Goal: Transaction & Acquisition: Purchase product/service

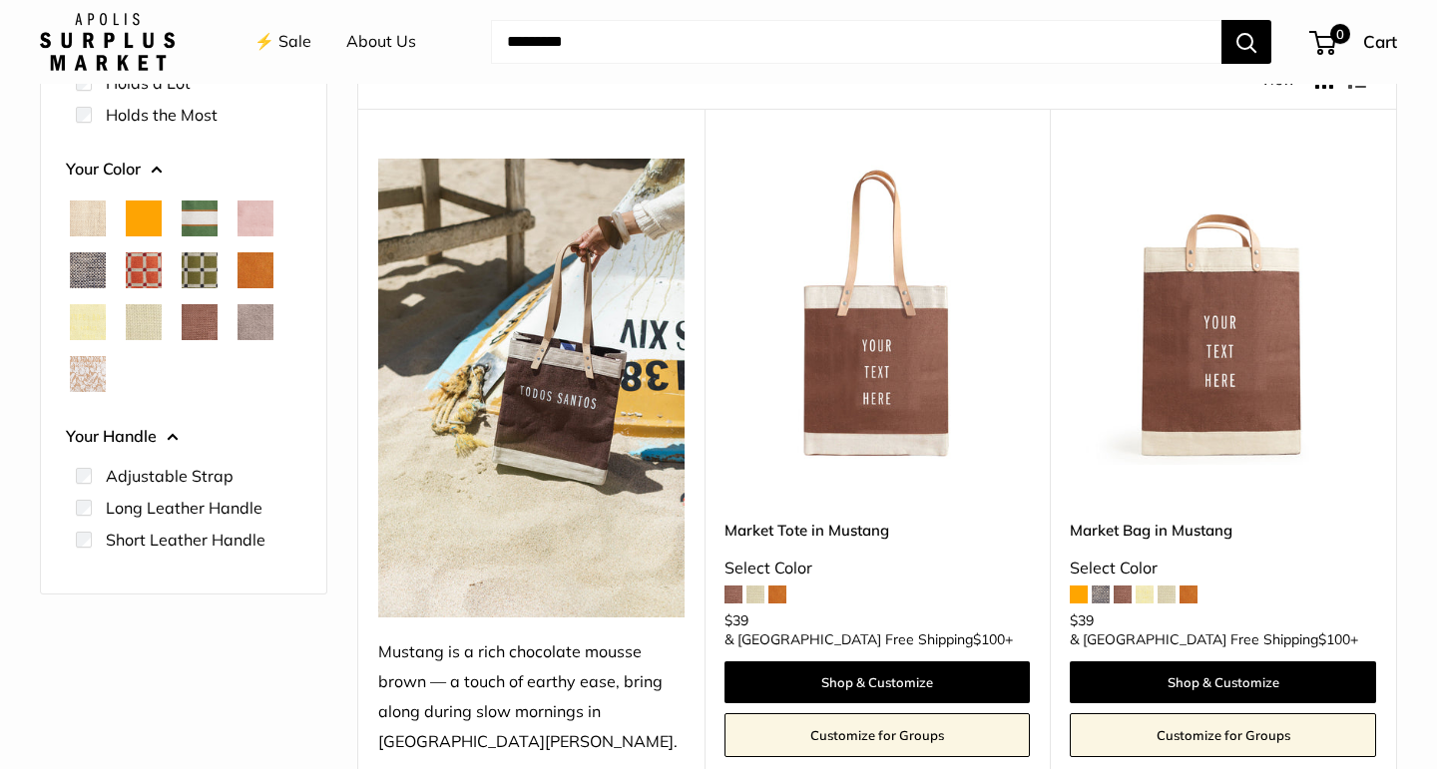
scroll to position [269, 0]
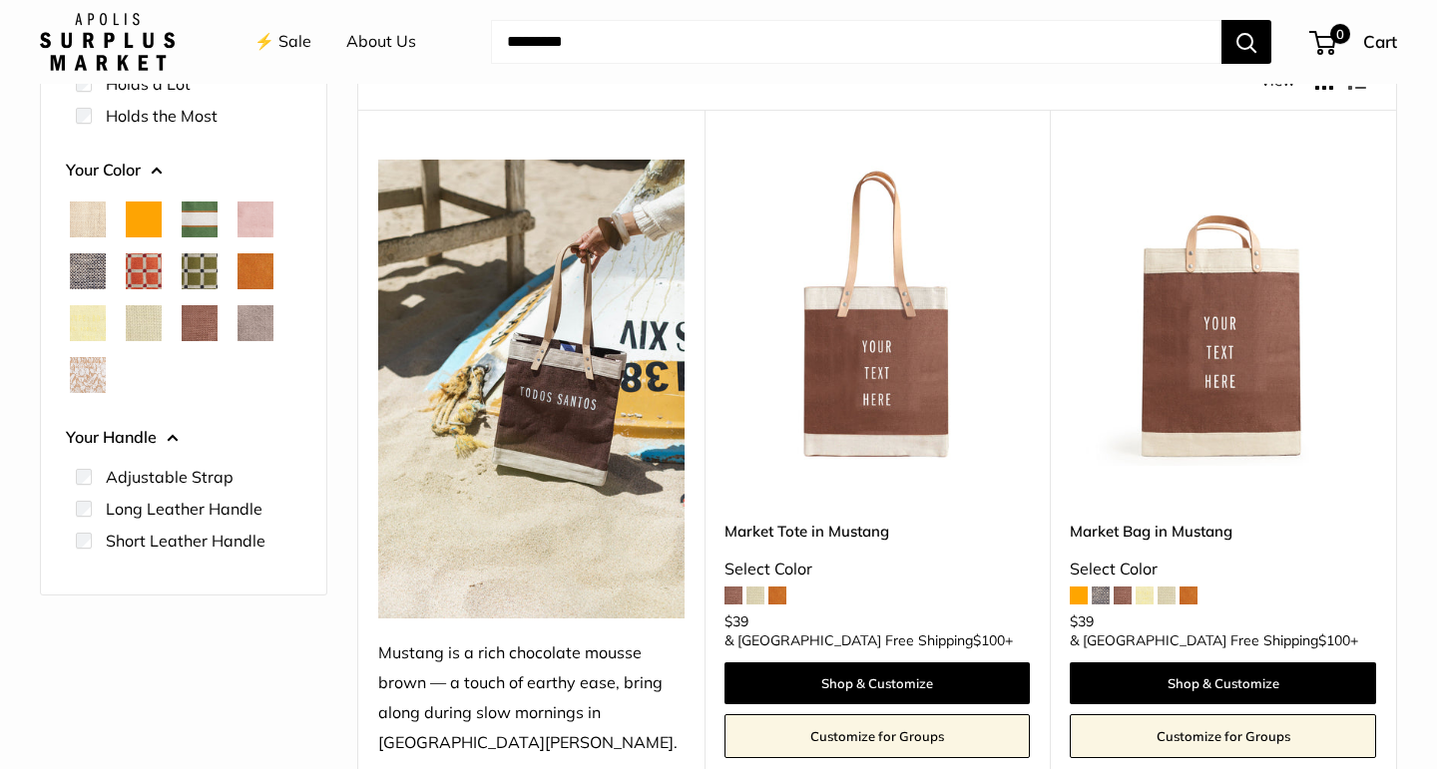
click at [144, 223] on span "Orange" at bounding box center [144, 220] width 36 height 36
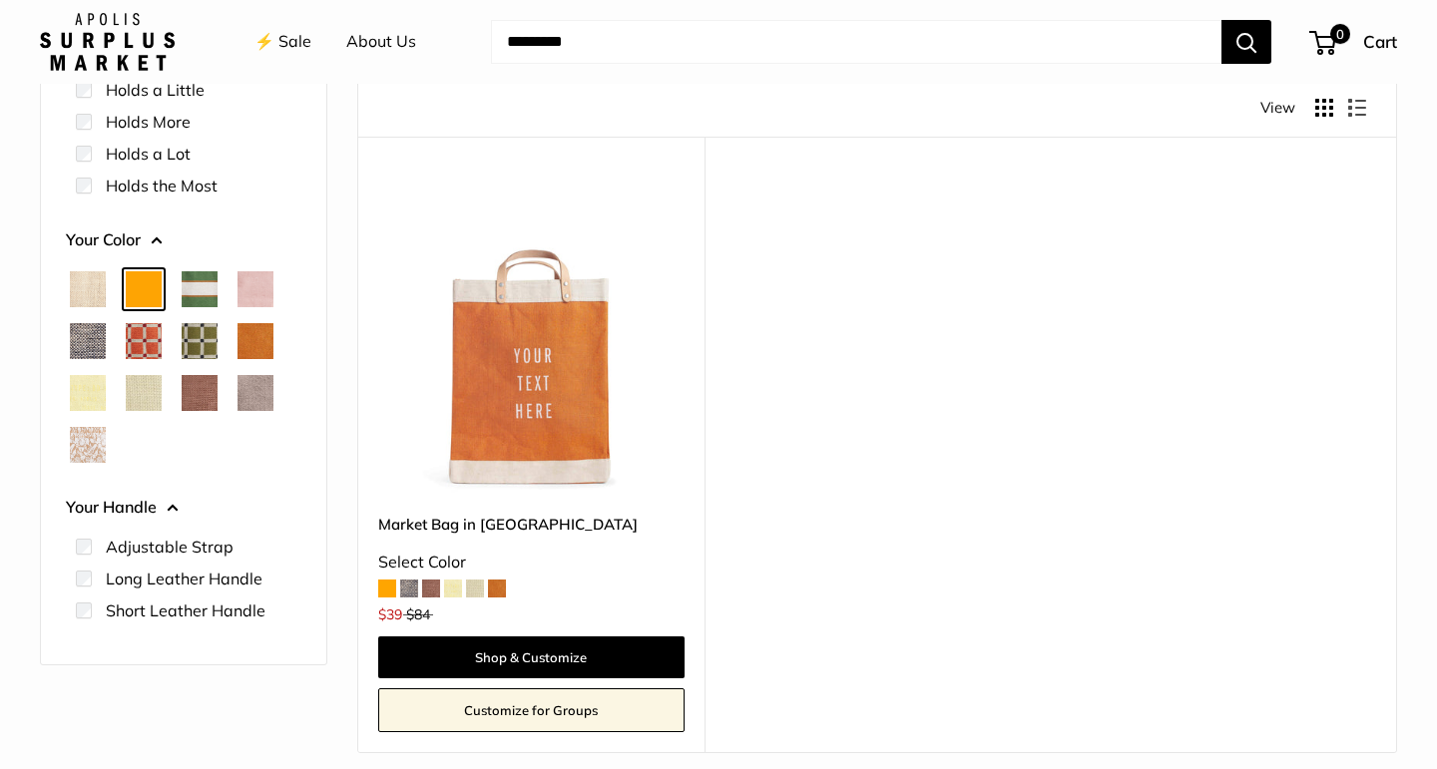
scroll to position [216, 0]
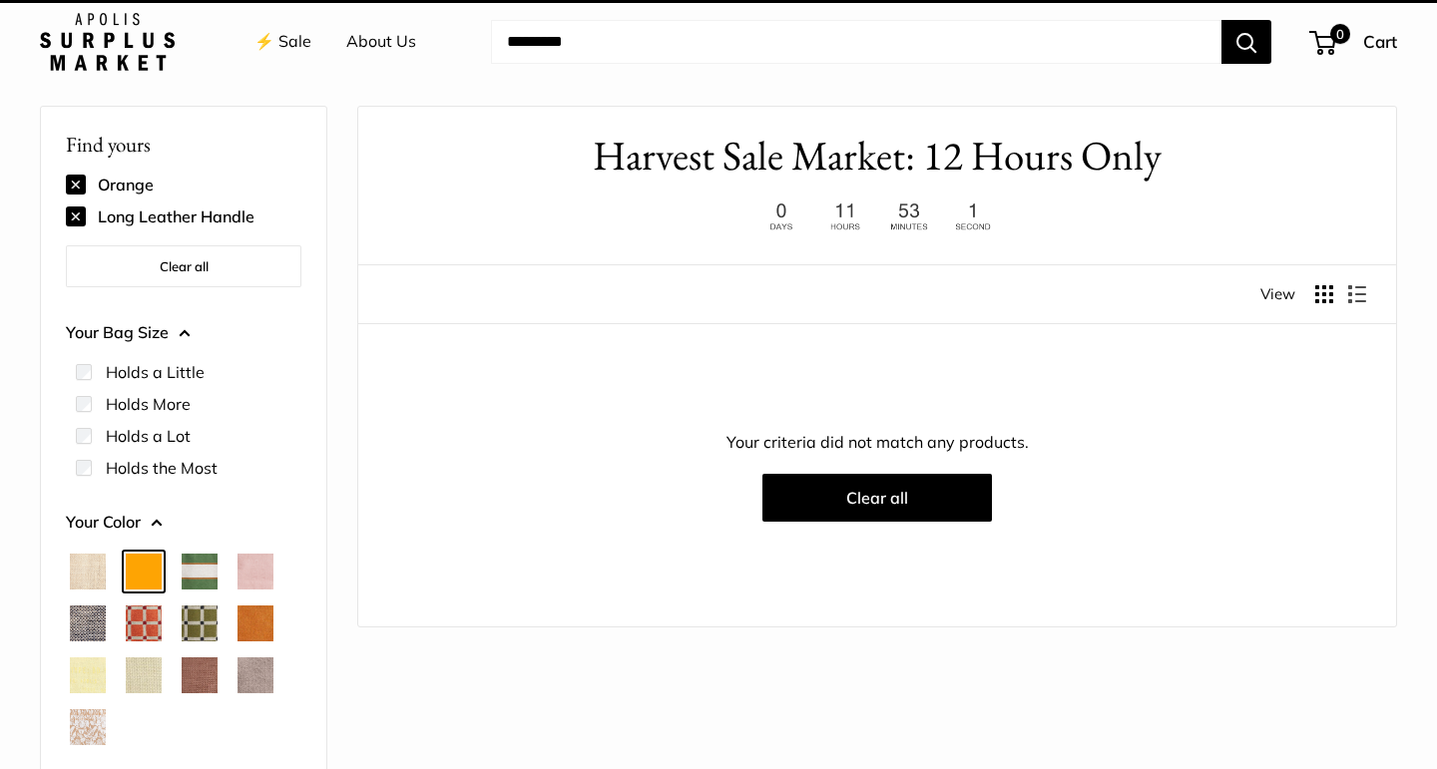
scroll to position [53, 0]
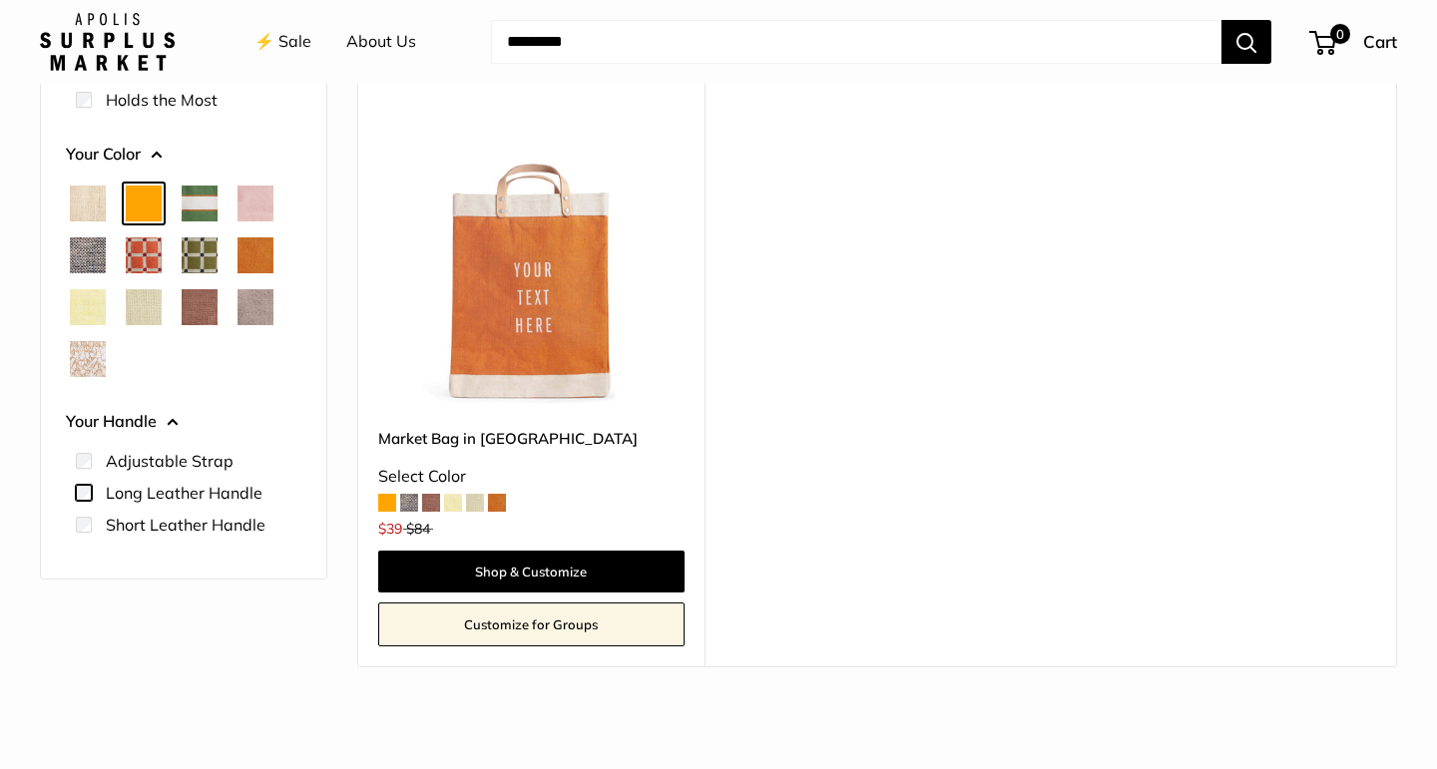
scroll to position [333, 0]
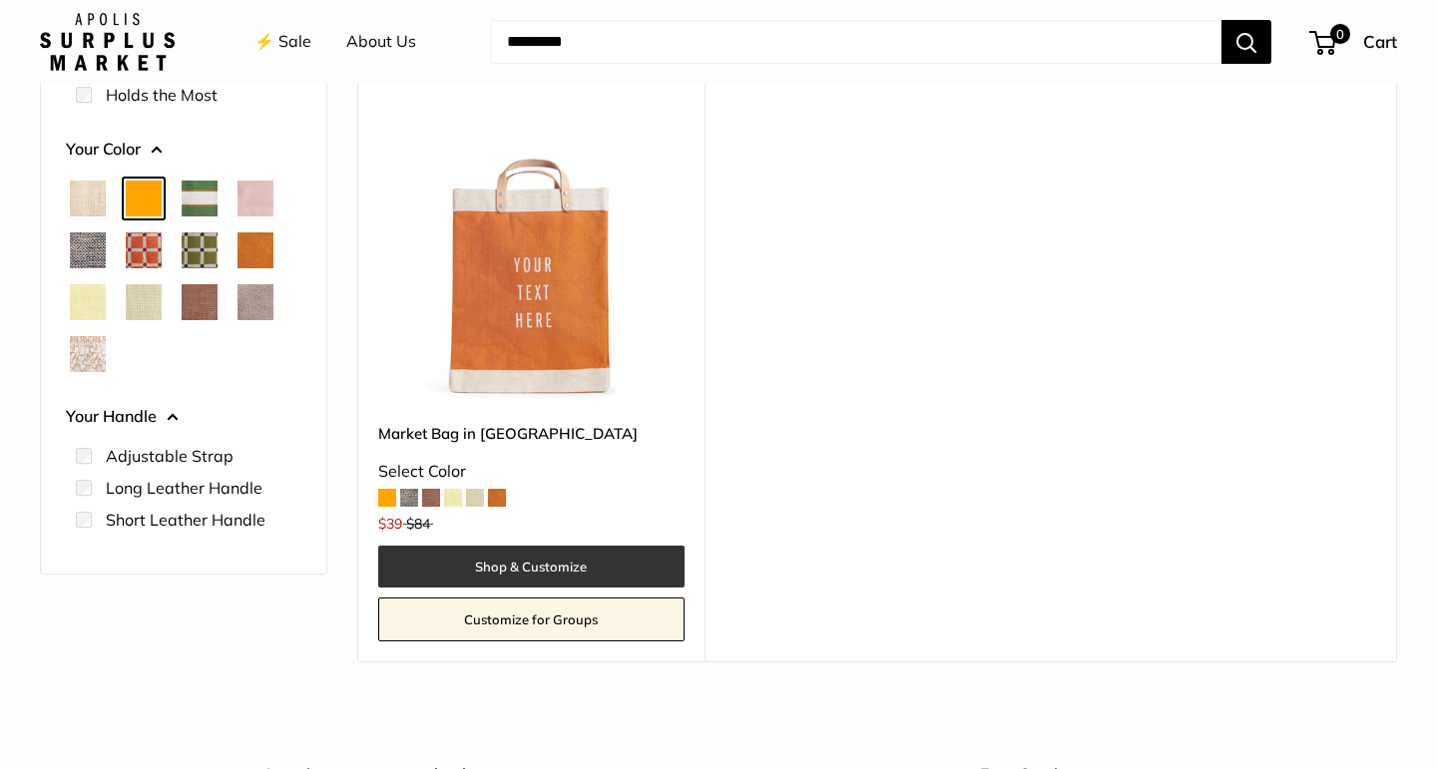
click at [528, 567] on link "Shop & Customize" at bounding box center [531, 567] width 306 height 42
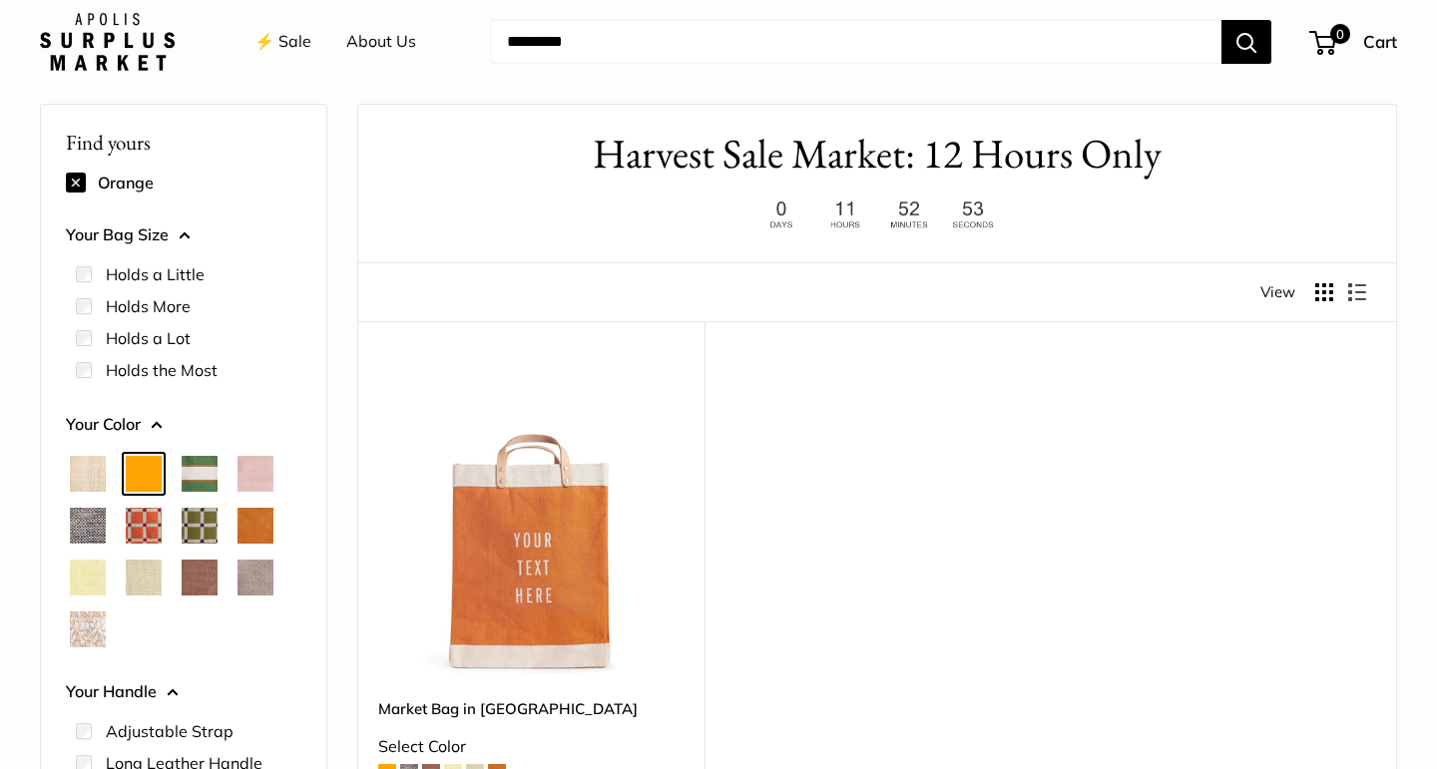
scroll to position [53, 0]
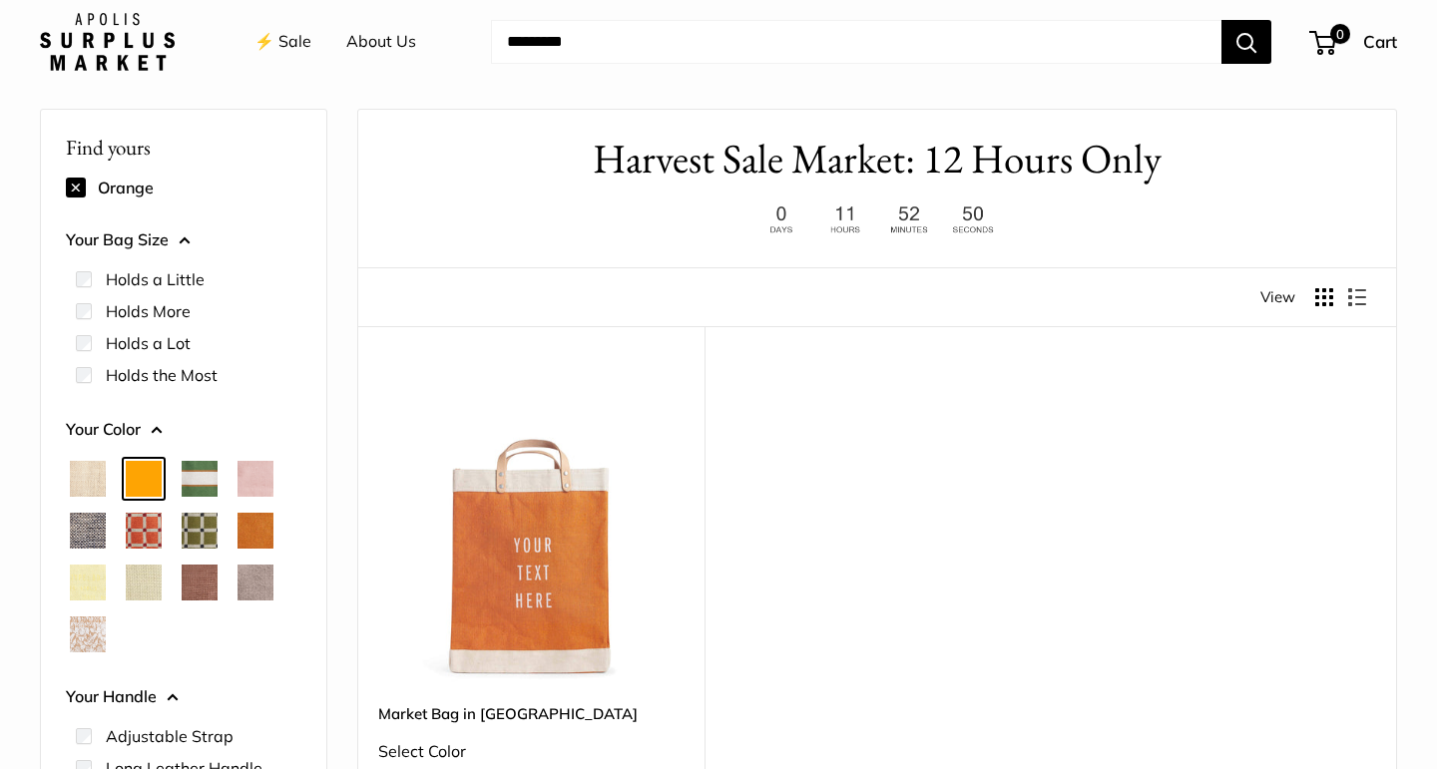
scroll to position [269, 0]
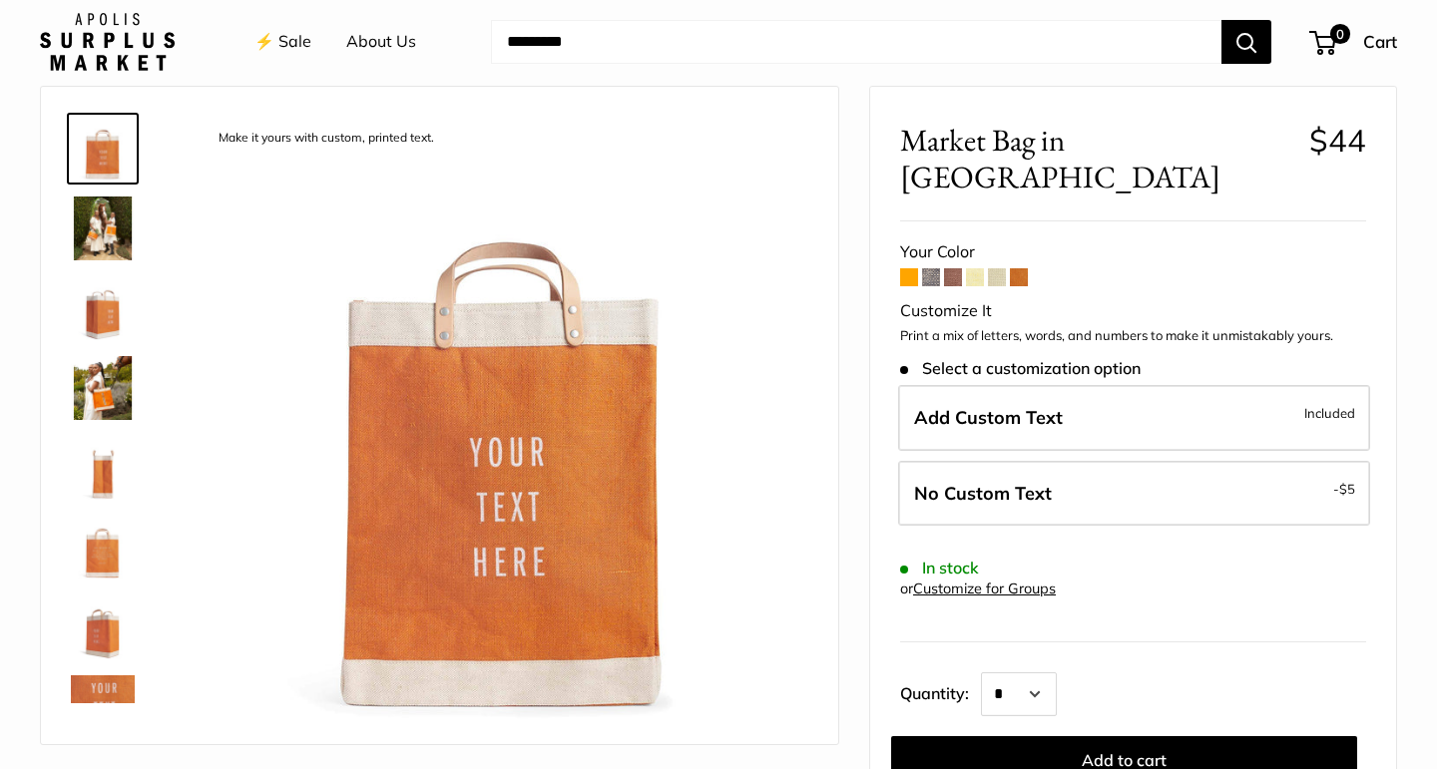
scroll to position [75, 0]
click at [110, 240] on img at bounding box center [103, 230] width 64 height 64
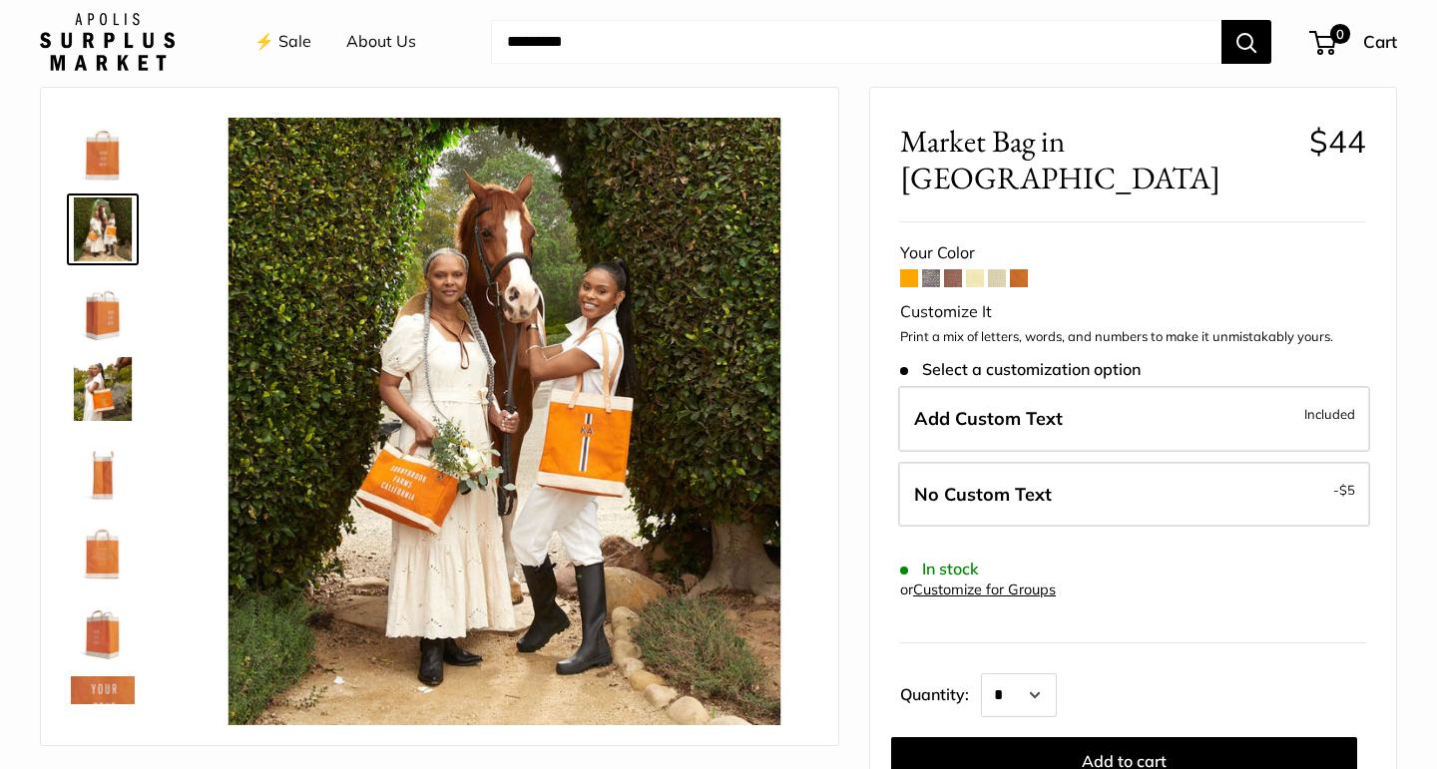
click at [97, 308] on img at bounding box center [103, 309] width 64 height 64
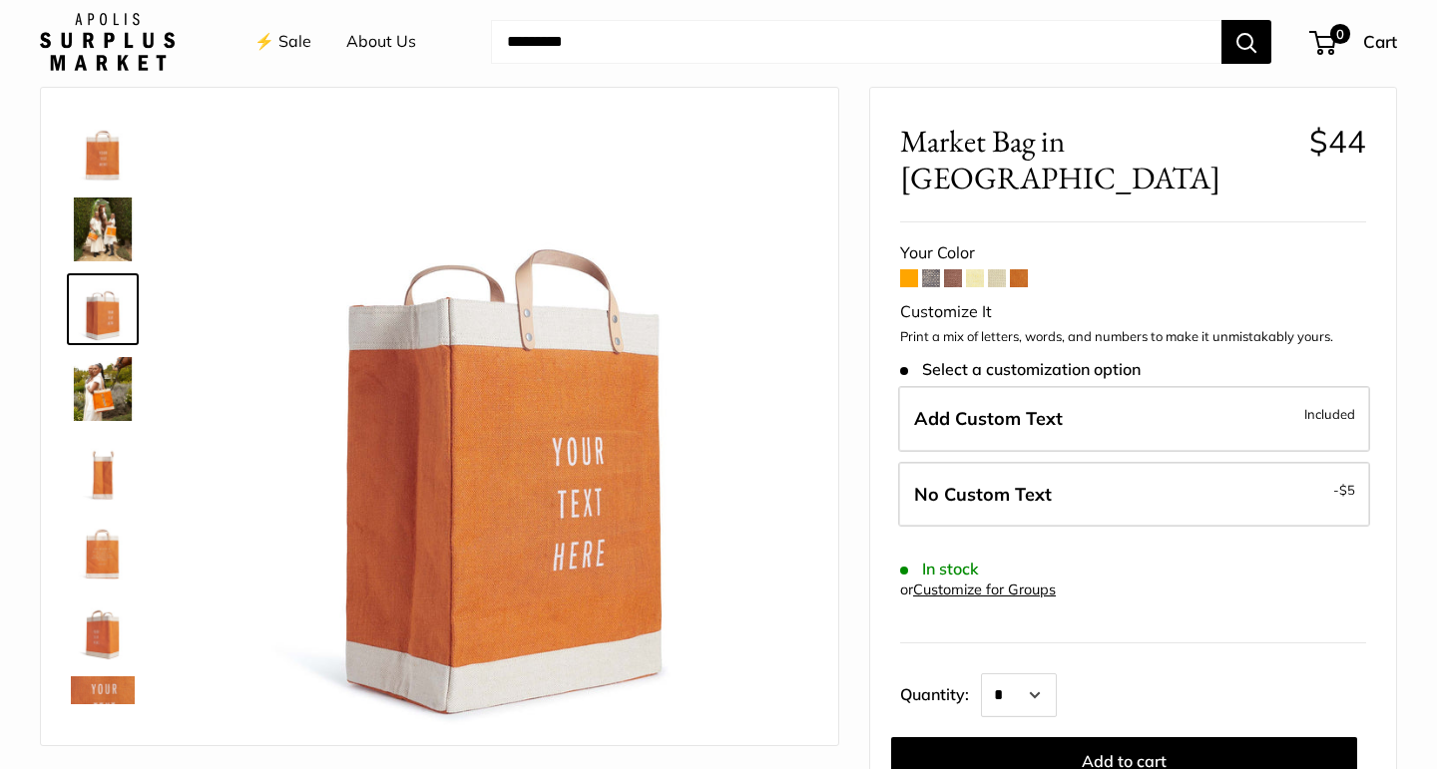
click at [98, 388] on img at bounding box center [103, 389] width 64 height 64
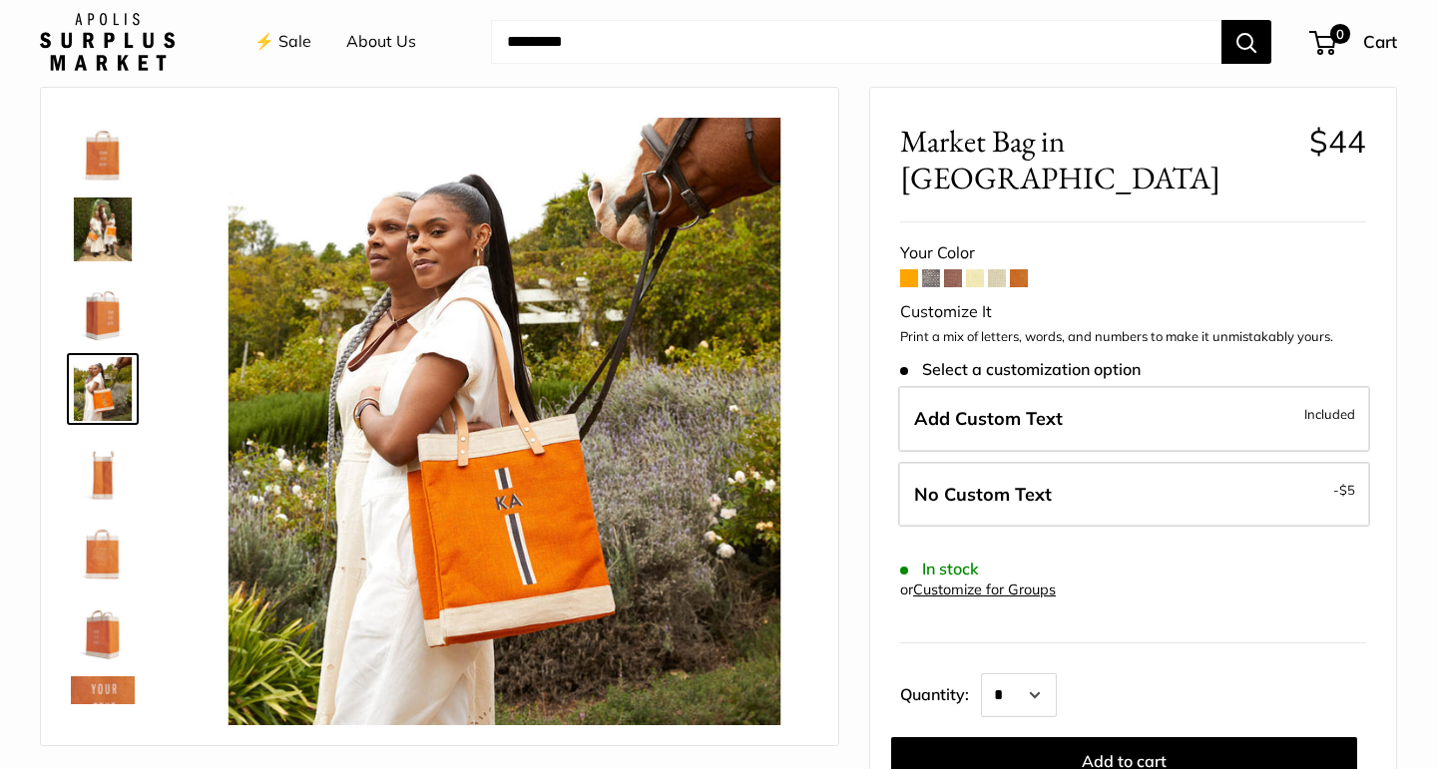
click at [102, 463] on img at bounding box center [103, 469] width 64 height 64
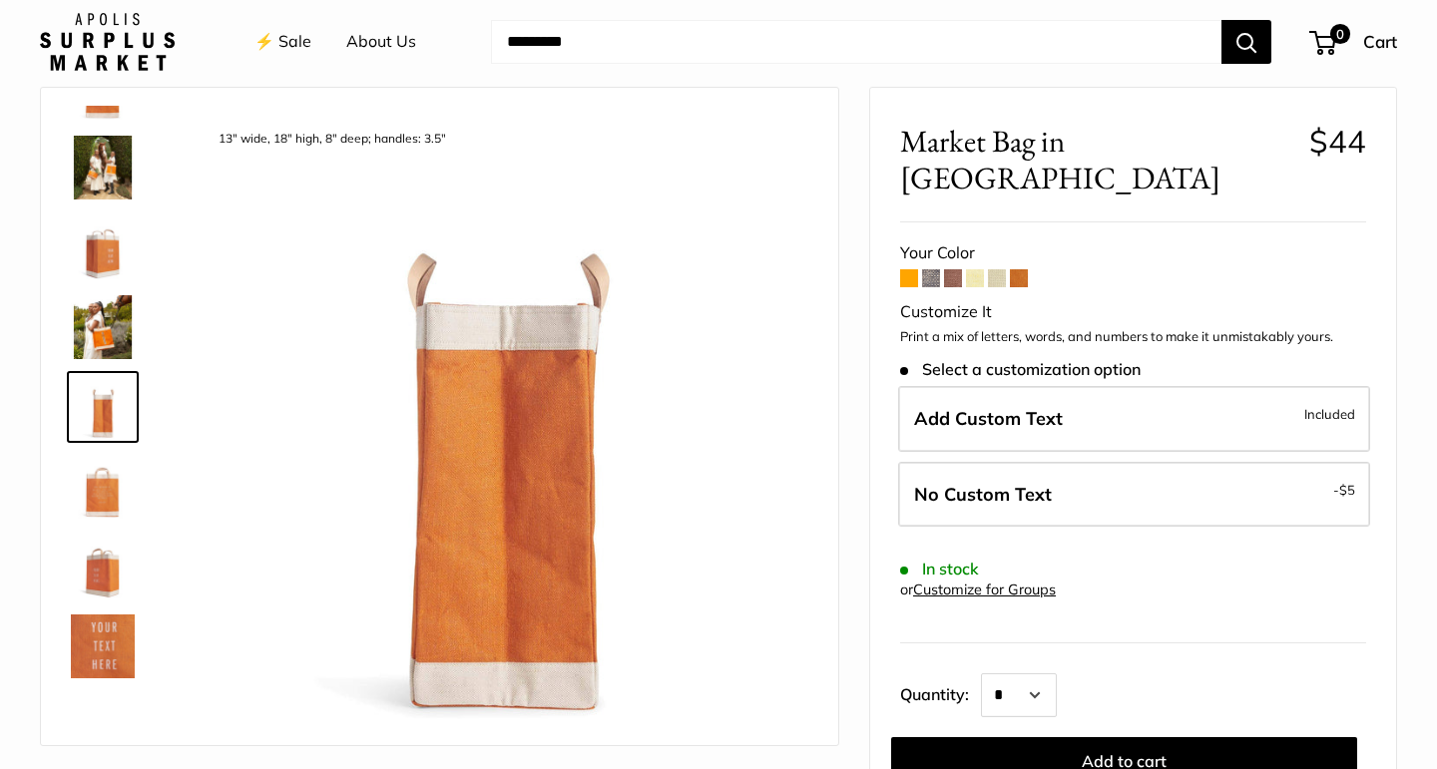
click at [102, 488] on img at bounding box center [103, 487] width 64 height 64
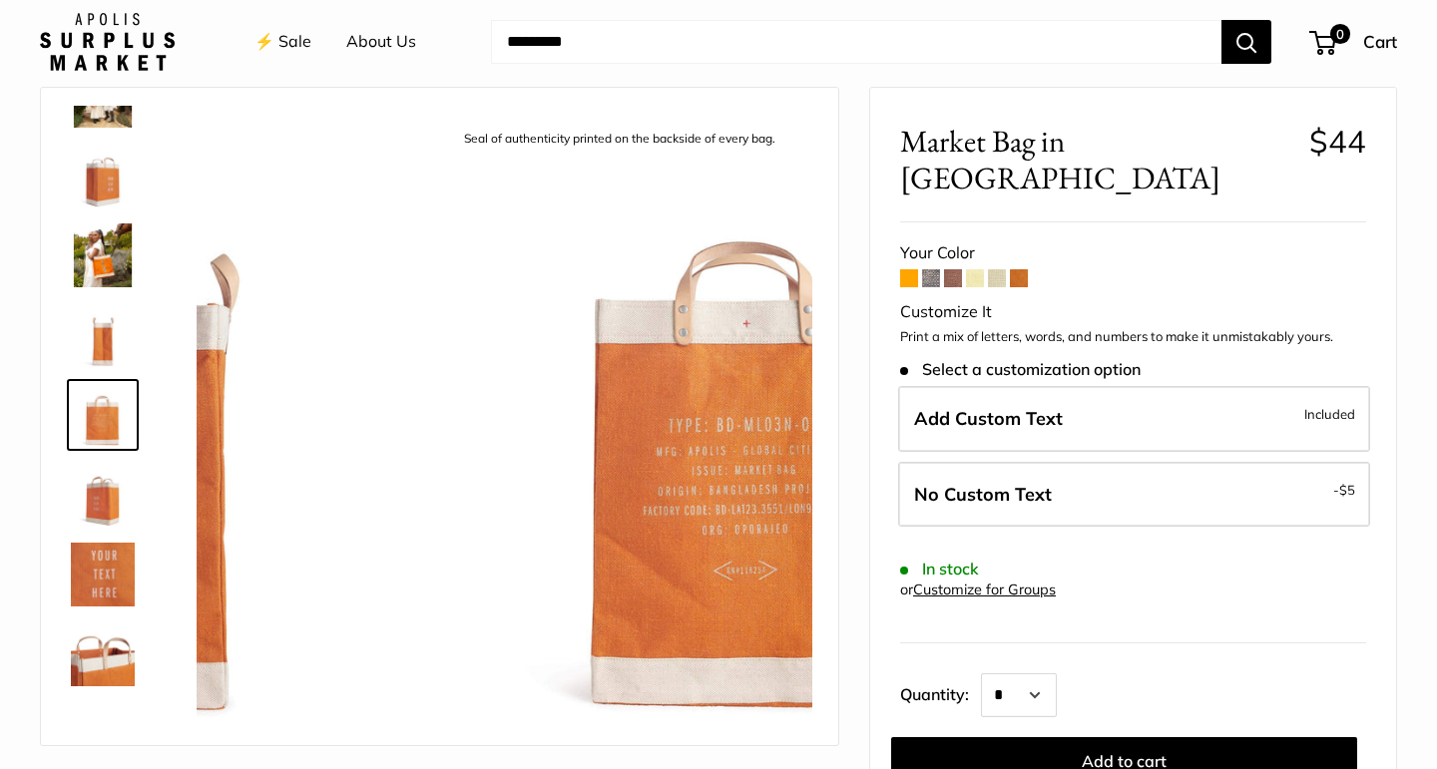
scroll to position [142, 0]
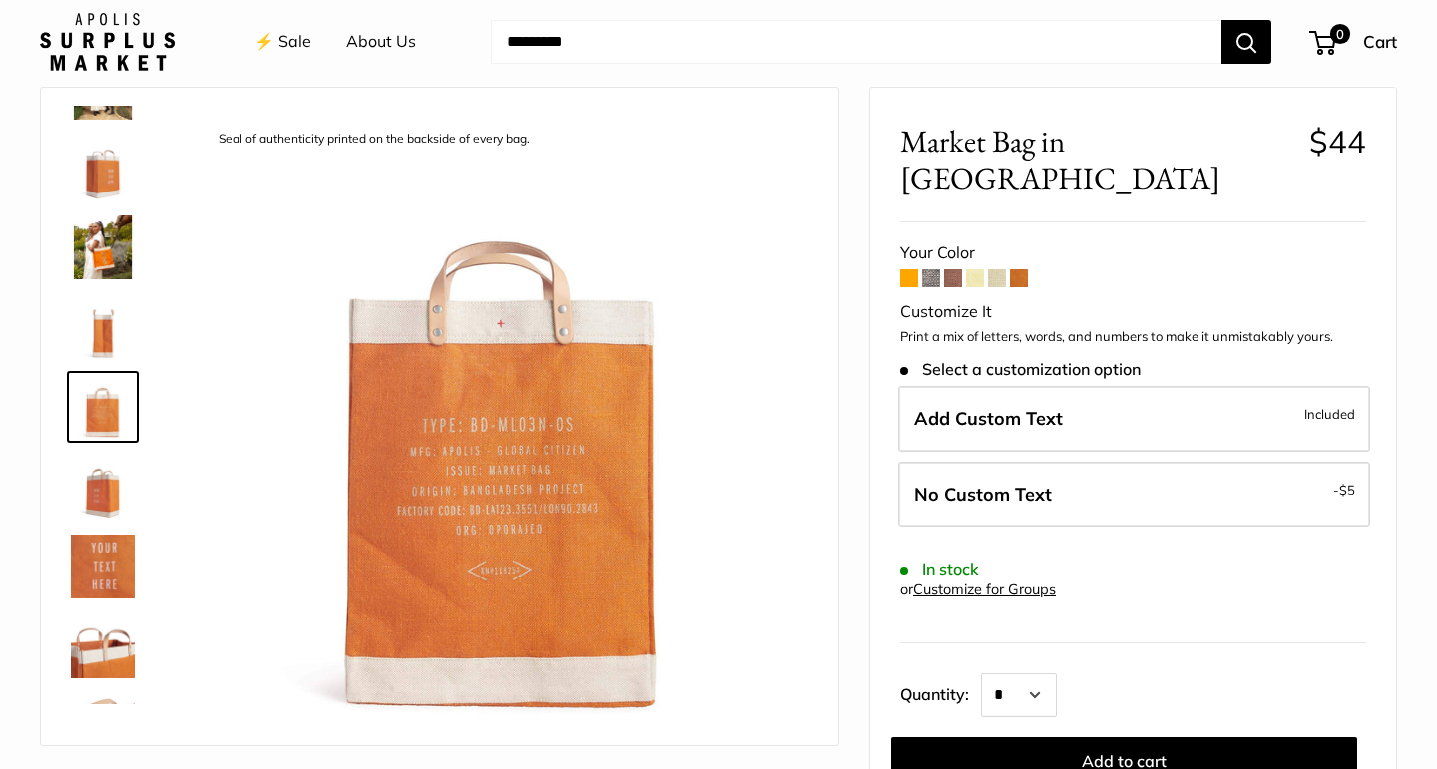
click at [90, 579] on img at bounding box center [103, 567] width 64 height 64
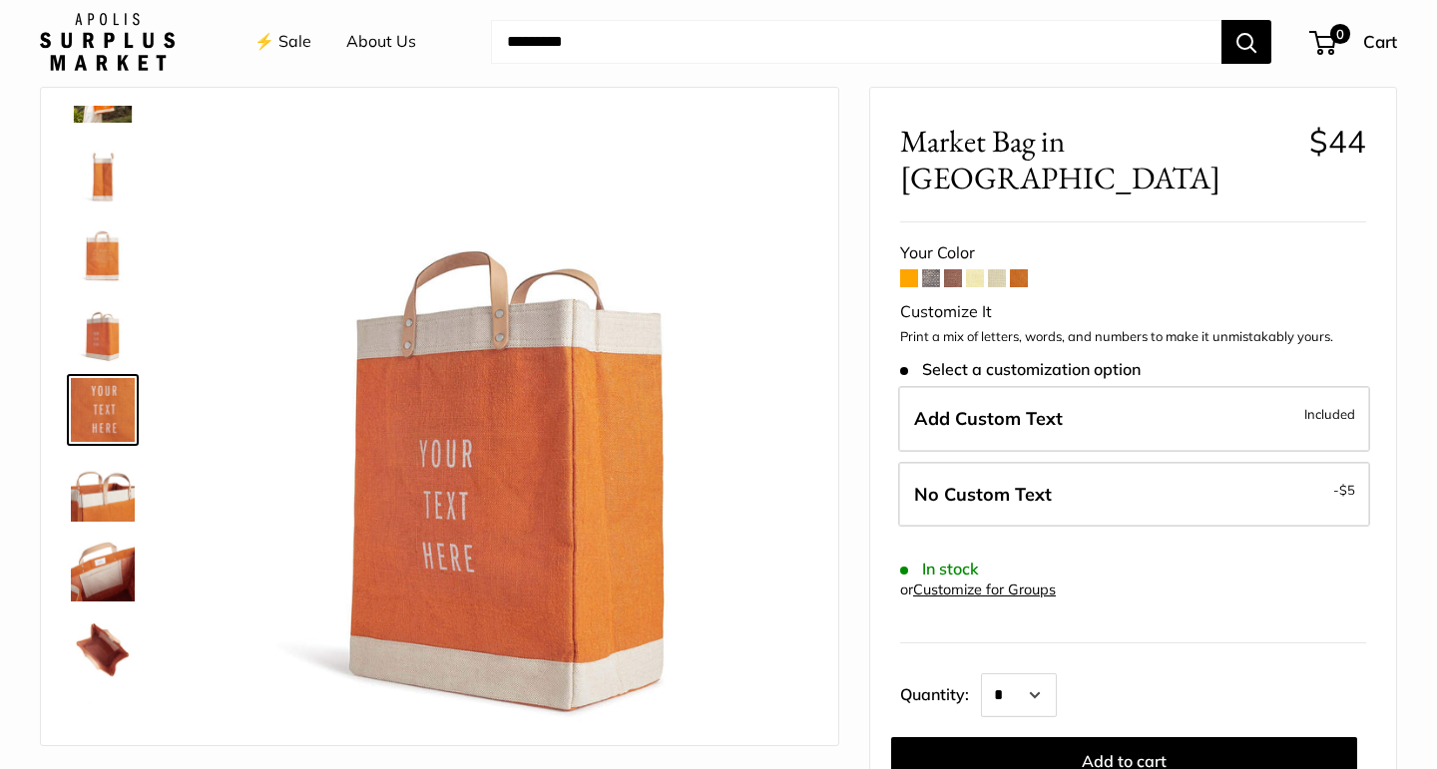
scroll to position [301, 0]
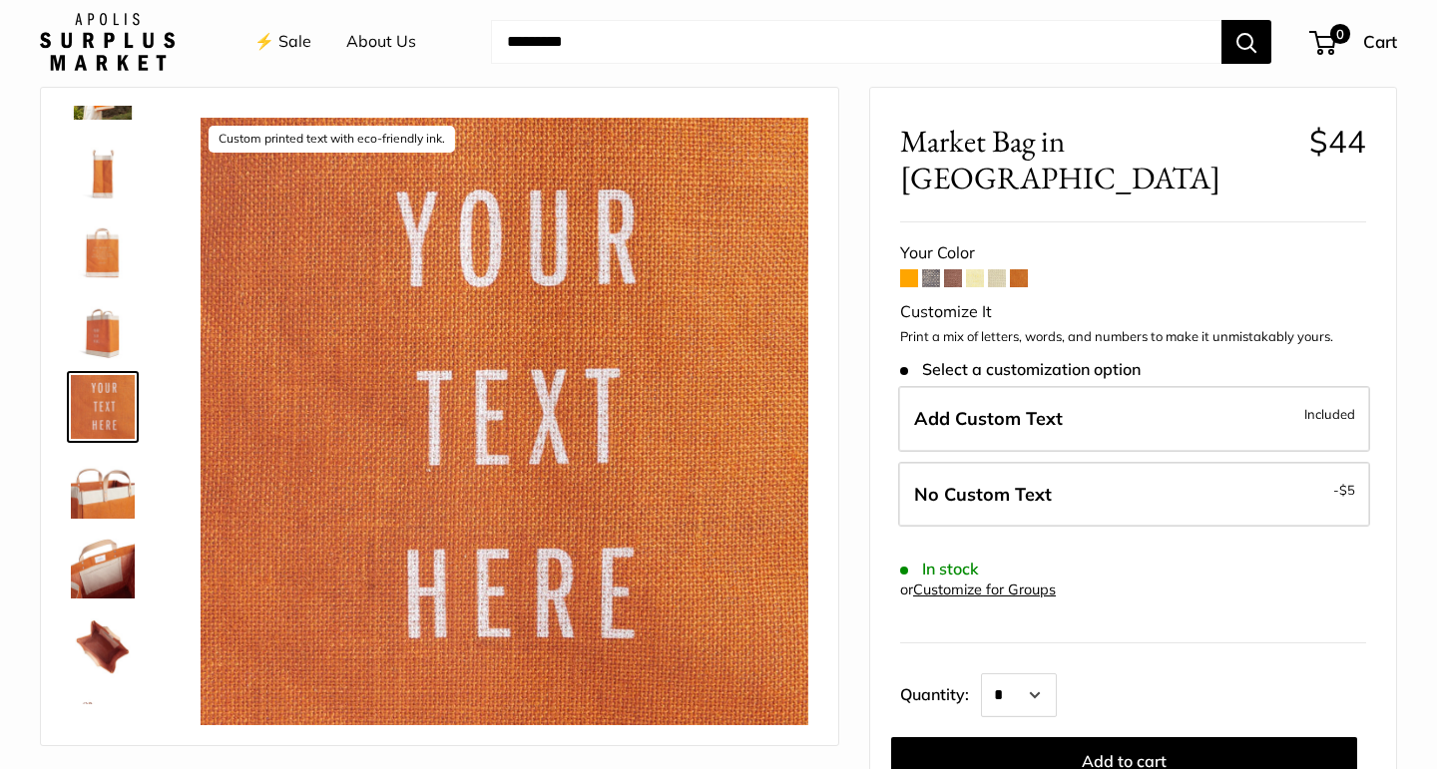
click at [104, 470] on img at bounding box center [103, 487] width 64 height 64
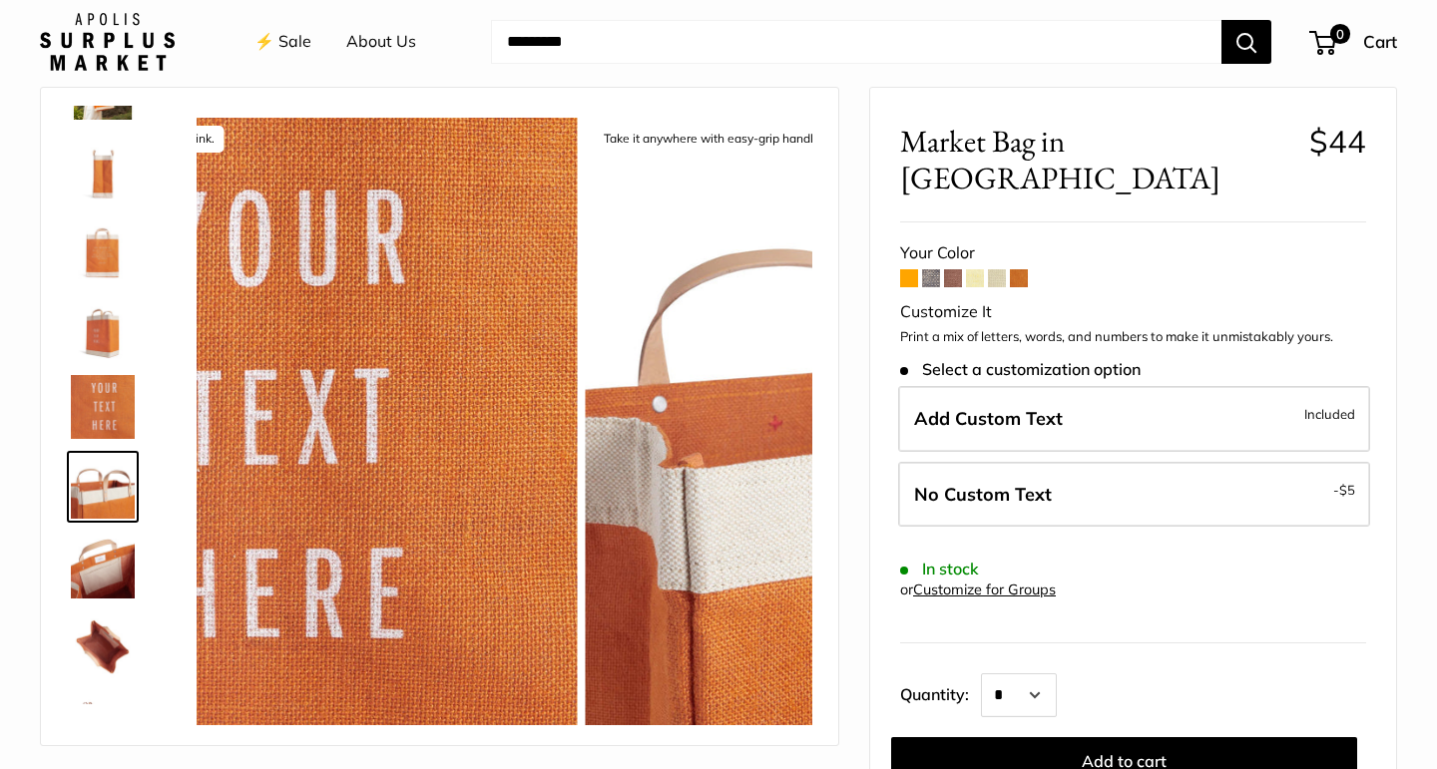
scroll to position [381, 0]
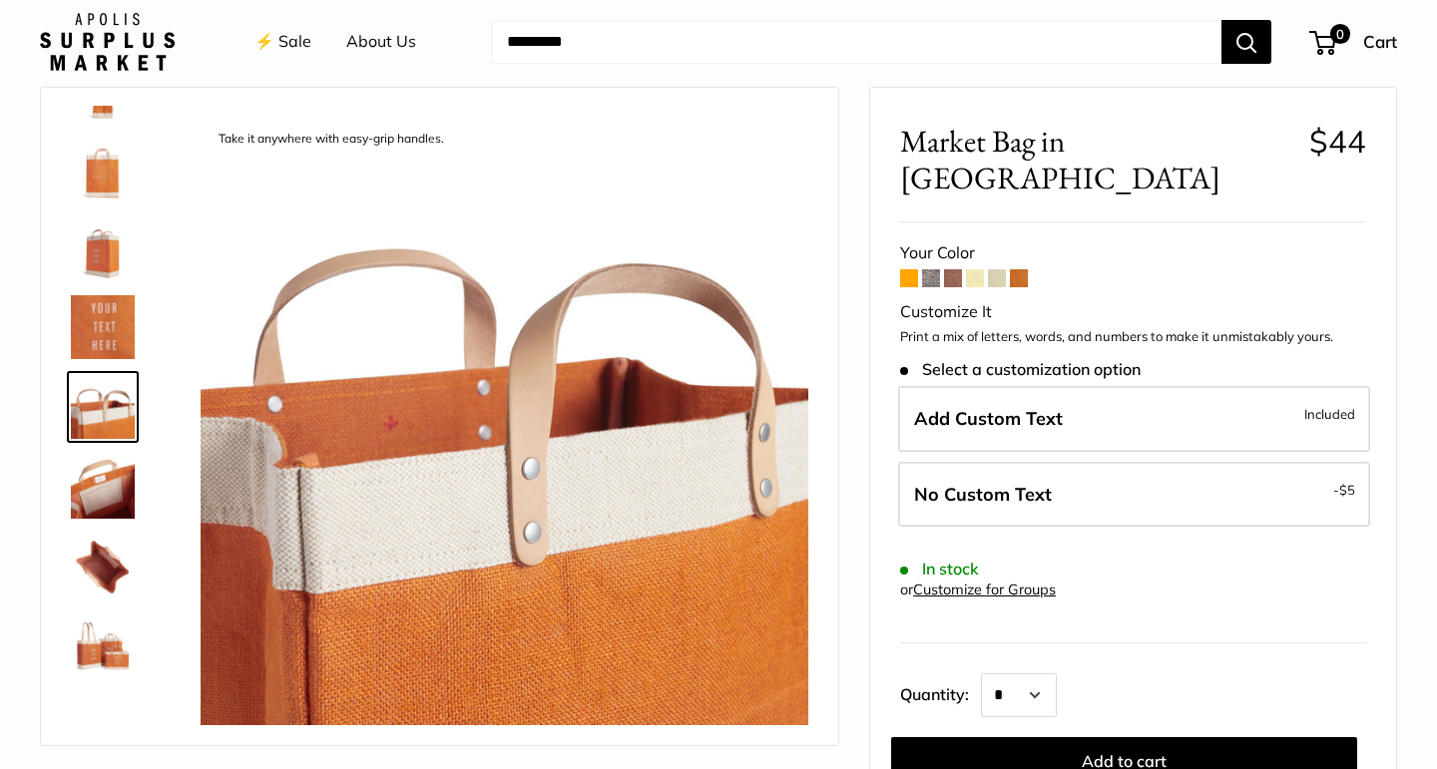
click at [105, 560] on img at bounding box center [103, 567] width 64 height 64
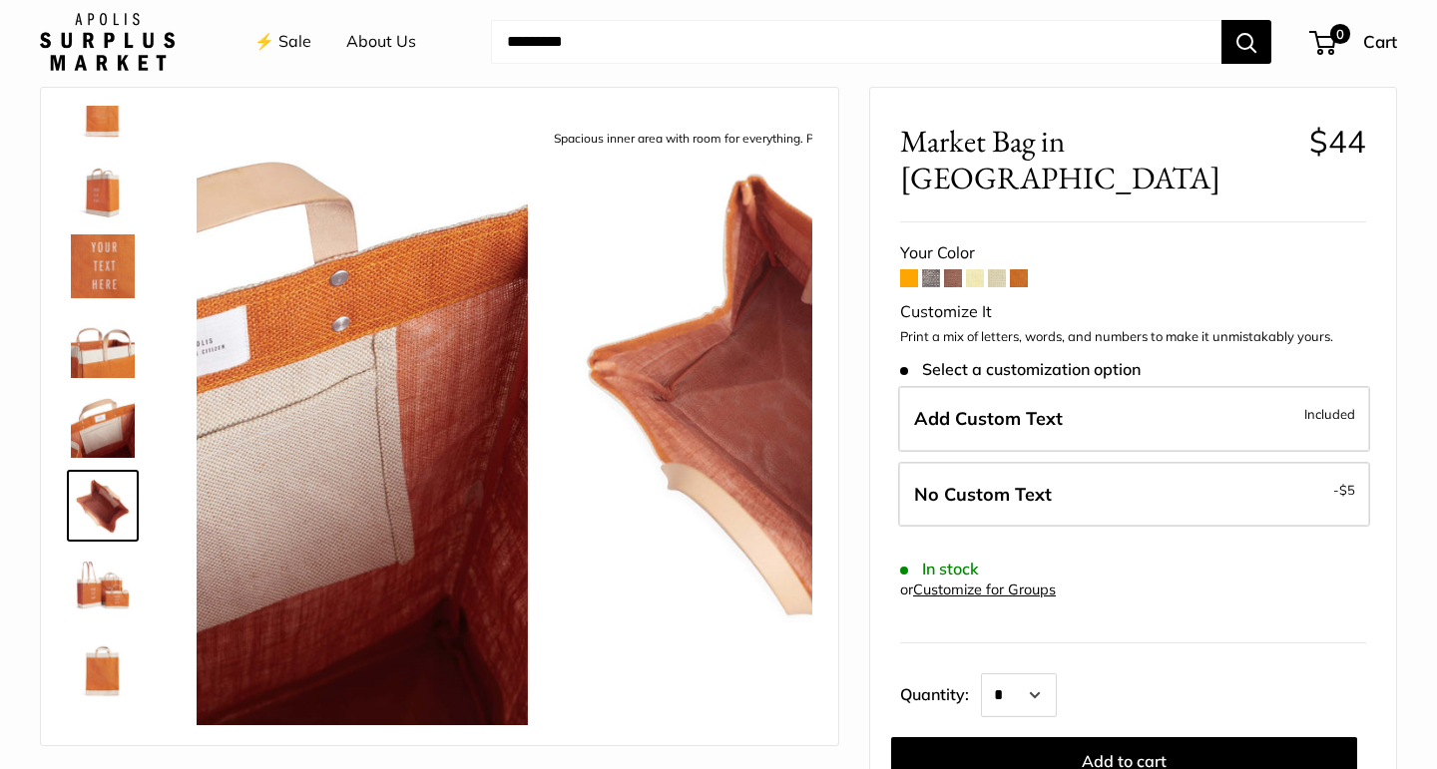
scroll to position [447, 0]
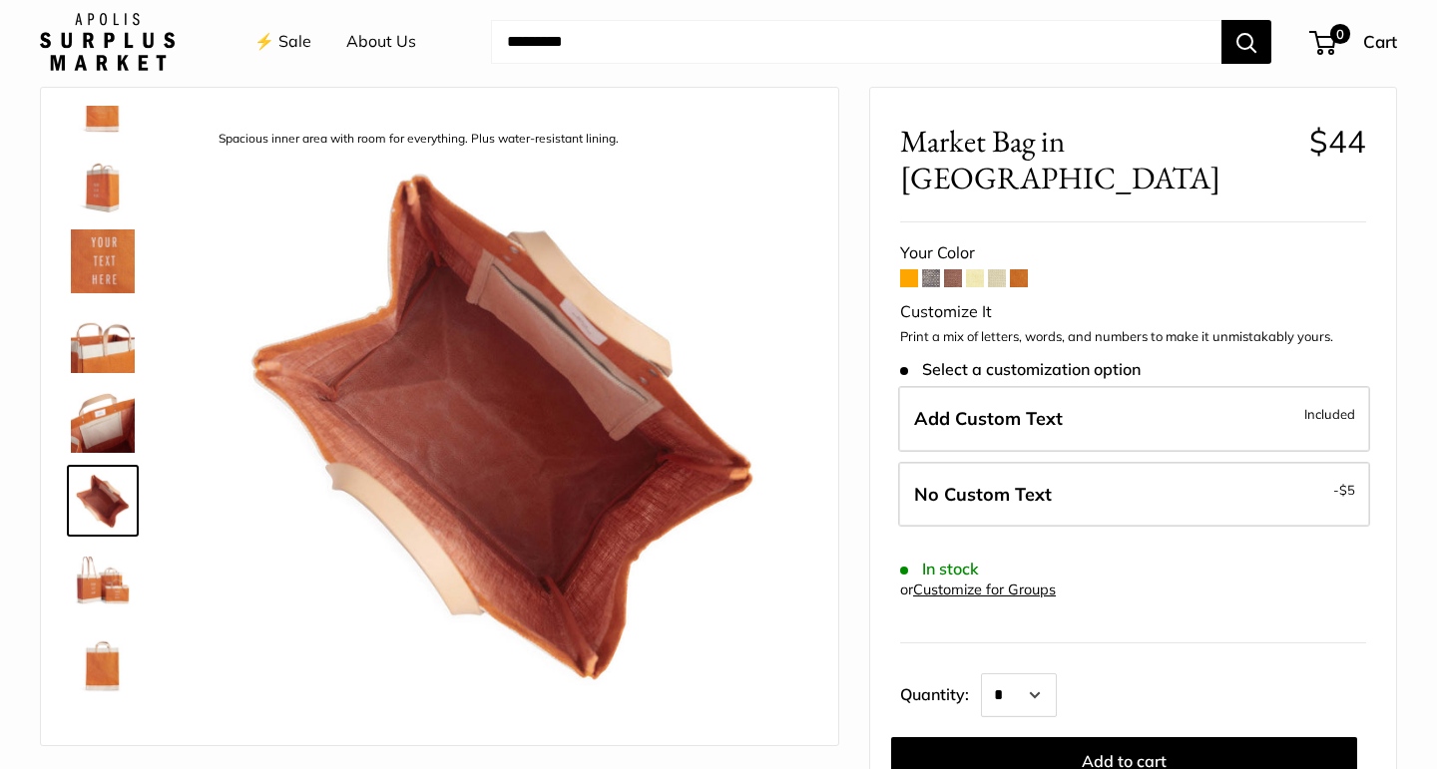
click at [104, 594] on img at bounding box center [103, 581] width 64 height 64
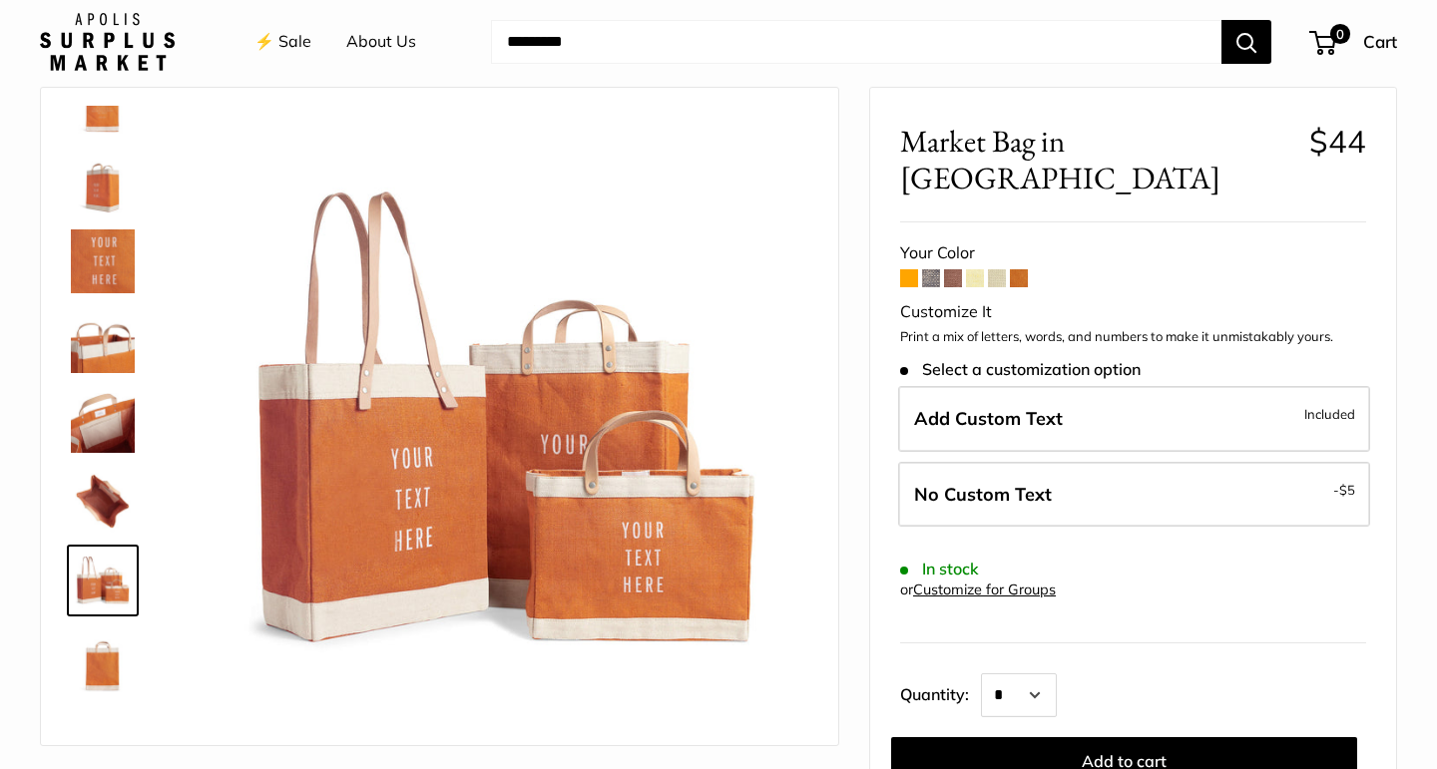
click at [106, 662] on img at bounding box center [103, 660] width 64 height 64
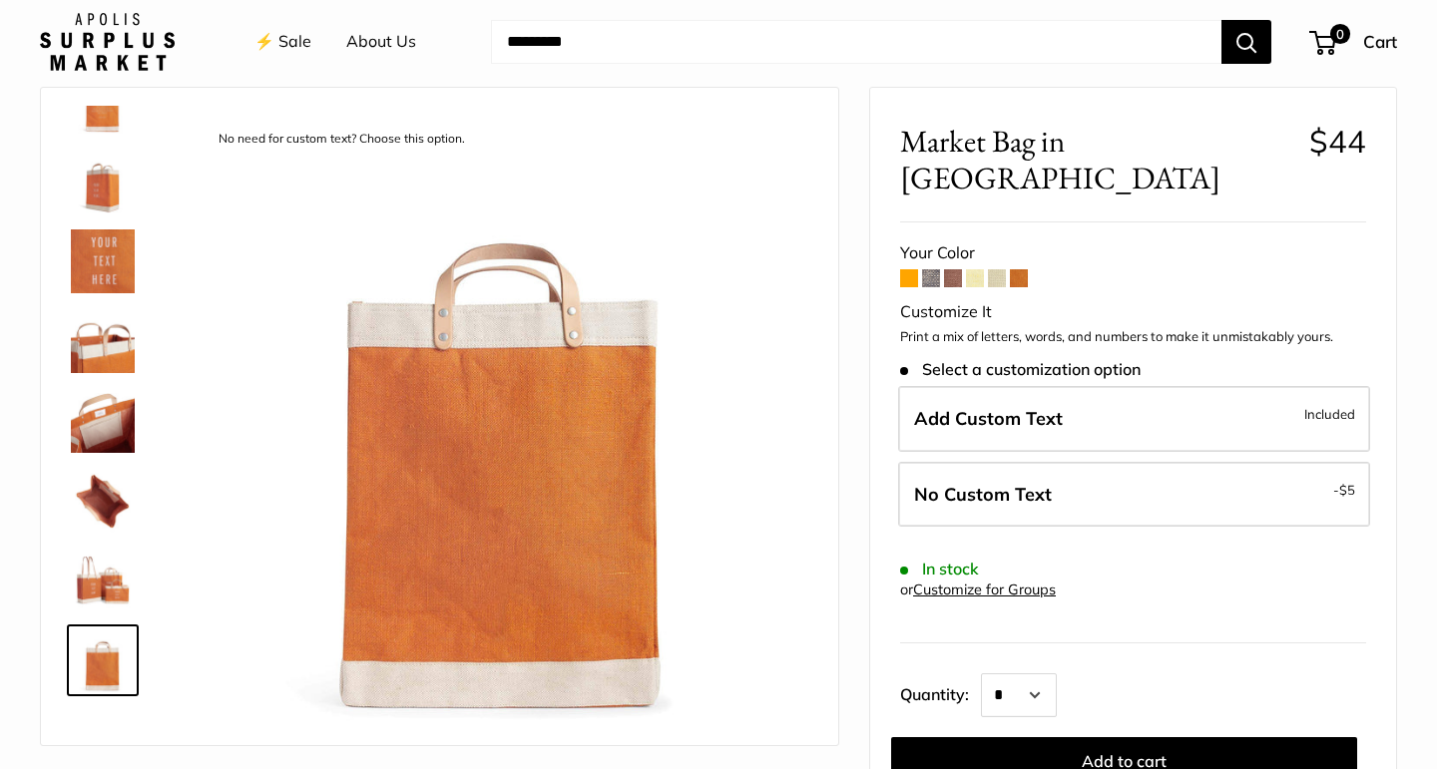
click at [107, 584] on img at bounding box center [103, 581] width 64 height 64
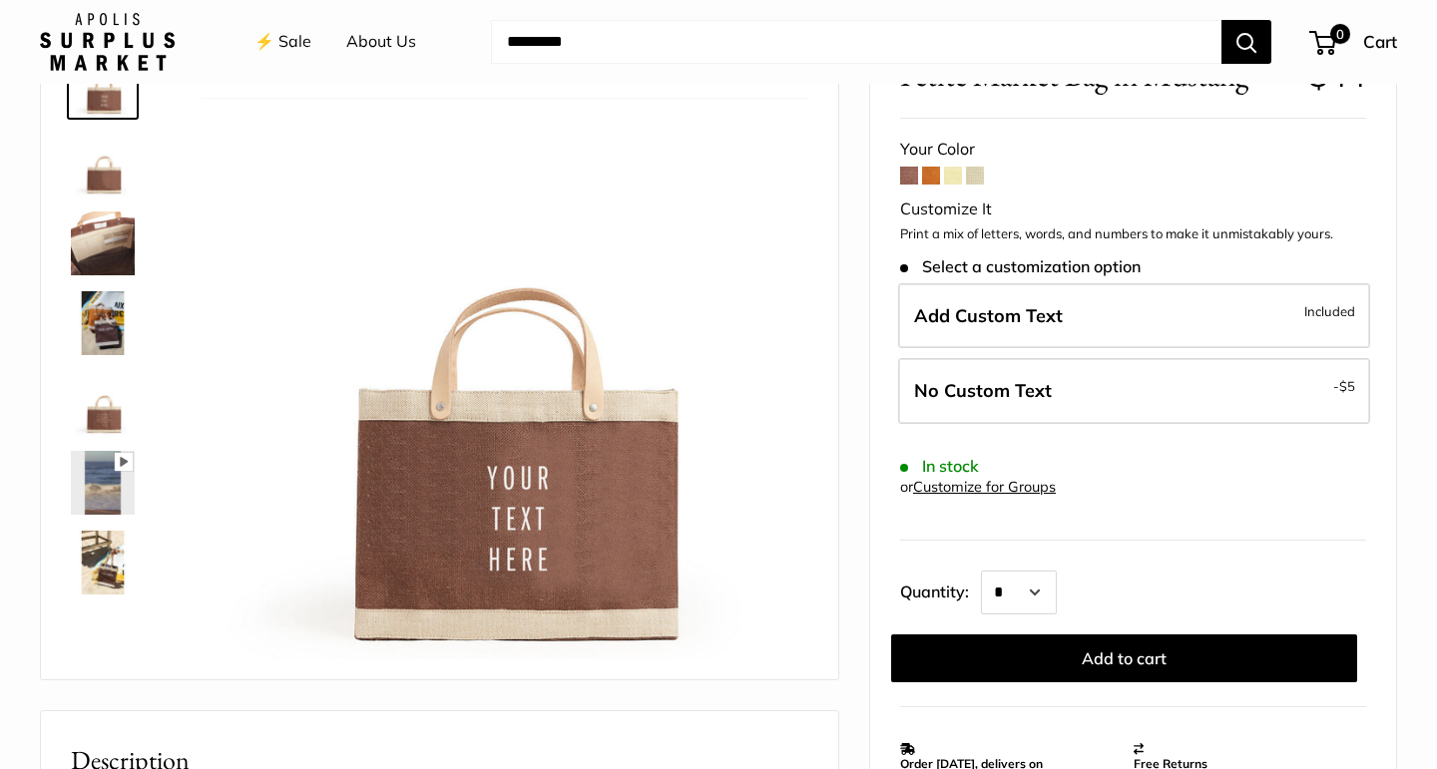
scroll to position [140, 0]
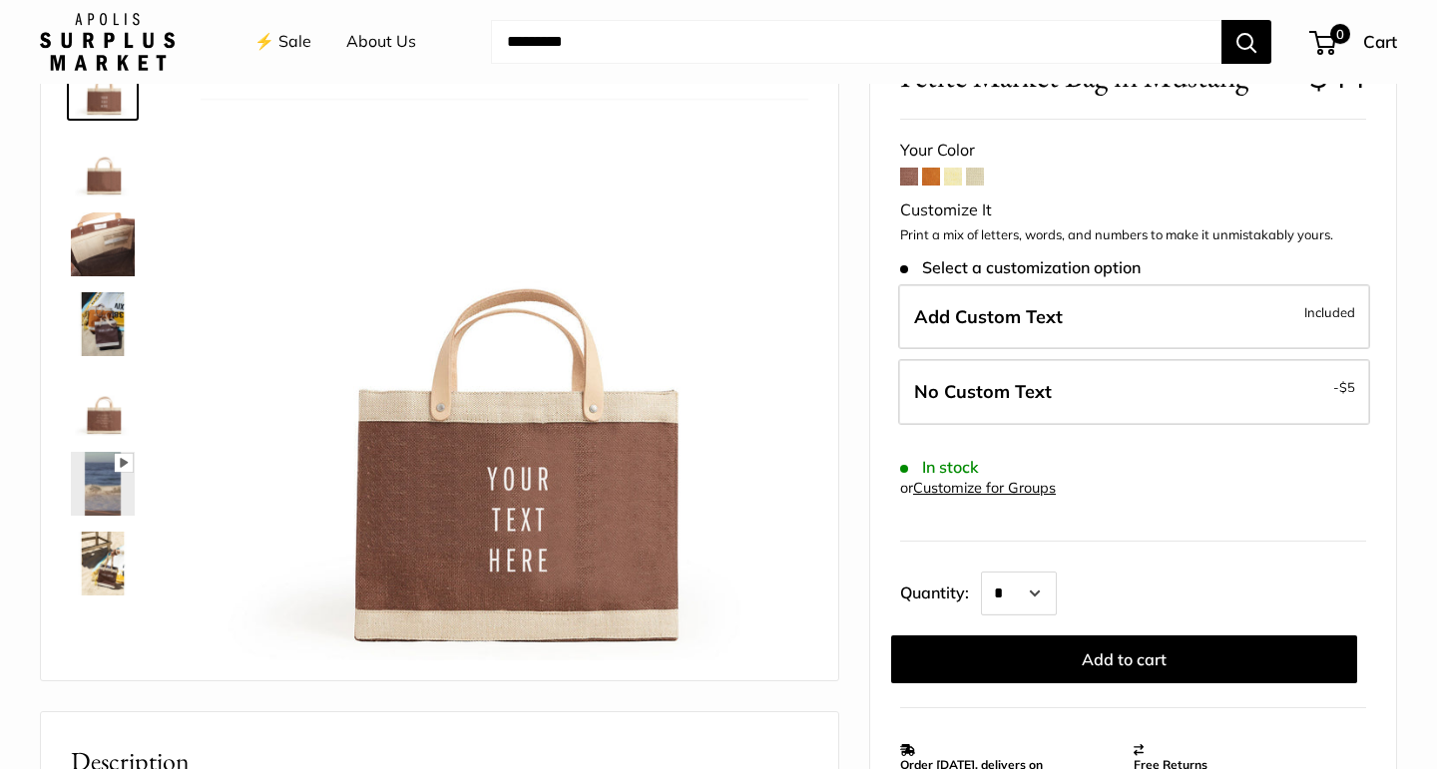
click at [928, 181] on span at bounding box center [931, 177] width 18 height 18
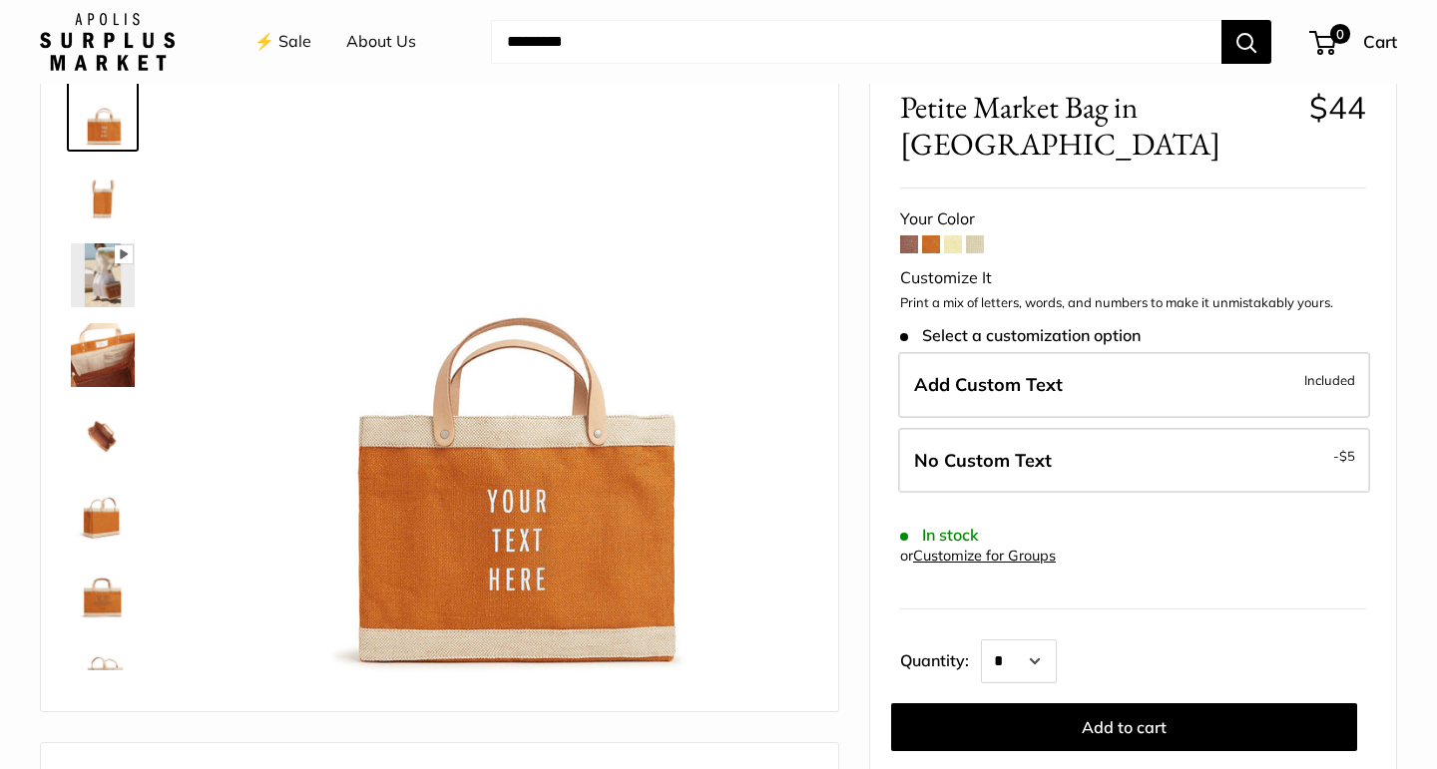
scroll to position [108, 0]
click at [101, 201] on img at bounding box center [103, 197] width 64 height 64
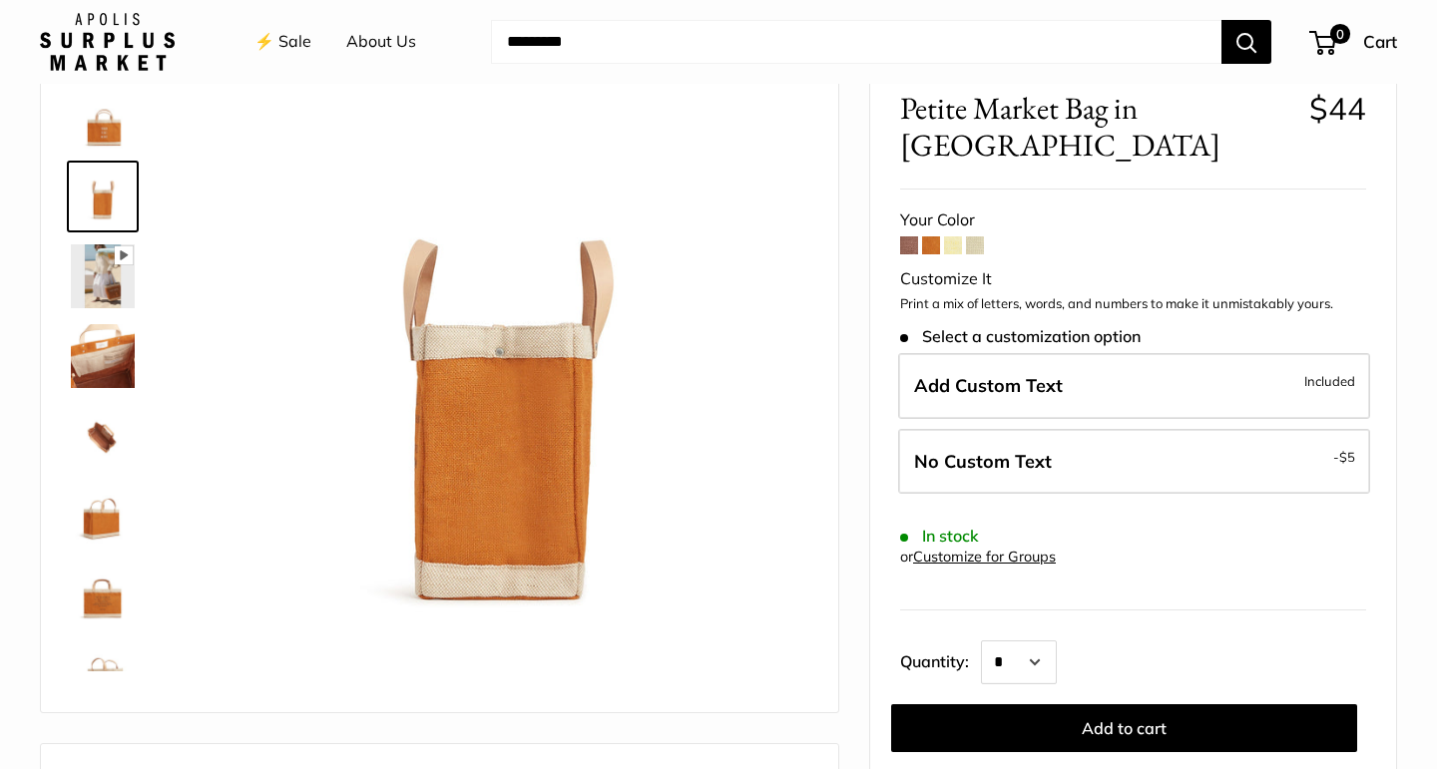
click at [104, 286] on img at bounding box center [103, 276] width 64 height 64
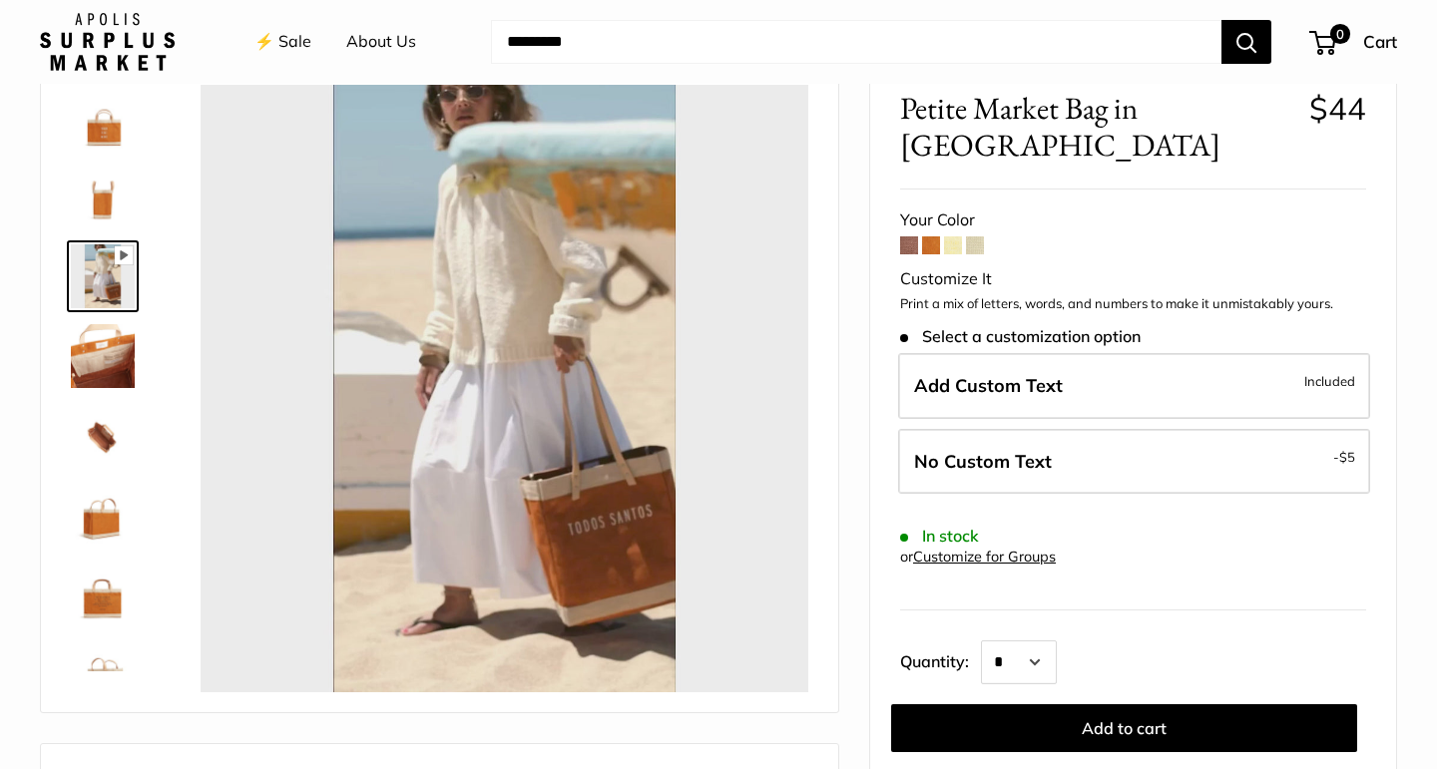
click at [108, 442] on img at bounding box center [103, 436] width 64 height 64
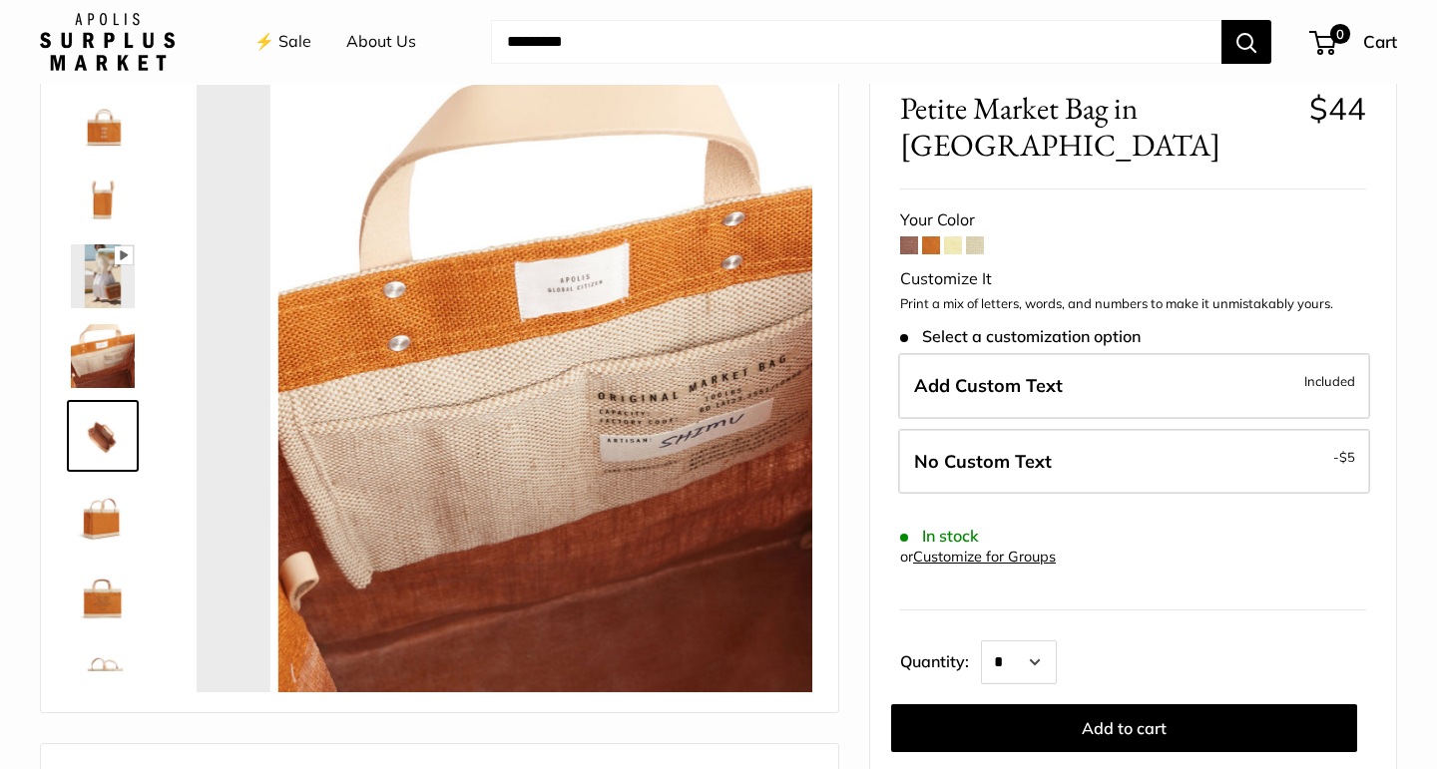
scroll to position [62, 0]
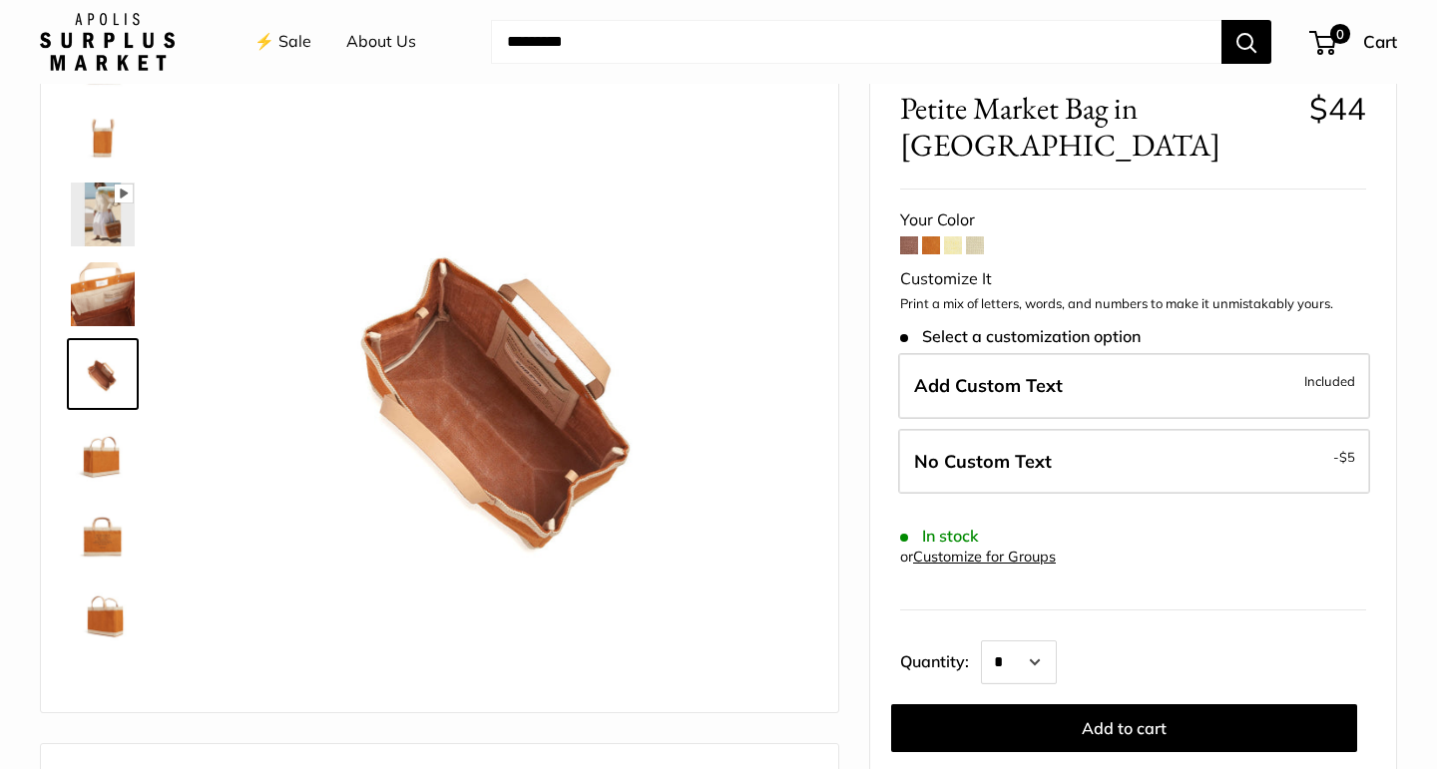
type input "*****"
click at [97, 476] on img at bounding box center [103, 454] width 64 height 64
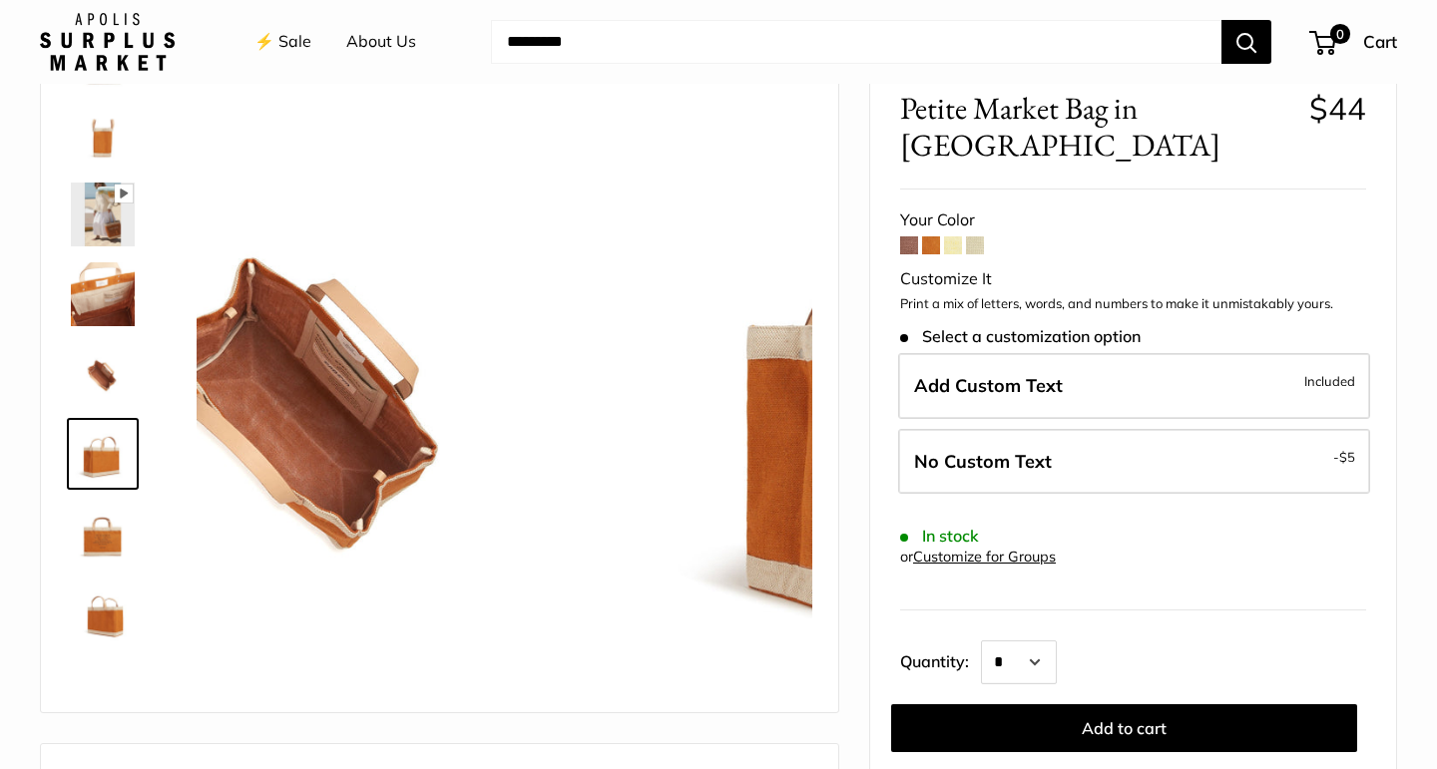
scroll to position [128, 0]
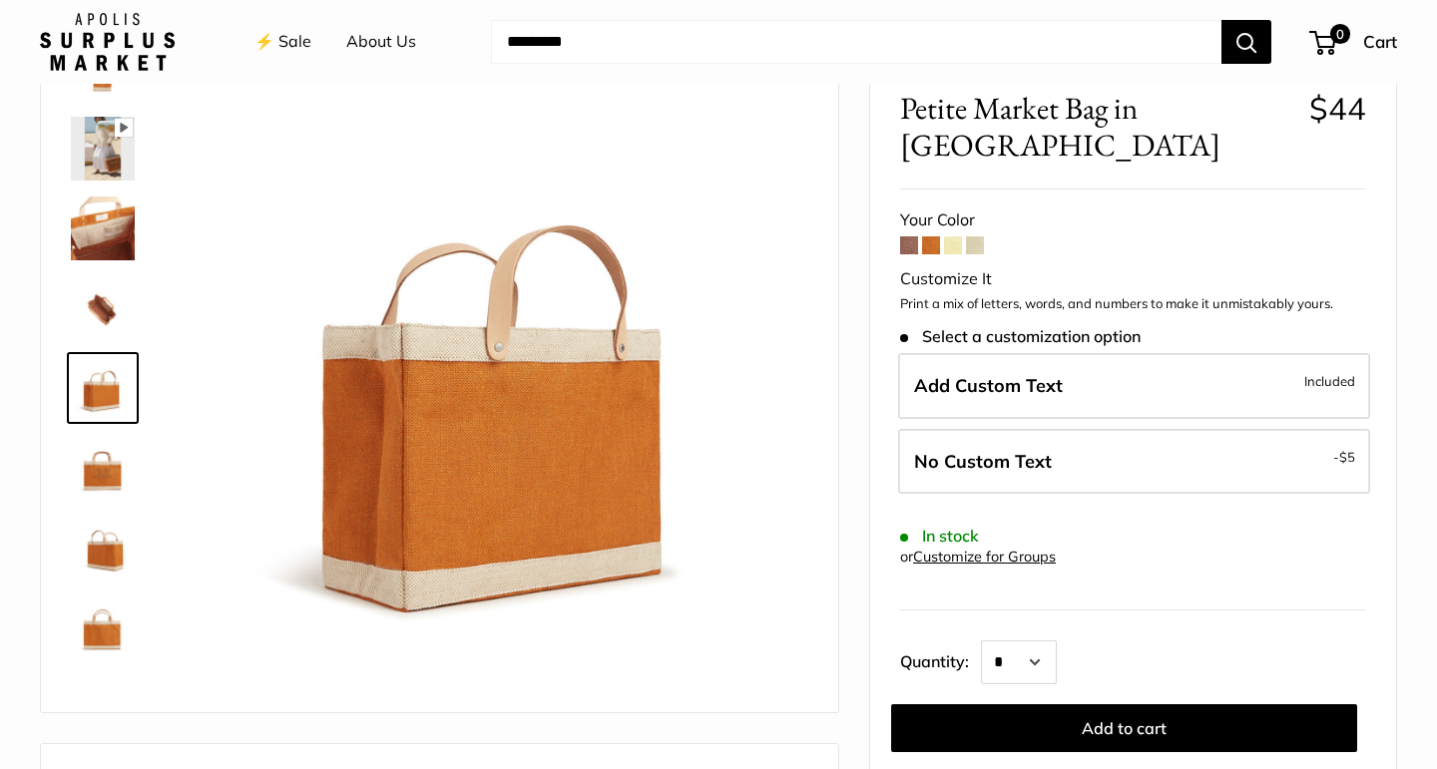
click at [107, 526] on img at bounding box center [103, 548] width 64 height 64
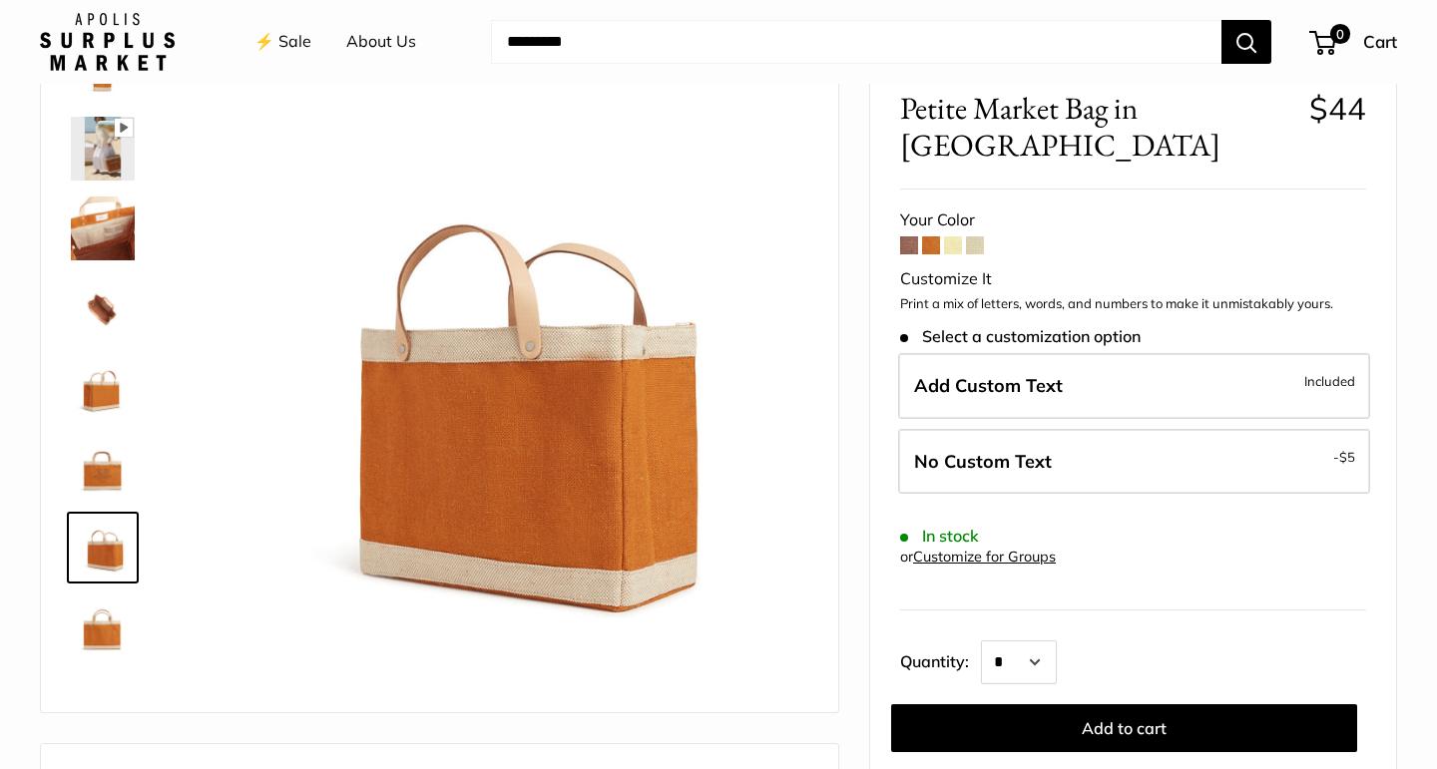
click at [106, 620] on img at bounding box center [103, 628] width 64 height 64
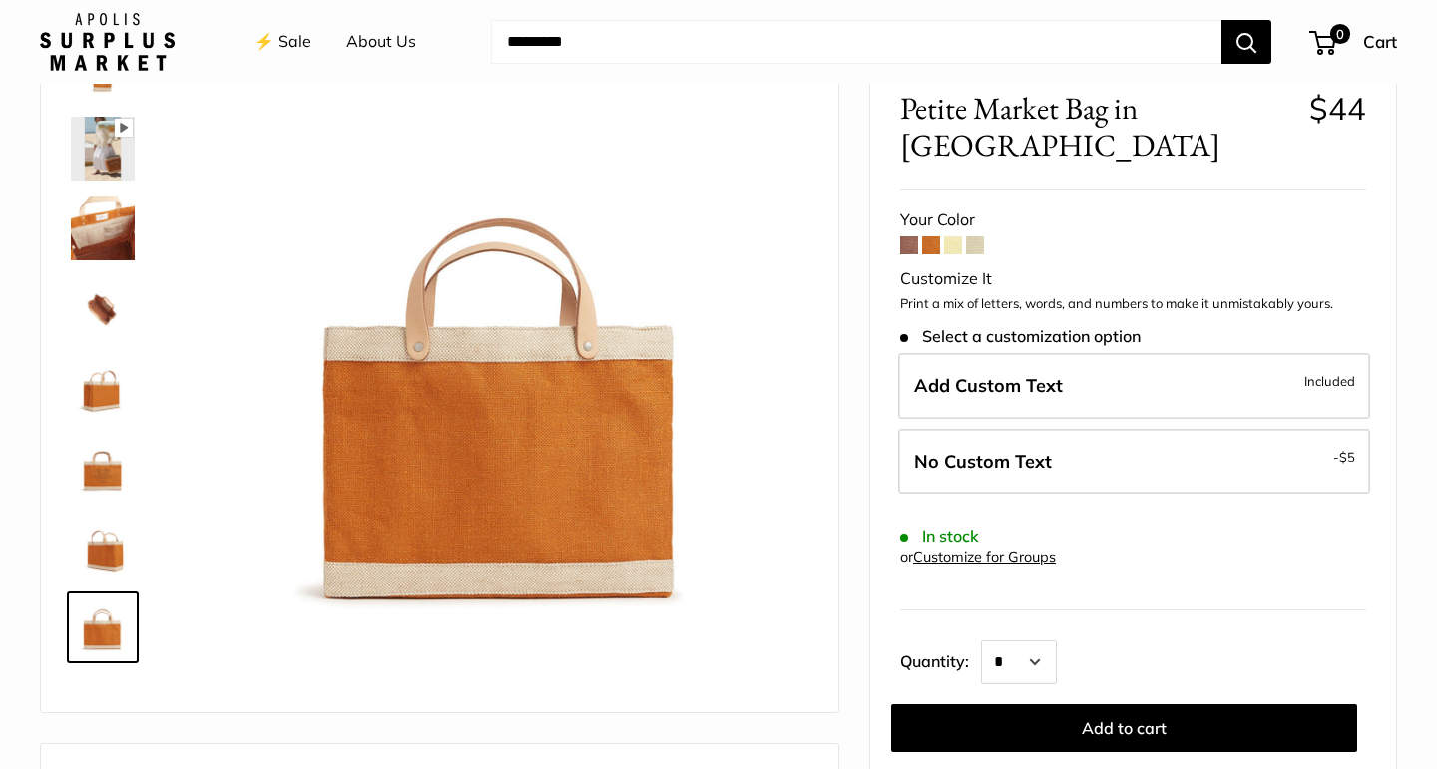
scroll to position [0, 0]
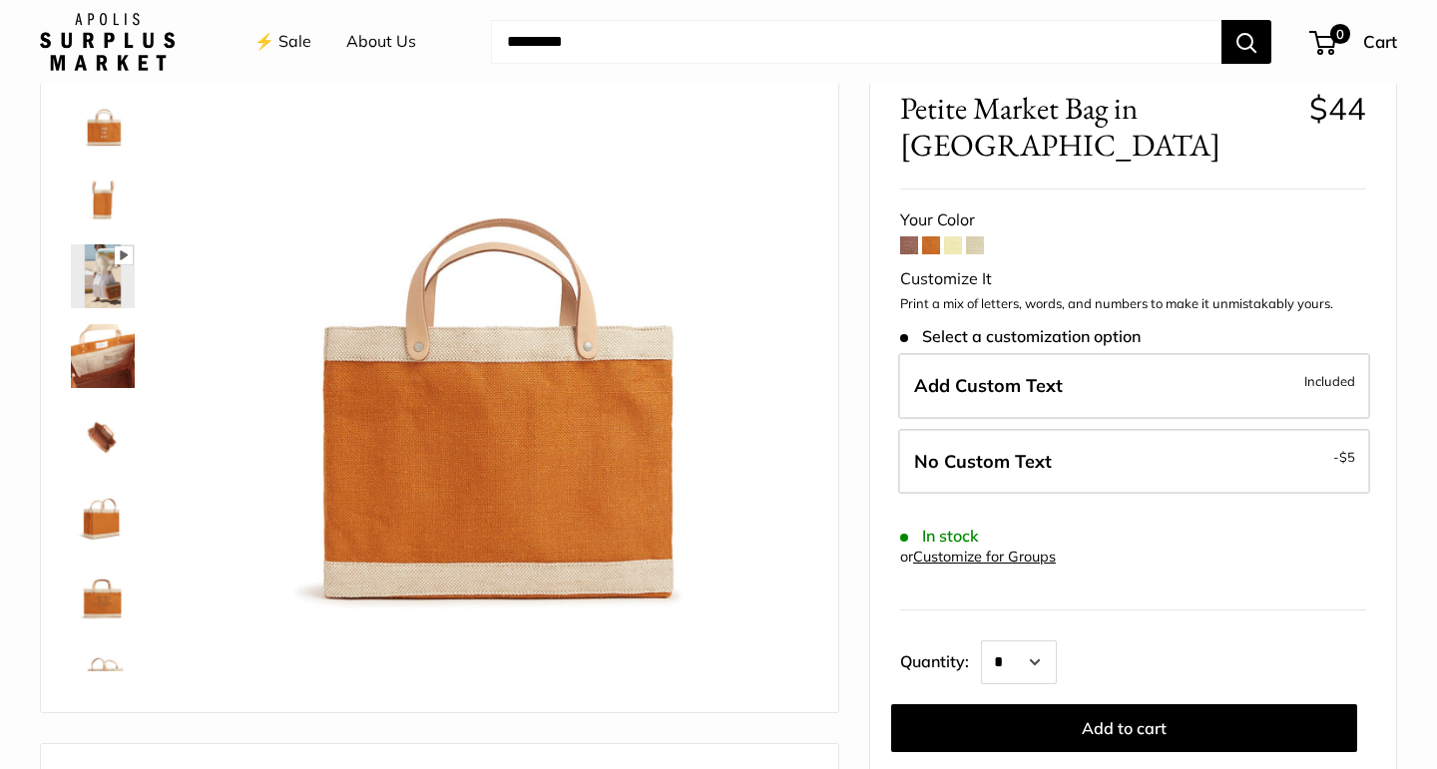
click at [100, 130] on img at bounding box center [103, 117] width 64 height 64
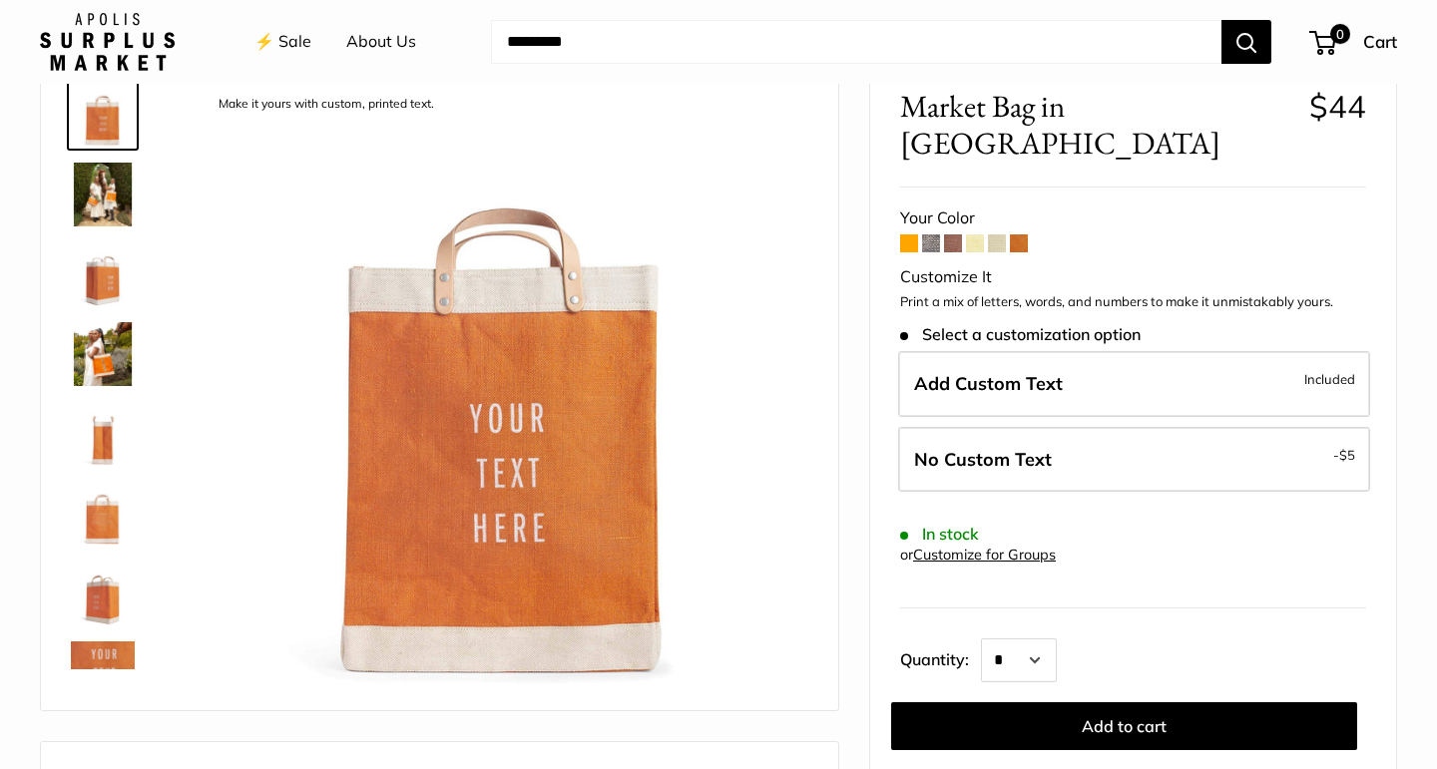
scroll to position [114, 0]
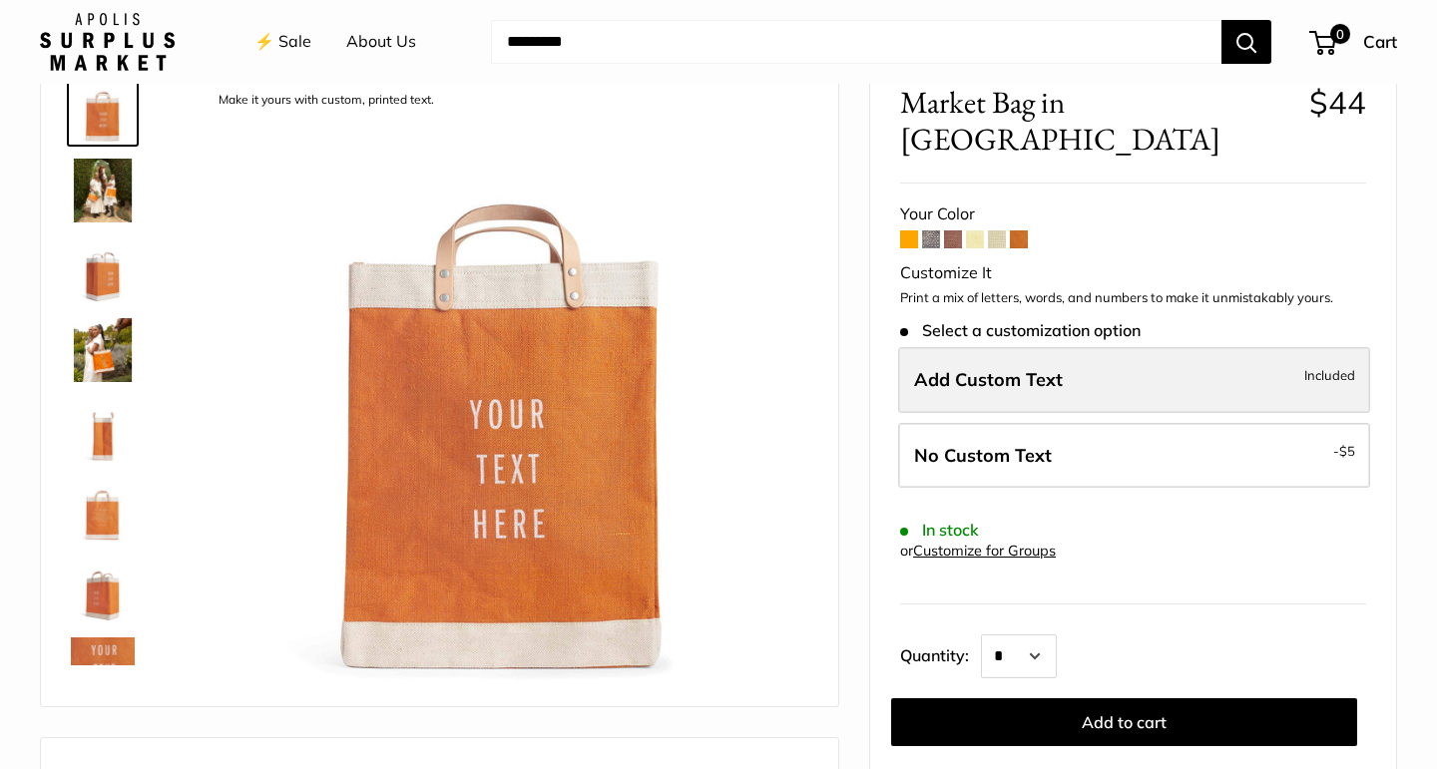
click at [1240, 347] on label "Add Custom Text Included" at bounding box center [1134, 380] width 472 height 66
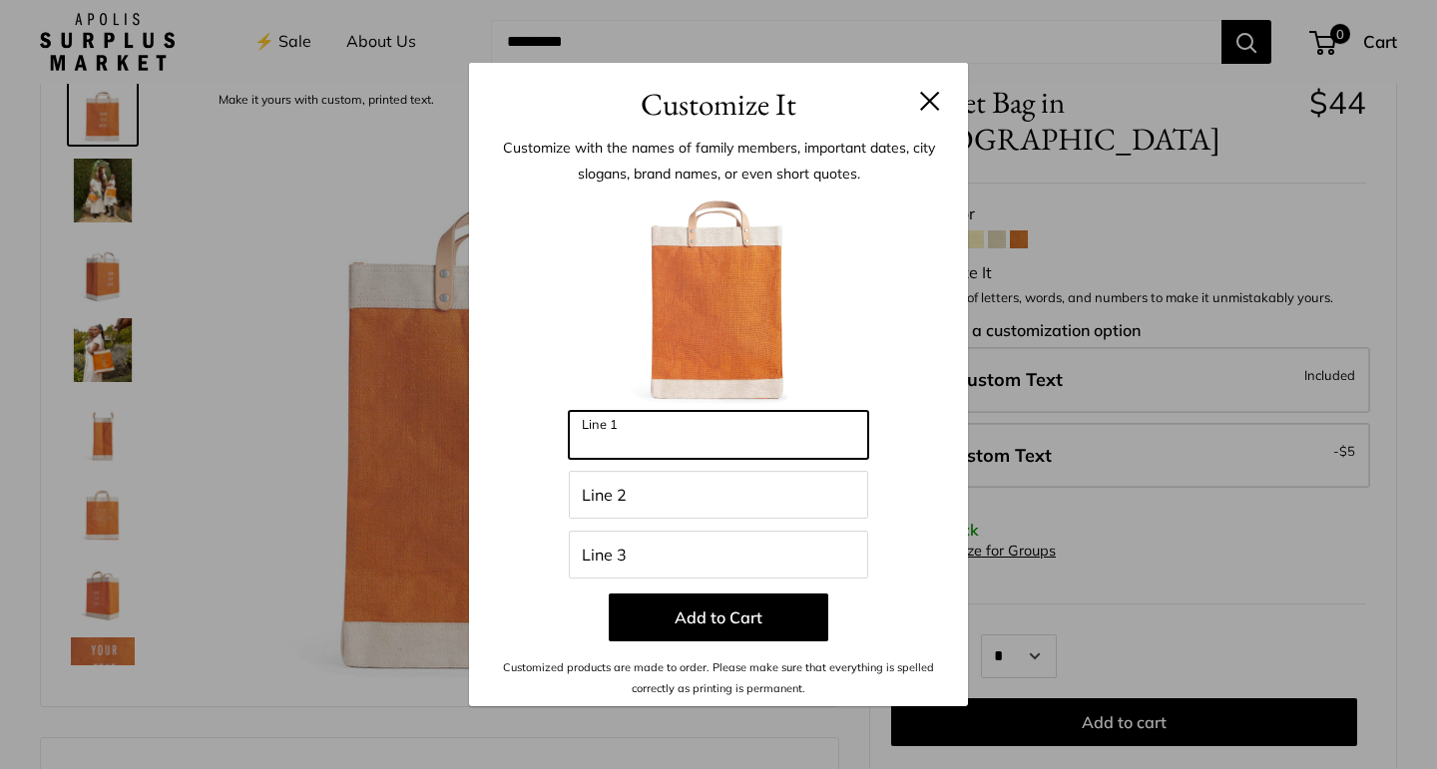
click at [712, 439] on input "Line 1" at bounding box center [718, 435] width 299 height 48
type input "**"
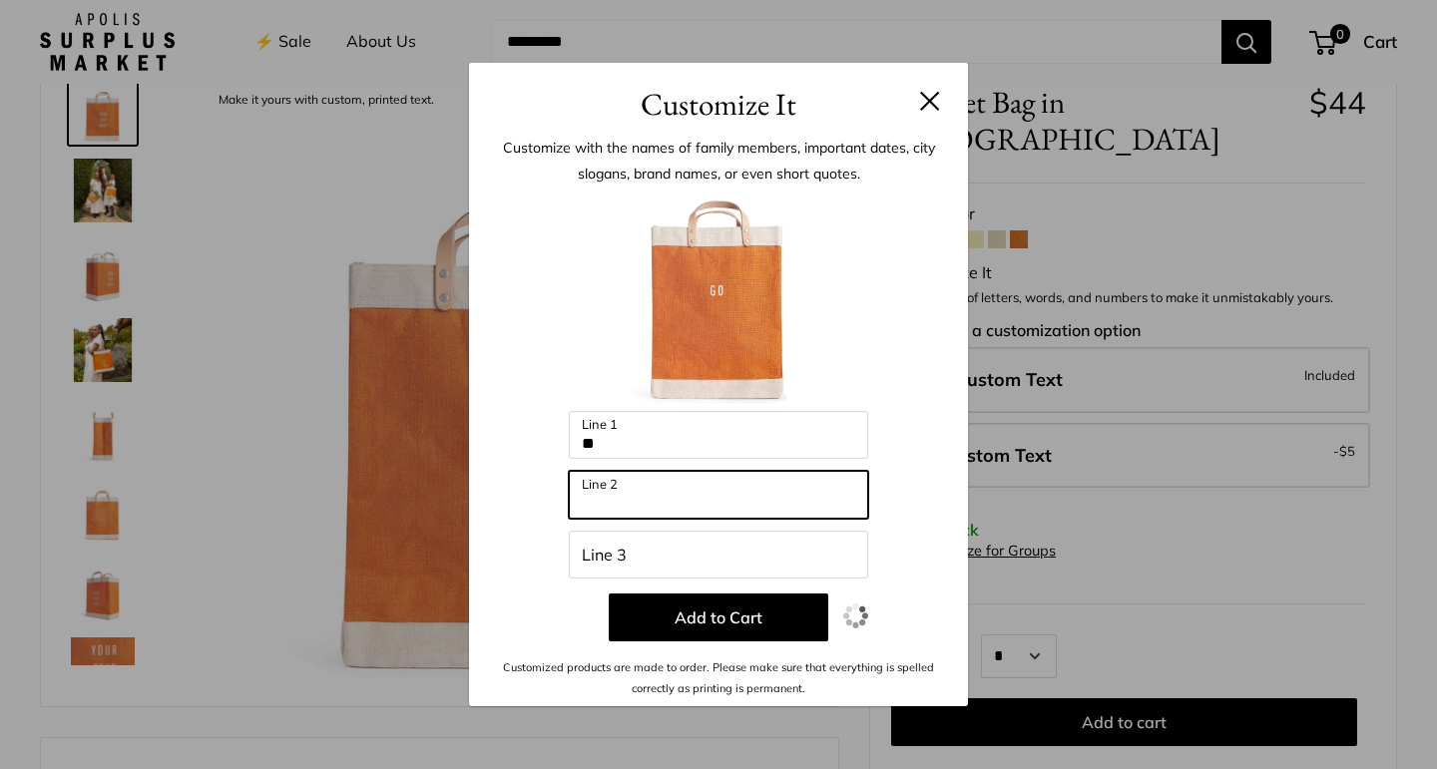
click at [606, 495] on input "Line 2" at bounding box center [718, 495] width 299 height 48
type input "*"
type input "***"
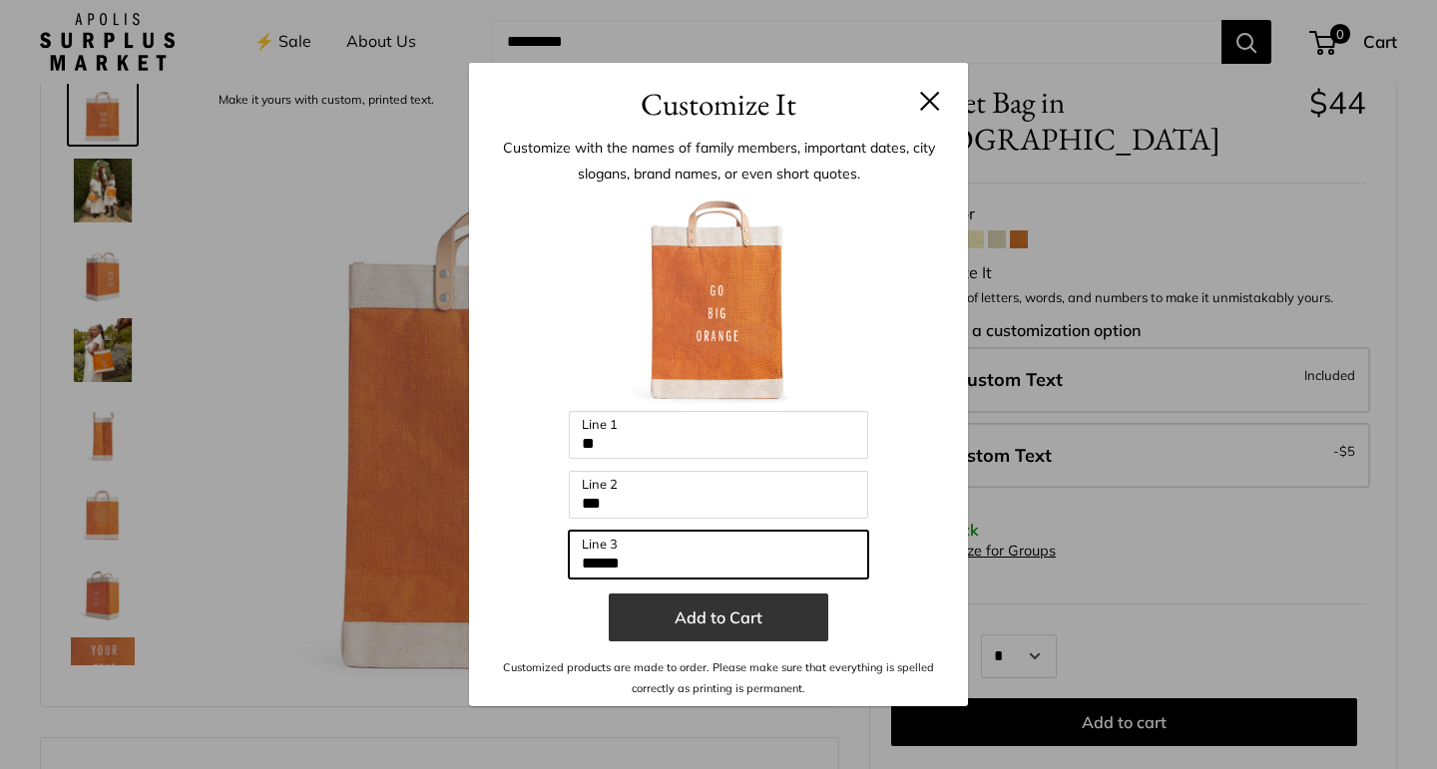
type input "******"
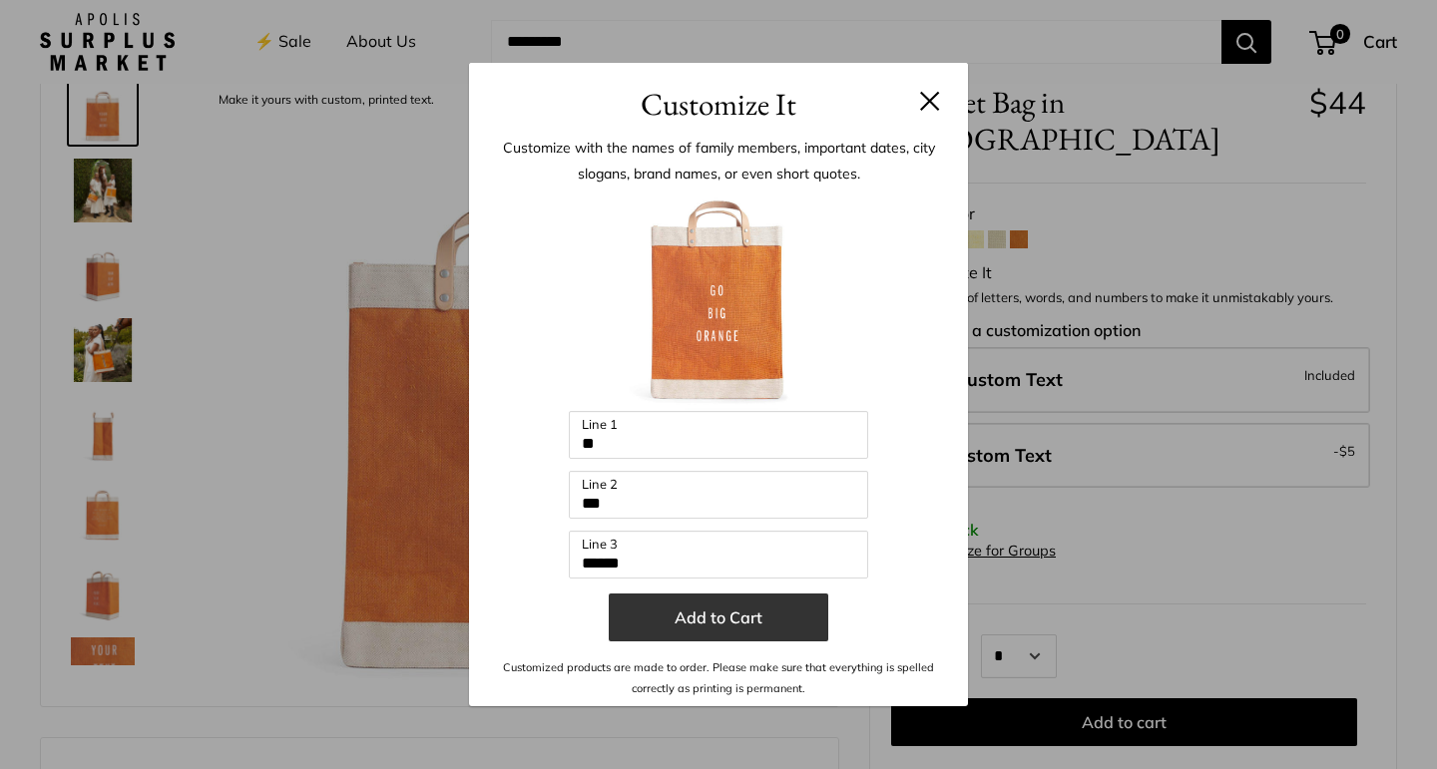
click at [706, 617] on button "Add to Cart" at bounding box center [718, 618] width 219 height 48
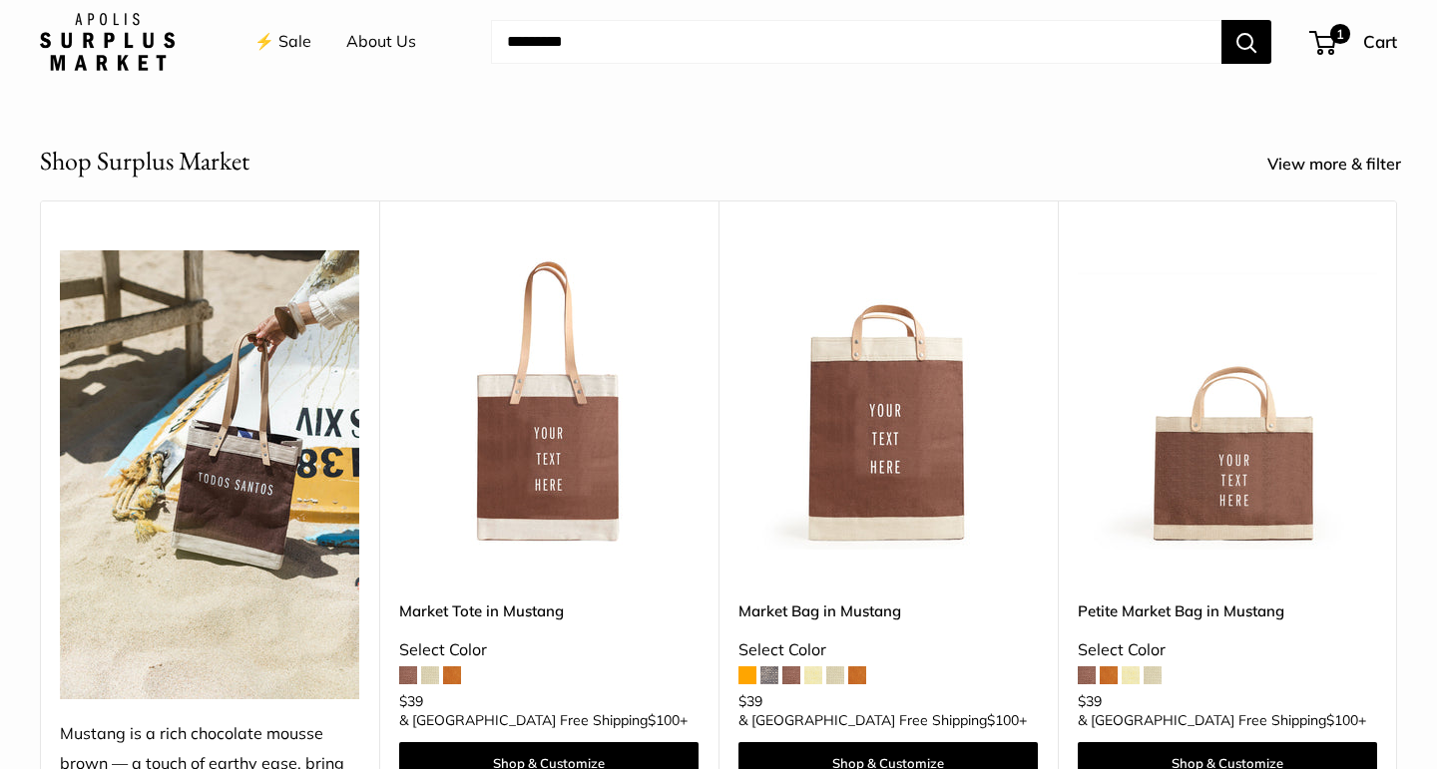
click at [746, 684] on span at bounding box center [747, 675] width 18 height 18
click at [0, 0] on img at bounding box center [0, 0] width 0 height 0
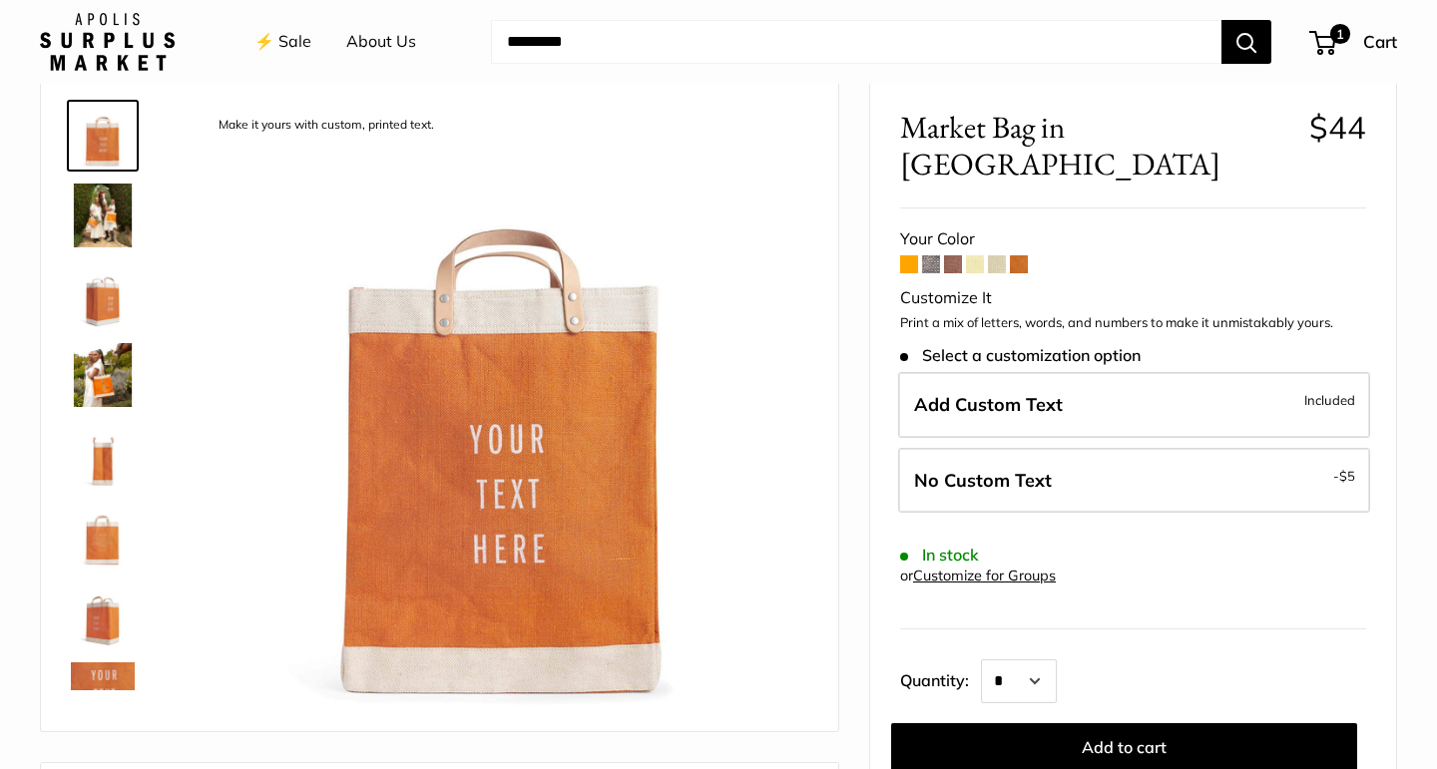
scroll to position [90, 0]
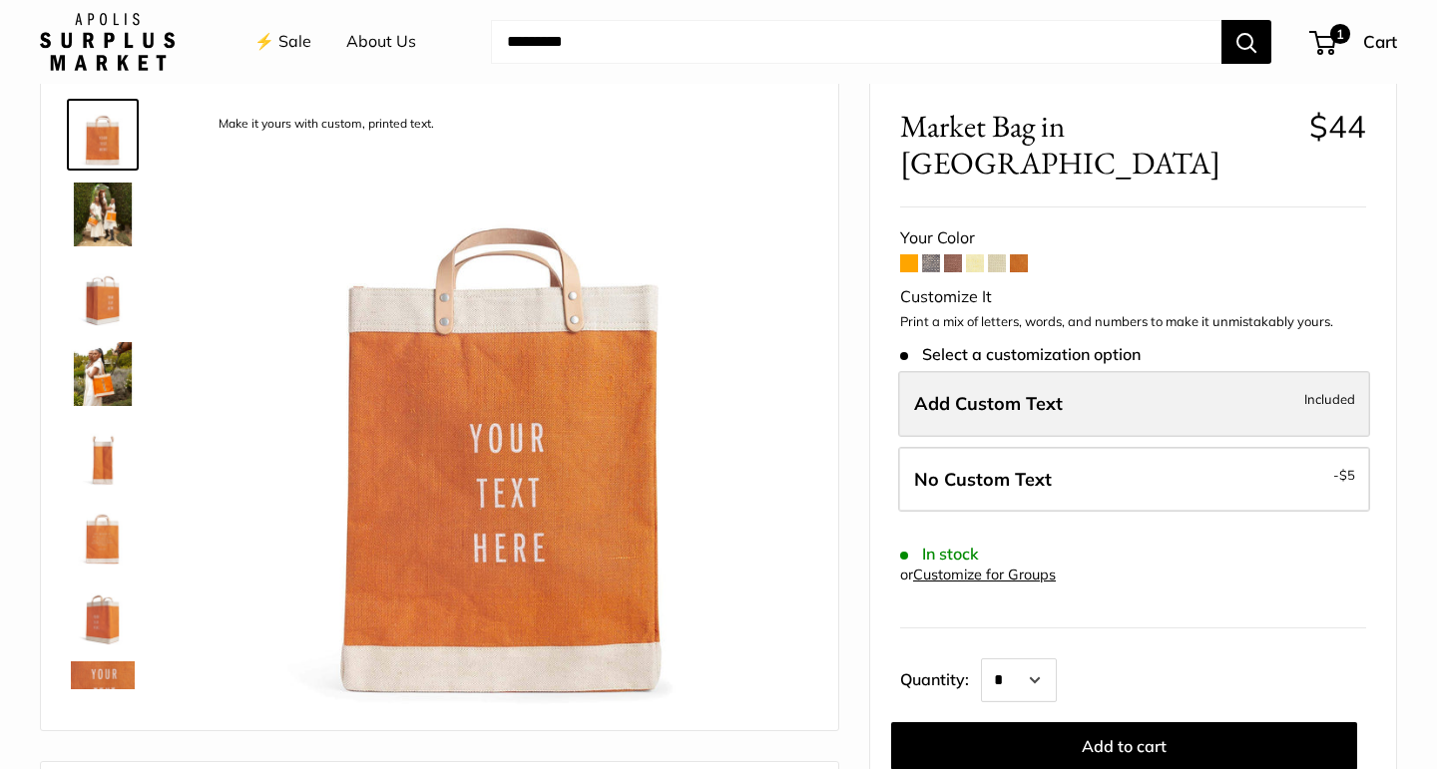
click at [1012, 392] on span "Add Custom Text" at bounding box center [988, 403] width 149 height 23
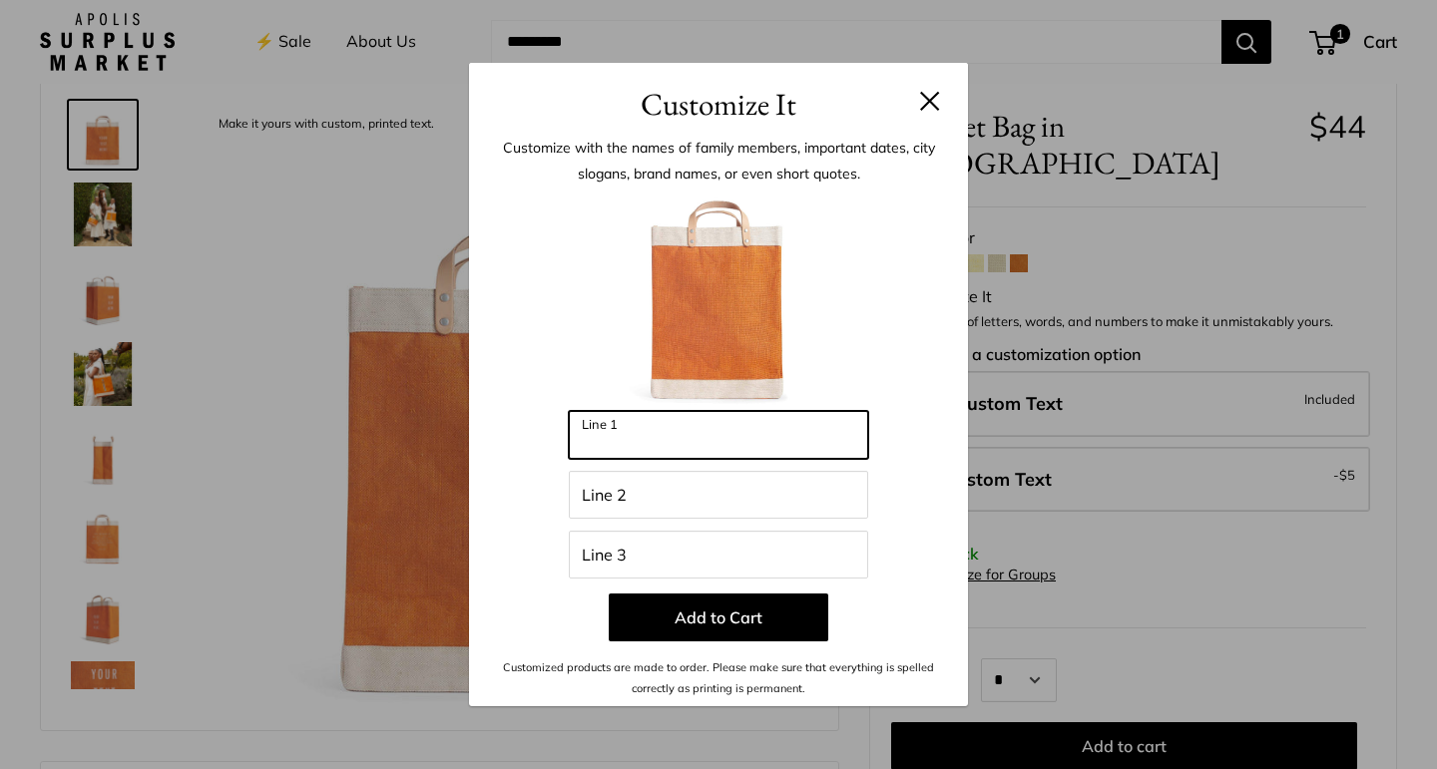
click at [662, 435] on input "Line 1" at bounding box center [718, 435] width 299 height 48
type input "**"
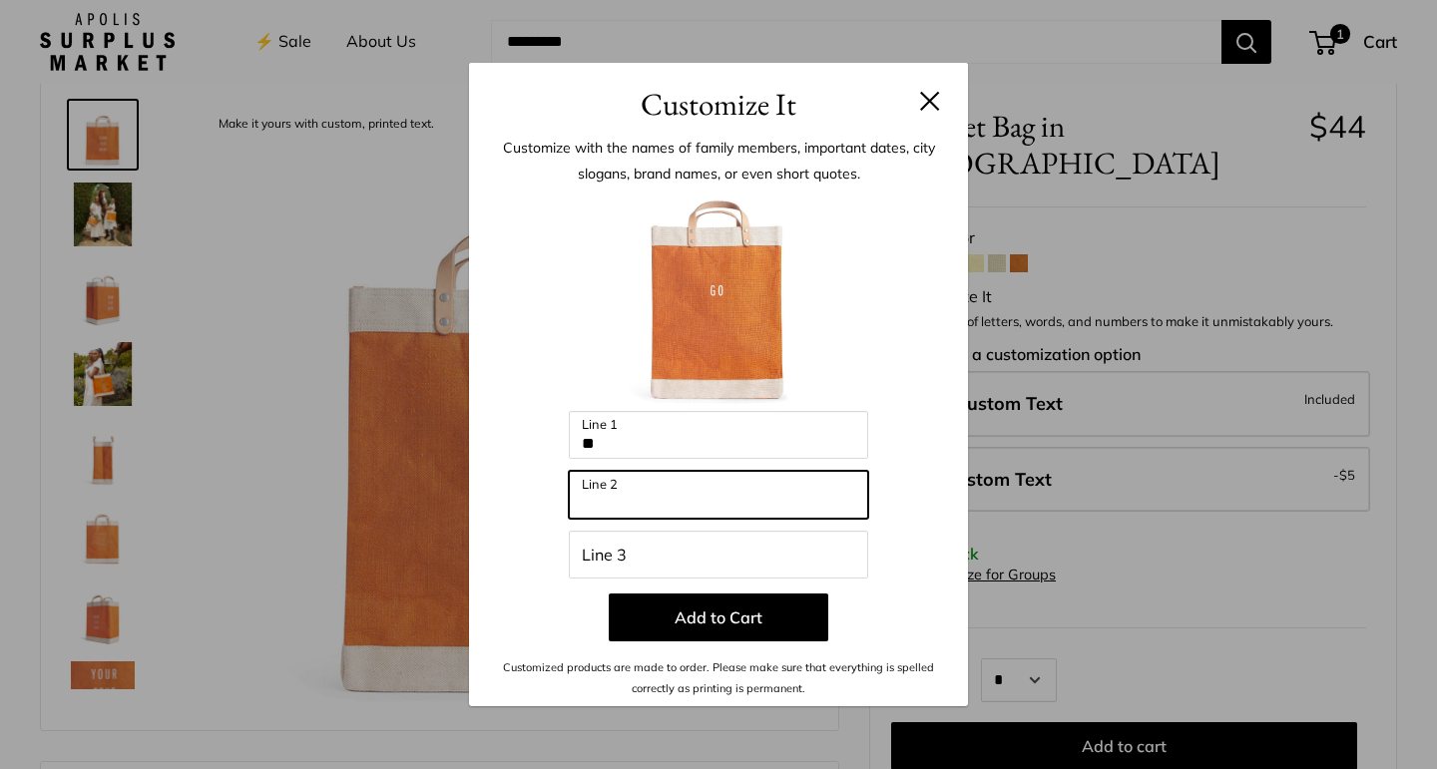
click at [642, 505] on input "Line 2" at bounding box center [718, 495] width 299 height 48
type input "****"
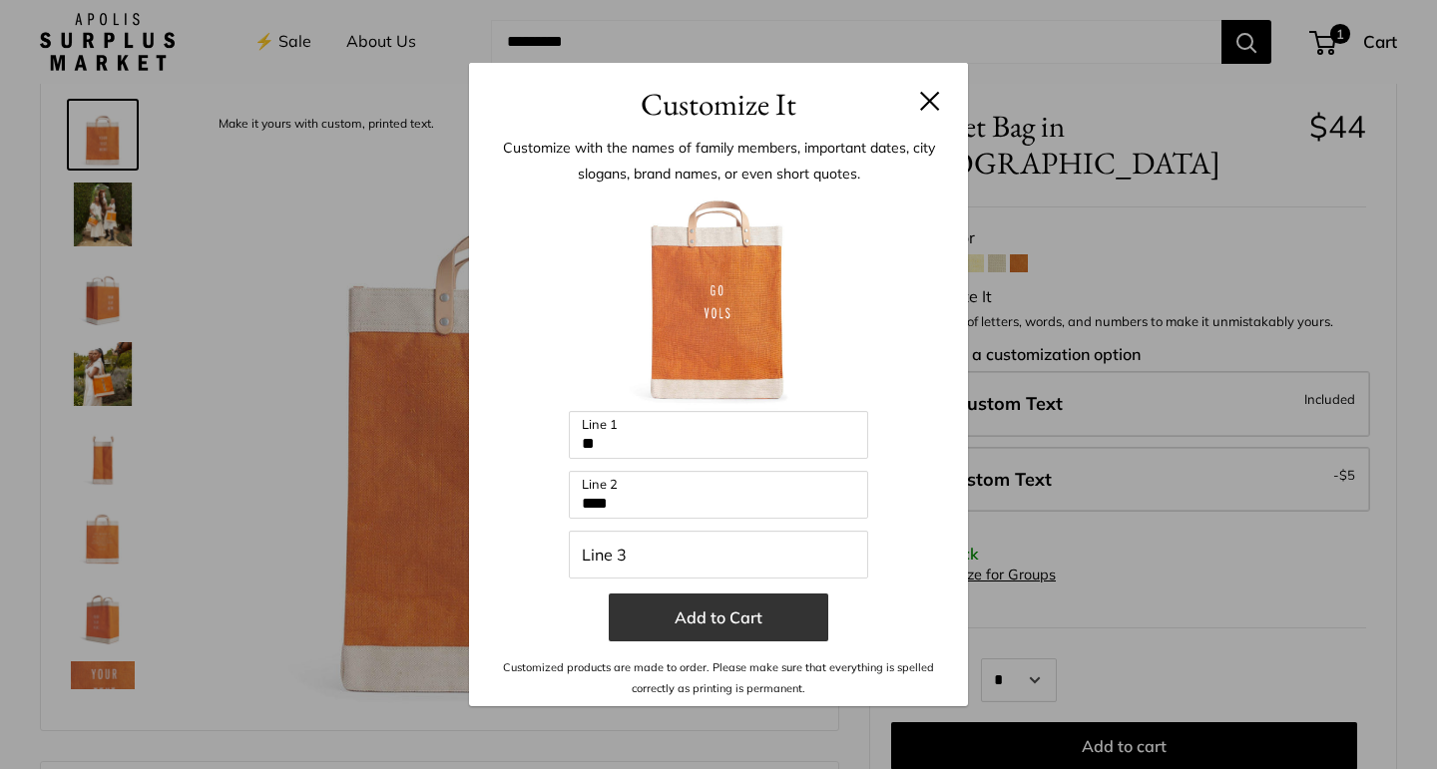
click at [722, 613] on button "Add to Cart" at bounding box center [718, 618] width 219 height 48
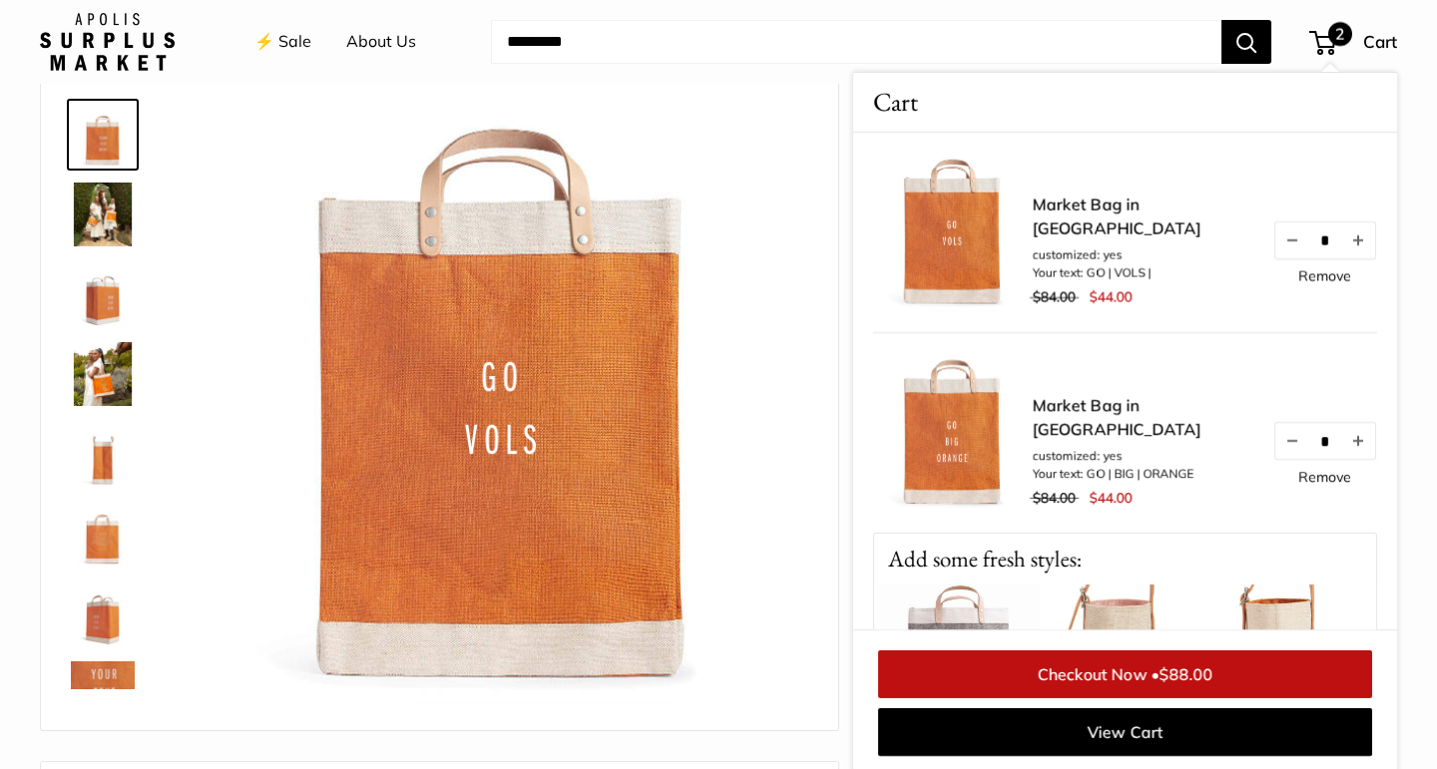
click at [954, 462] on img at bounding box center [953, 433] width 160 height 160
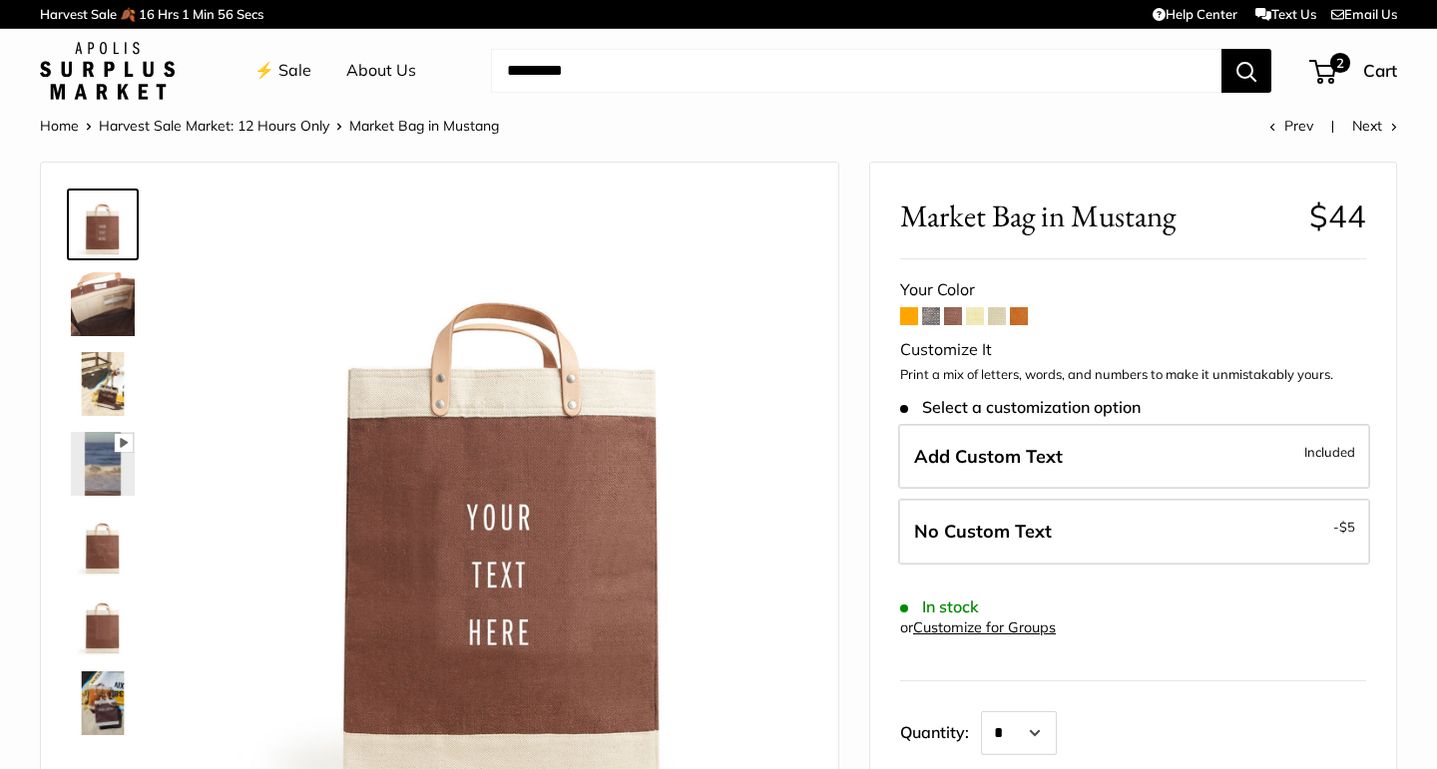
click at [906, 322] on span at bounding box center [909, 316] width 18 height 18
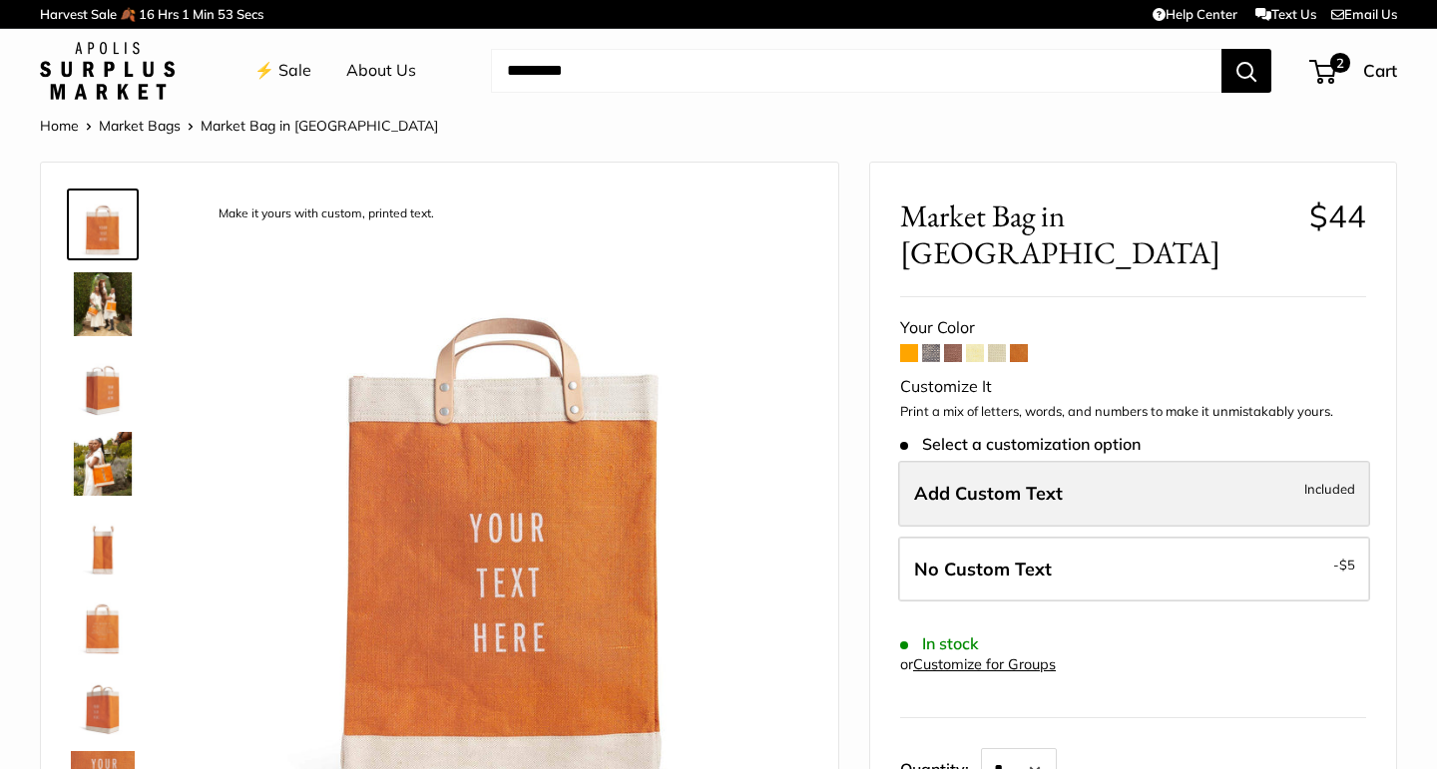
click at [1008, 482] on span "Add Custom Text" at bounding box center [988, 493] width 149 height 23
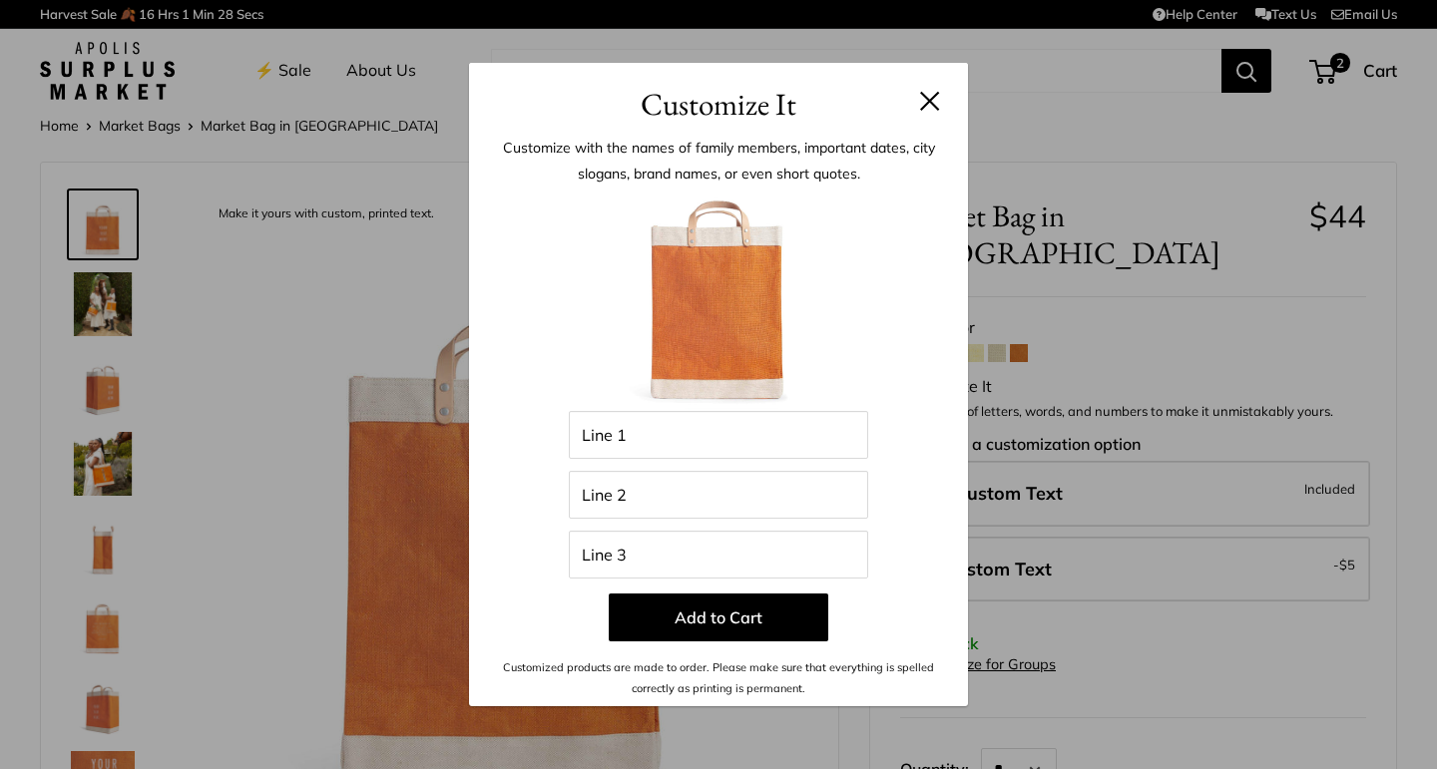
click at [935, 104] on button at bounding box center [930, 101] width 20 height 20
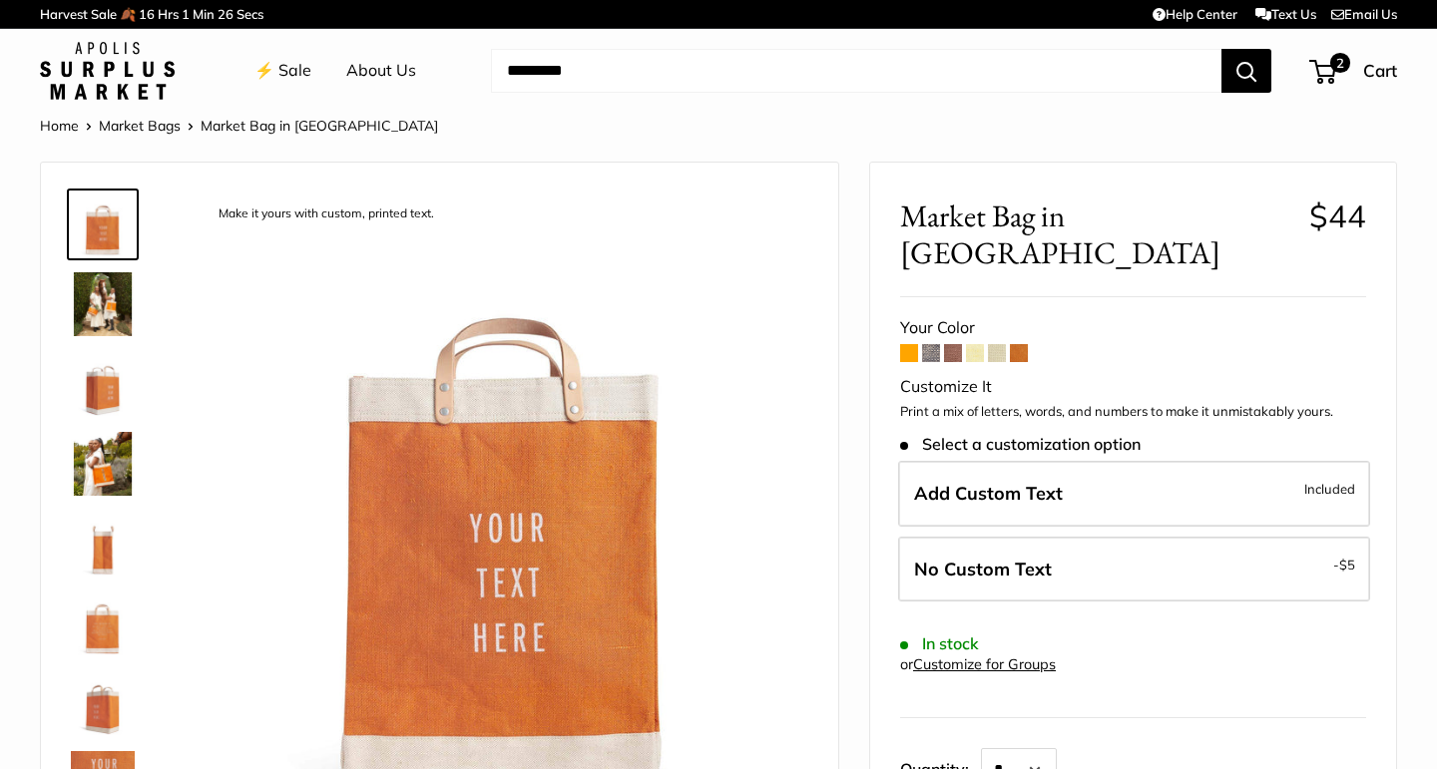
click at [1033, 655] on link "Customize for Groups" at bounding box center [984, 664] width 143 height 18
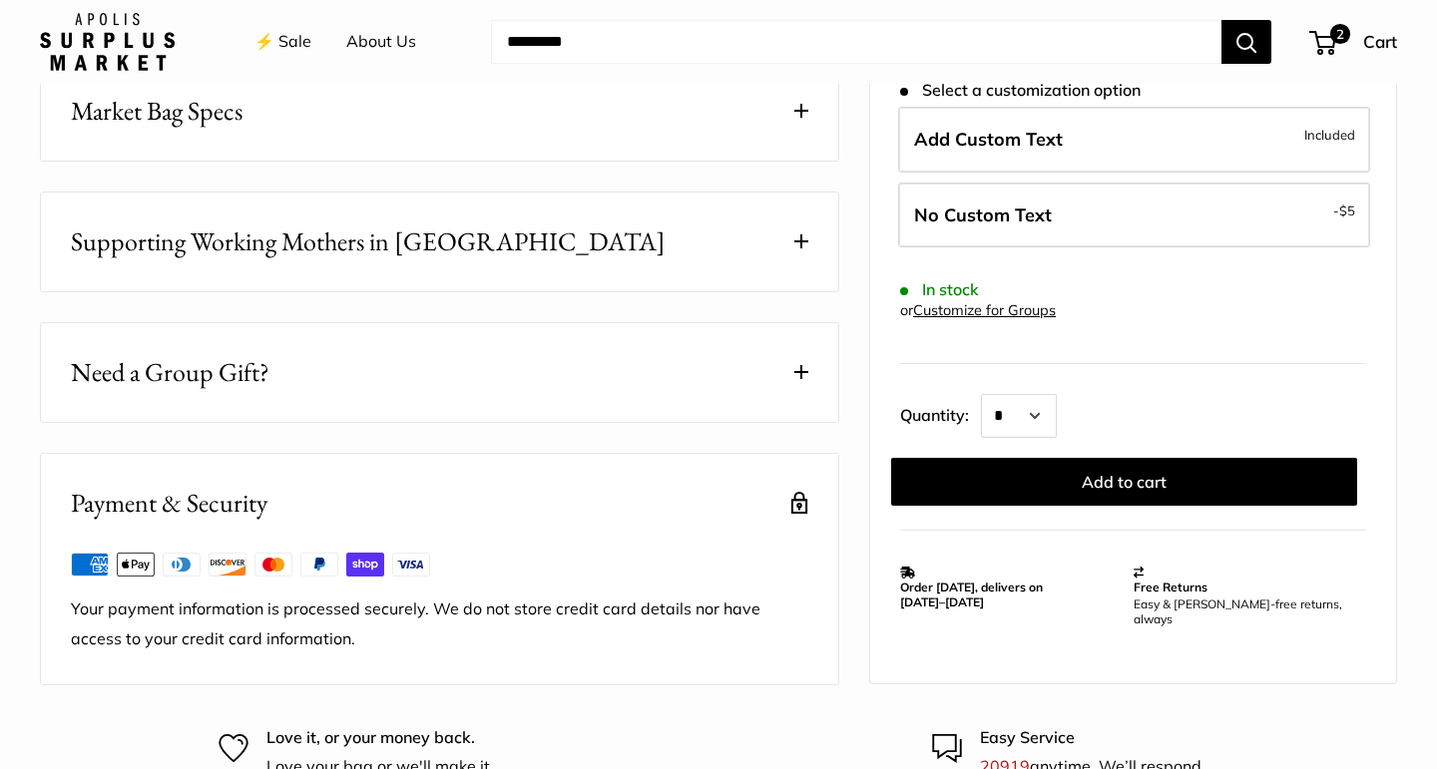
scroll to position [1150, 0]
click at [679, 239] on button "Supporting Working Mothers in [GEOGRAPHIC_DATA]" at bounding box center [439, 241] width 797 height 99
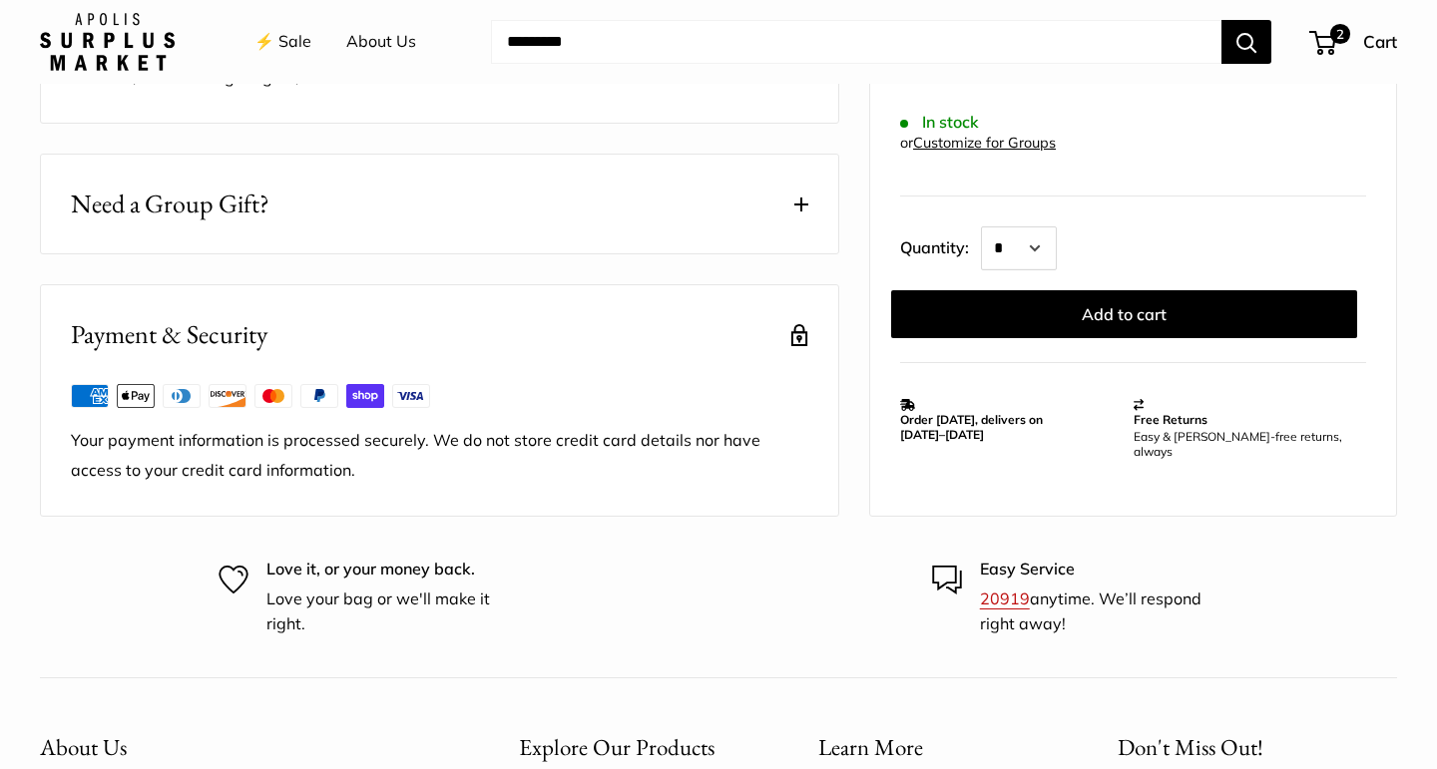
scroll to position [1693, 0]
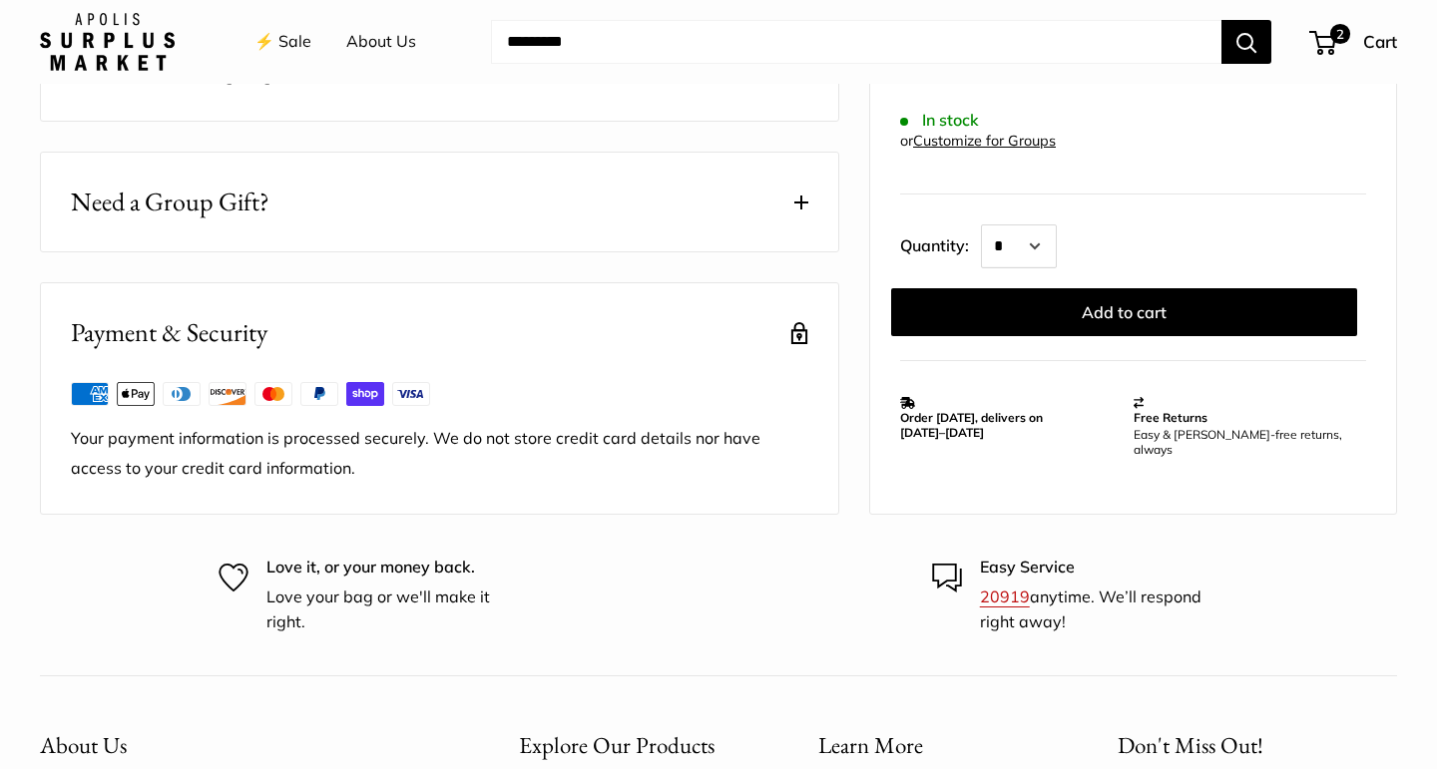
click at [680, 209] on button "Need a Group Gift?" at bounding box center [439, 202] width 797 height 99
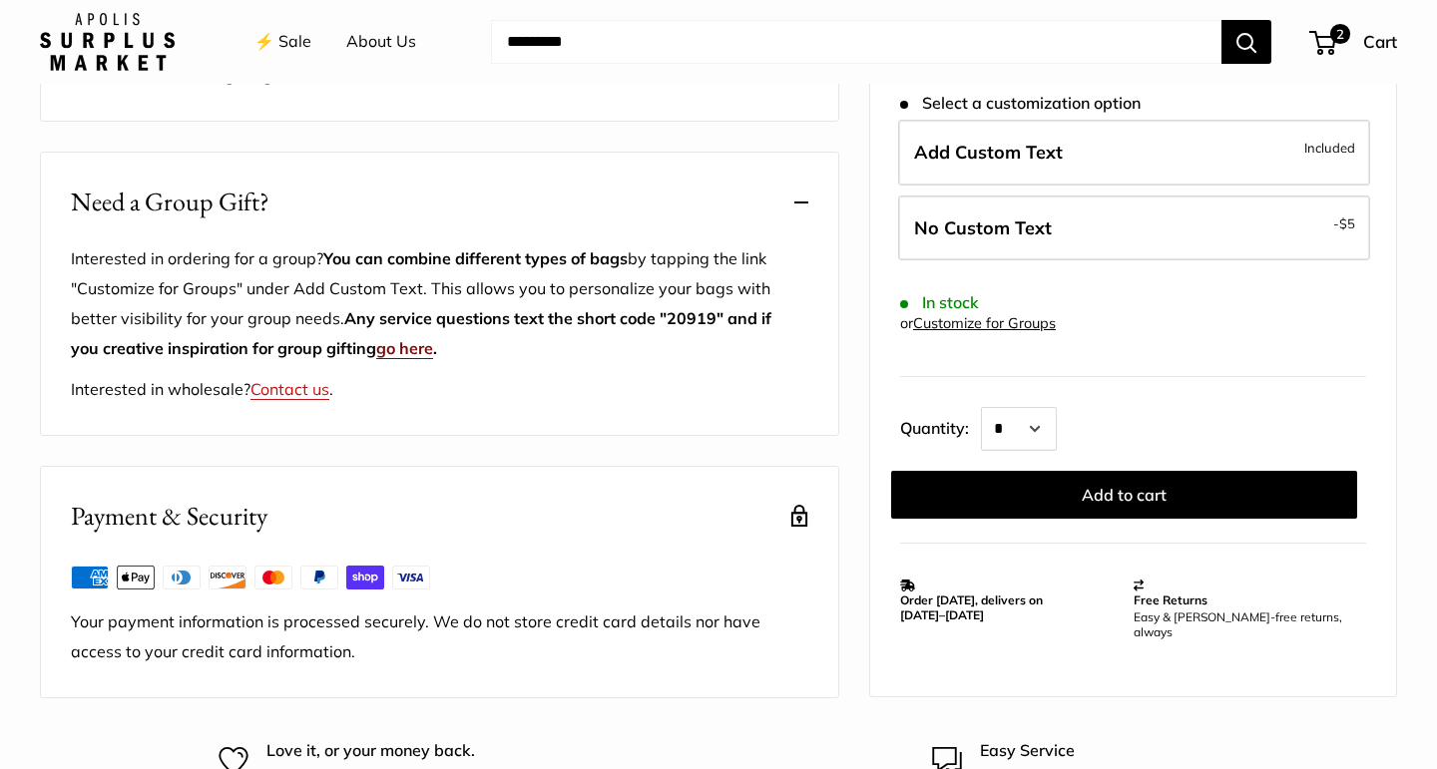
click at [422, 351] on link "go here" at bounding box center [404, 348] width 57 height 20
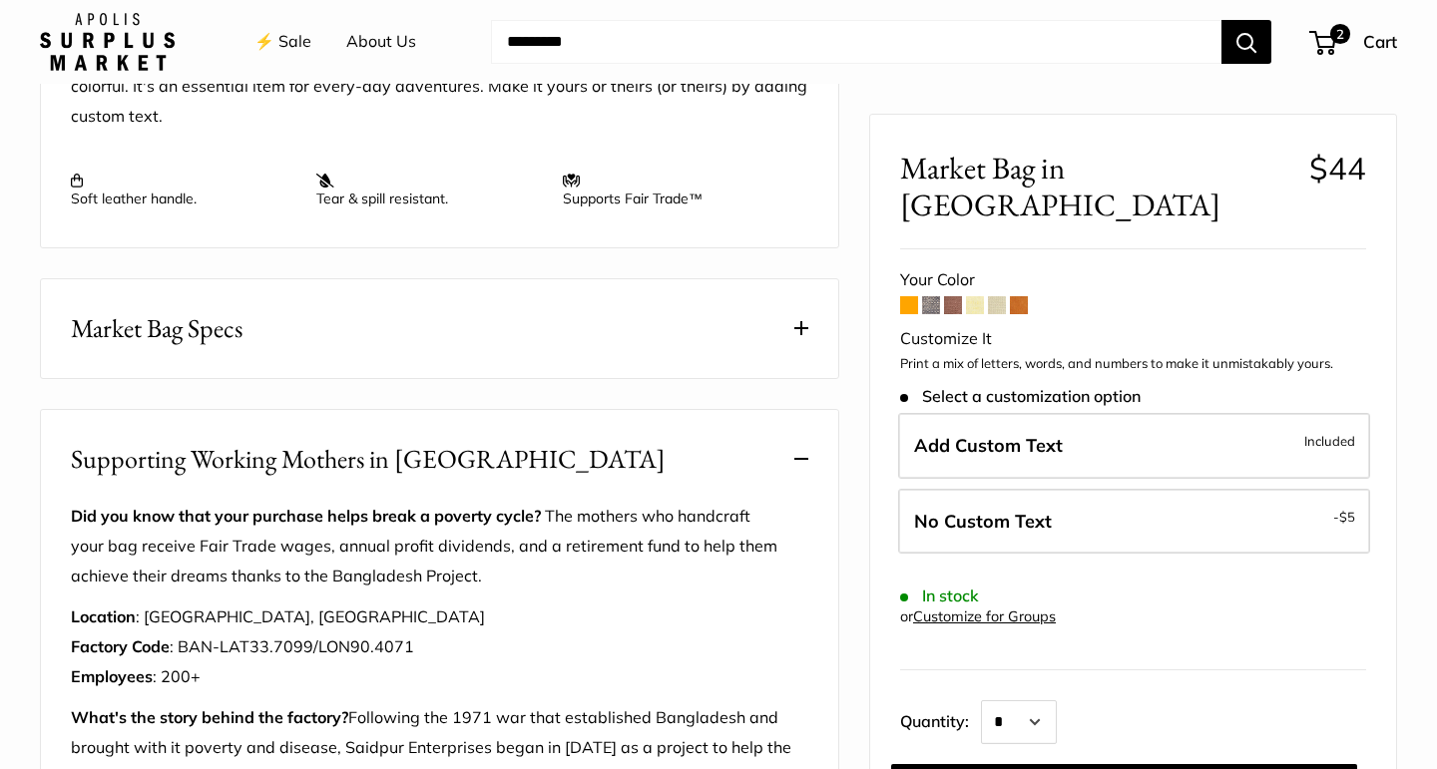
scroll to position [0, 0]
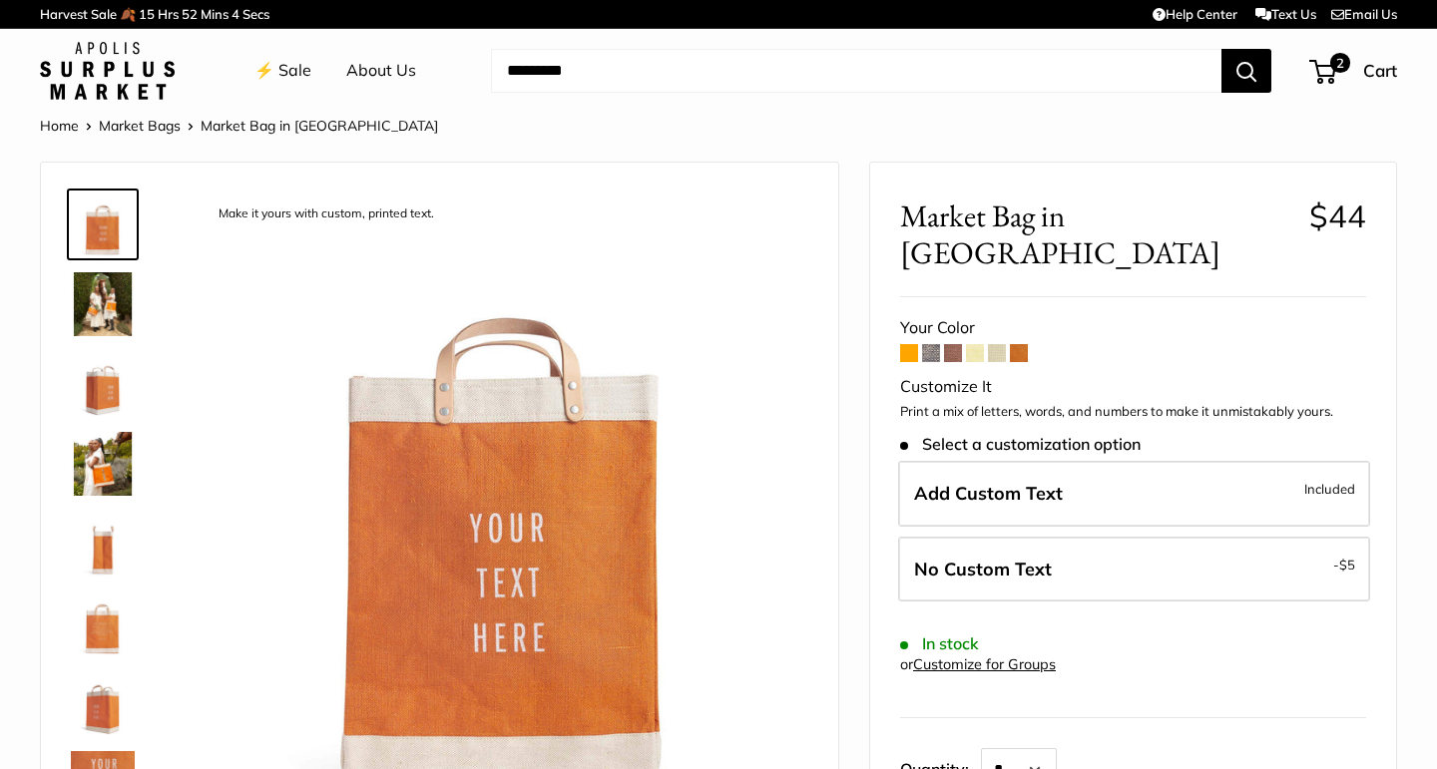
click at [272, 68] on link "⚡️ Sale" at bounding box center [282, 71] width 57 height 30
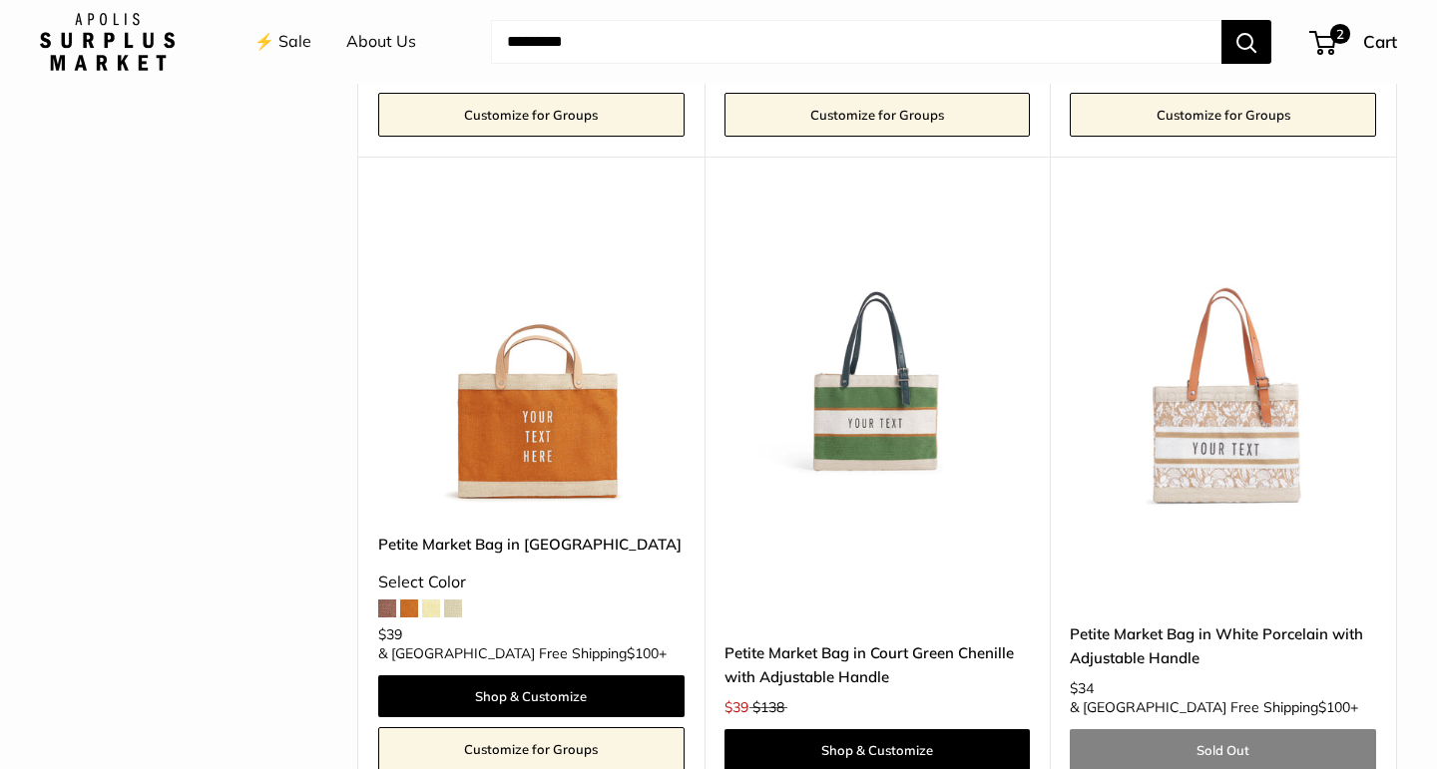
scroll to position [859, 0]
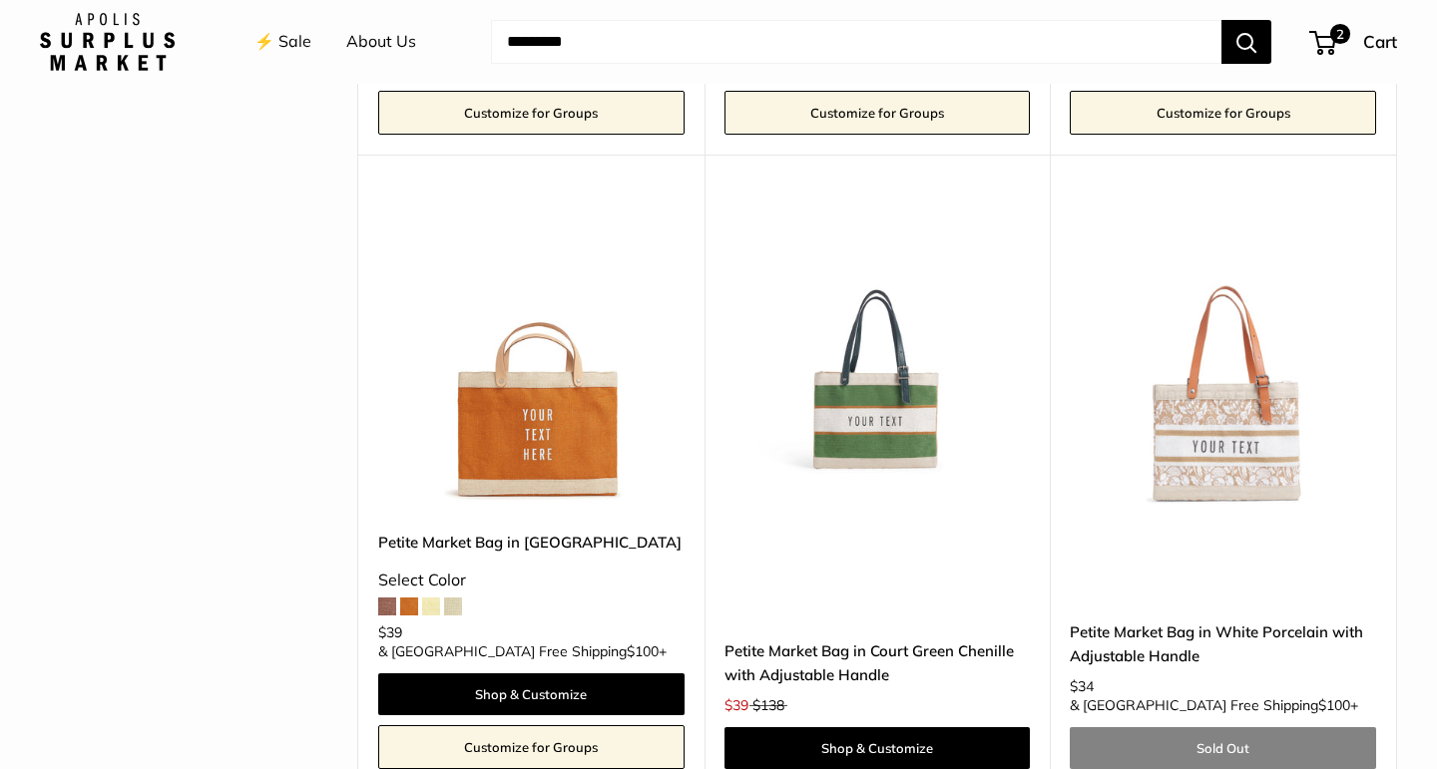
click at [0, 0] on img at bounding box center [0, 0] width 0 height 0
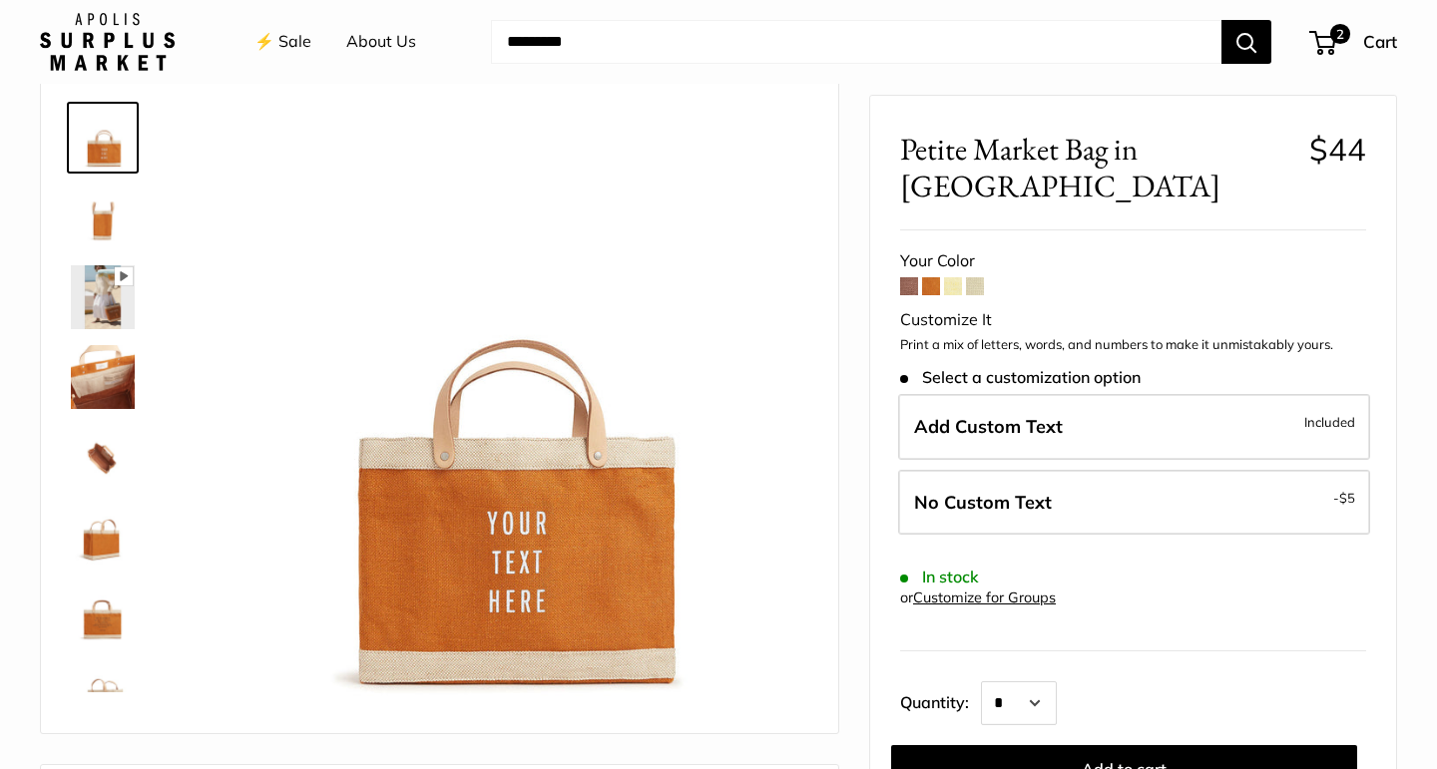
scroll to position [44, 0]
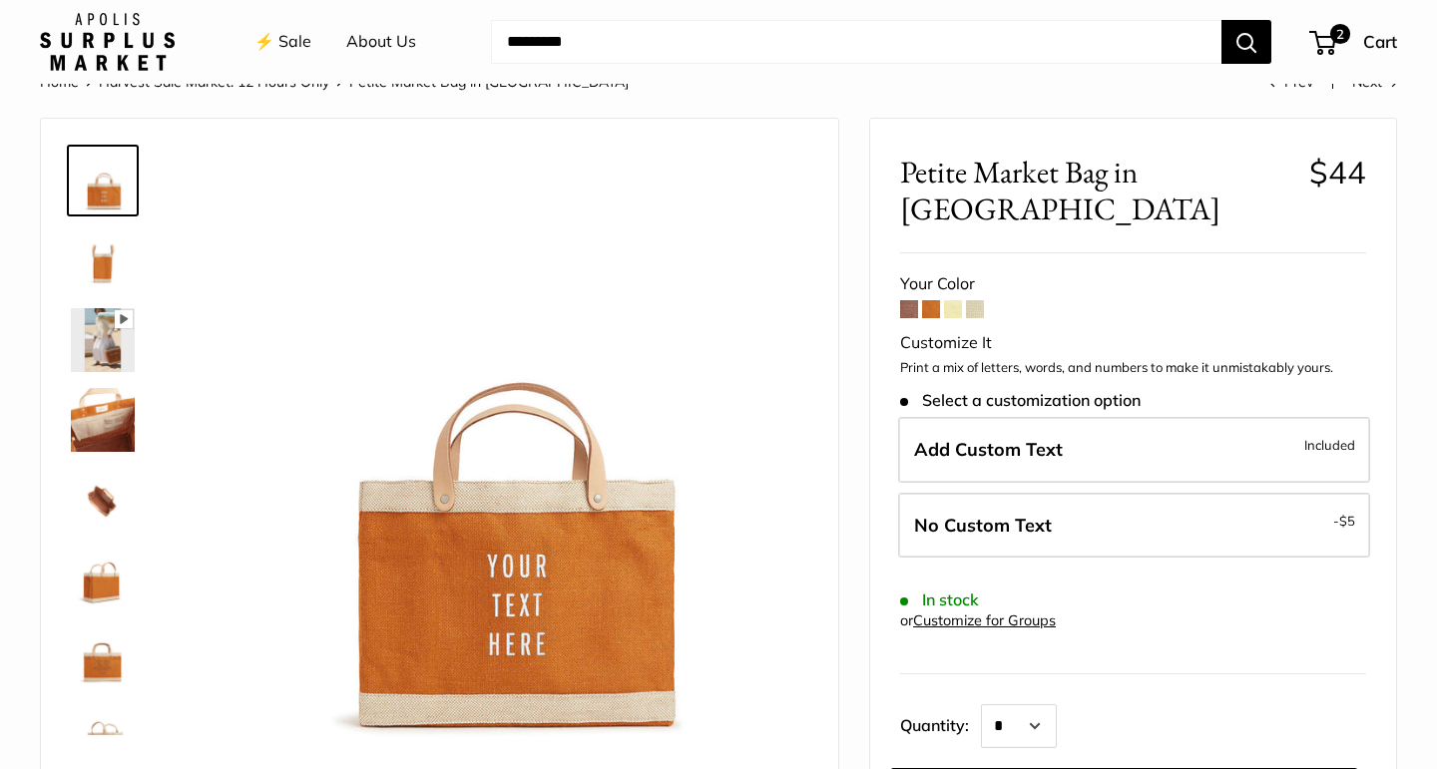
click at [927, 300] on span at bounding box center [931, 309] width 18 height 18
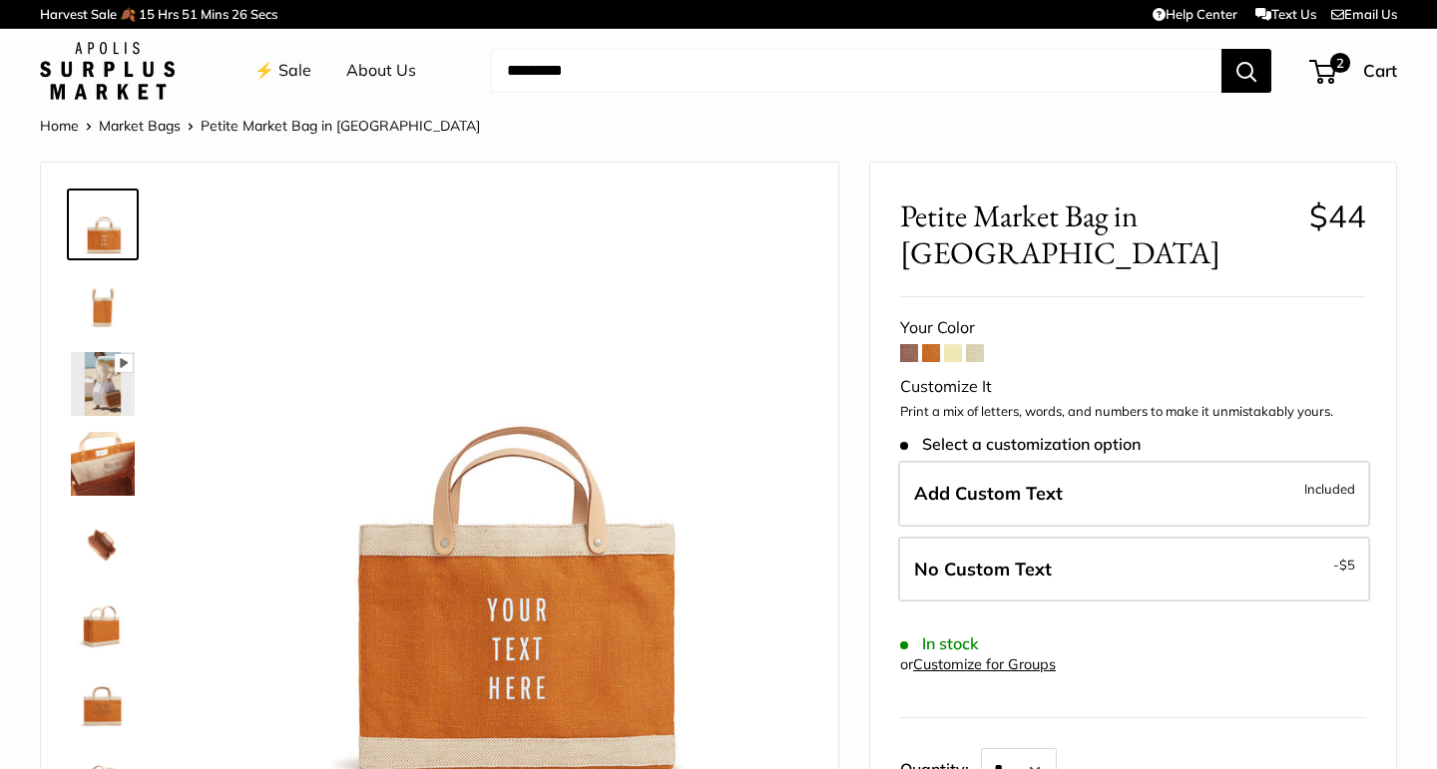
click at [586, 77] on input "Search..." at bounding box center [856, 71] width 730 height 44
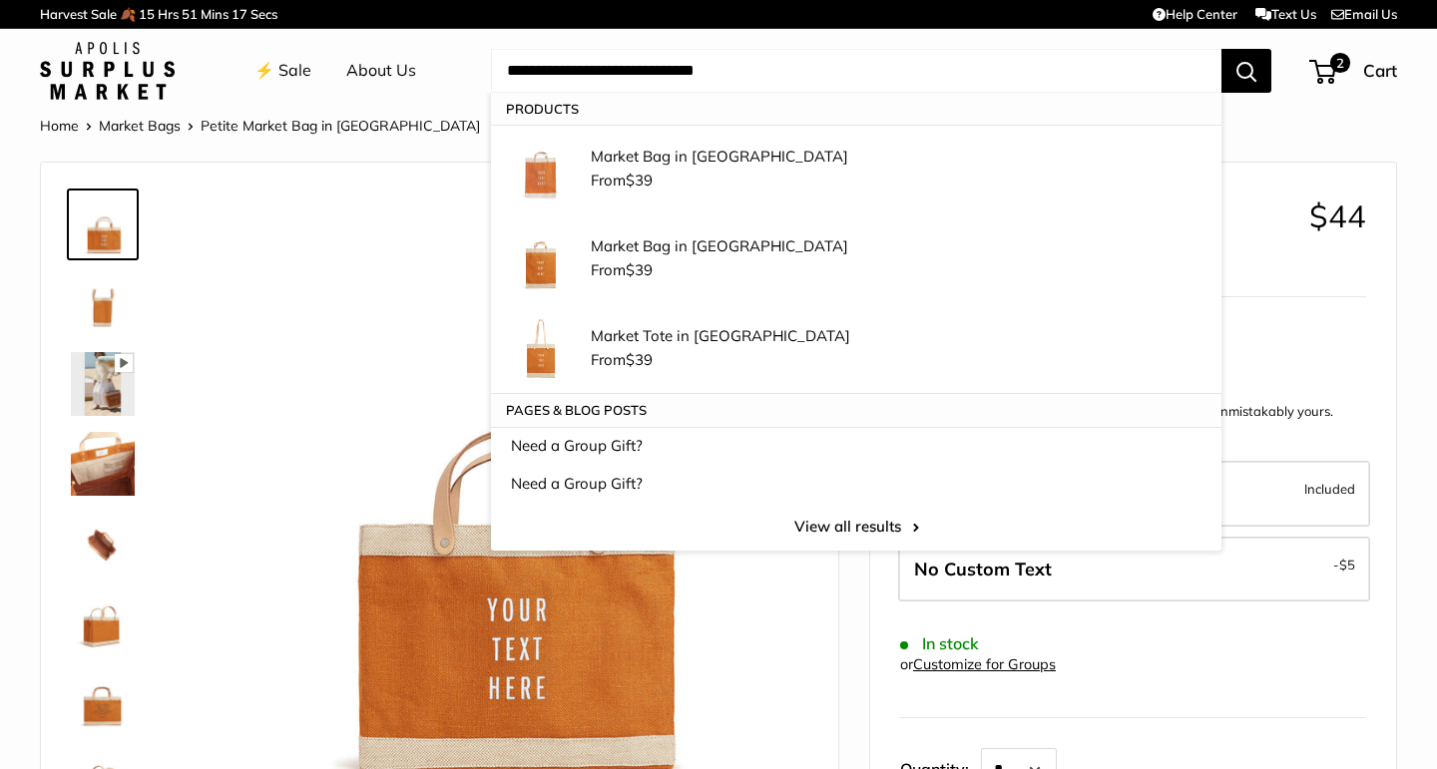
type input "**********"
click at [1221, 49] on button "Search" at bounding box center [1246, 71] width 50 height 44
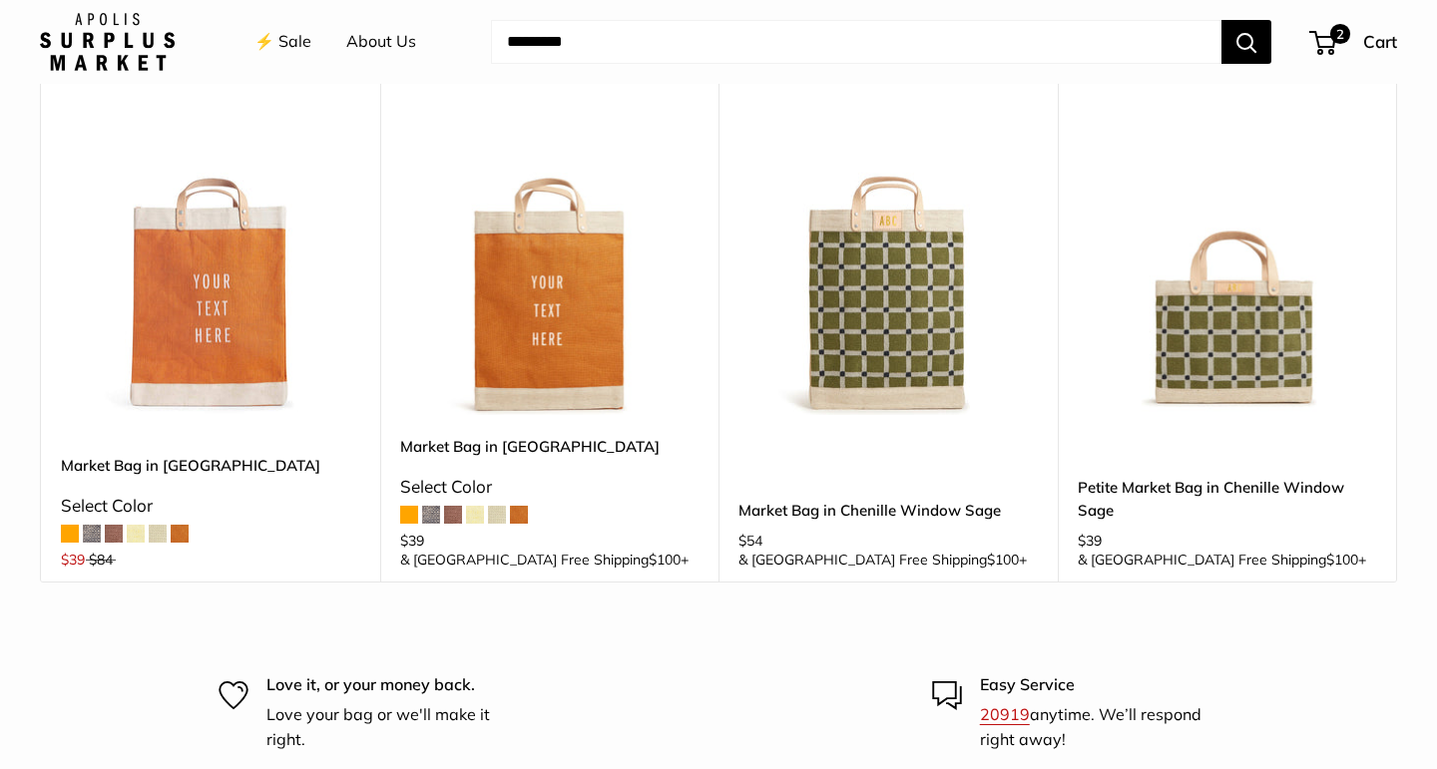
scroll to position [272, 0]
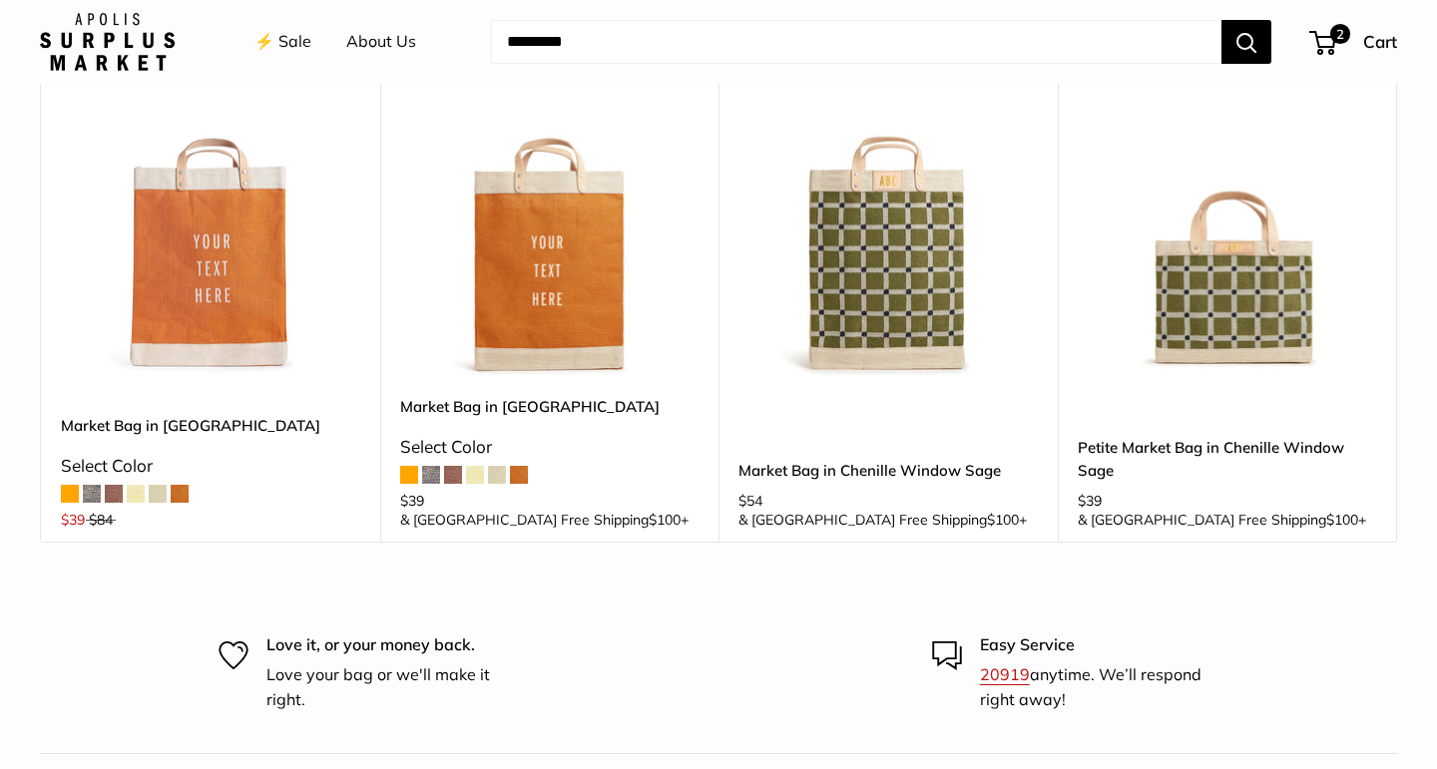
click at [184, 485] on span at bounding box center [180, 494] width 18 height 18
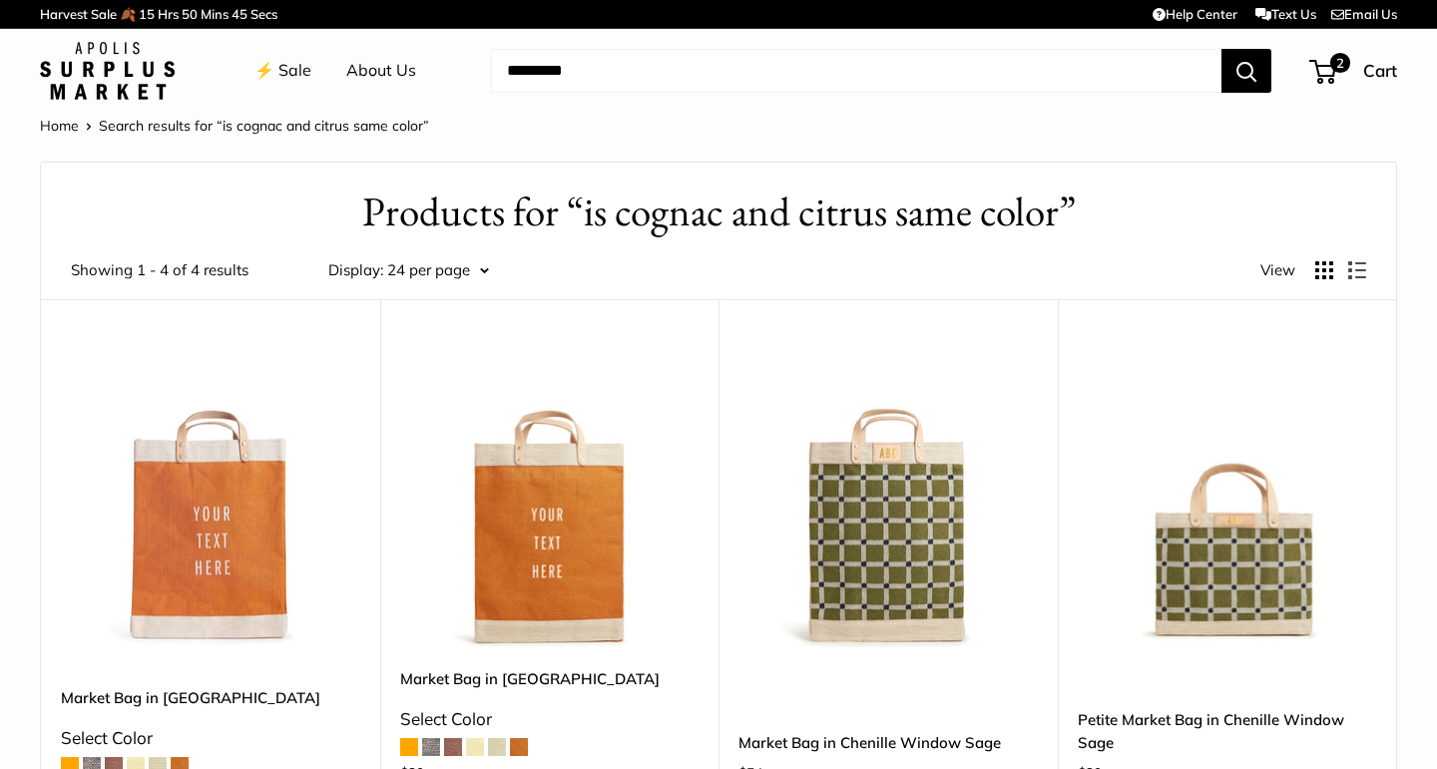
scroll to position [15, 0]
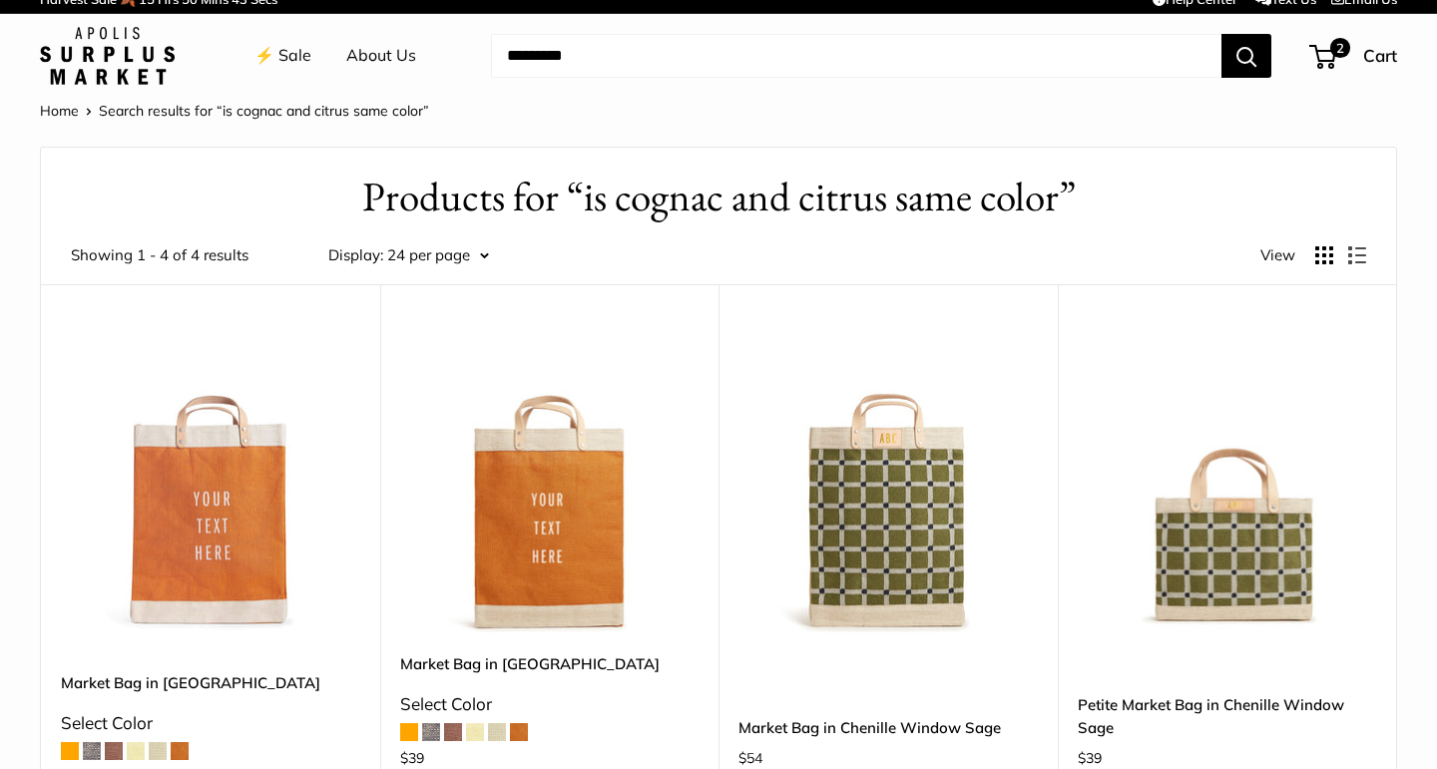
click at [0, 0] on img at bounding box center [0, 0] width 0 height 0
click at [273, 51] on link "⚡️ Sale" at bounding box center [282, 56] width 57 height 30
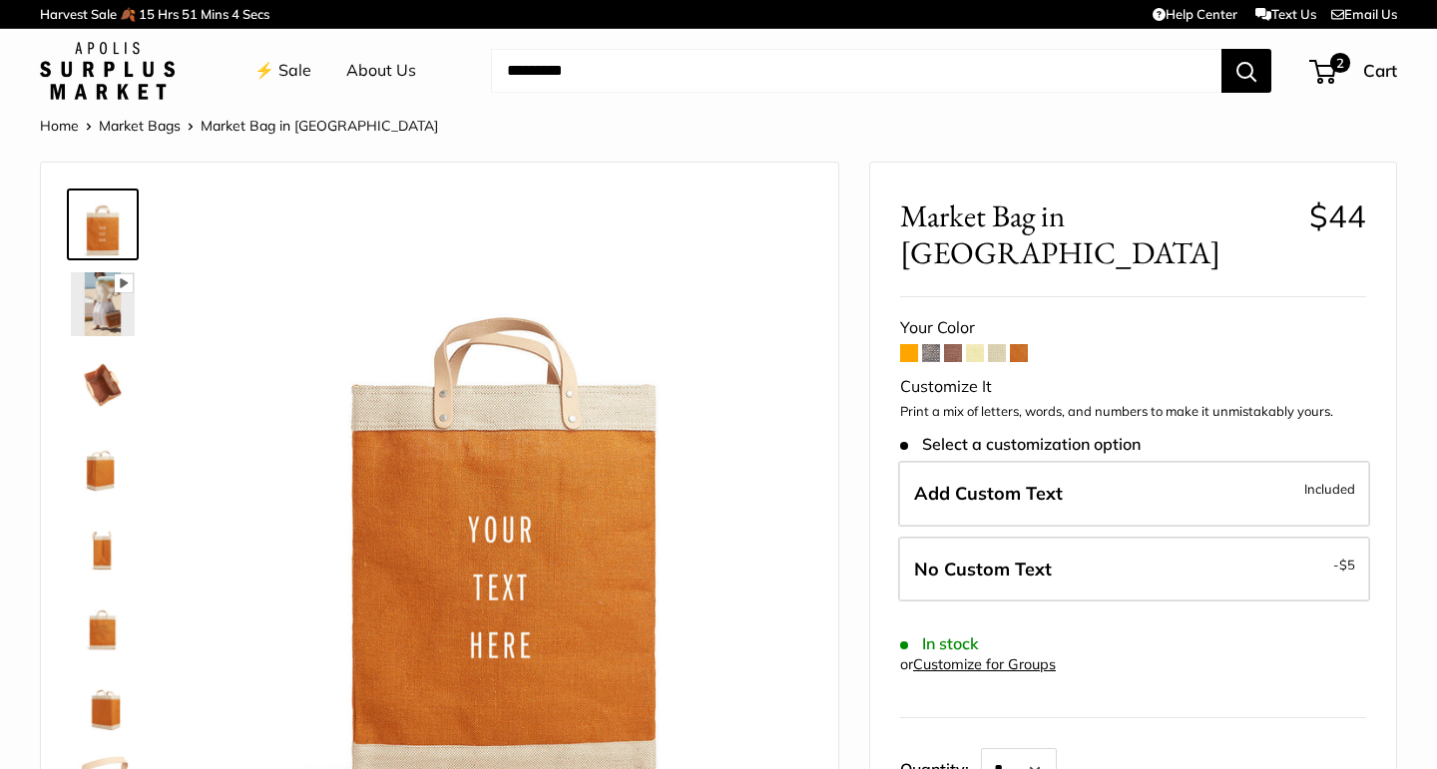
click at [905, 344] on span at bounding box center [909, 353] width 18 height 18
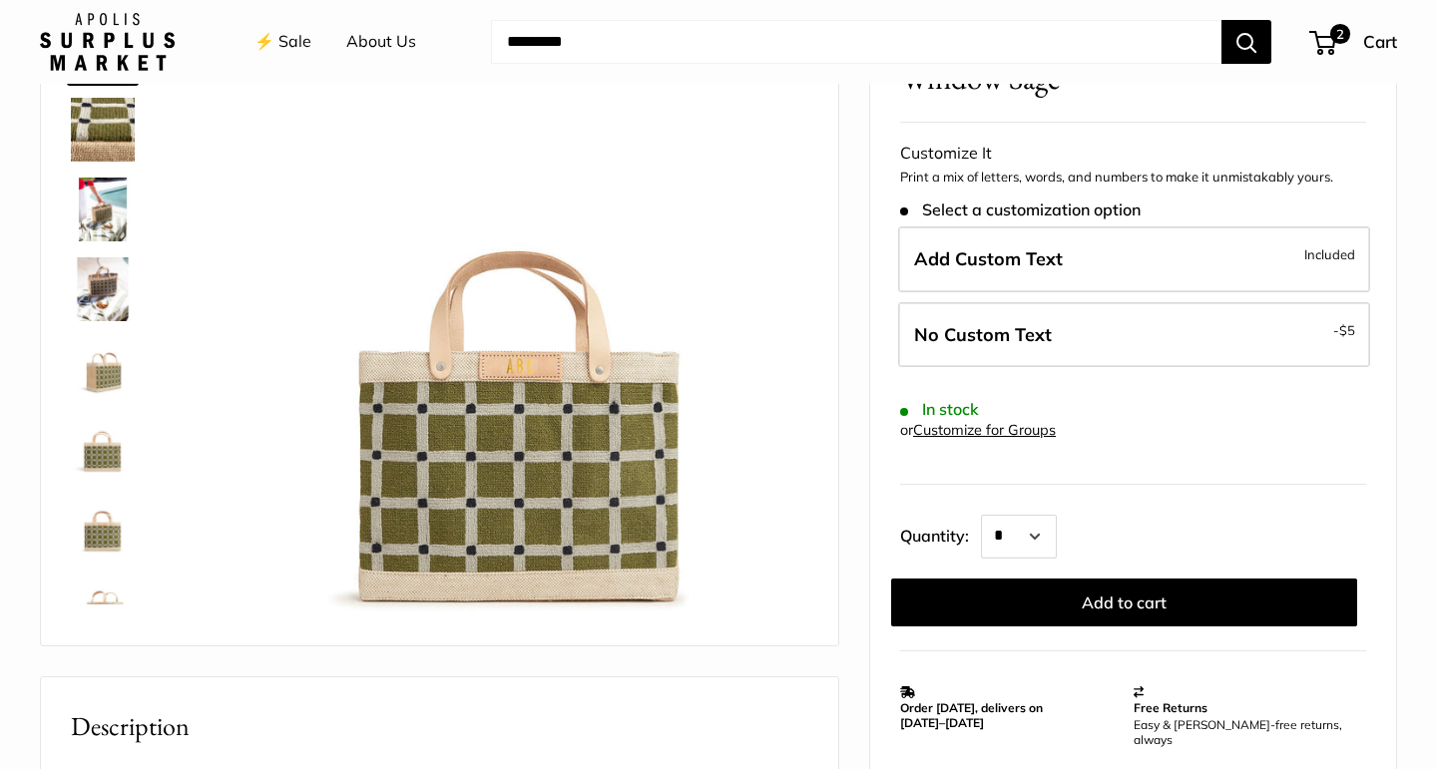
scroll to position [193, 0]
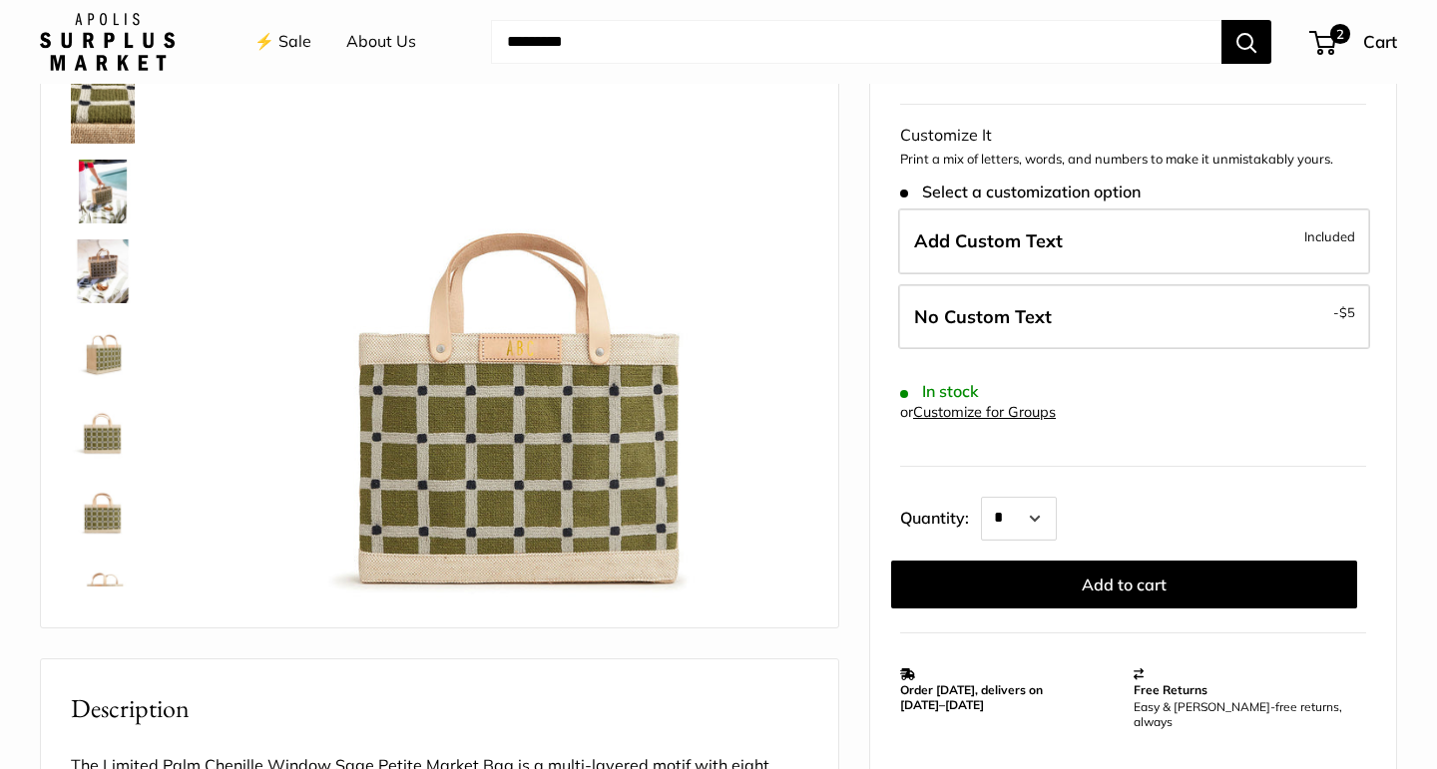
click at [104, 197] on img at bounding box center [103, 192] width 64 height 64
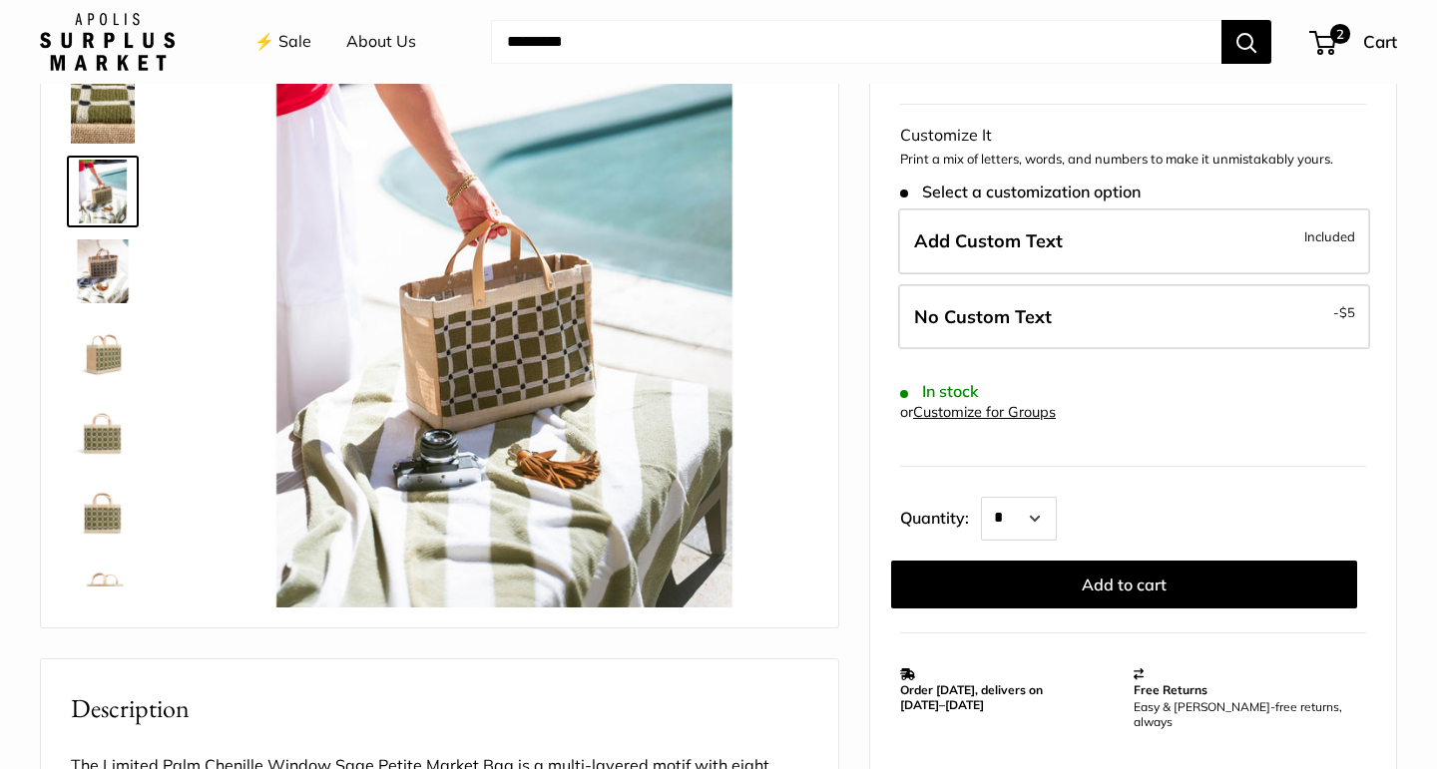
click at [94, 264] on img at bounding box center [103, 271] width 64 height 64
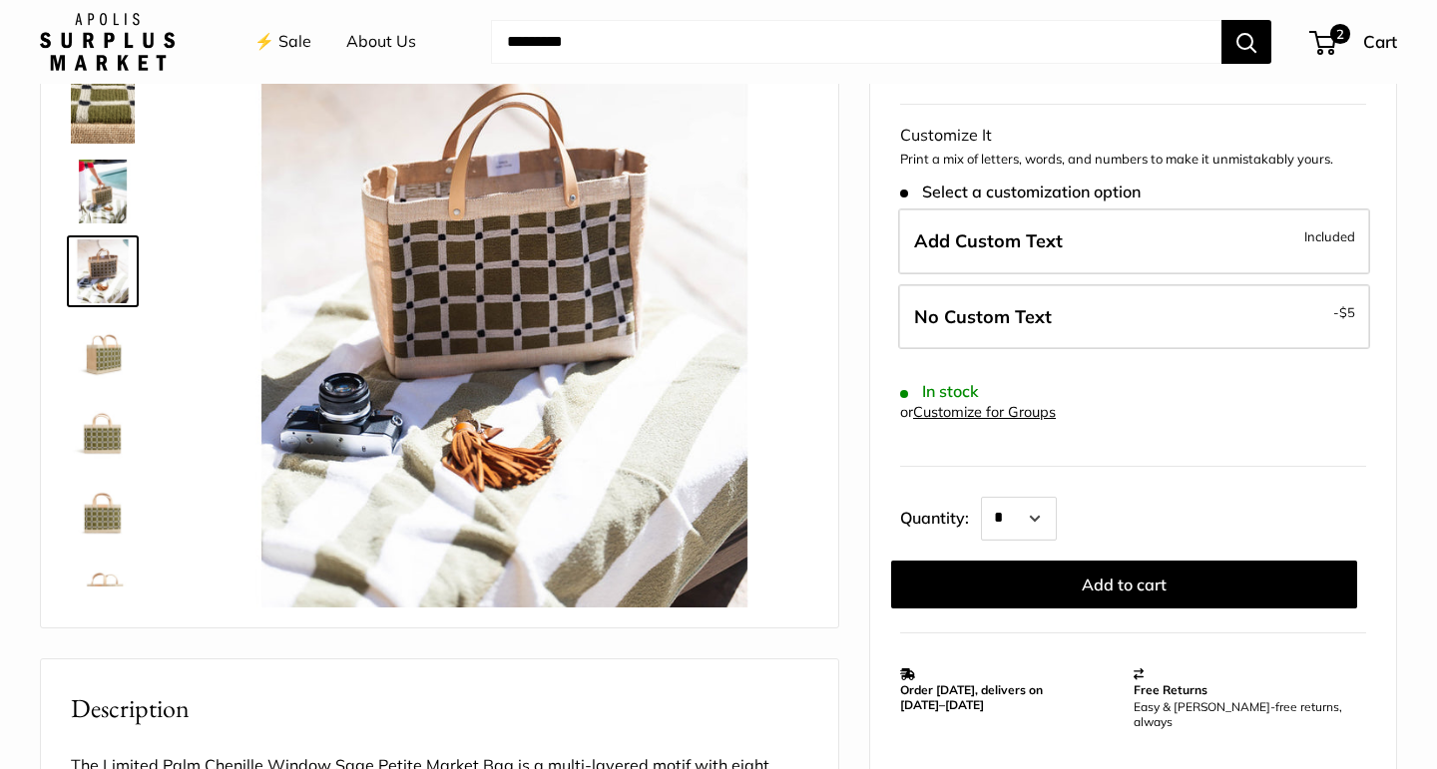
click at [93, 333] on img at bounding box center [103, 351] width 64 height 64
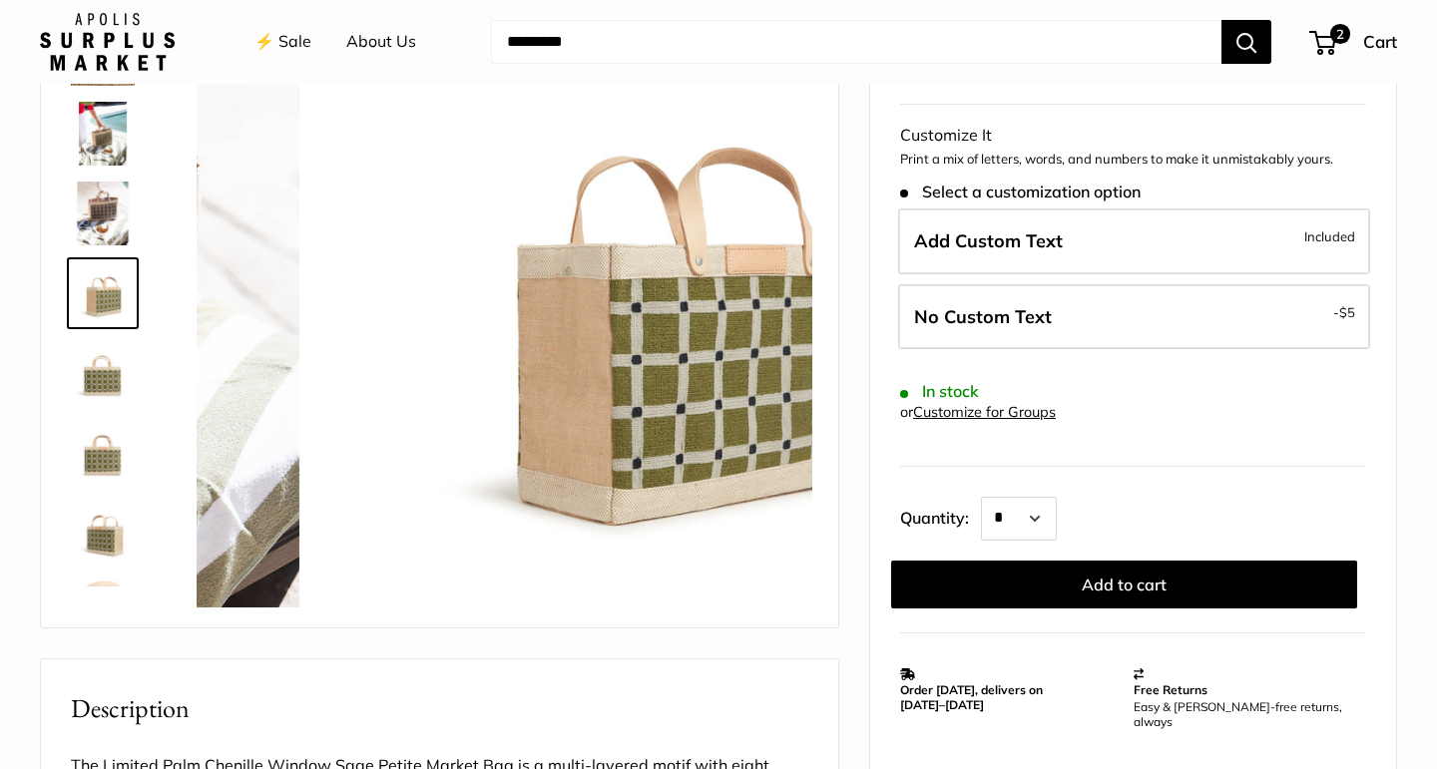
scroll to position [62, 0]
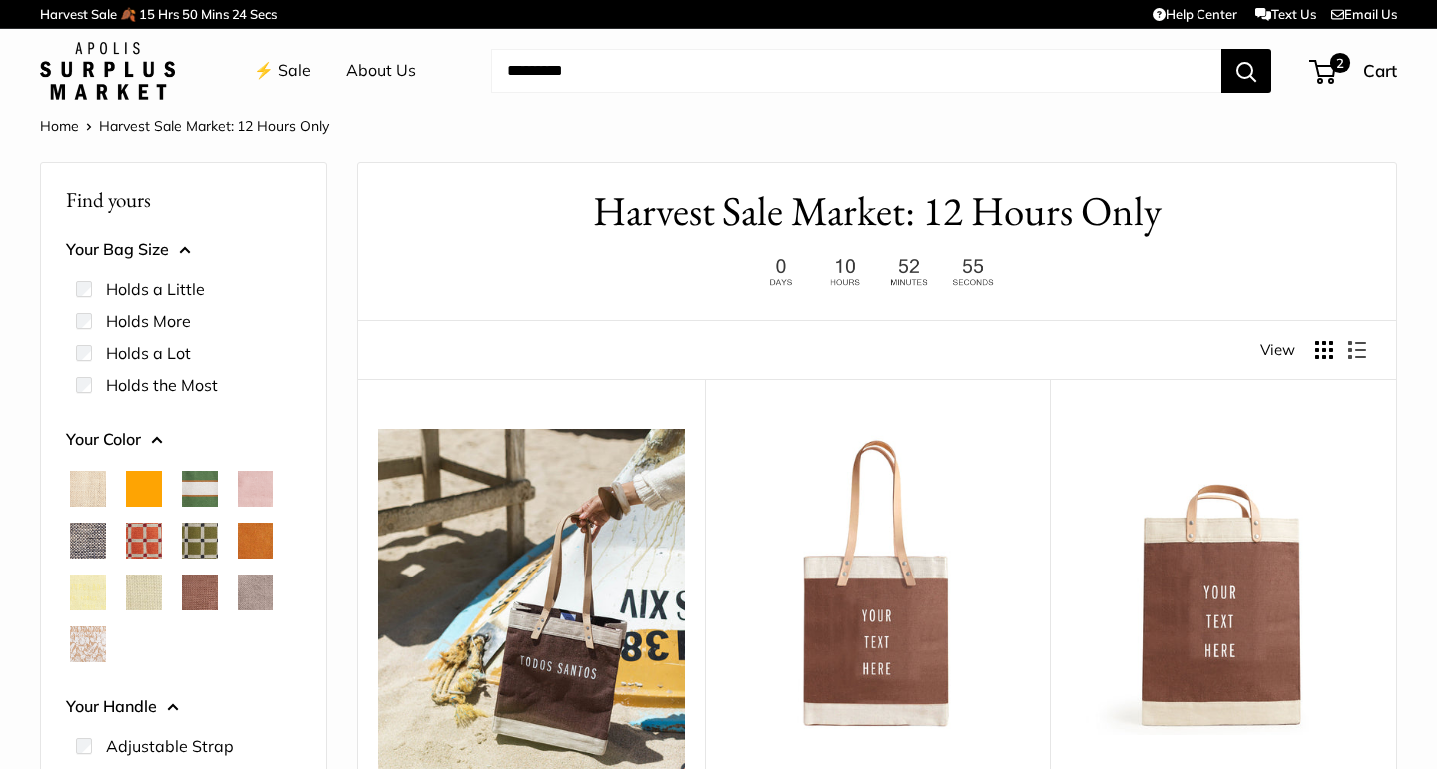
click at [145, 488] on span "Orange" at bounding box center [144, 489] width 36 height 36
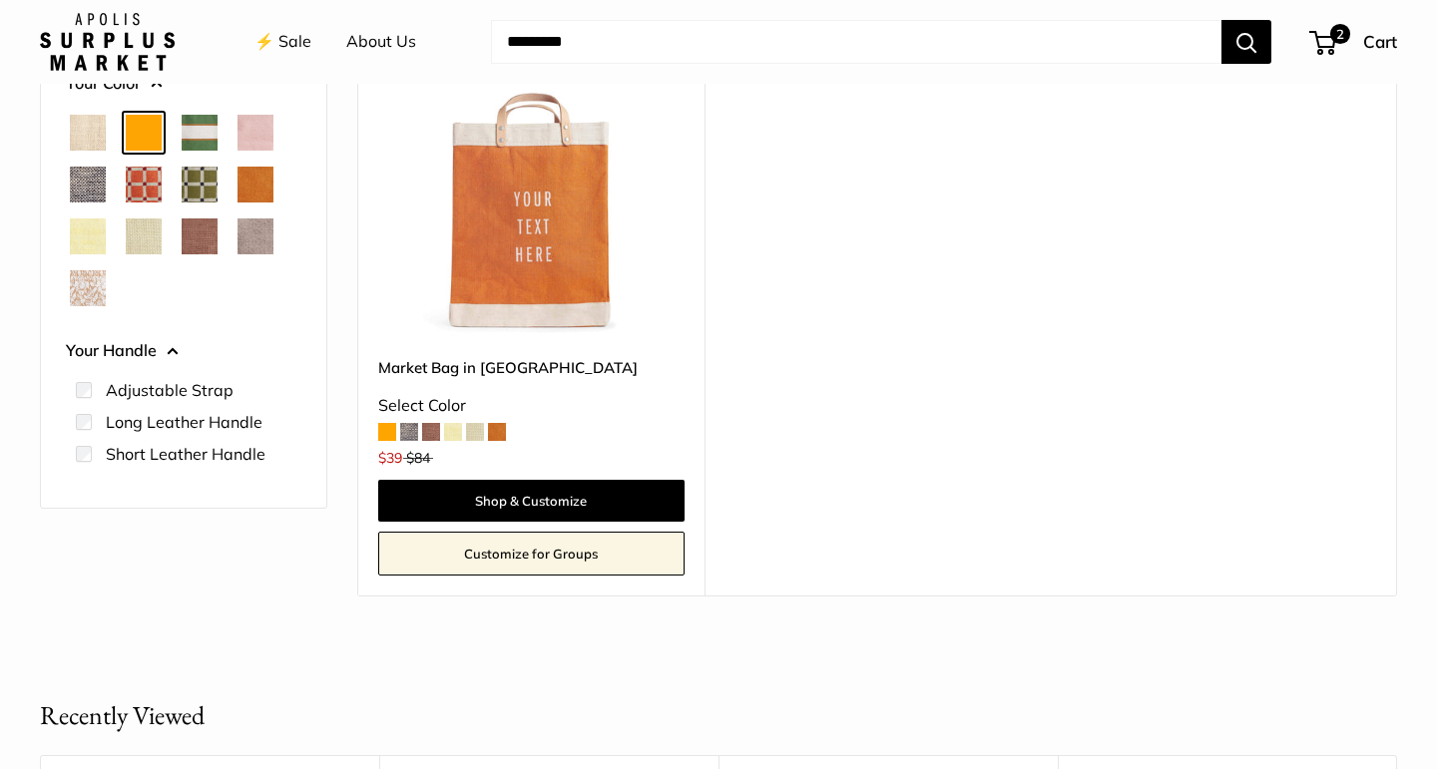
scroll to position [398, 0]
click at [144, 186] on span "Chenille Window Brick" at bounding box center [144, 186] width 36 height 36
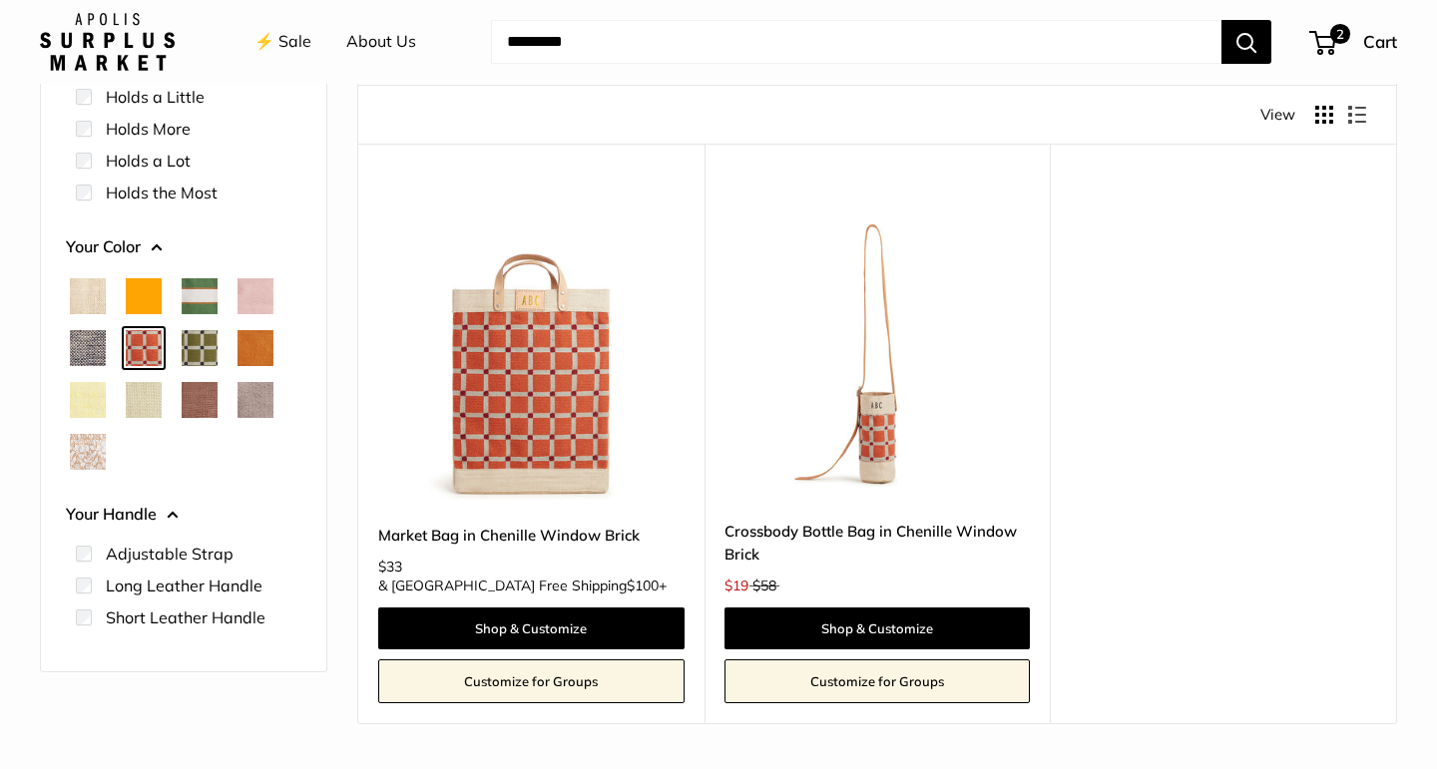
scroll to position [237, 0]
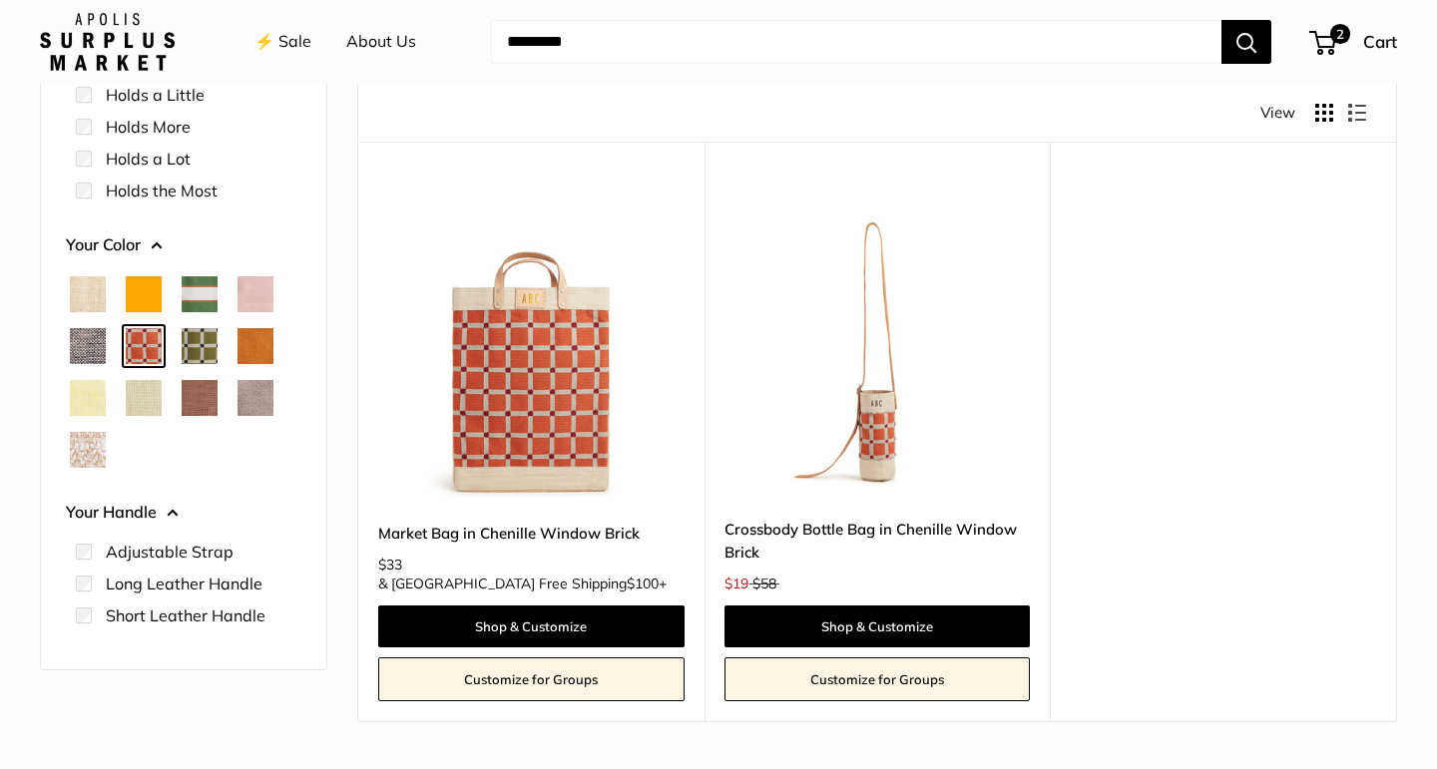
click at [0, 0] on img at bounding box center [0, 0] width 0 height 0
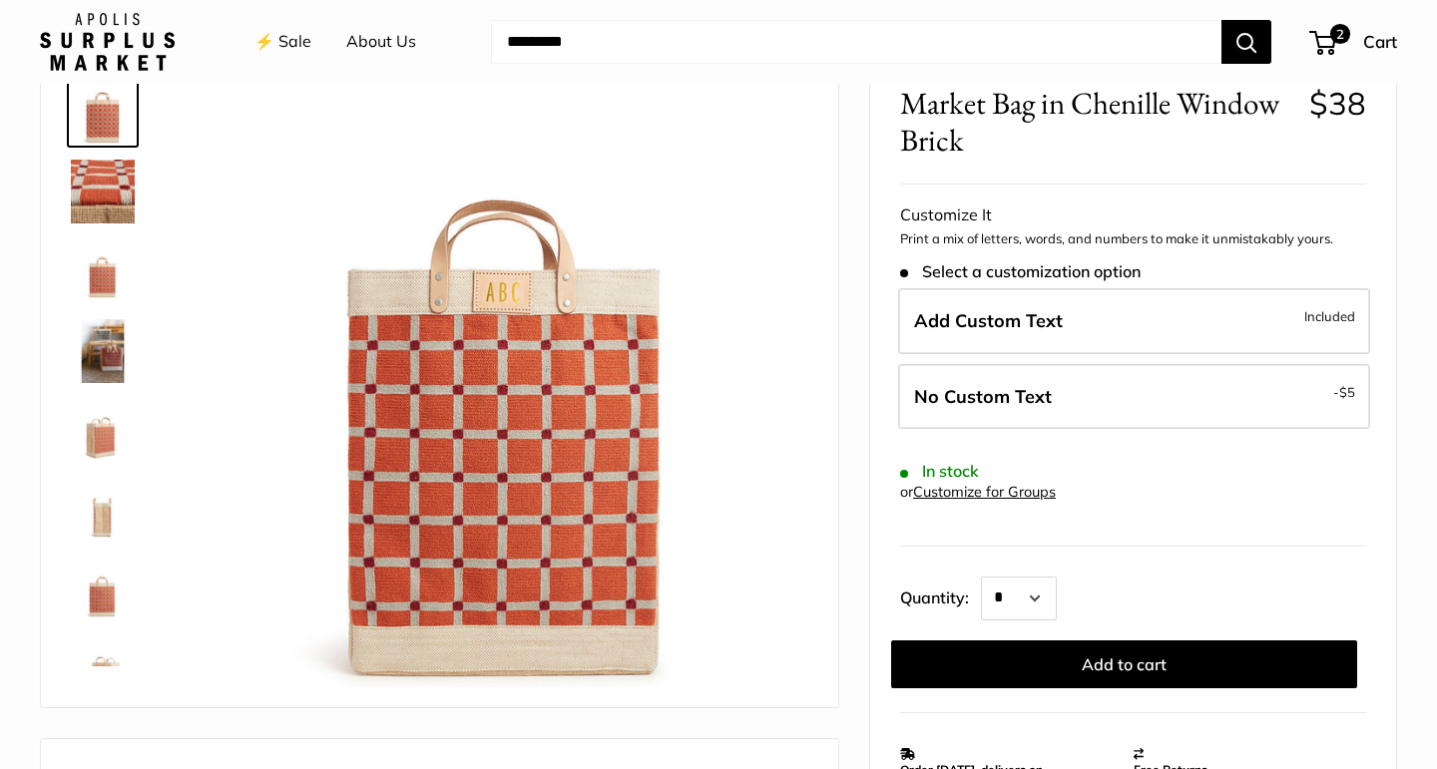
scroll to position [138, 0]
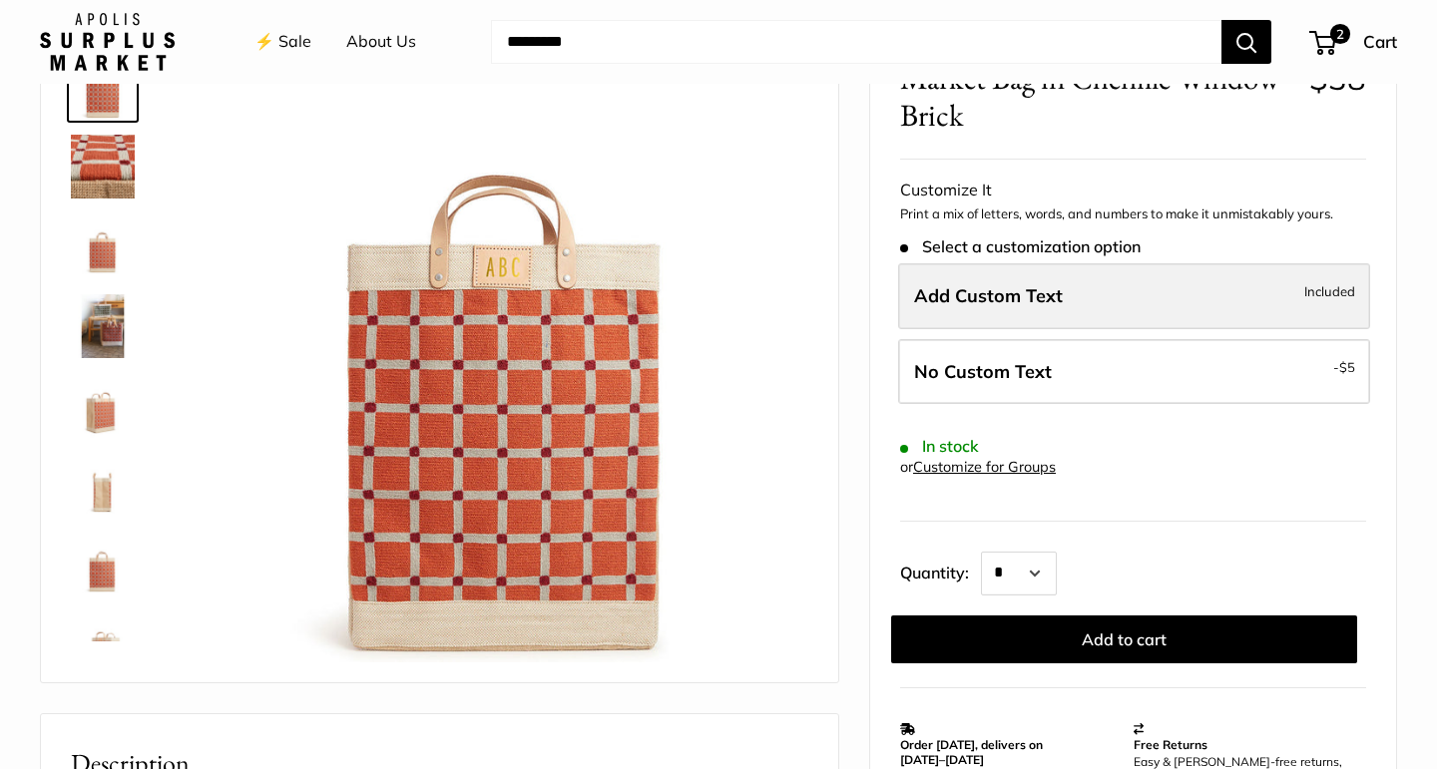
click at [1155, 280] on label "Add Custom Text Included" at bounding box center [1134, 296] width 472 height 66
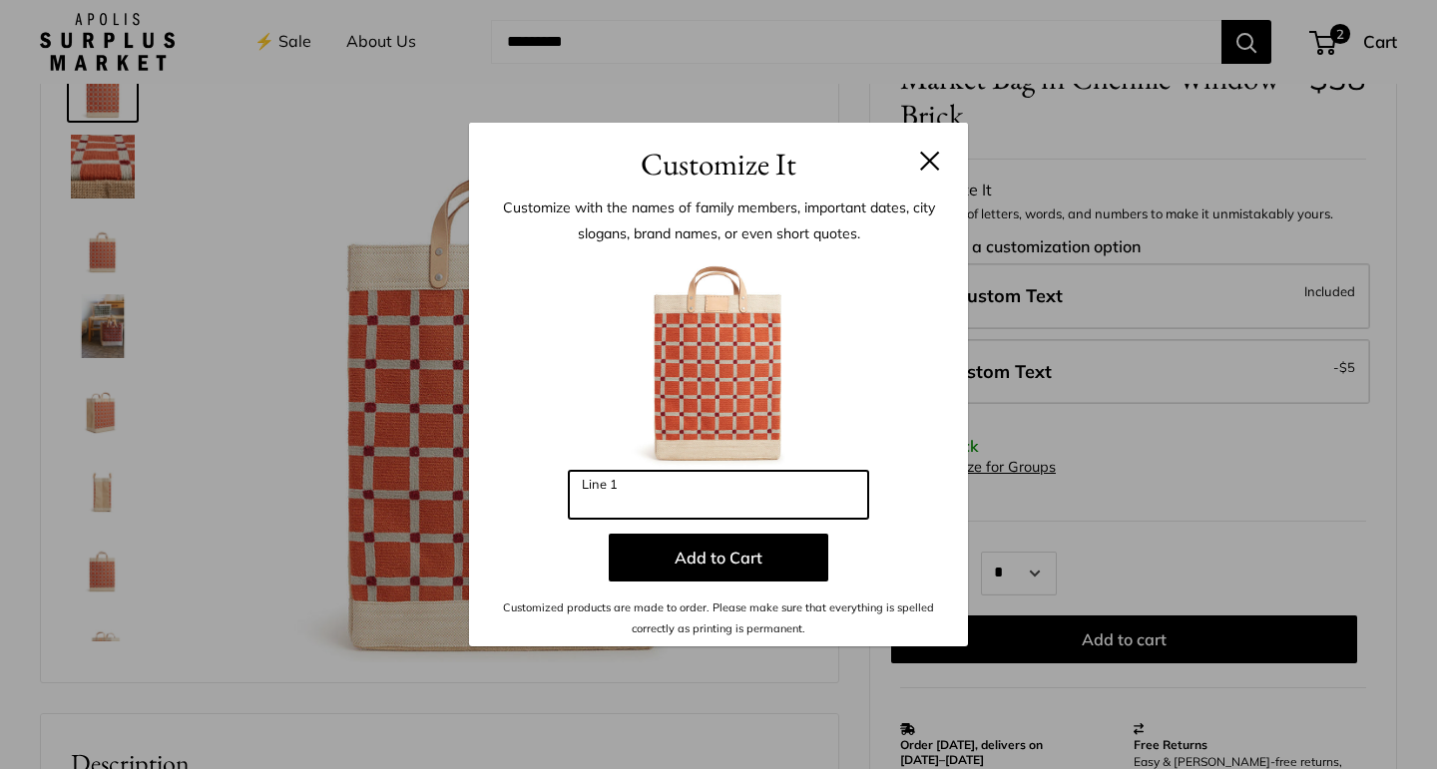
click at [755, 495] on input "Line 1" at bounding box center [718, 495] width 299 height 48
type input "*"
type input "***"
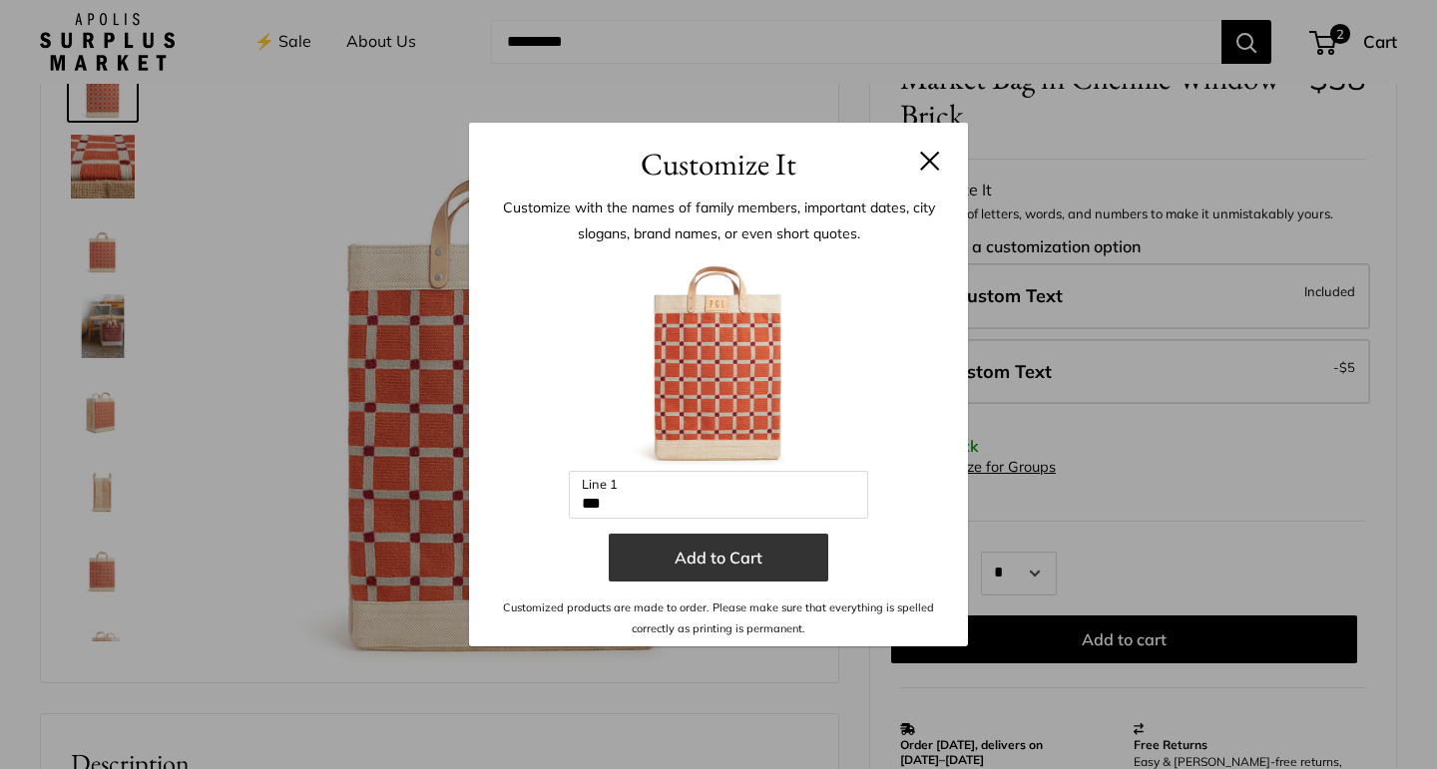
click at [707, 551] on button "Add to Cart" at bounding box center [718, 558] width 219 height 48
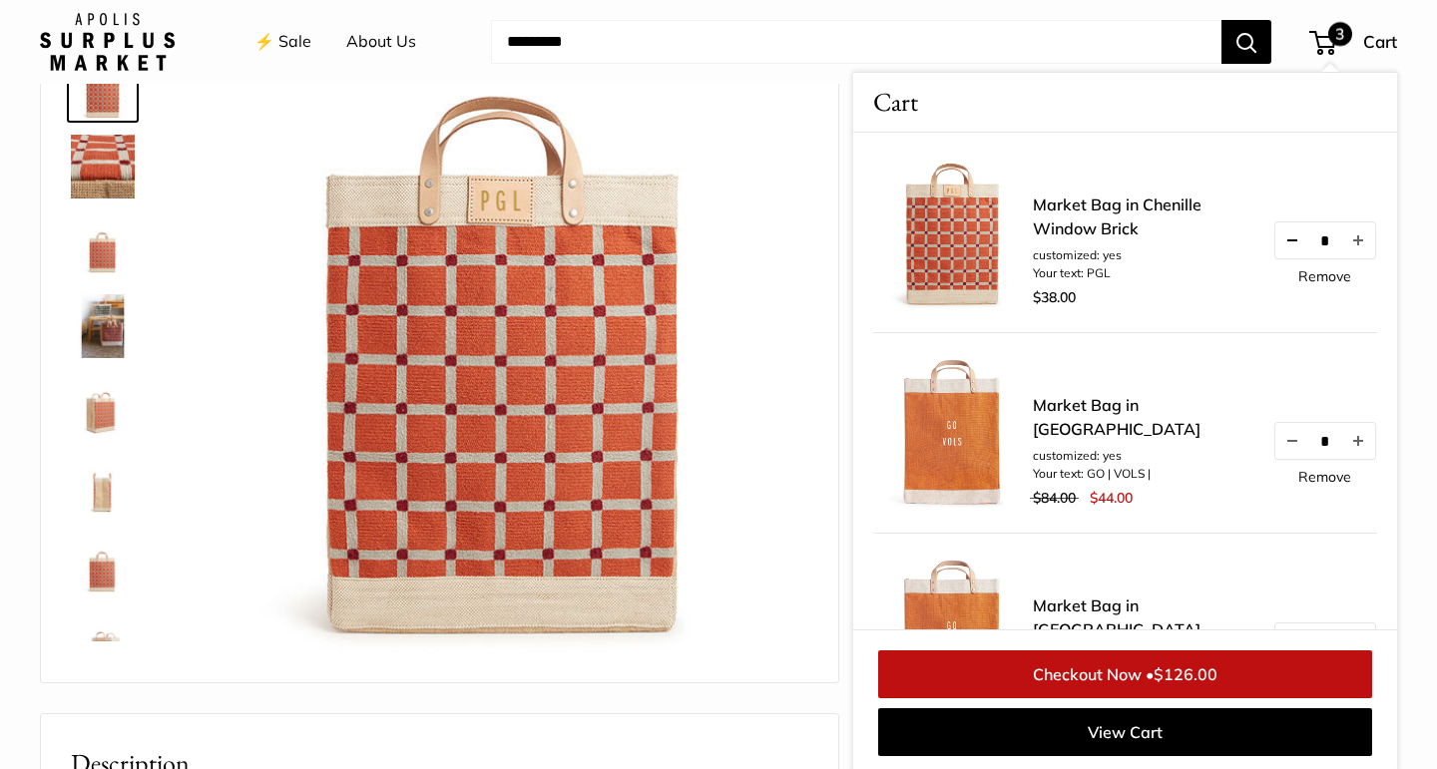
click at [1290, 244] on button "Decrease quantity by 1" at bounding box center [1292, 240] width 34 height 36
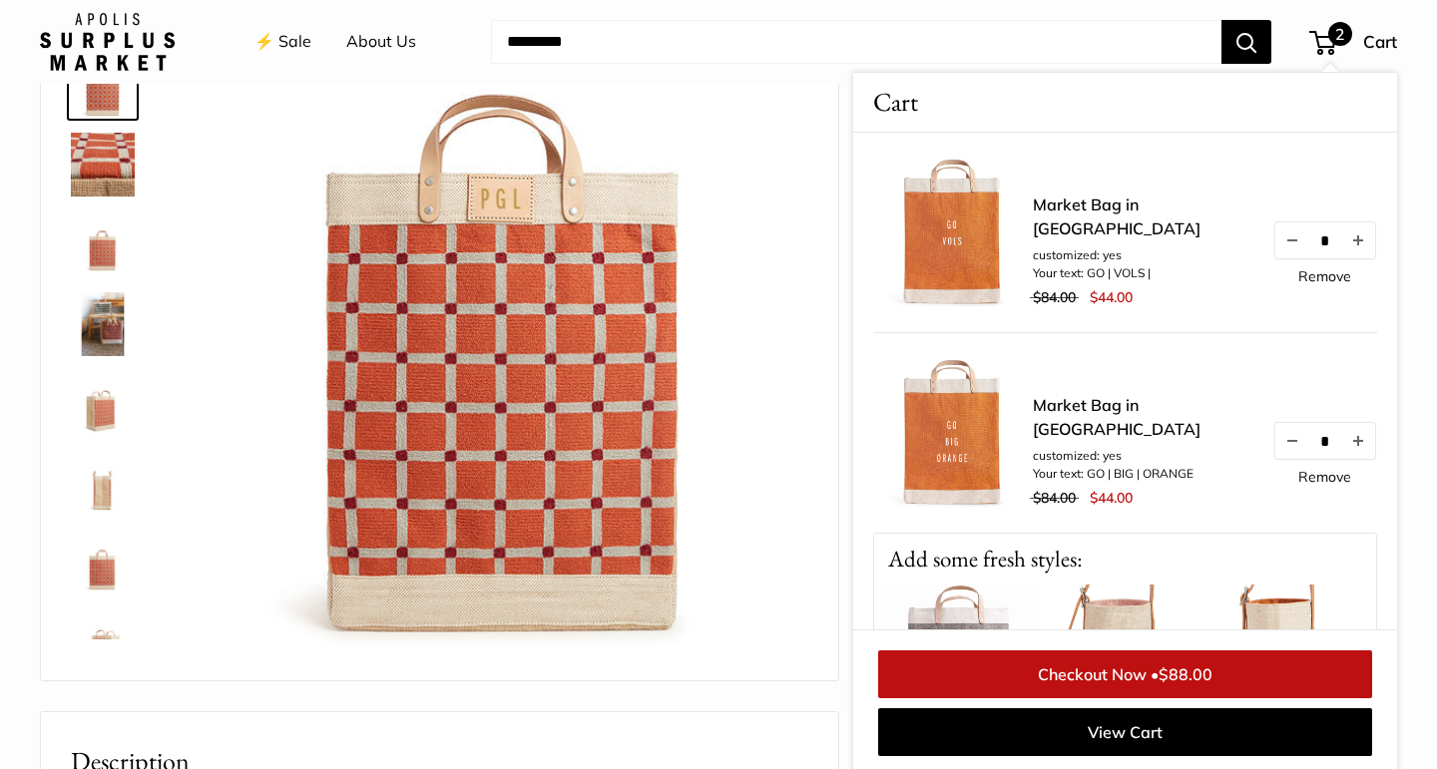
click at [733, 232] on img at bounding box center [505, 357] width 608 height 608
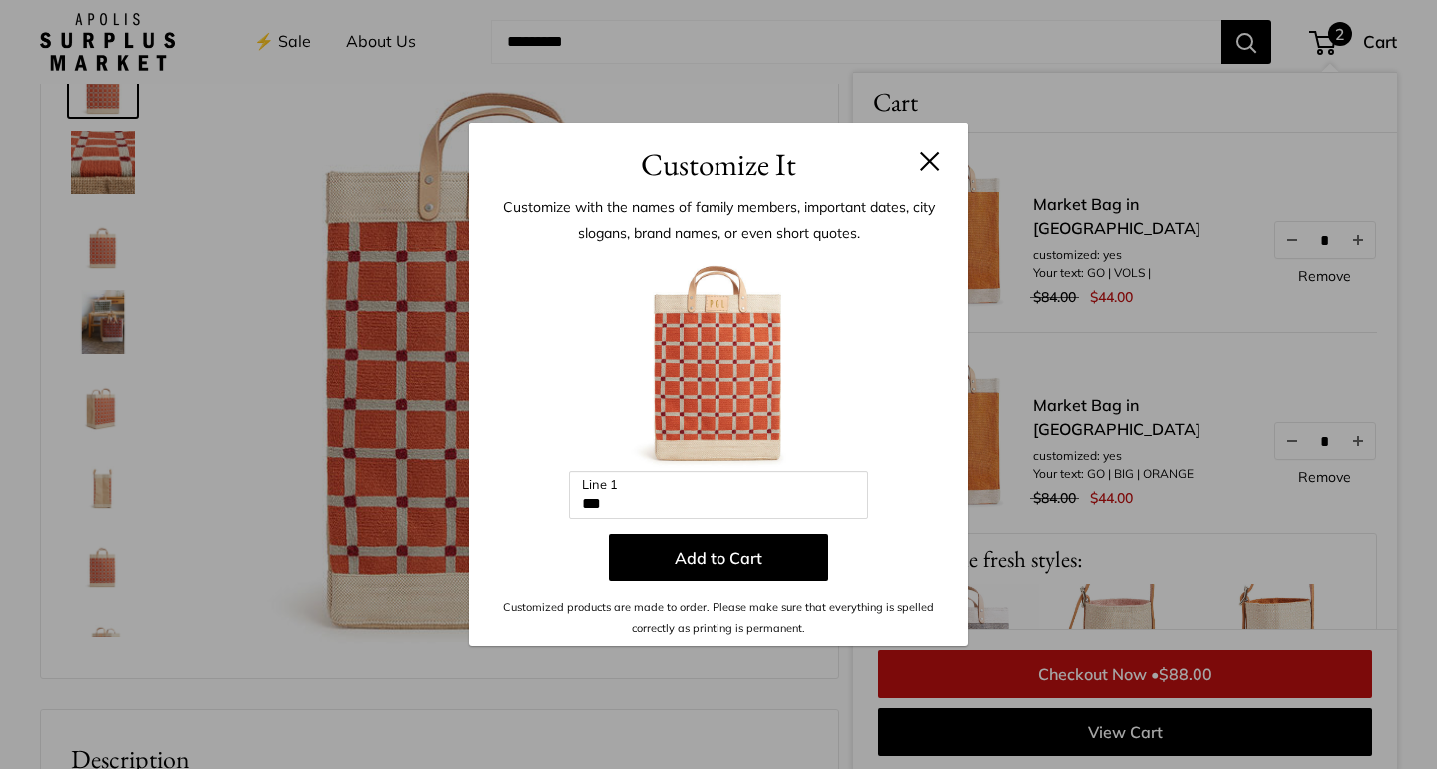
scroll to position [186, 0]
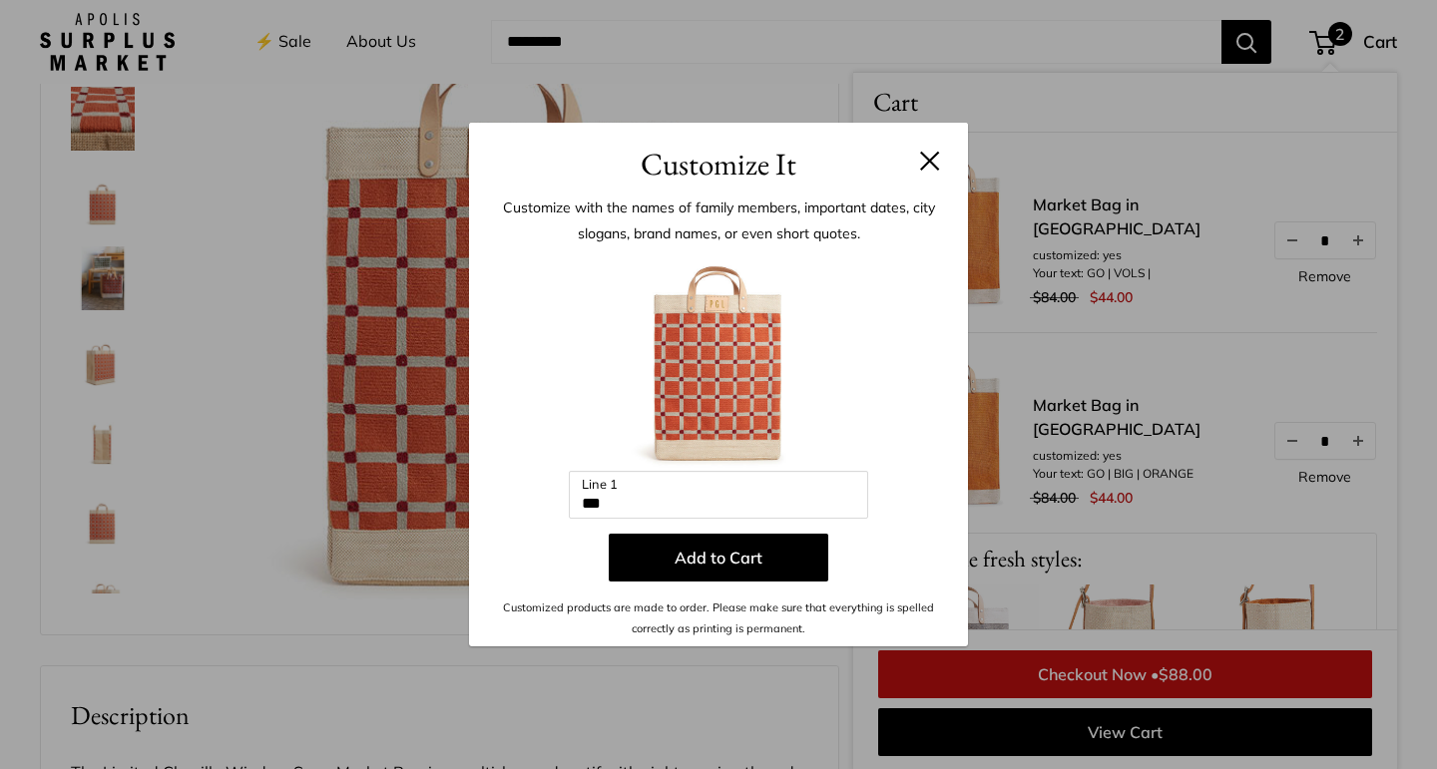
click at [922, 158] on button at bounding box center [930, 161] width 20 height 20
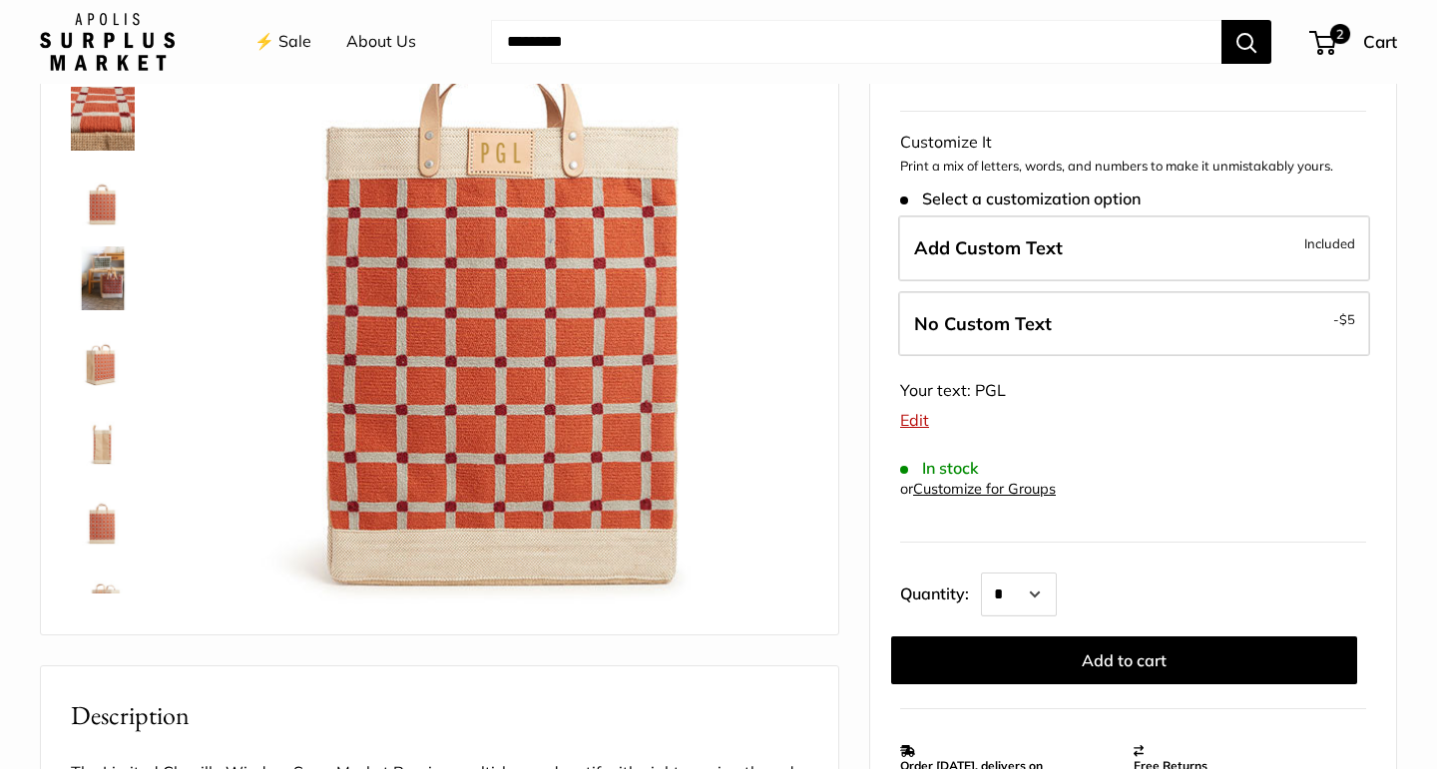
click at [98, 206] on img at bounding box center [103, 199] width 64 height 64
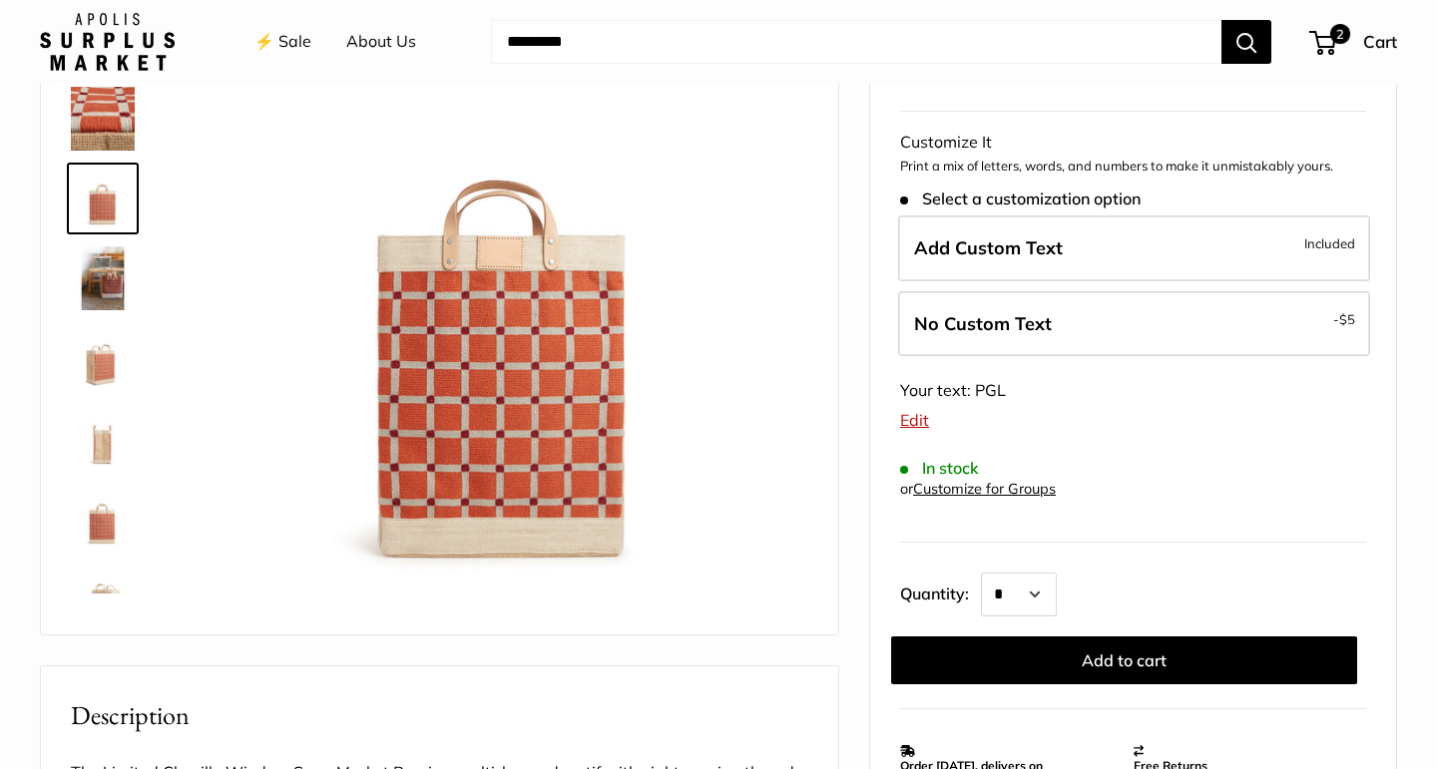
click at [497, 259] on img at bounding box center [505, 311] width 608 height 608
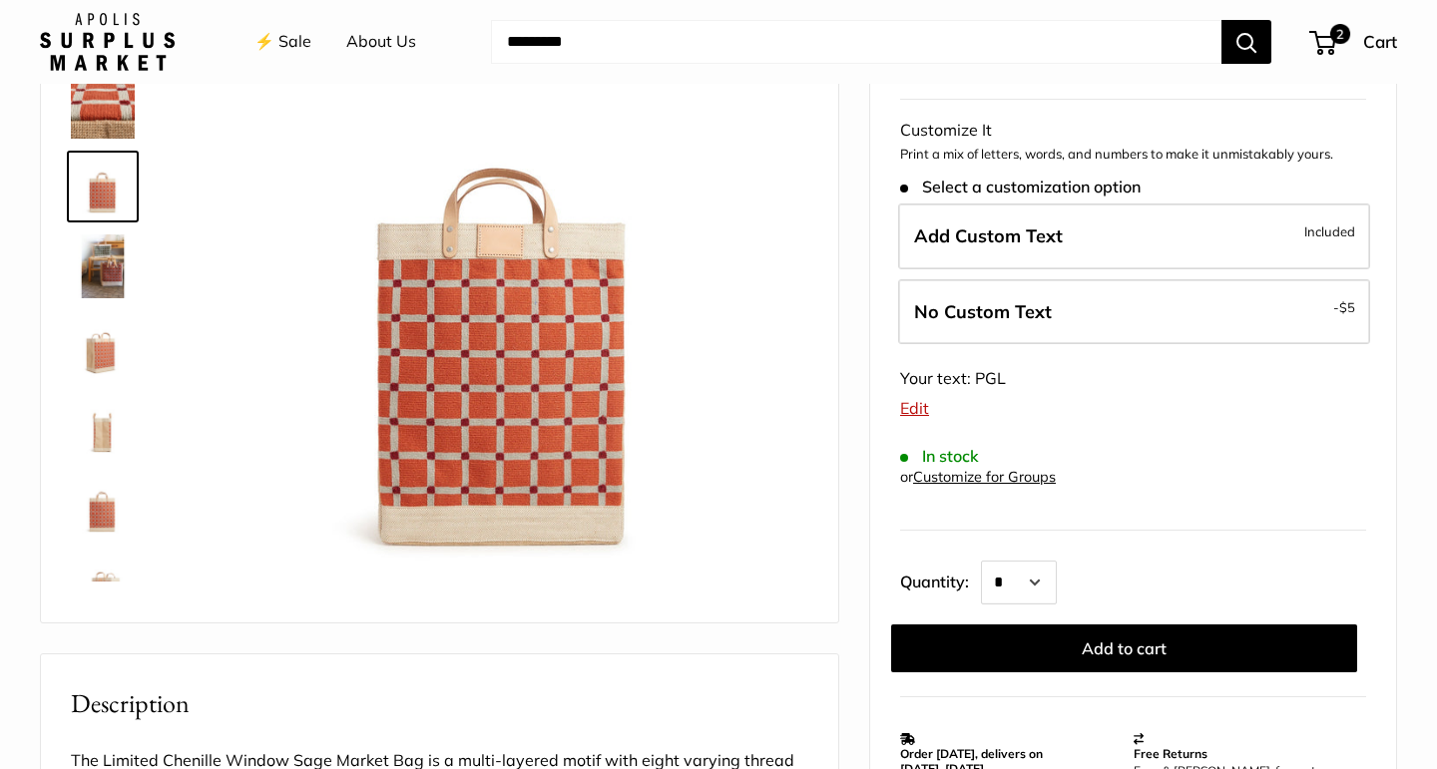
click at [114, 117] on img at bounding box center [103, 107] width 64 height 64
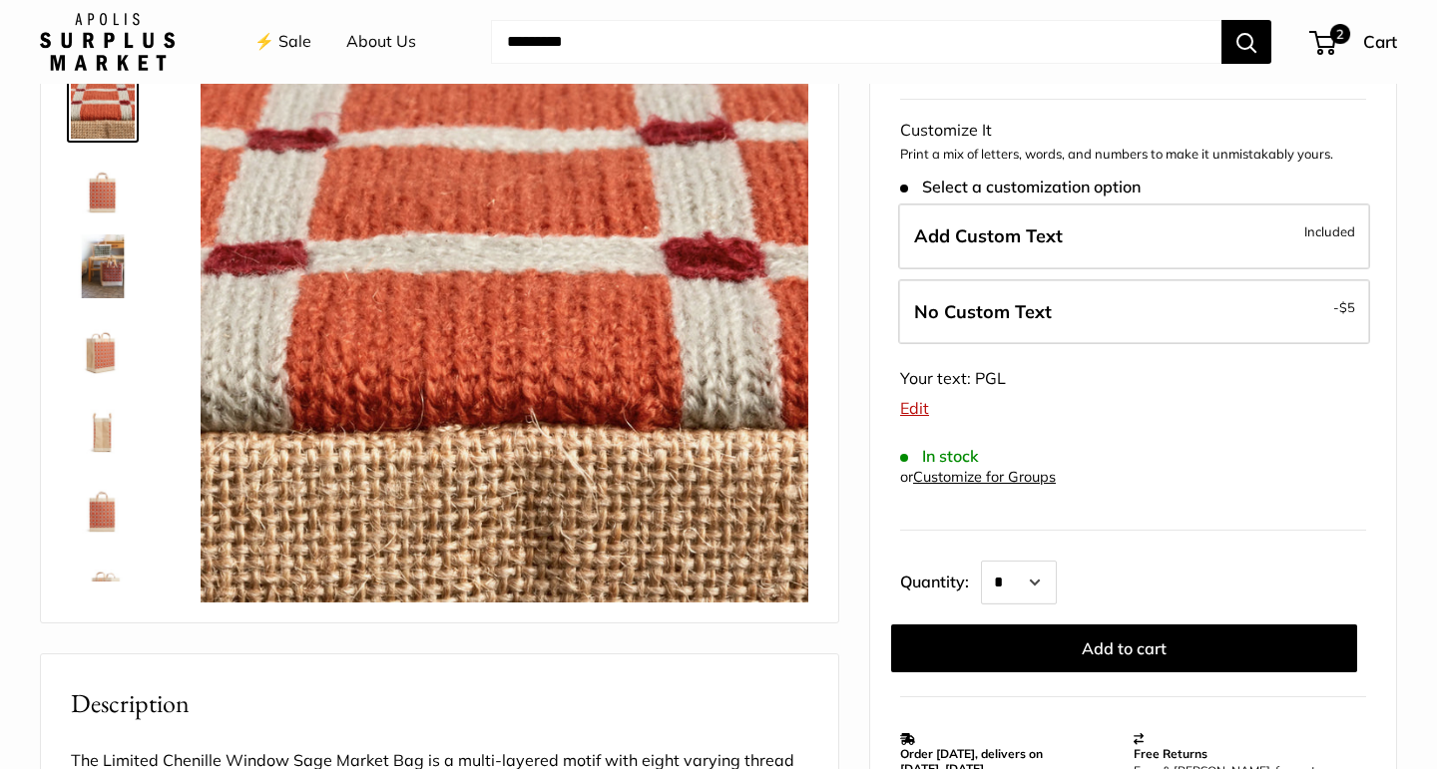
click at [110, 193] on img at bounding box center [103, 187] width 64 height 64
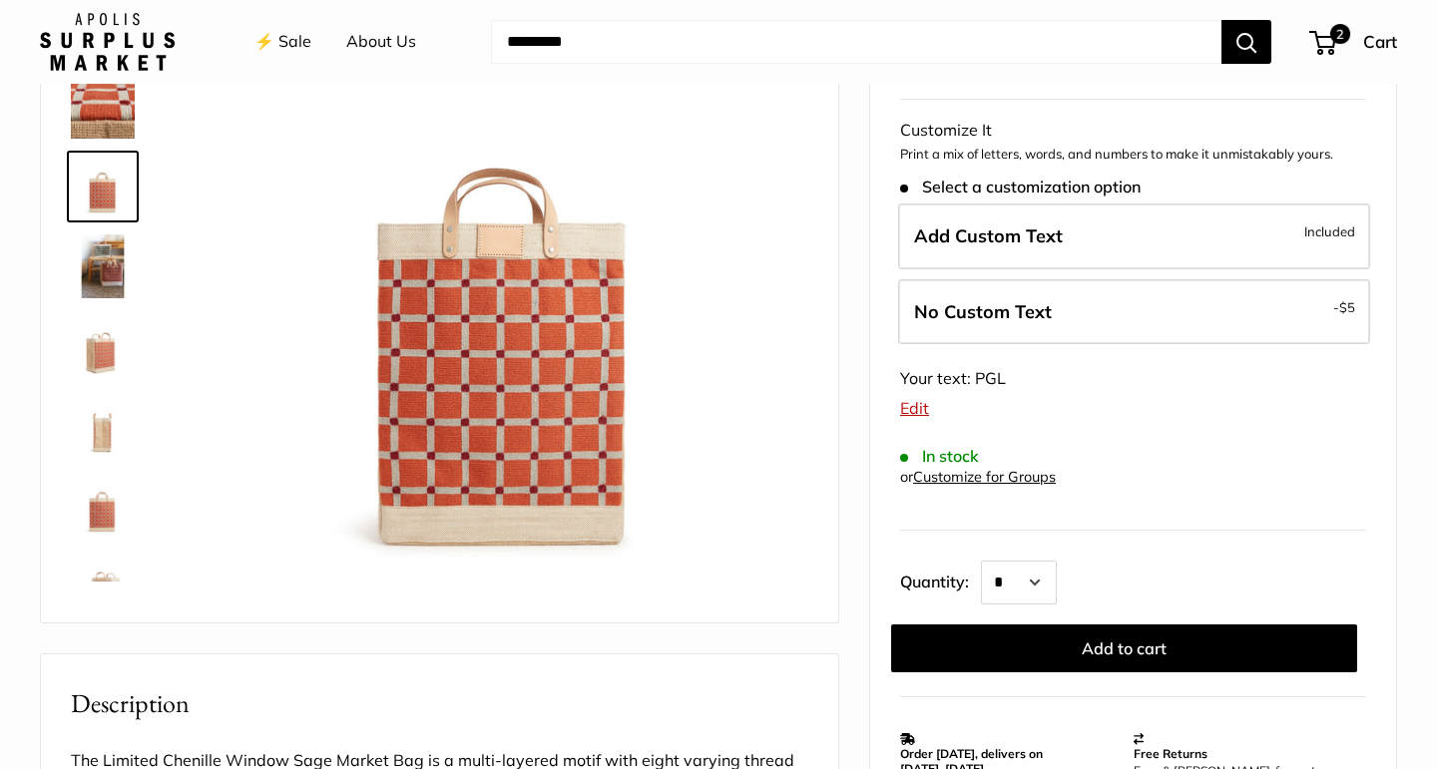
click at [102, 518] on img at bounding box center [103, 506] width 64 height 64
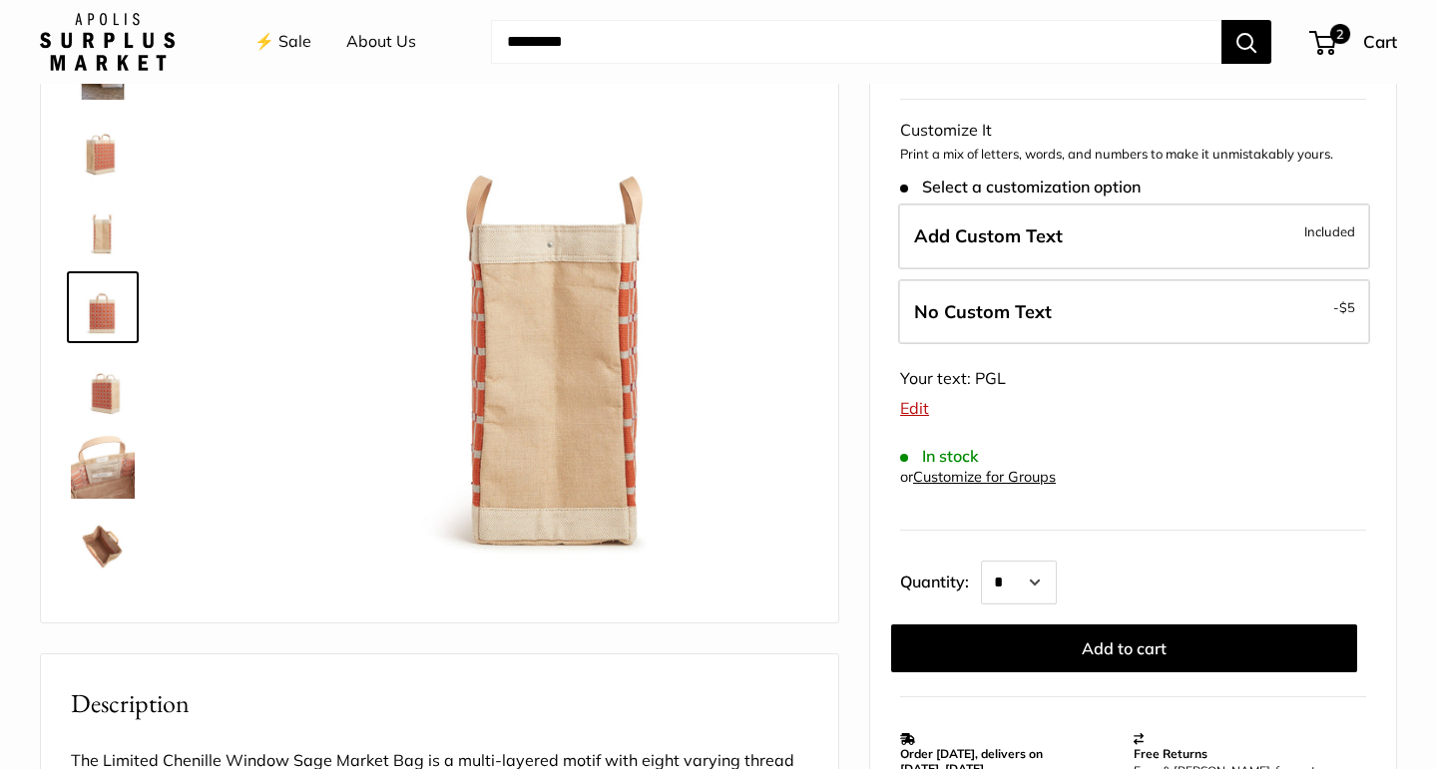
scroll to position [208, 0]
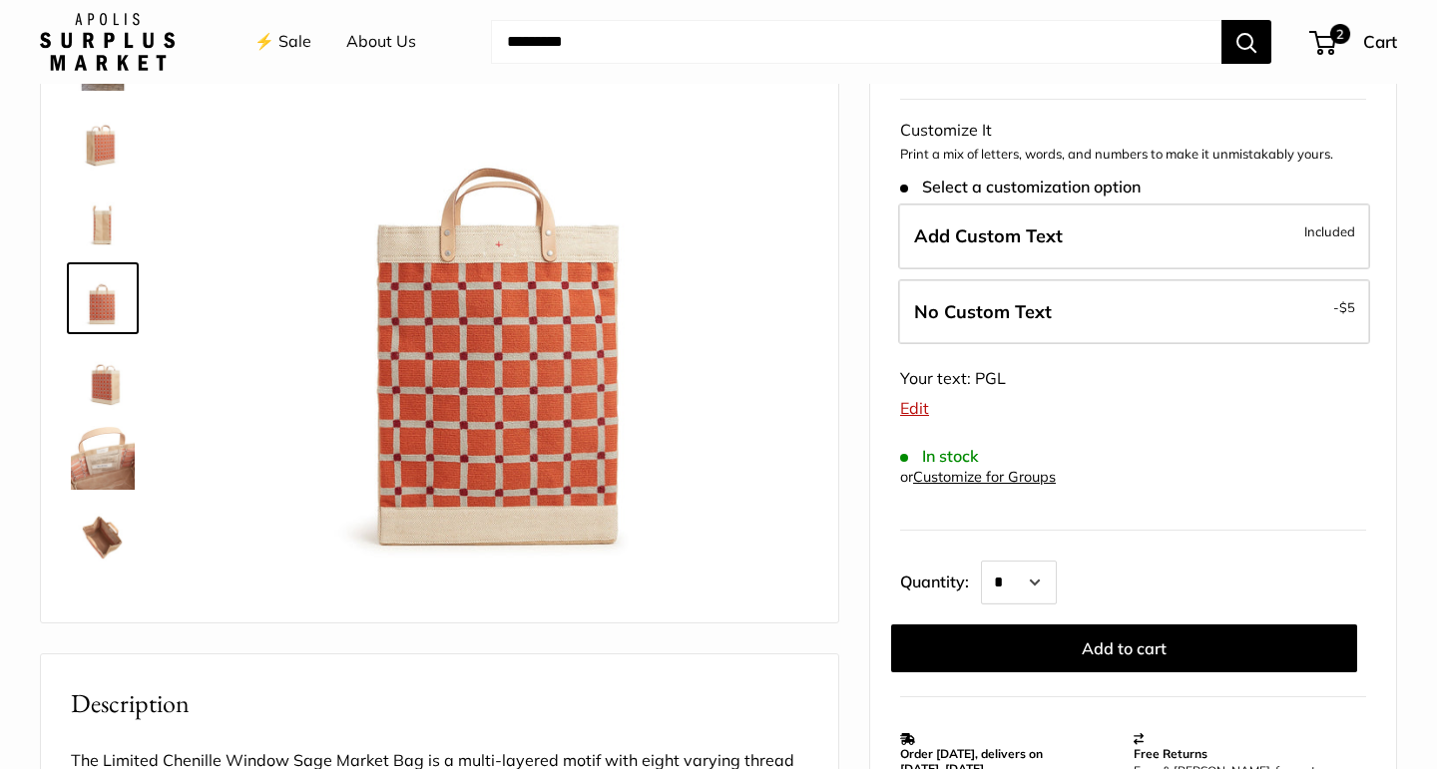
click at [95, 142] on img at bounding box center [103, 139] width 64 height 64
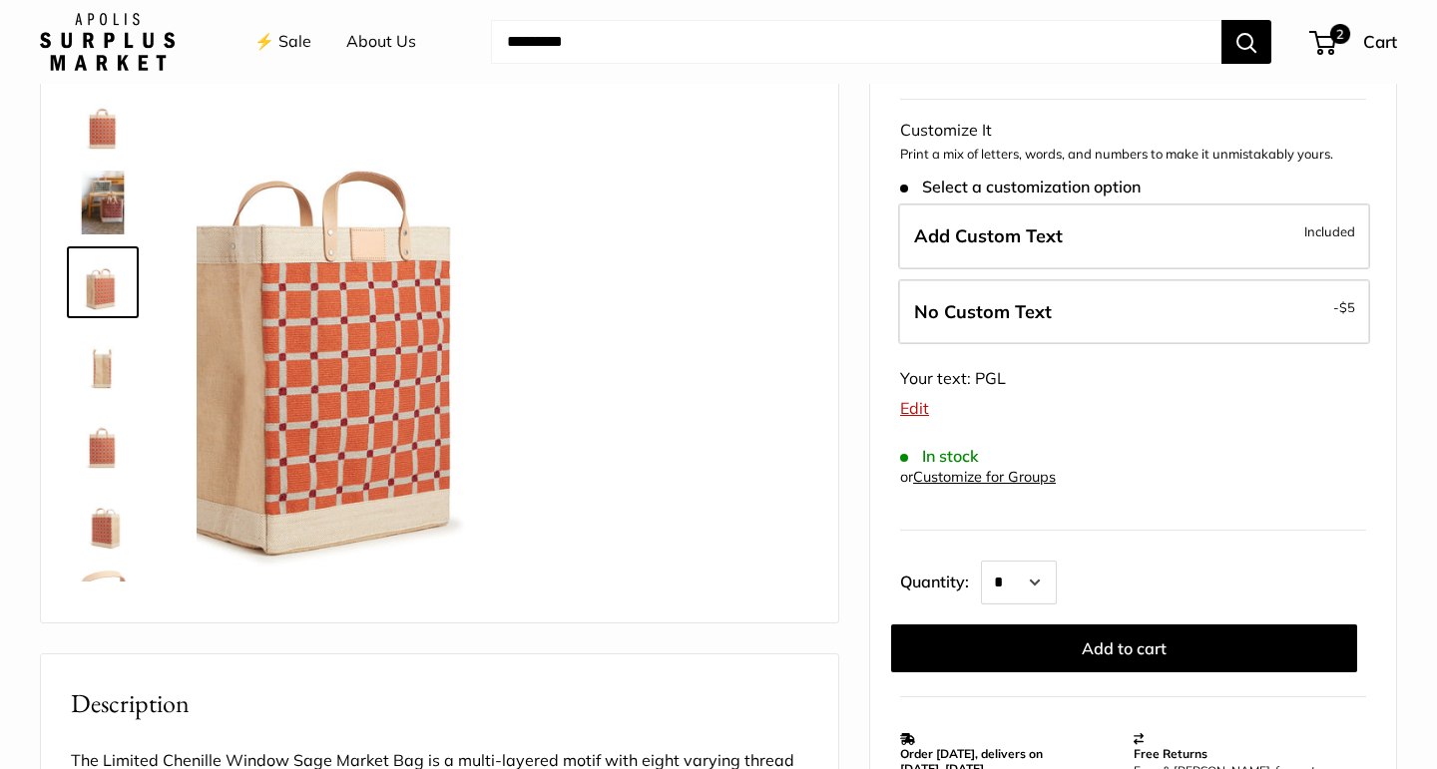
scroll to position [62, 0]
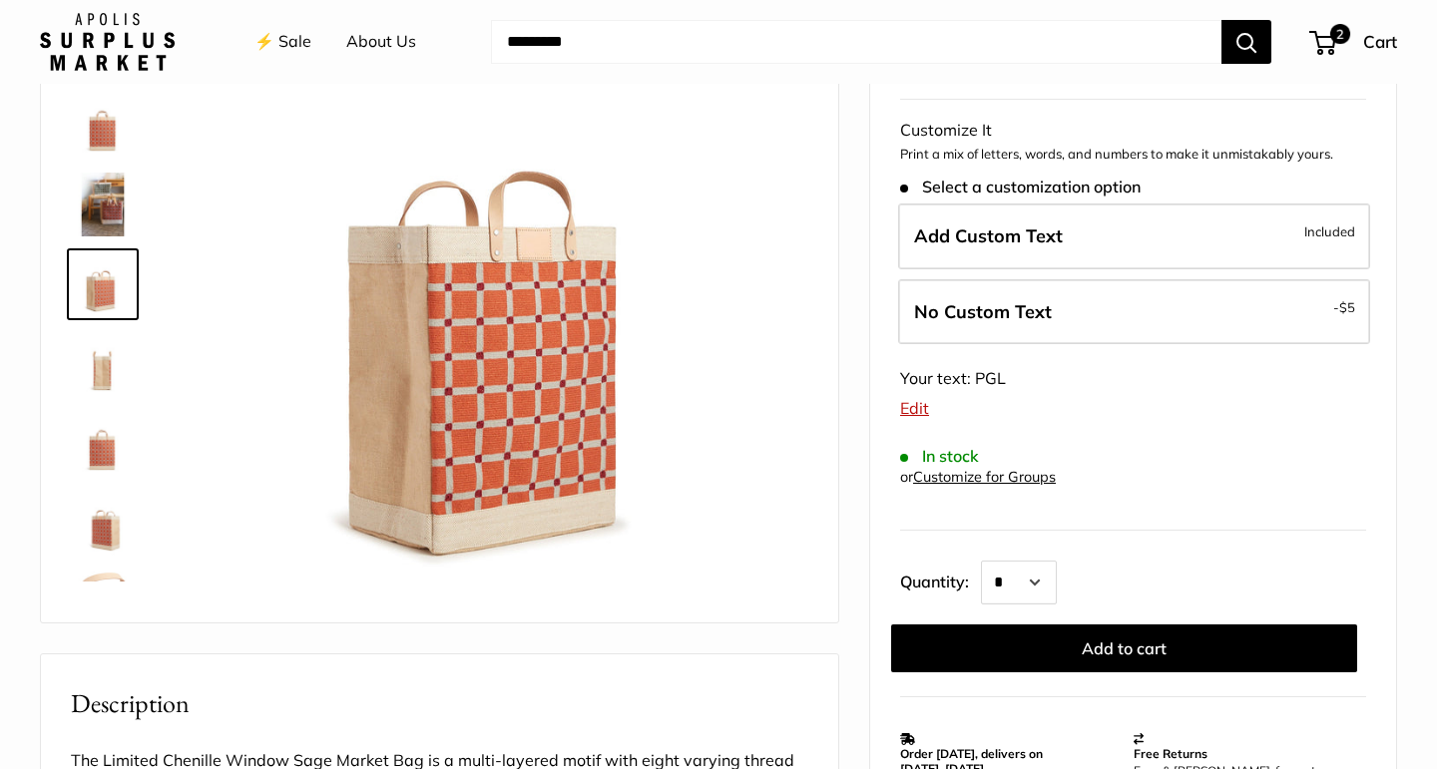
click at [100, 197] on img at bounding box center [103, 205] width 64 height 64
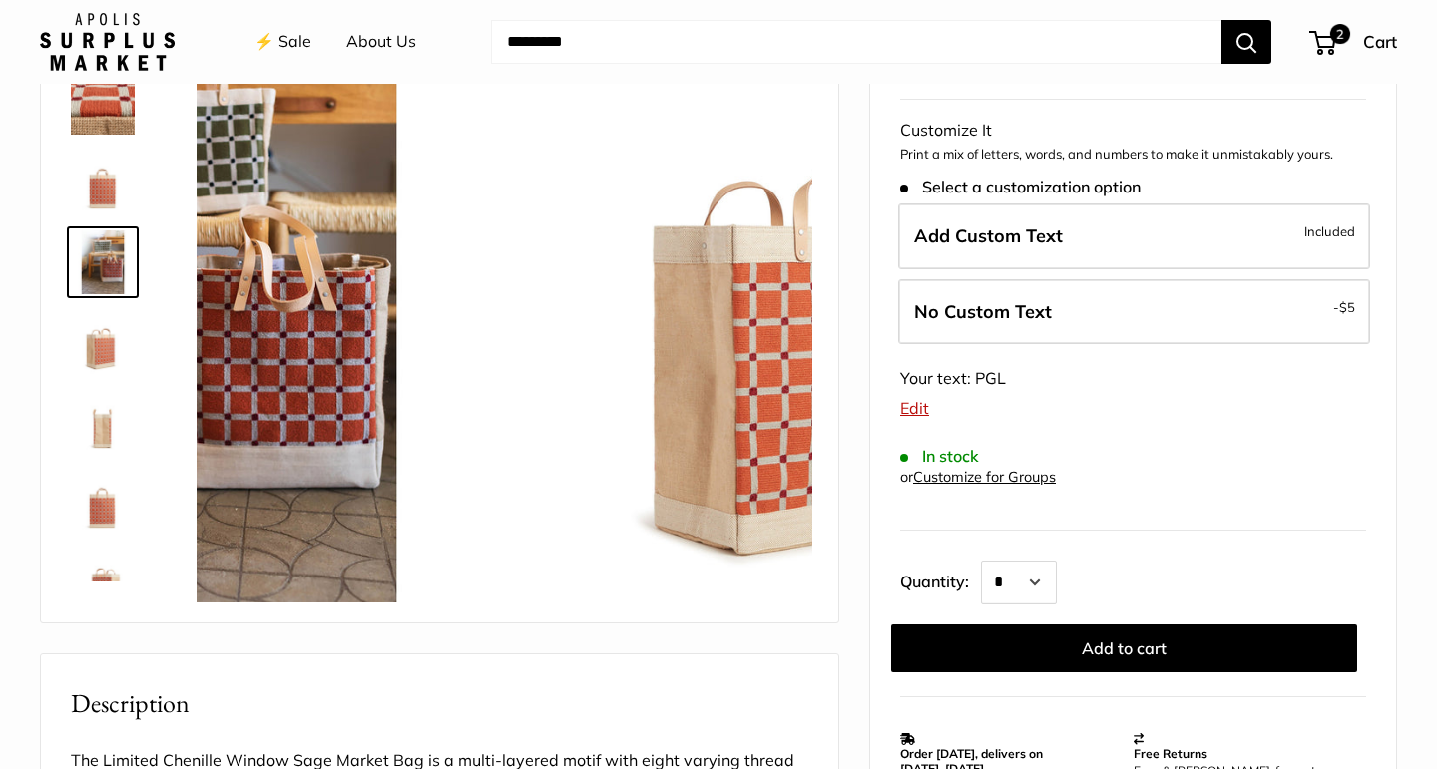
scroll to position [0, 0]
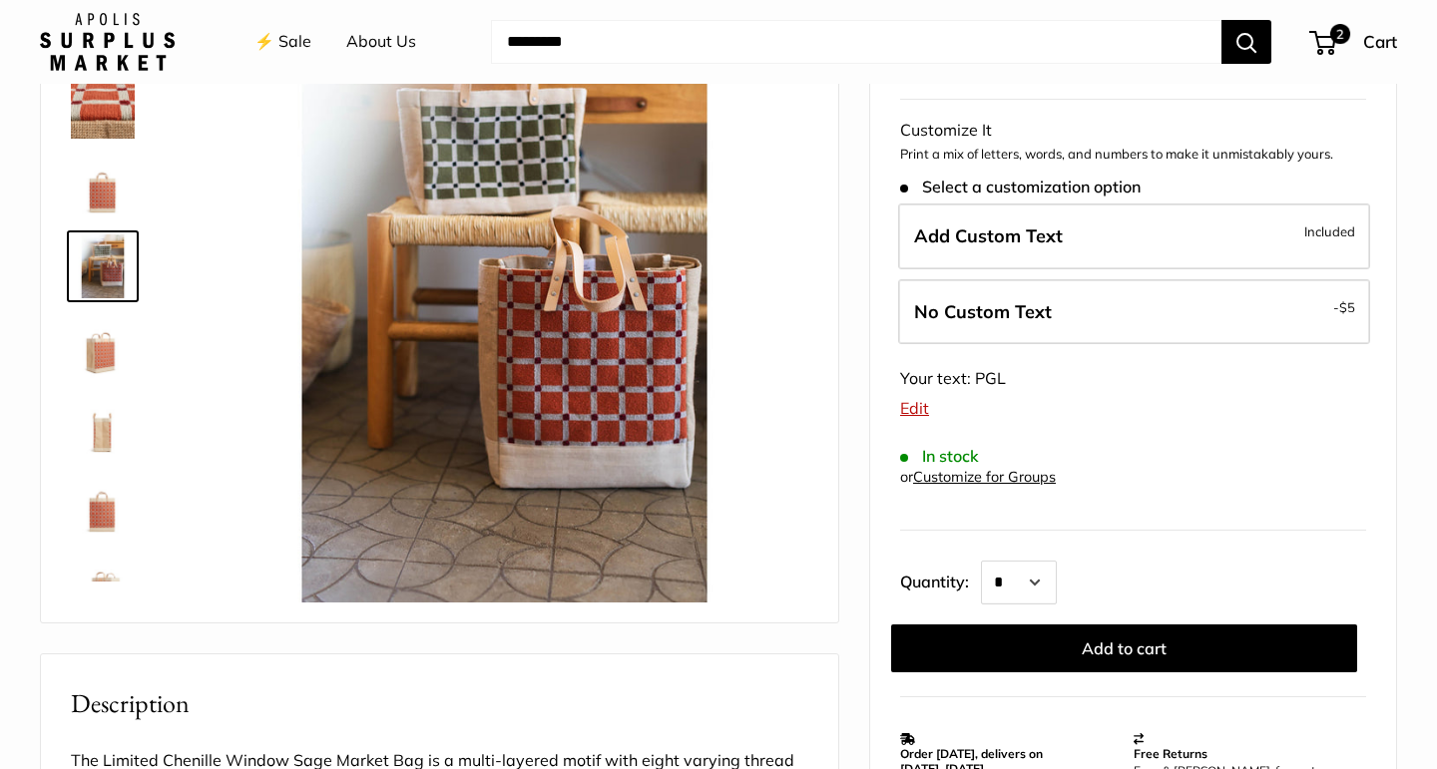
click at [104, 341] on img at bounding box center [103, 346] width 64 height 64
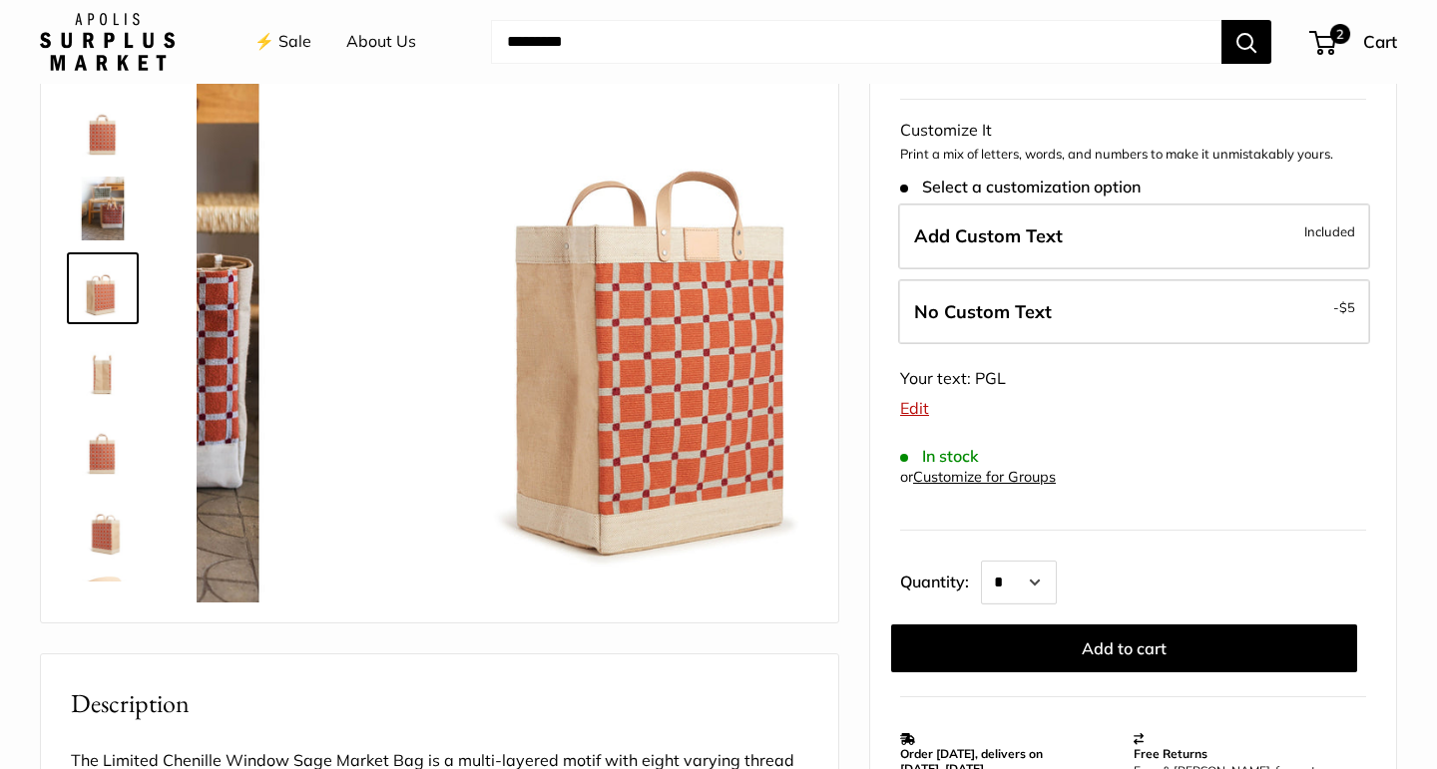
scroll to position [62, 0]
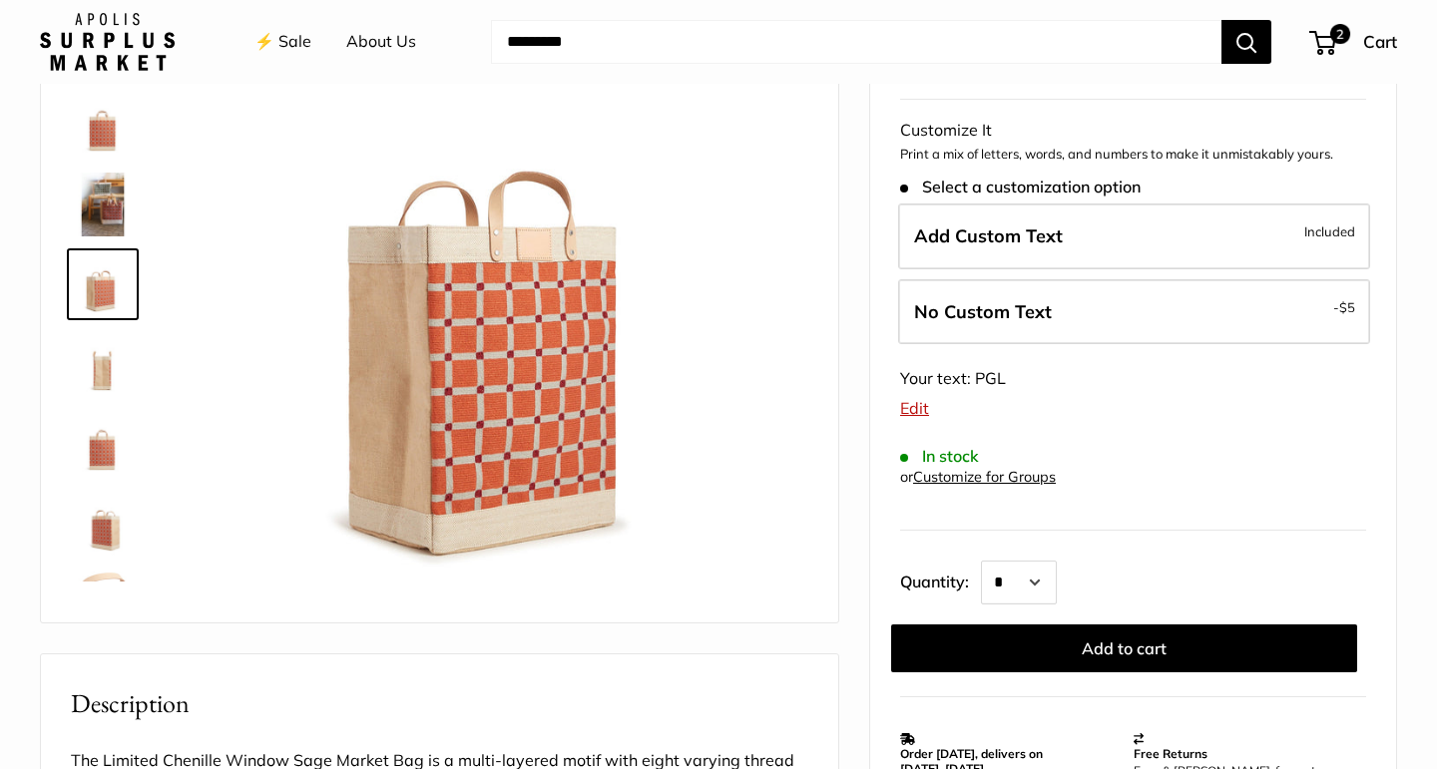
click at [93, 361] on img at bounding box center [103, 364] width 64 height 64
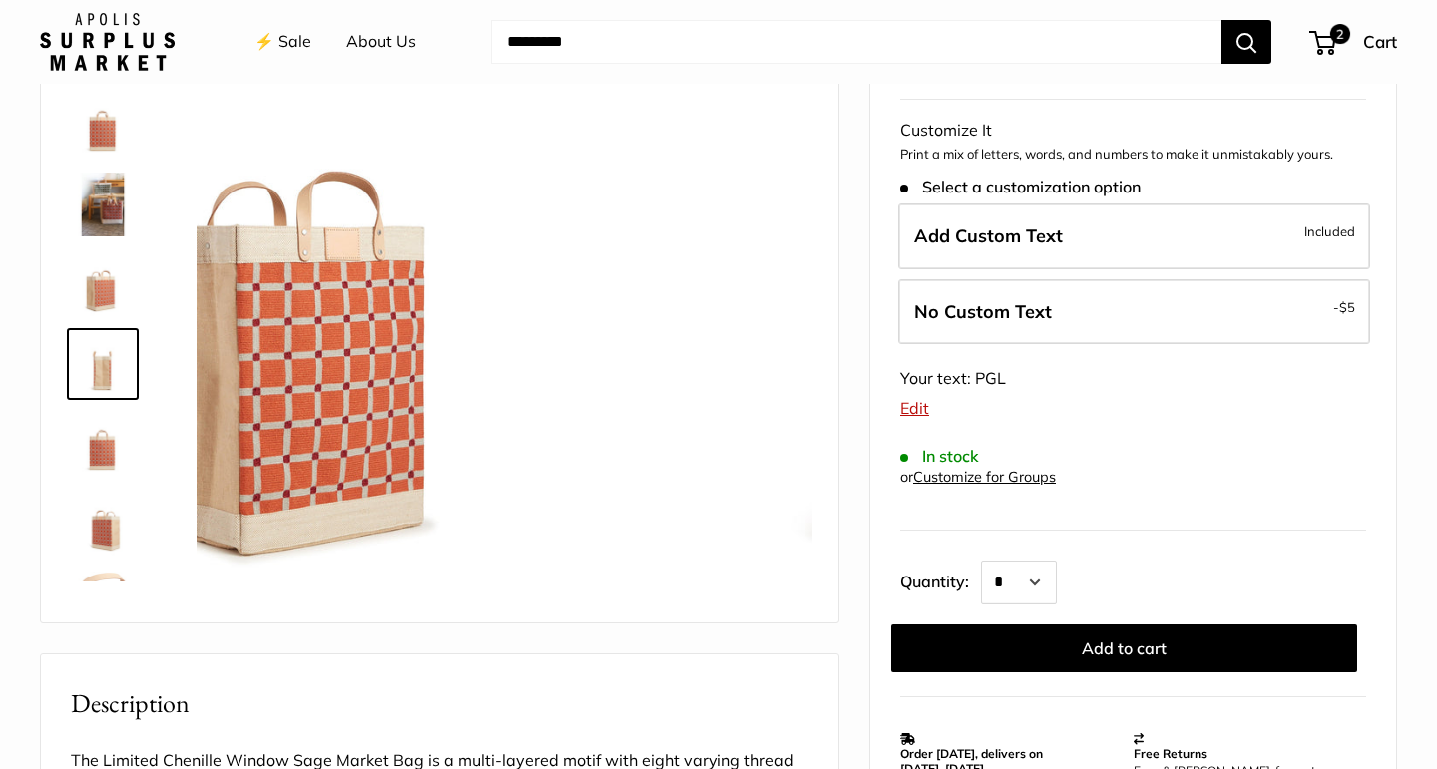
scroll to position [142, 0]
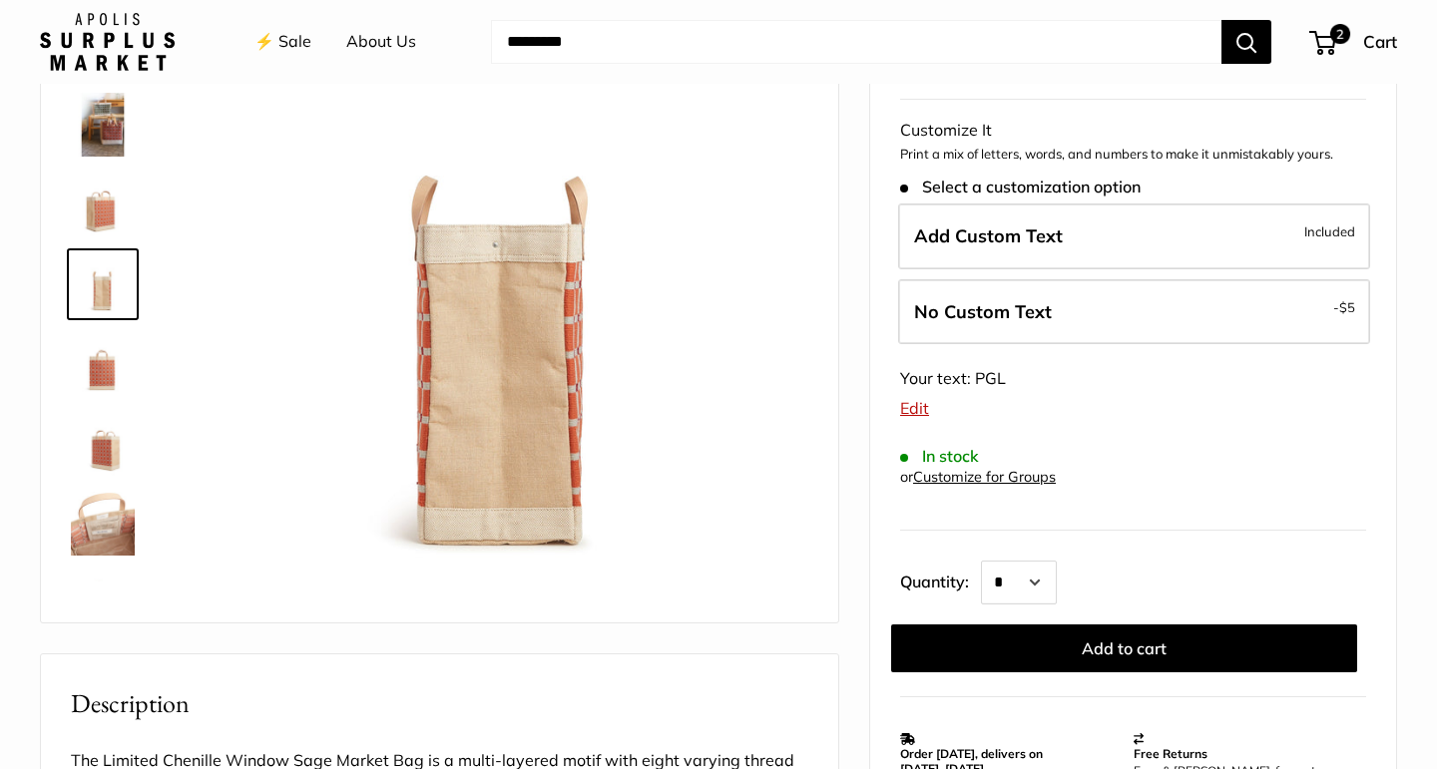
click at [101, 447] on img at bounding box center [103, 444] width 64 height 64
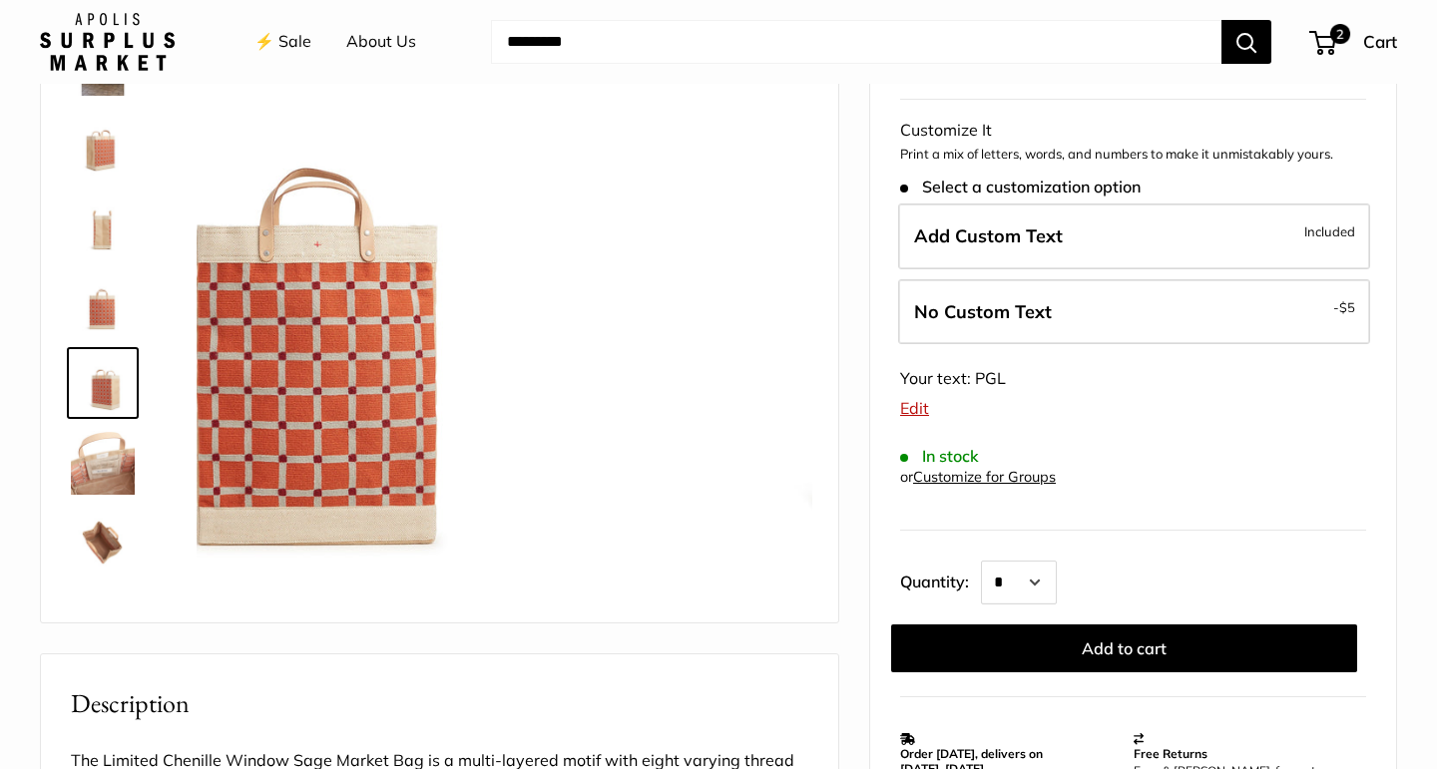
scroll to position [208, 0]
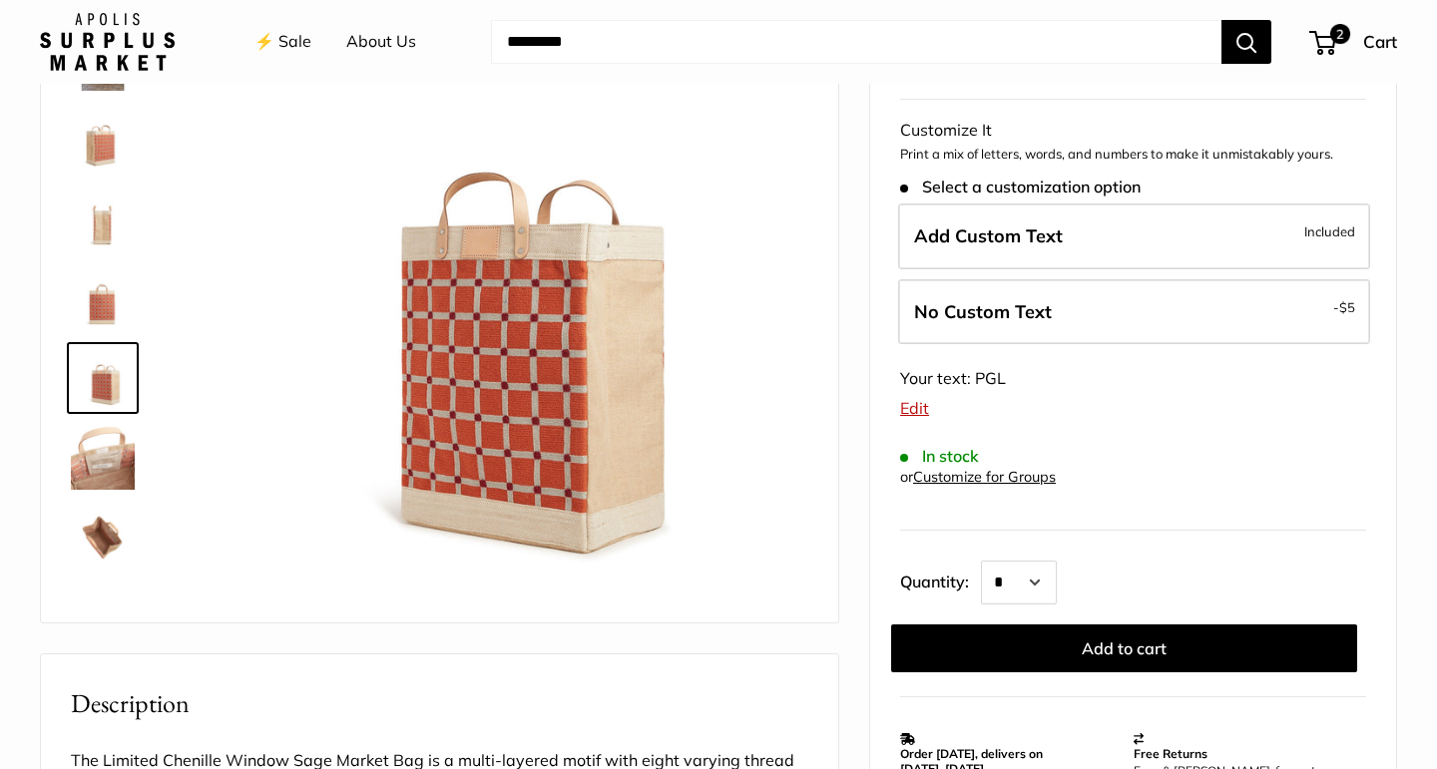
click at [101, 467] on img at bounding box center [103, 458] width 64 height 64
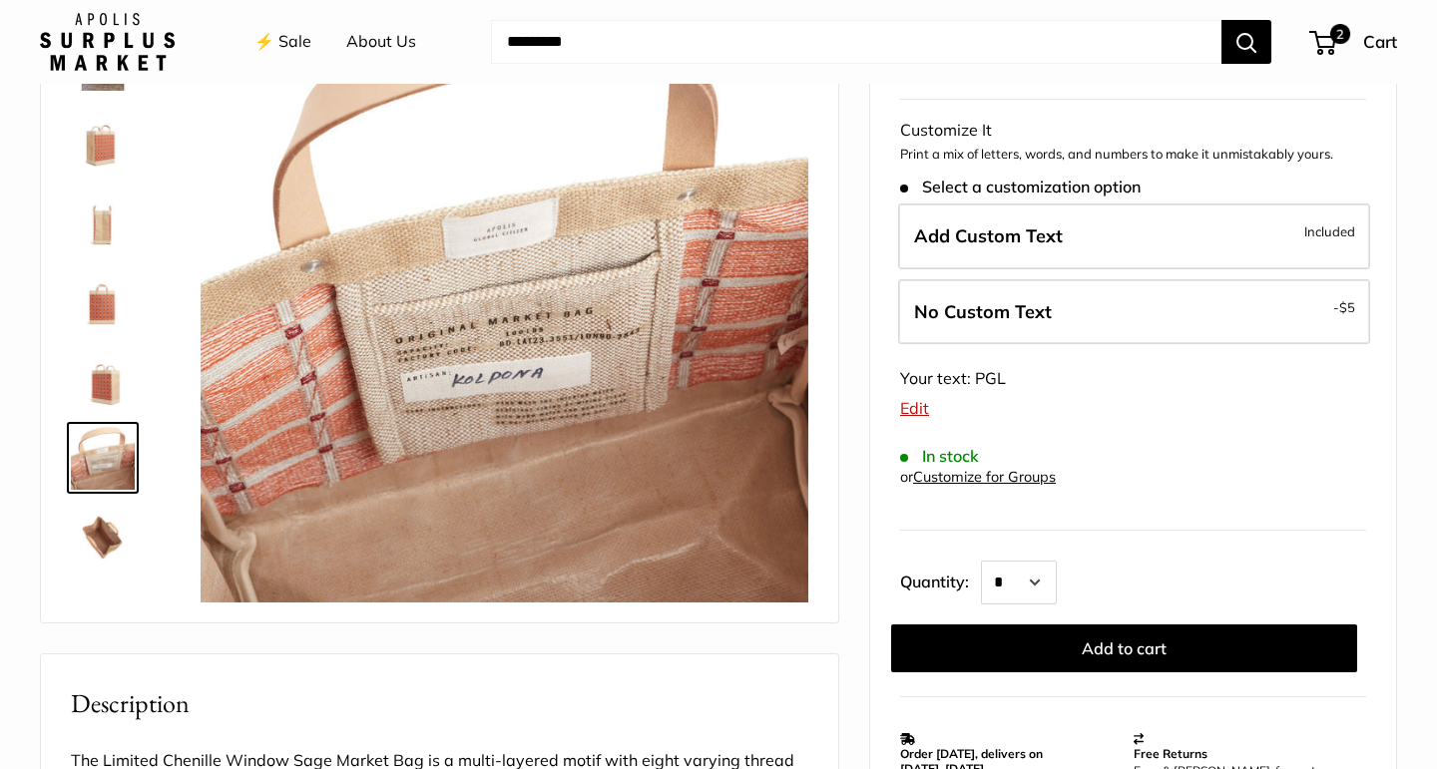
click at [101, 525] on img at bounding box center [103, 538] width 64 height 64
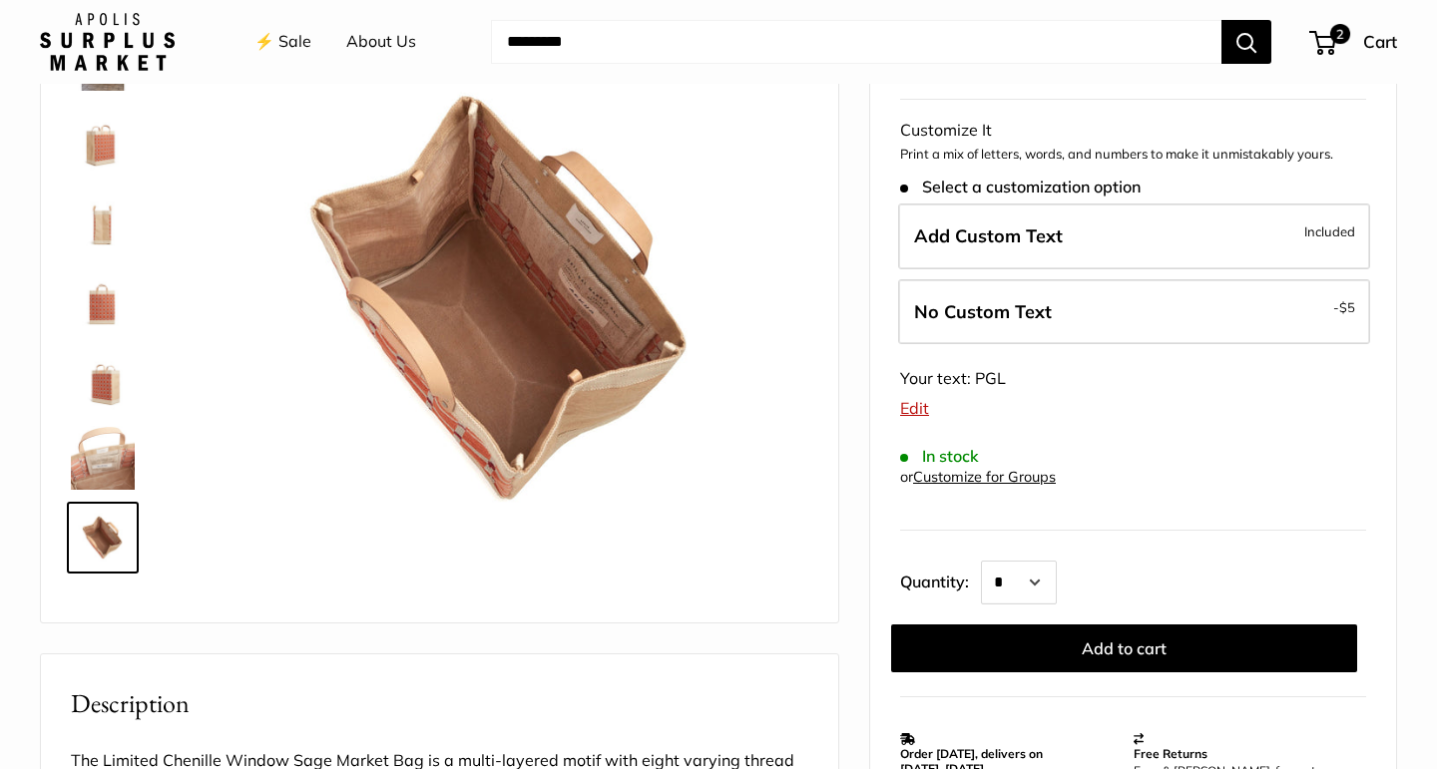
click at [288, 27] on link "⚡️ Sale" at bounding box center [282, 42] width 57 height 30
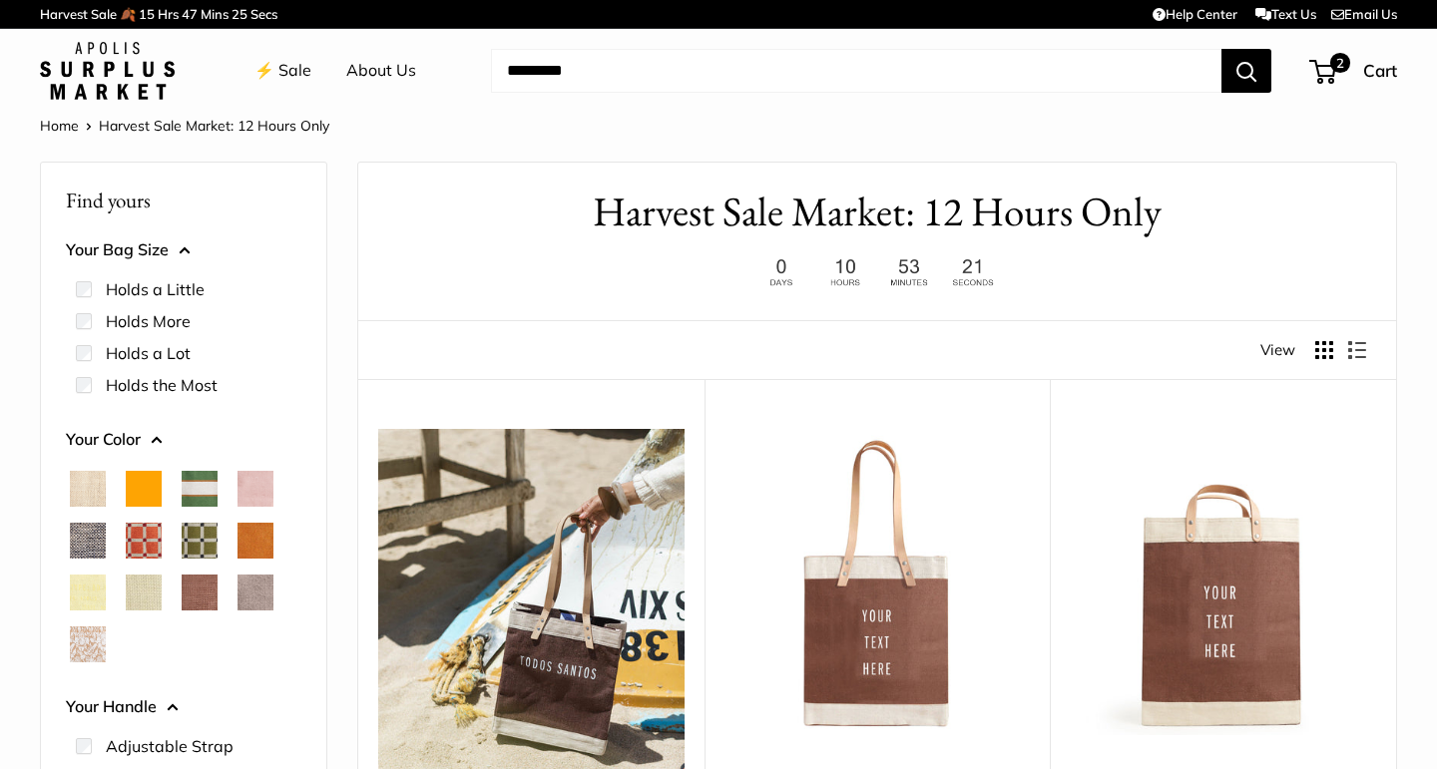
click at [132, 482] on span "Orange" at bounding box center [144, 489] width 36 height 36
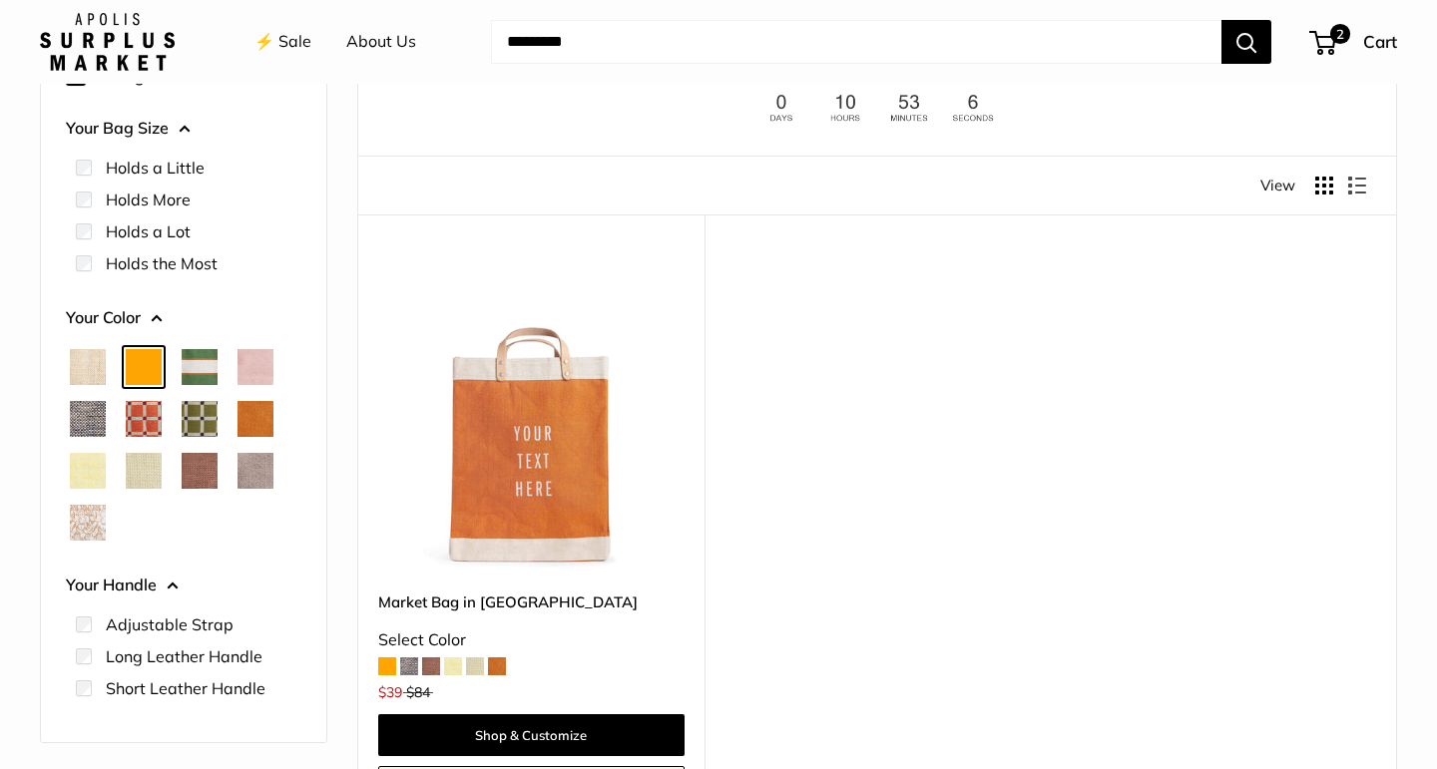
scroll to position [167, 0]
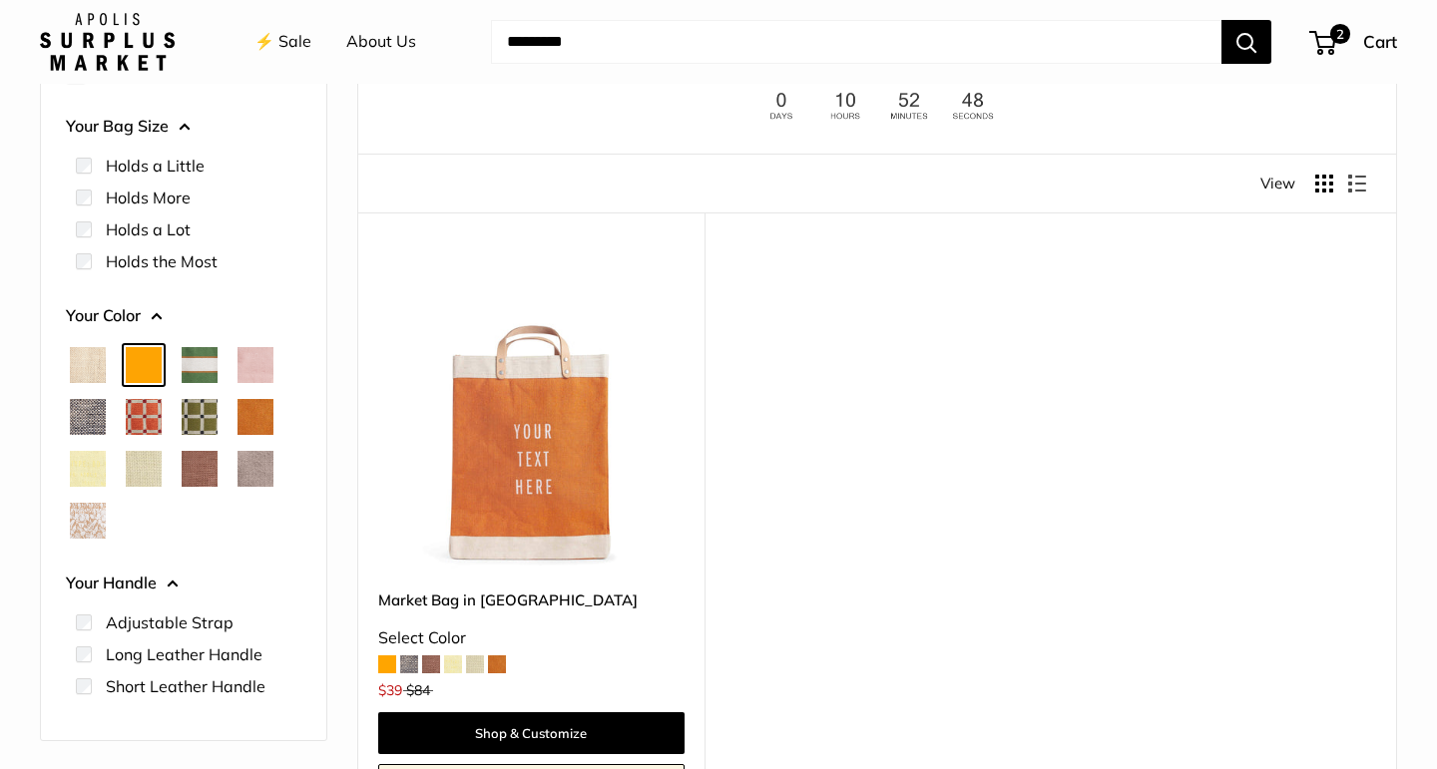
click at [91, 503] on div at bounding box center [88, 521] width 36 height 36
click at [90, 520] on span "White Porcelain" at bounding box center [88, 521] width 36 height 36
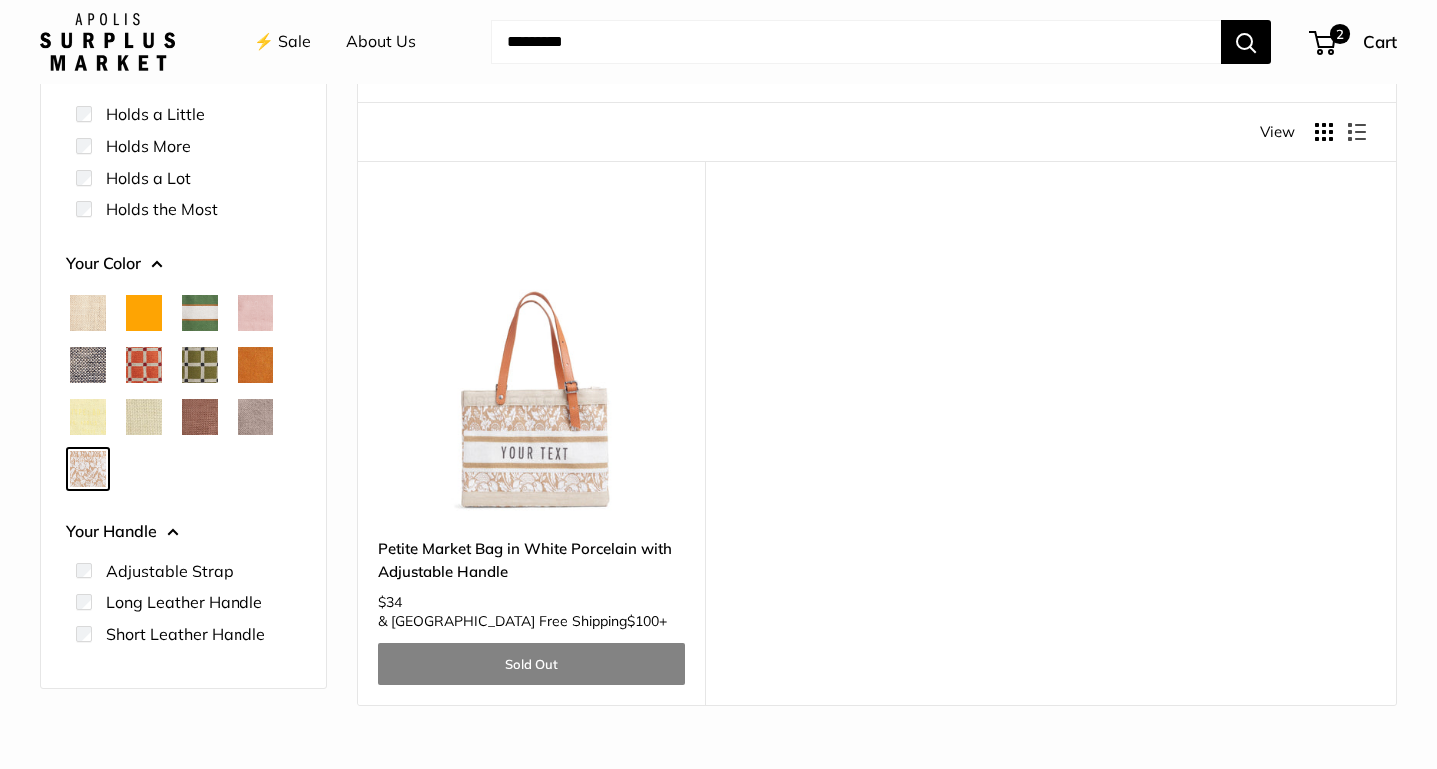
scroll to position [231, 0]
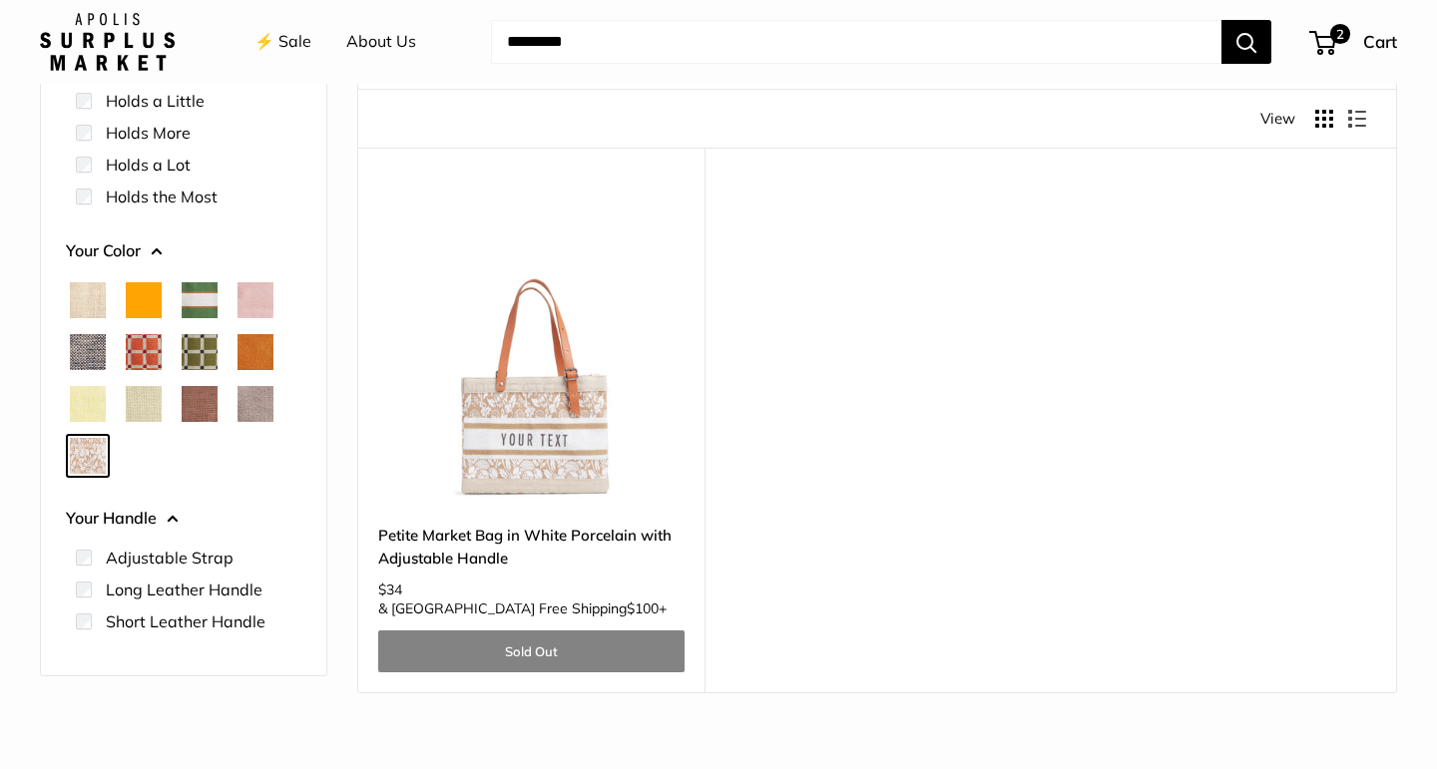
click at [0, 0] on img at bounding box center [0, 0] width 0 height 0
click at [256, 412] on span "Taupe" at bounding box center [255, 404] width 36 height 36
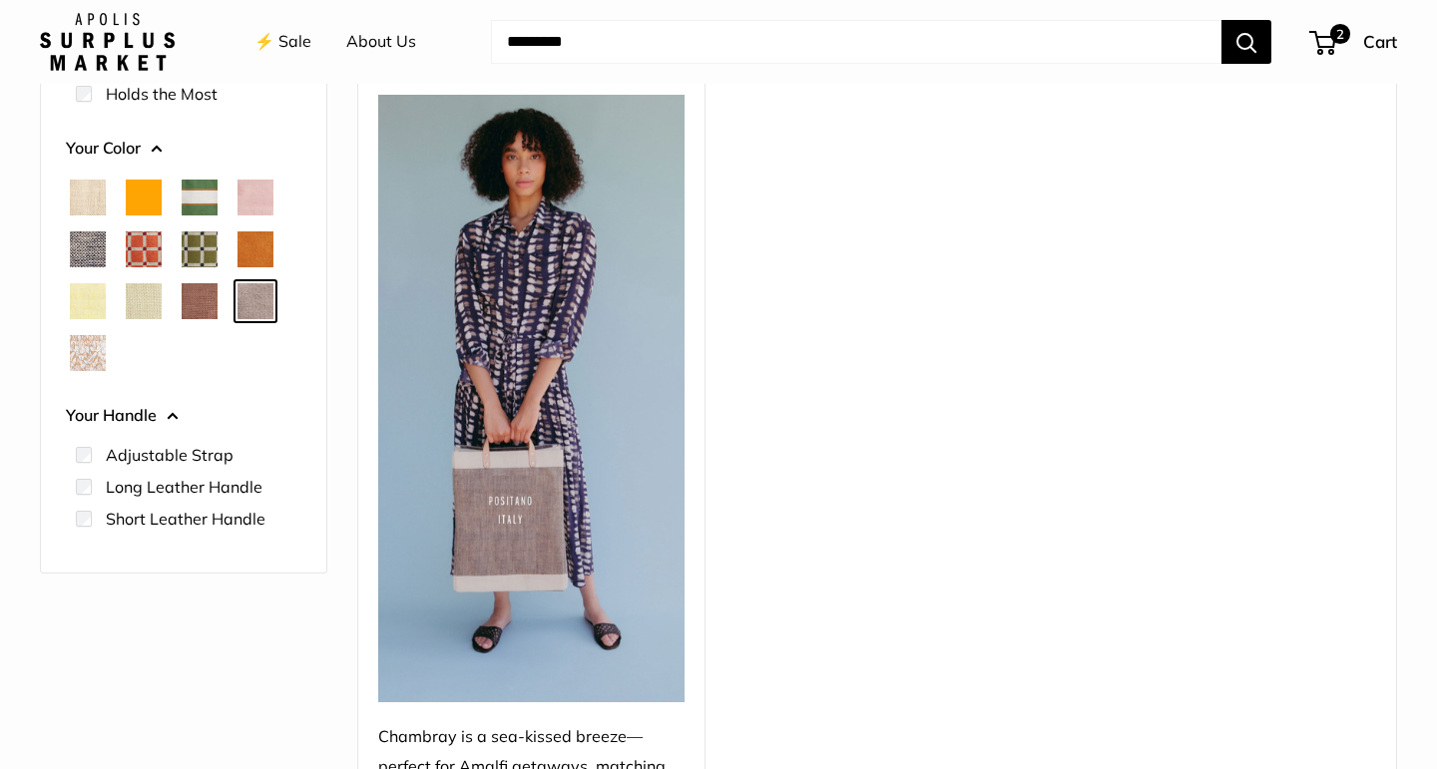
scroll to position [364, 0]
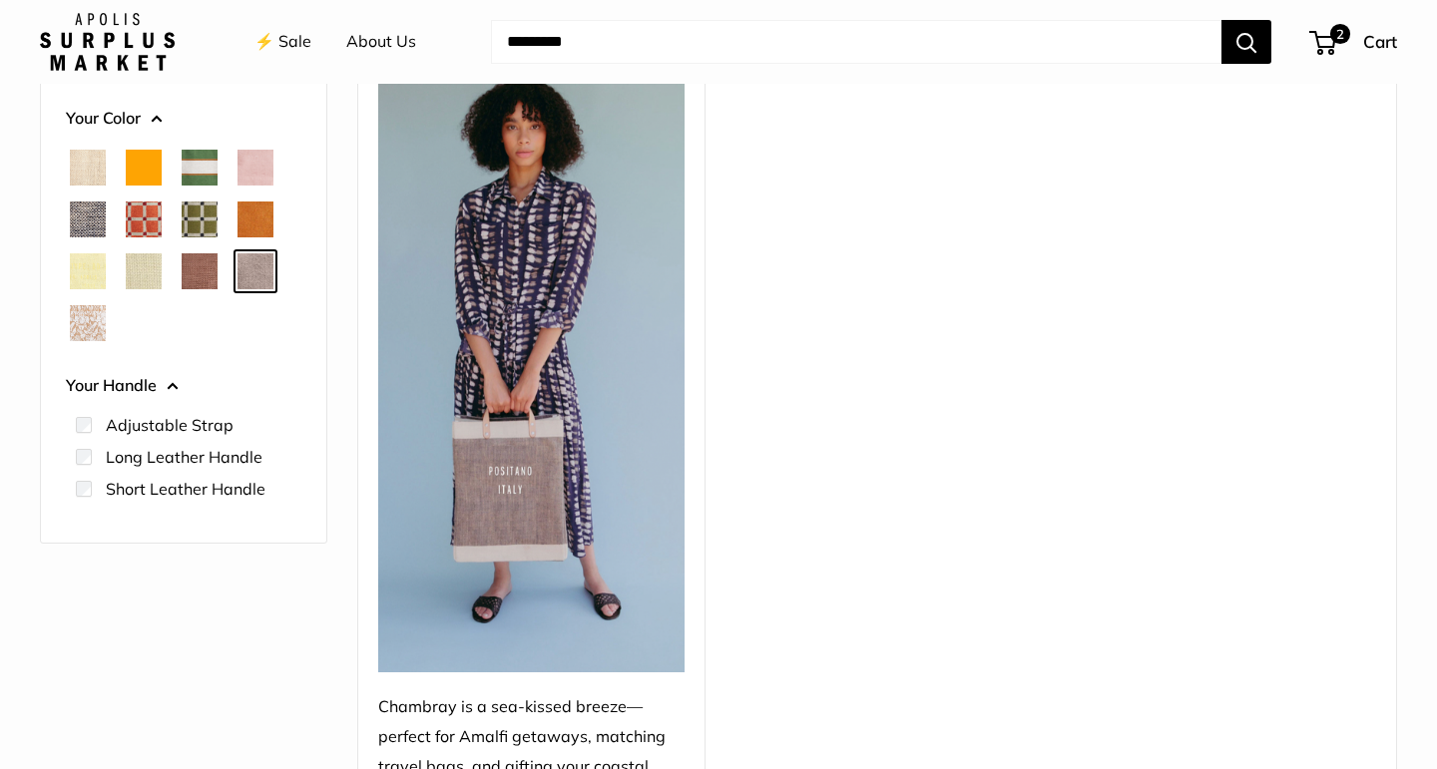
click at [203, 275] on span "Mustang" at bounding box center [200, 271] width 36 height 36
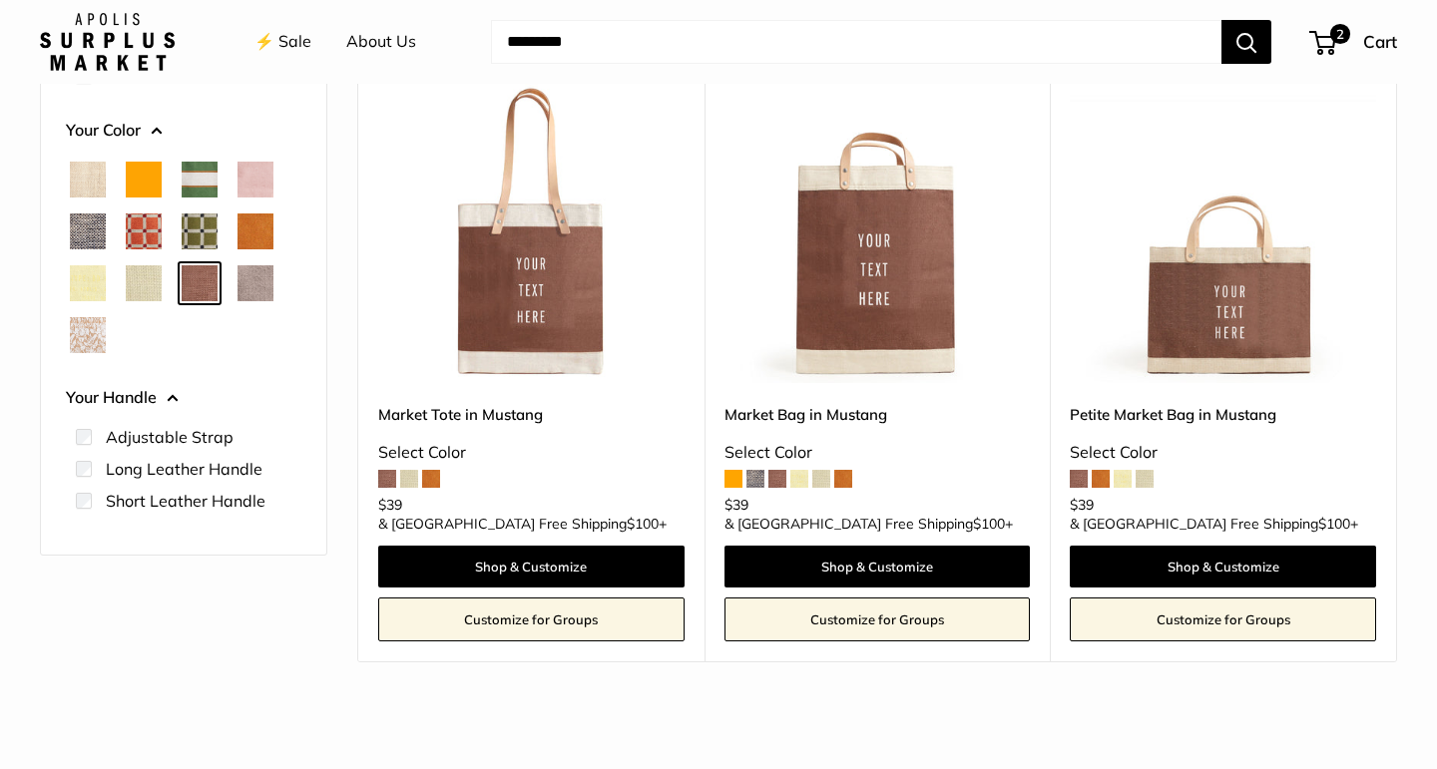
scroll to position [353, 0]
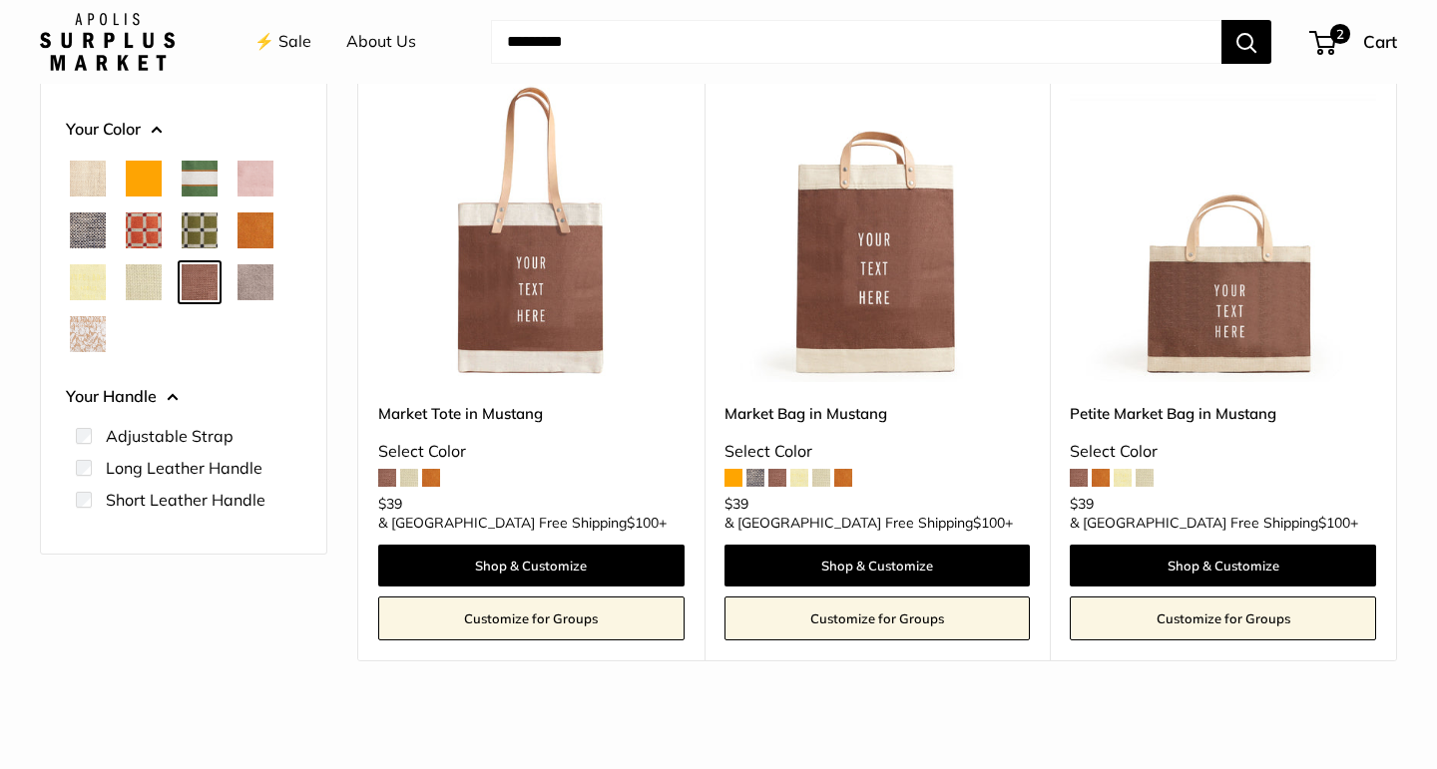
click at [136, 286] on span "Mint Sorbet" at bounding box center [144, 282] width 36 height 36
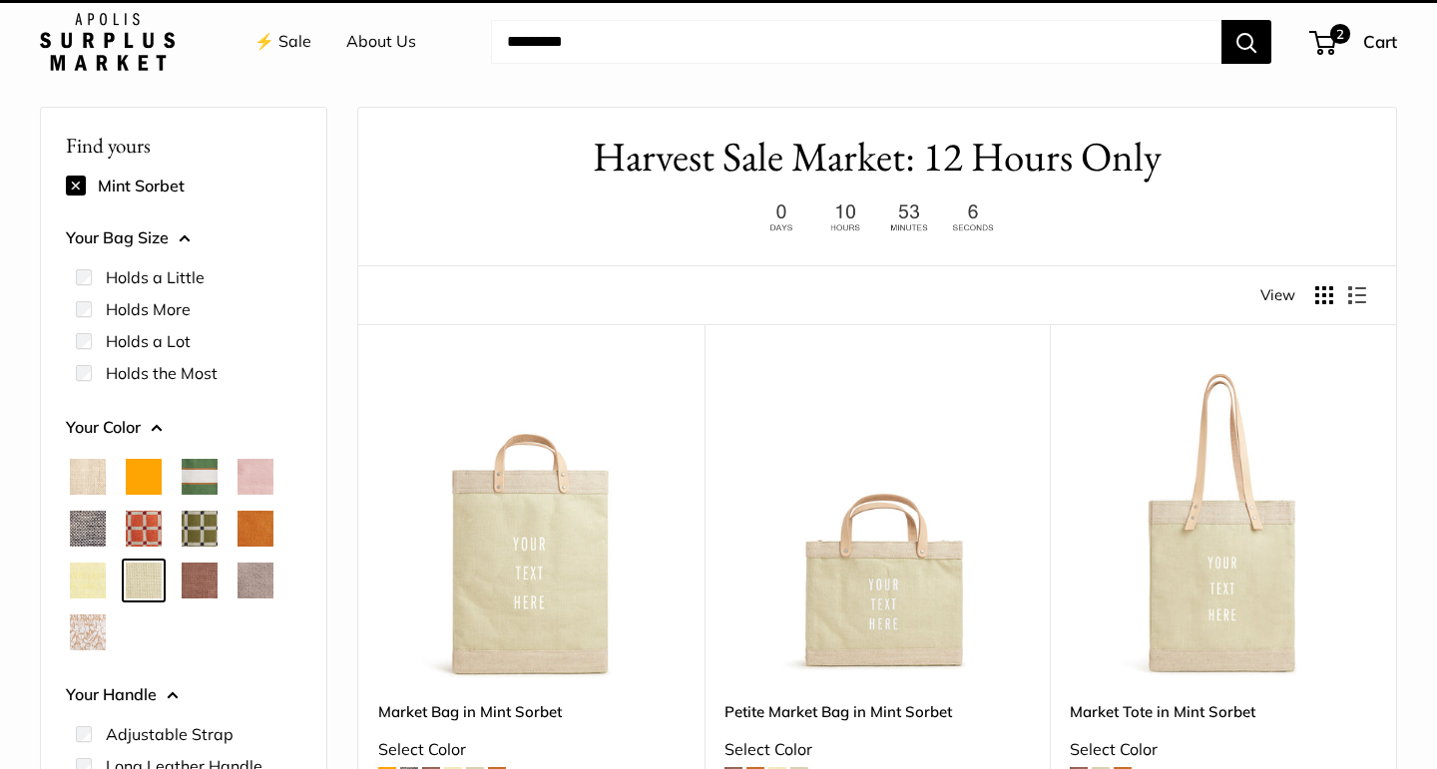
scroll to position [53, 0]
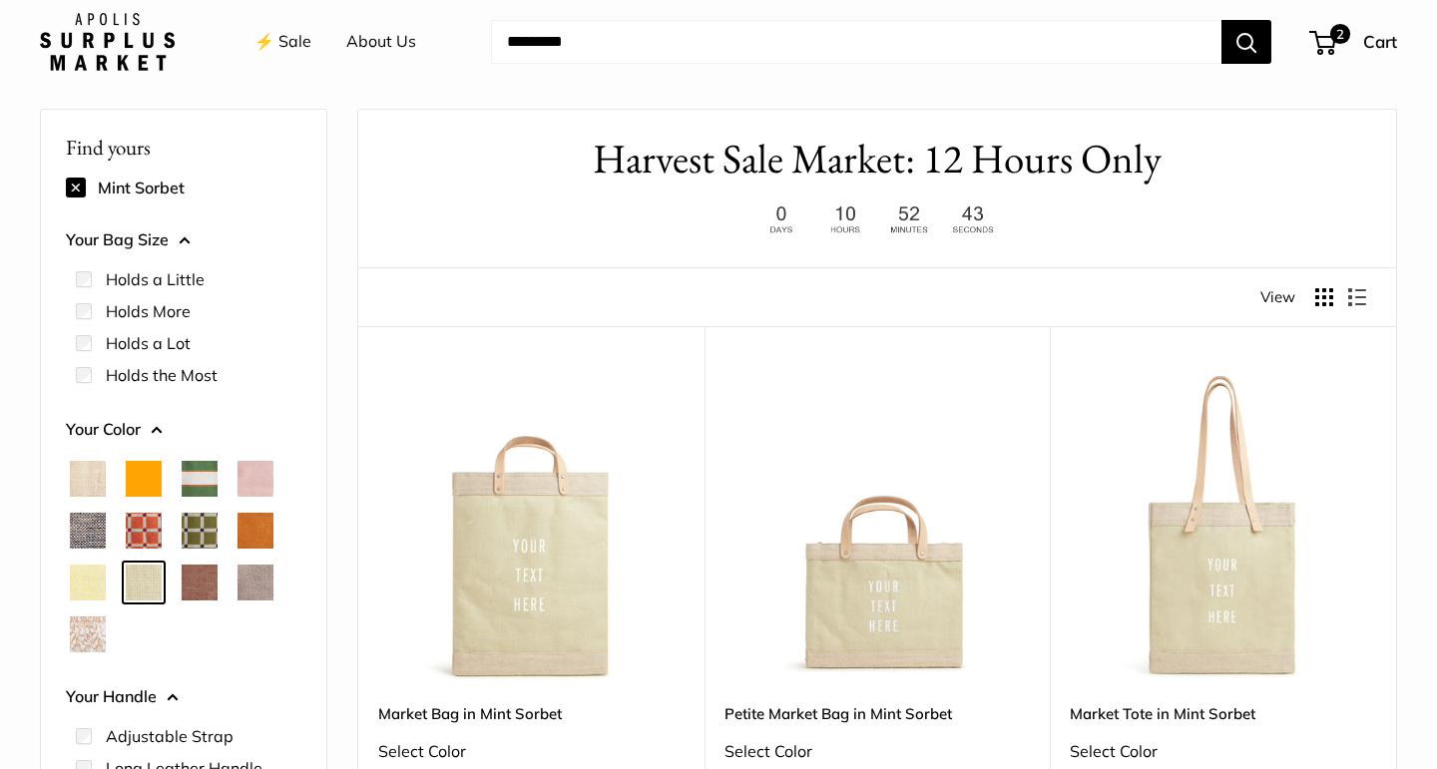
click at [89, 525] on span "Chambray" at bounding box center [88, 531] width 36 height 36
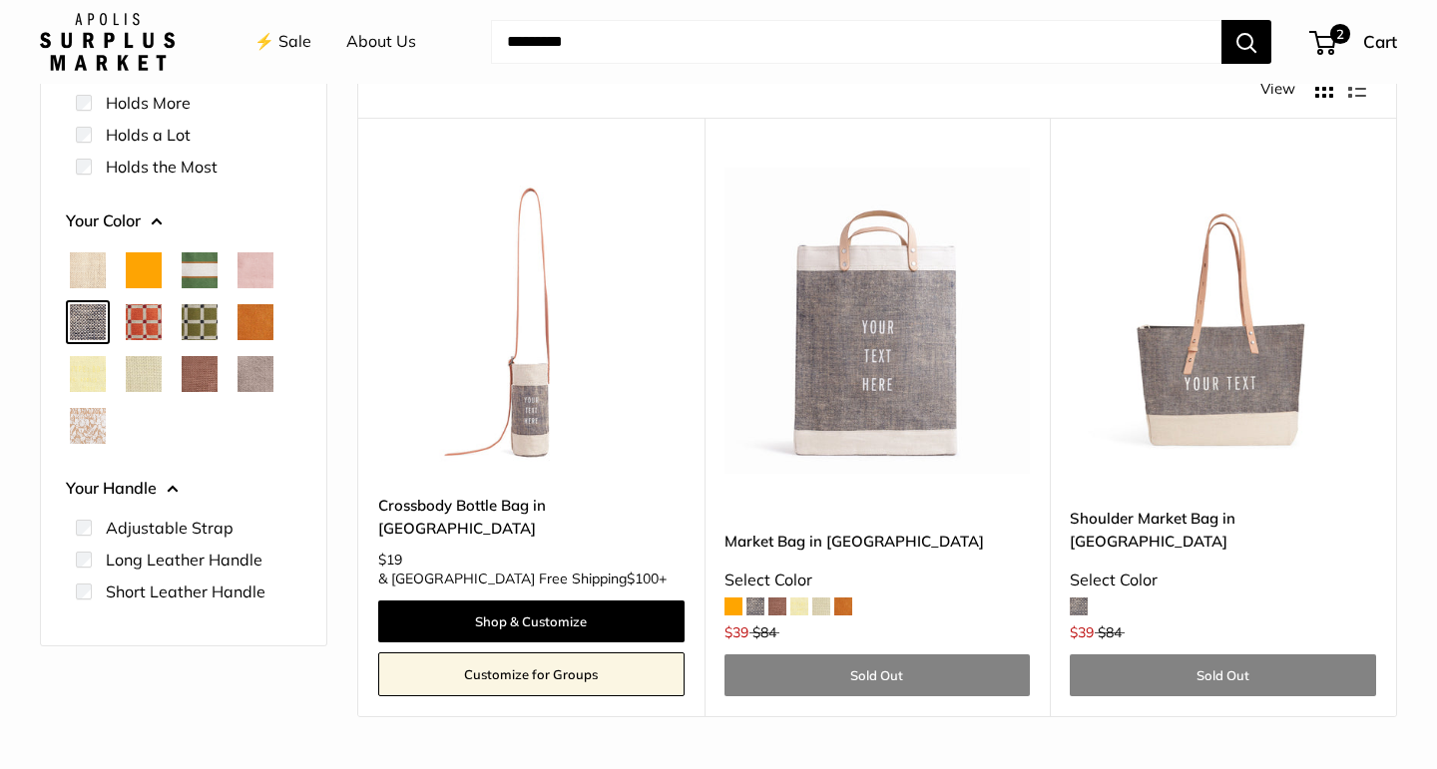
scroll to position [251, 0]
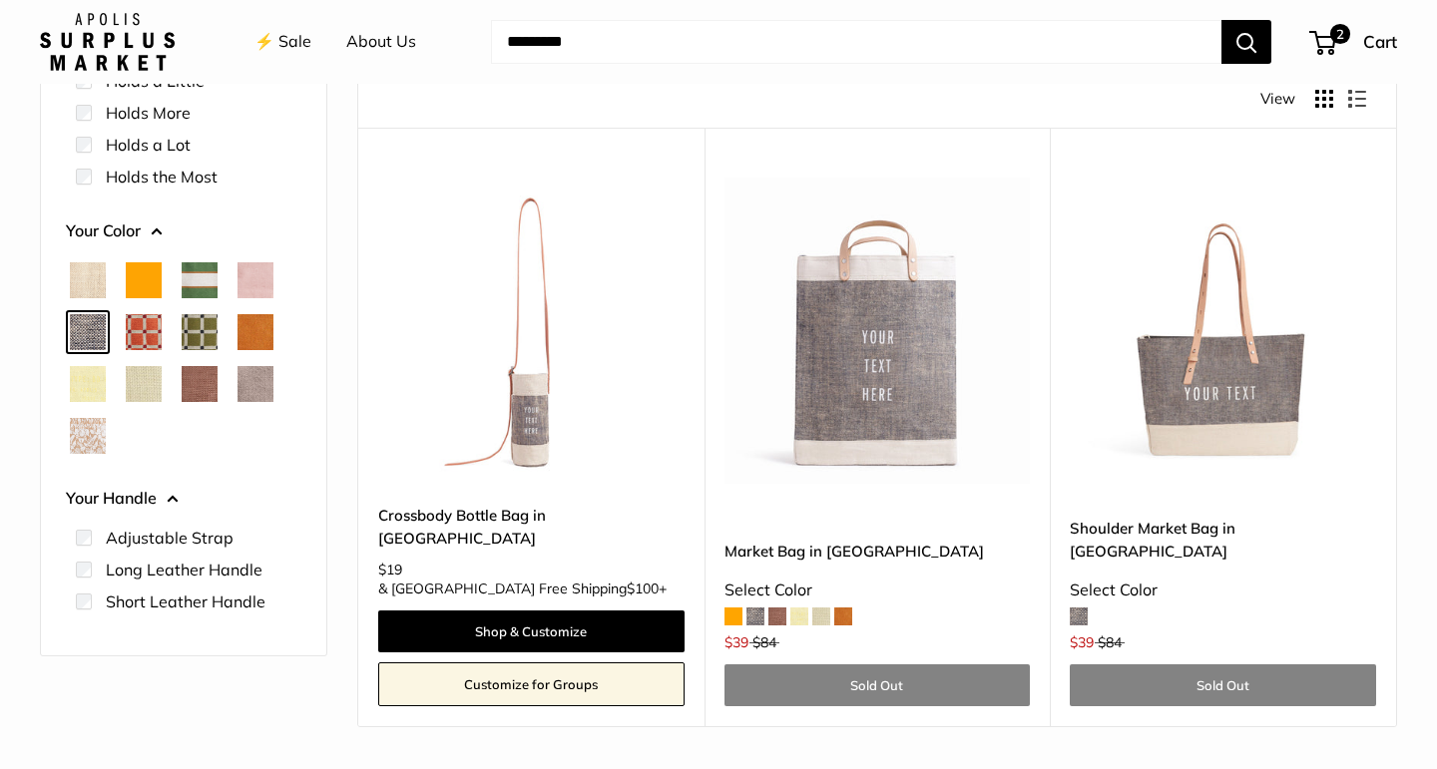
click at [262, 288] on span "Blush" at bounding box center [255, 280] width 36 height 36
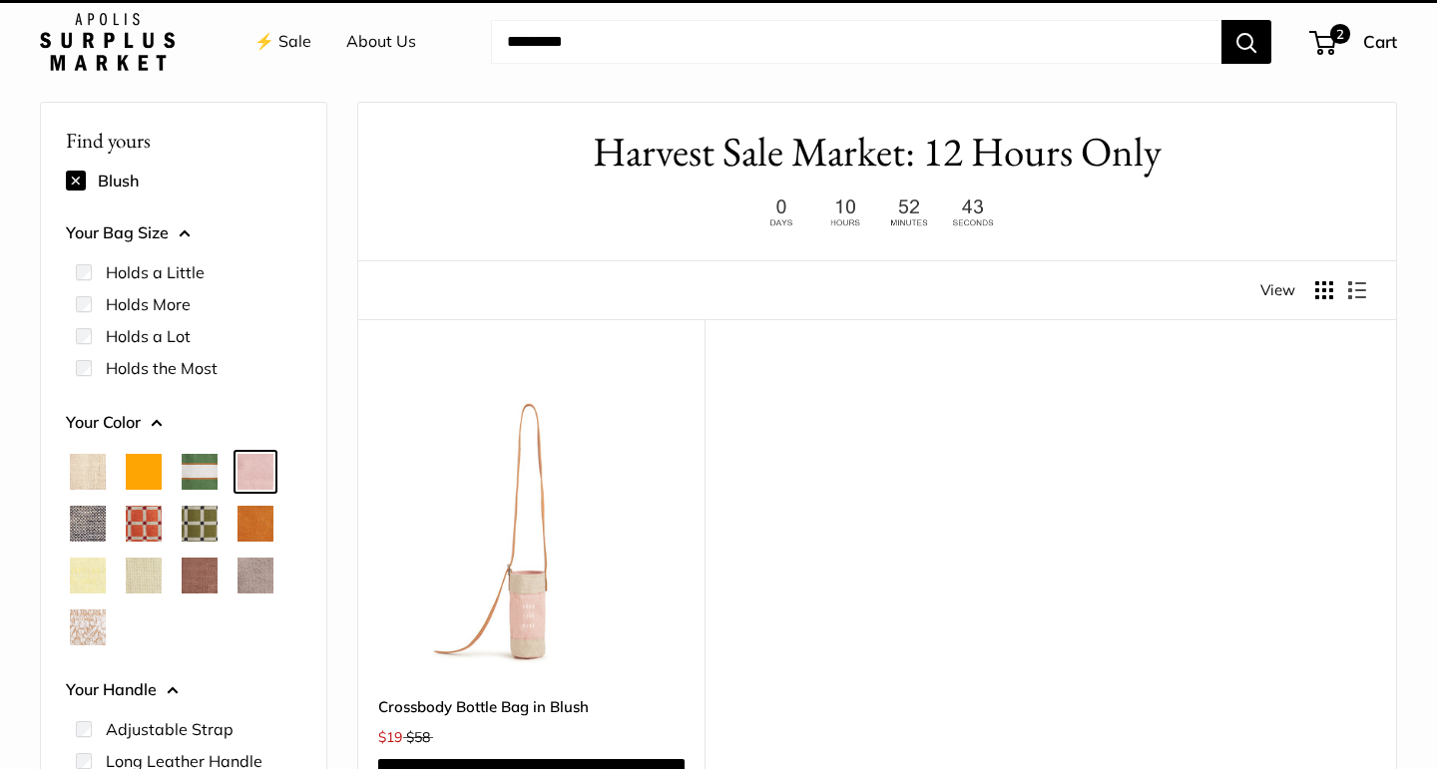
scroll to position [53, 0]
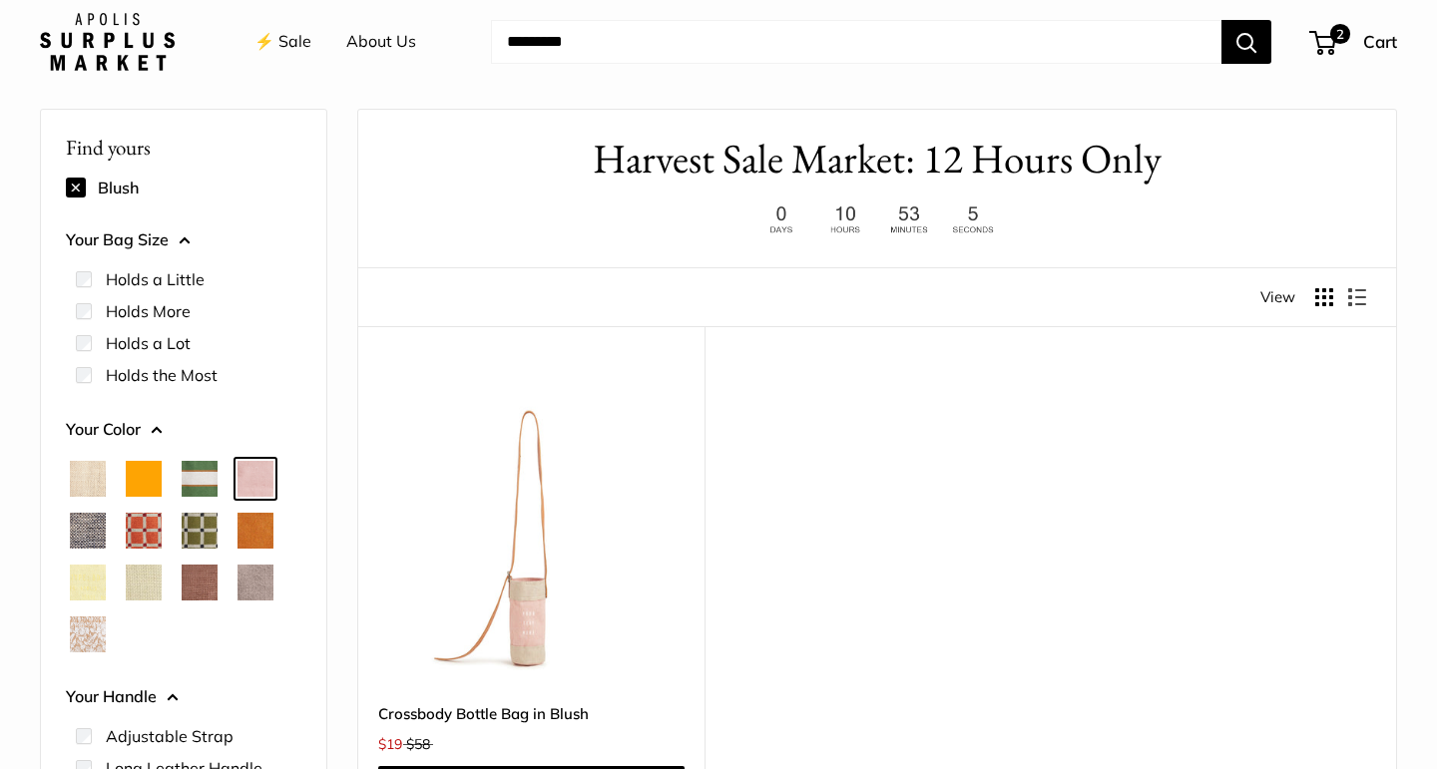
click at [203, 482] on span "Court Green" at bounding box center [200, 479] width 36 height 36
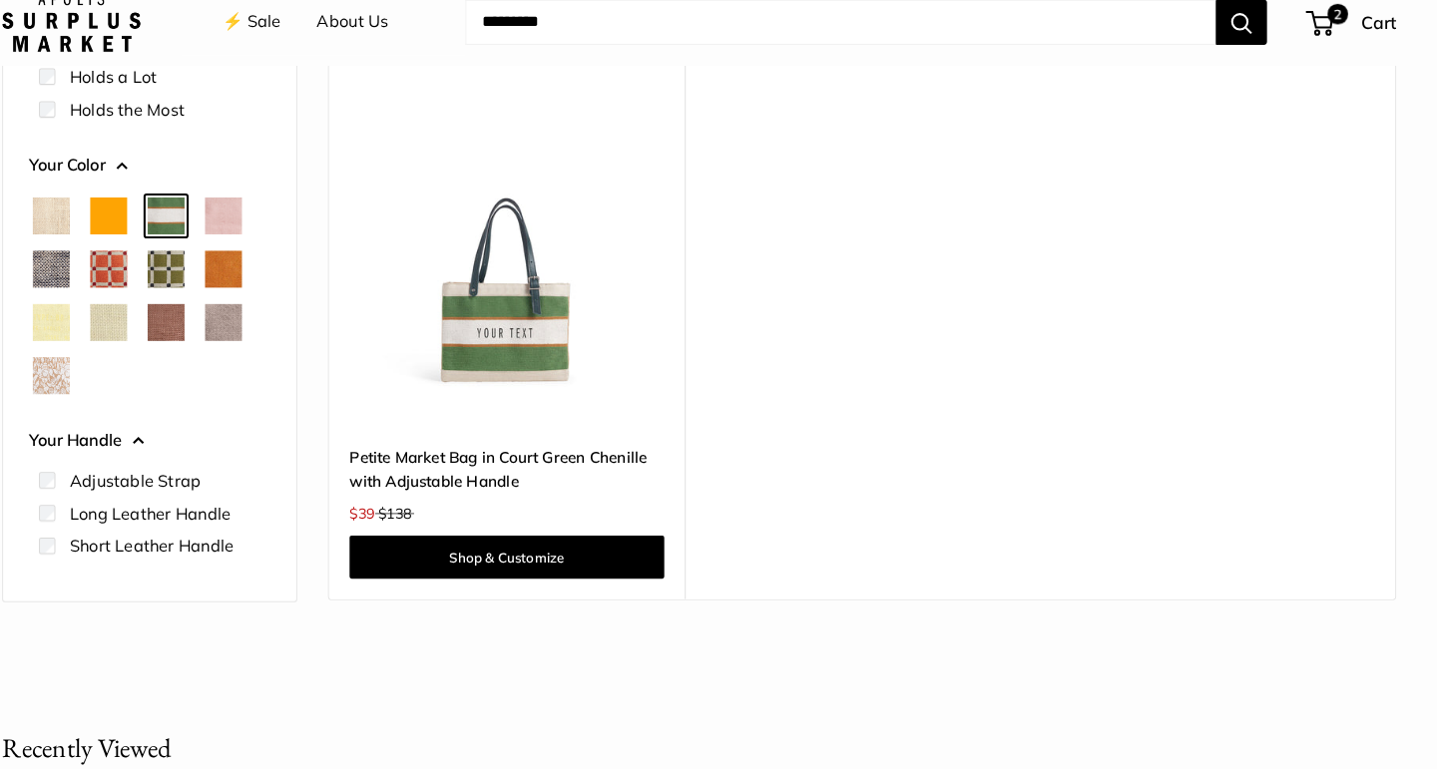
scroll to position [301, 0]
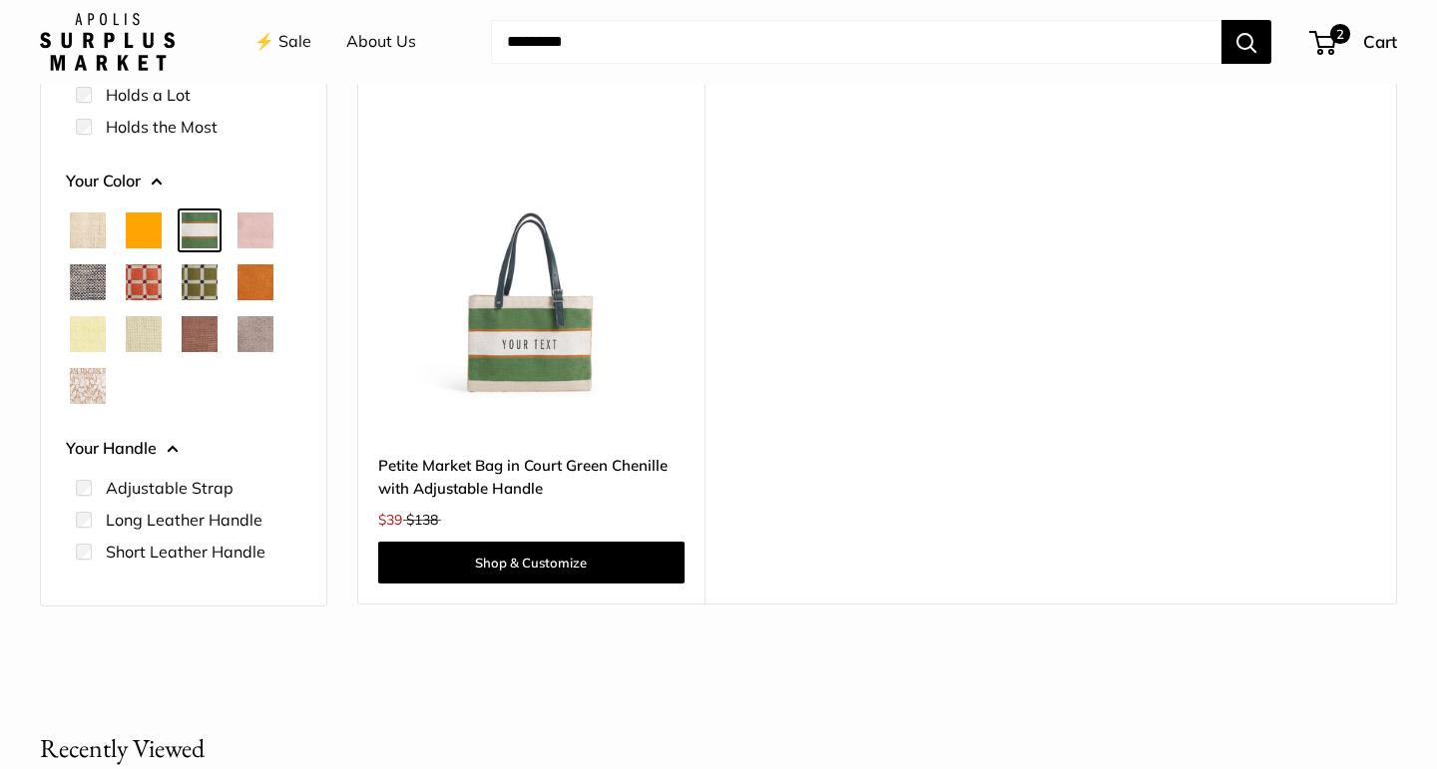
click at [0, 0] on img at bounding box center [0, 0] width 0 height 0
click at [141, 233] on span "Orange" at bounding box center [144, 230] width 36 height 36
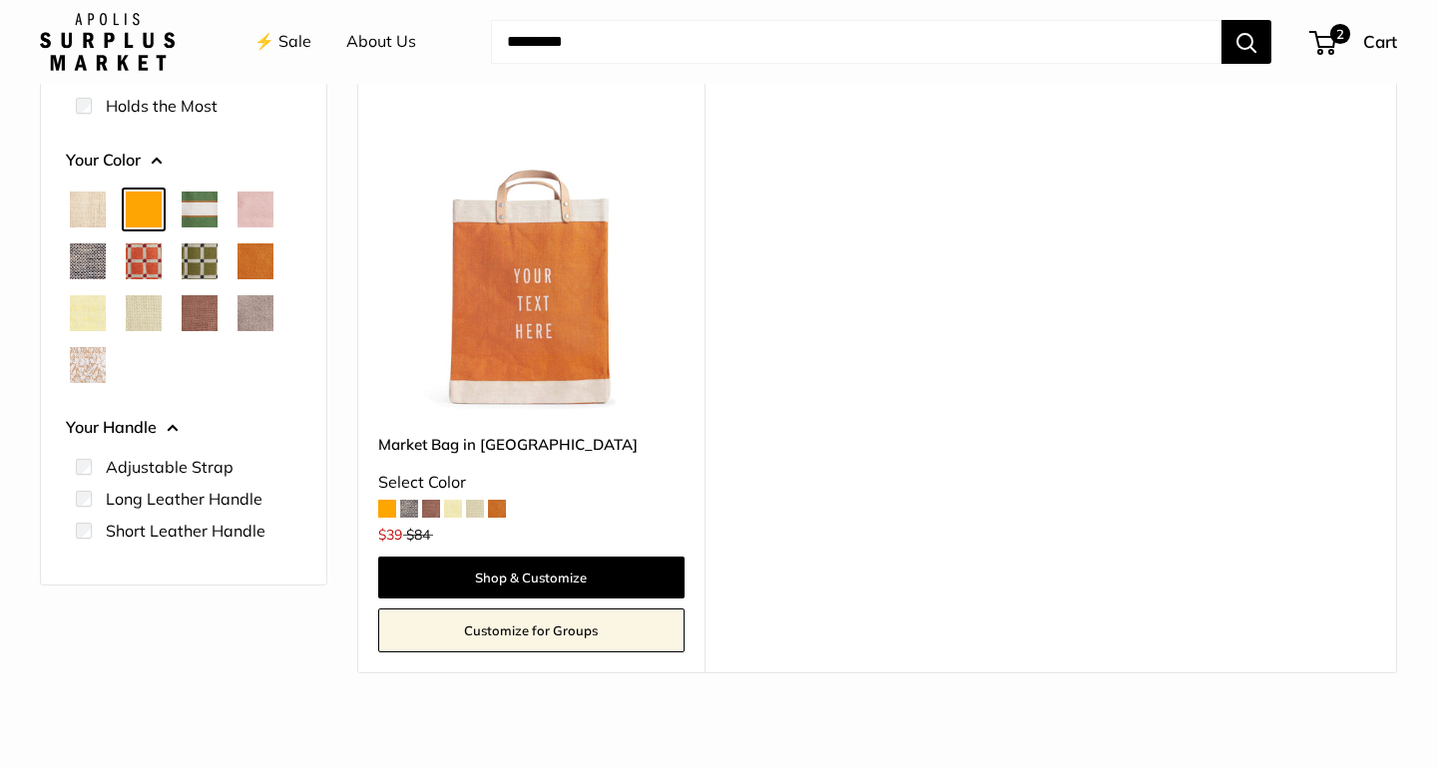
scroll to position [328, 0]
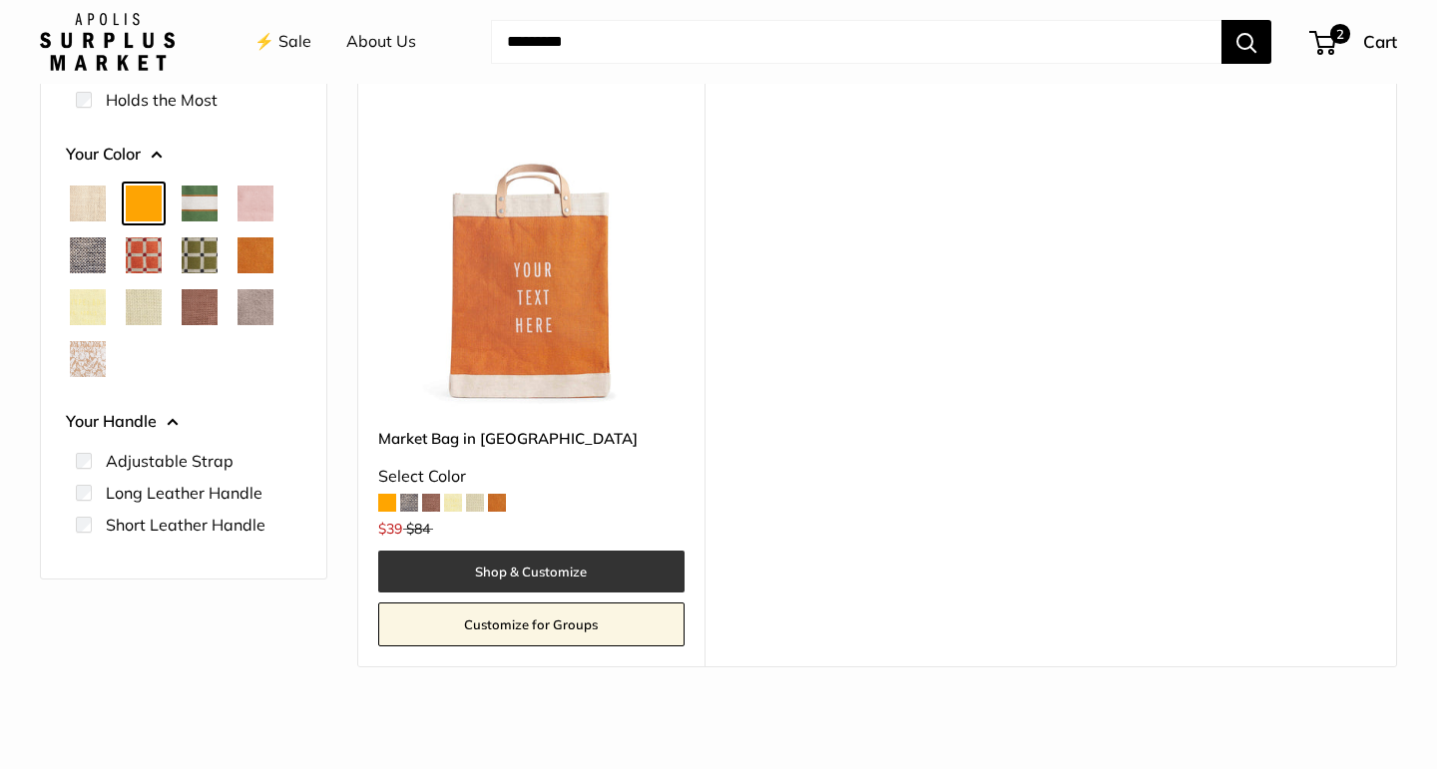
click at [555, 576] on link "Shop & Customize" at bounding box center [531, 572] width 306 height 42
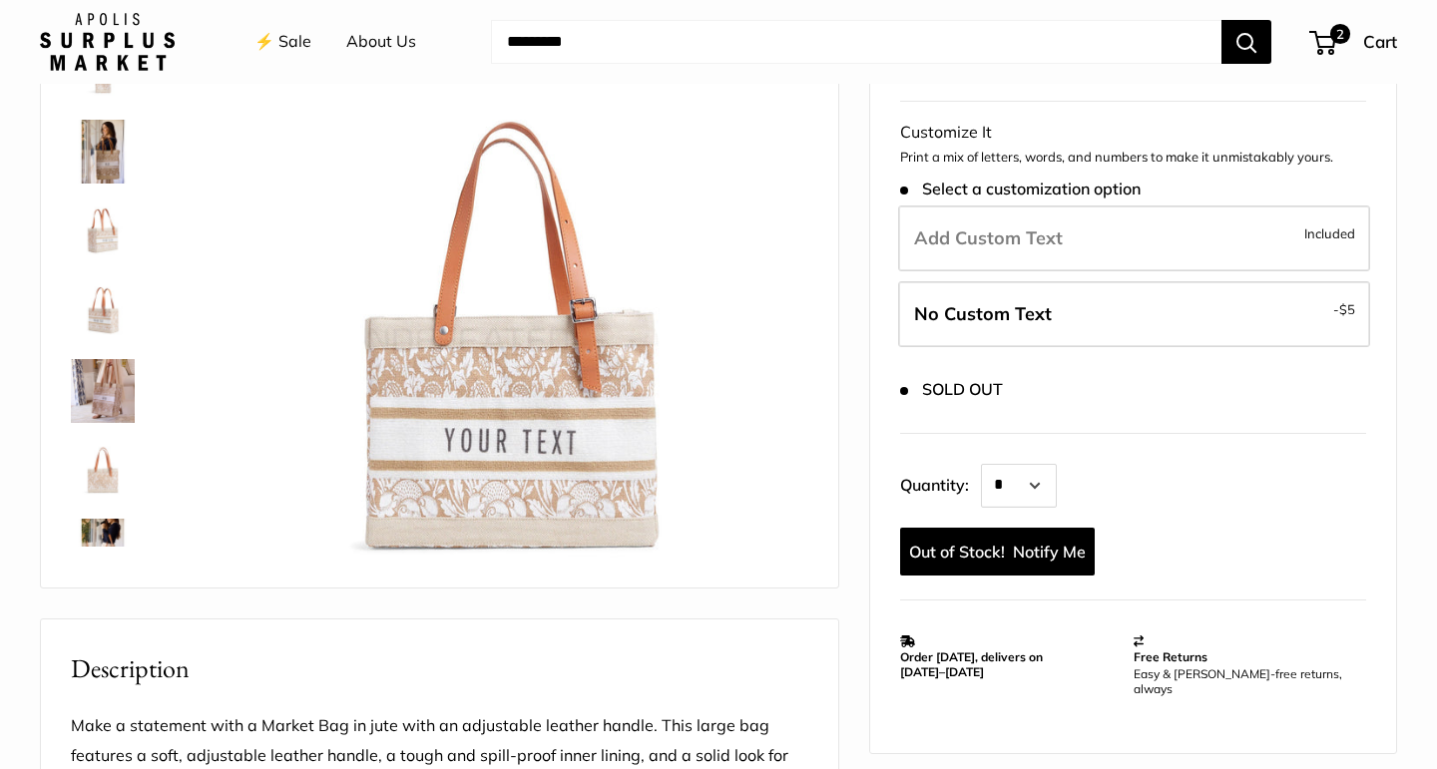
scroll to position [233, 0]
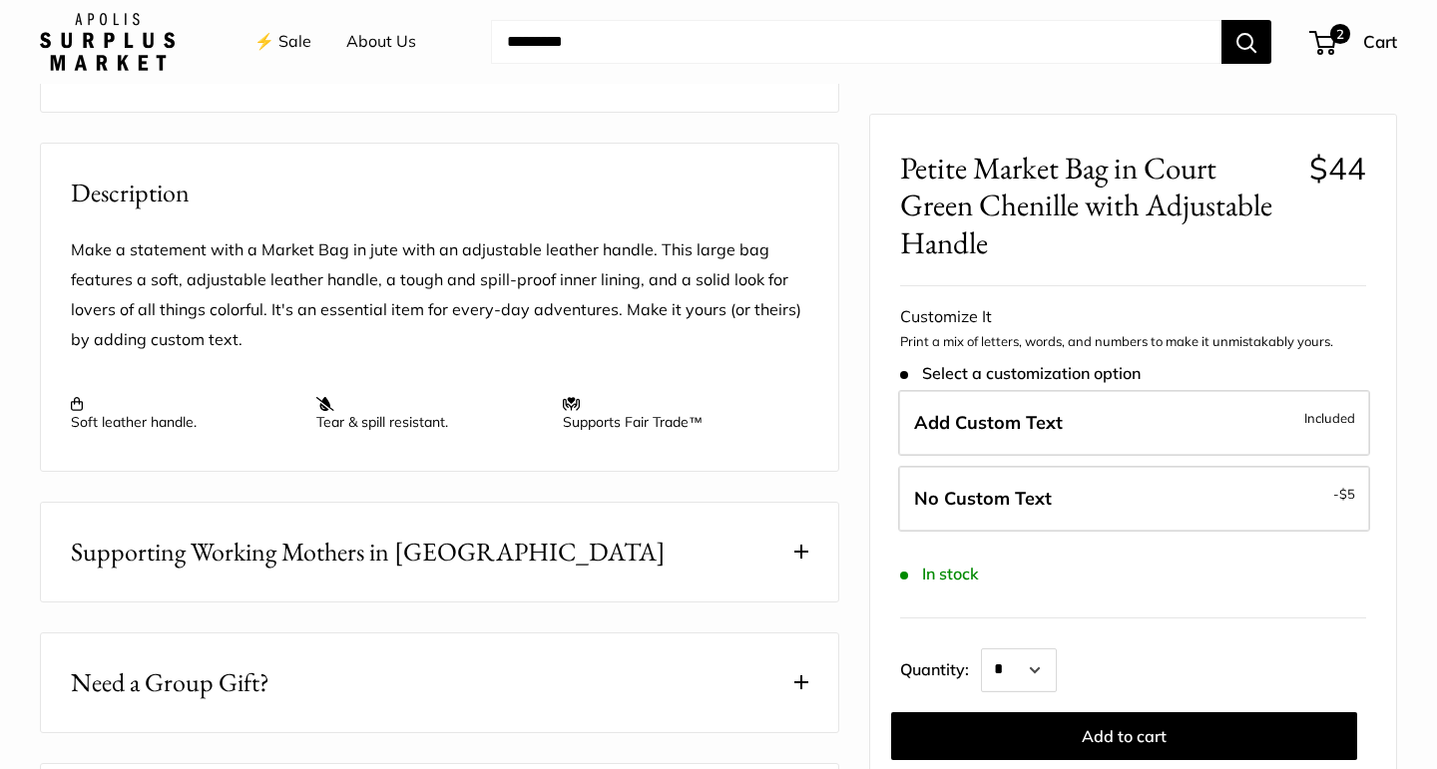
scroll to position [681, 0]
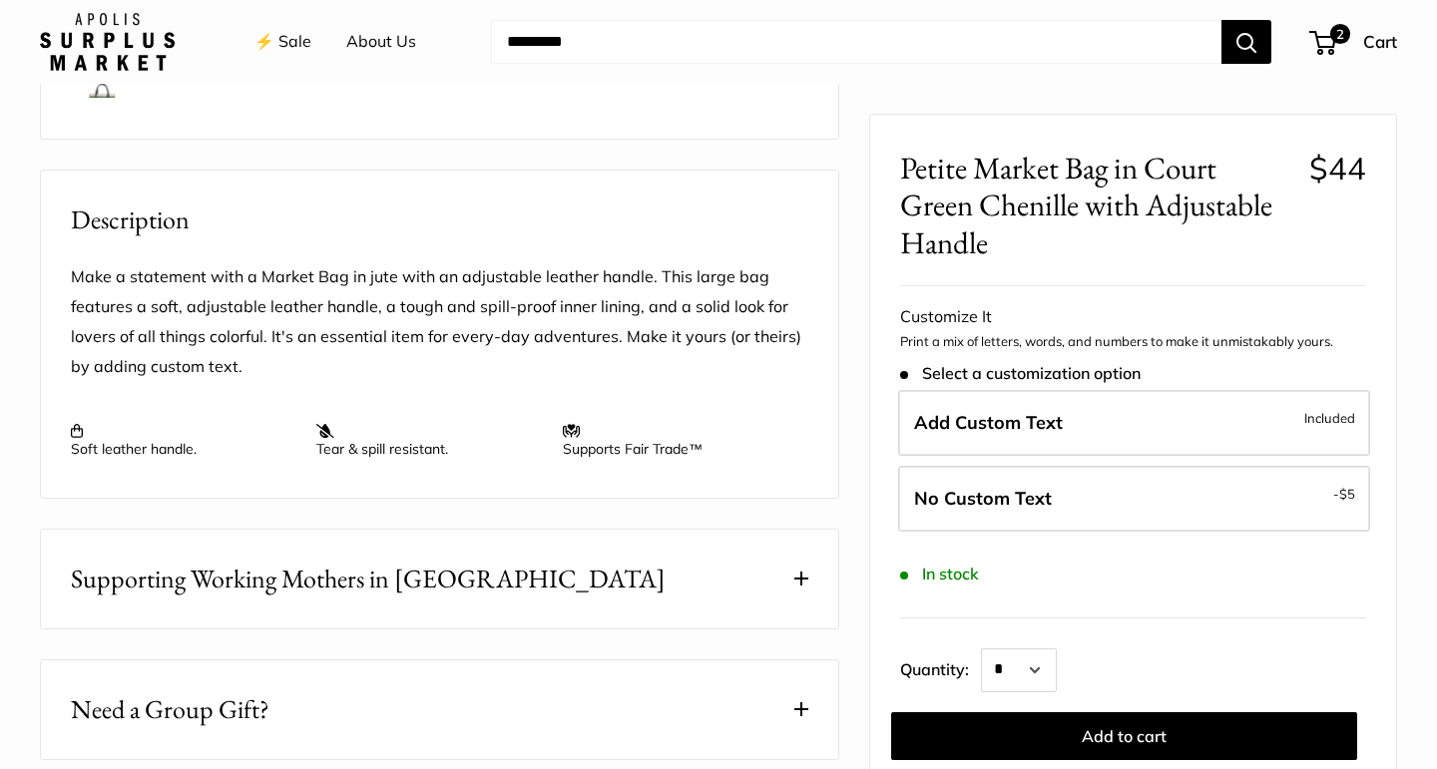
click at [368, 579] on span "Supporting Working Mothers in [GEOGRAPHIC_DATA]" at bounding box center [368, 579] width 595 height 39
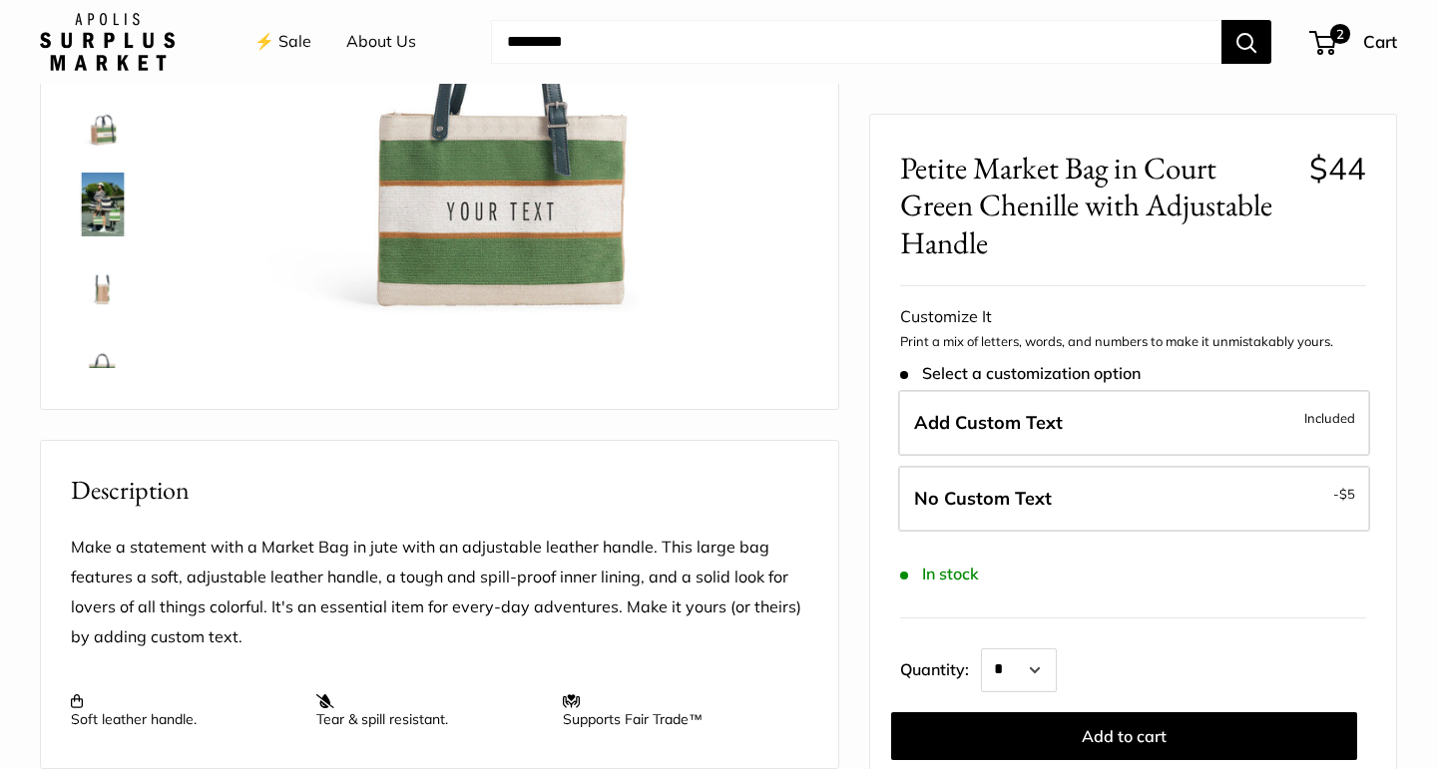
scroll to position [0, 0]
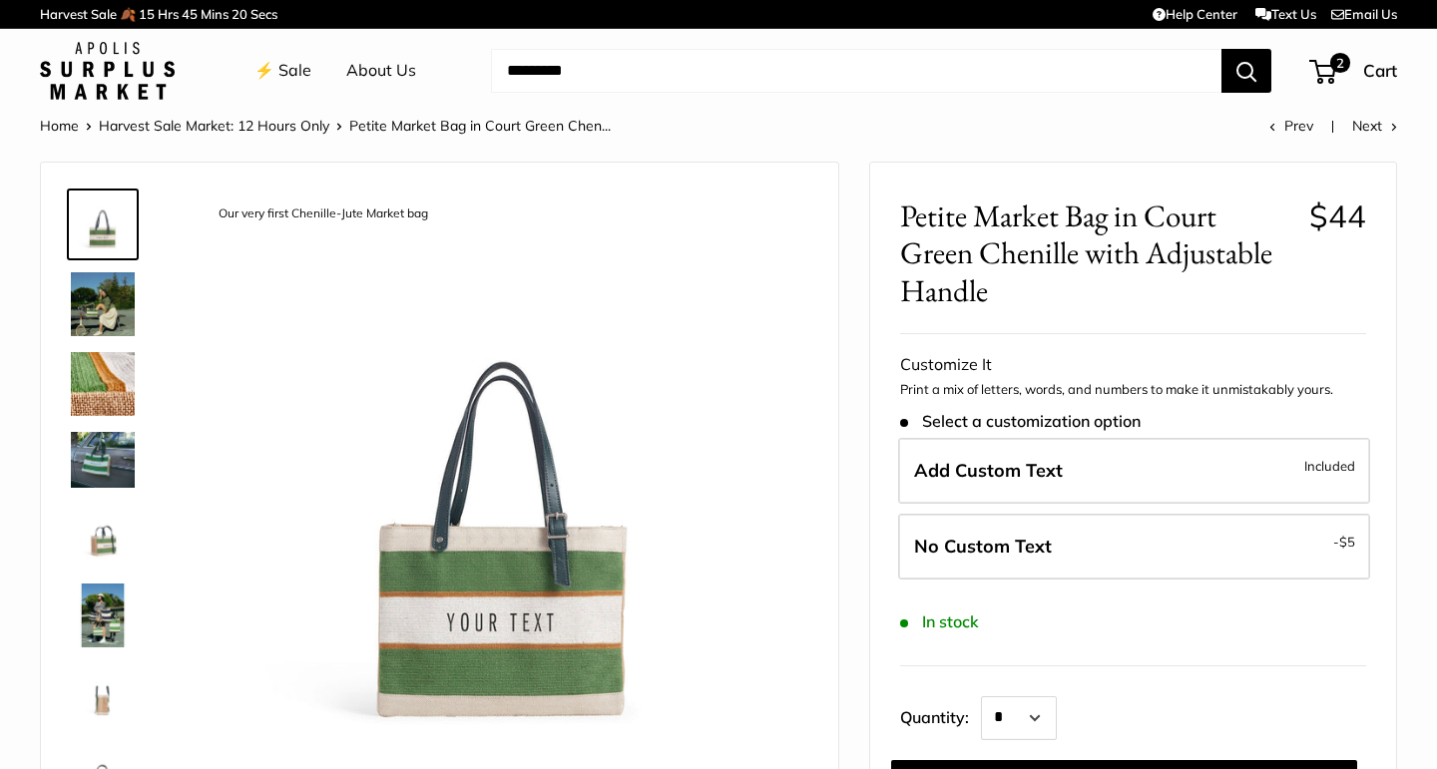
click at [105, 356] on img at bounding box center [103, 384] width 64 height 64
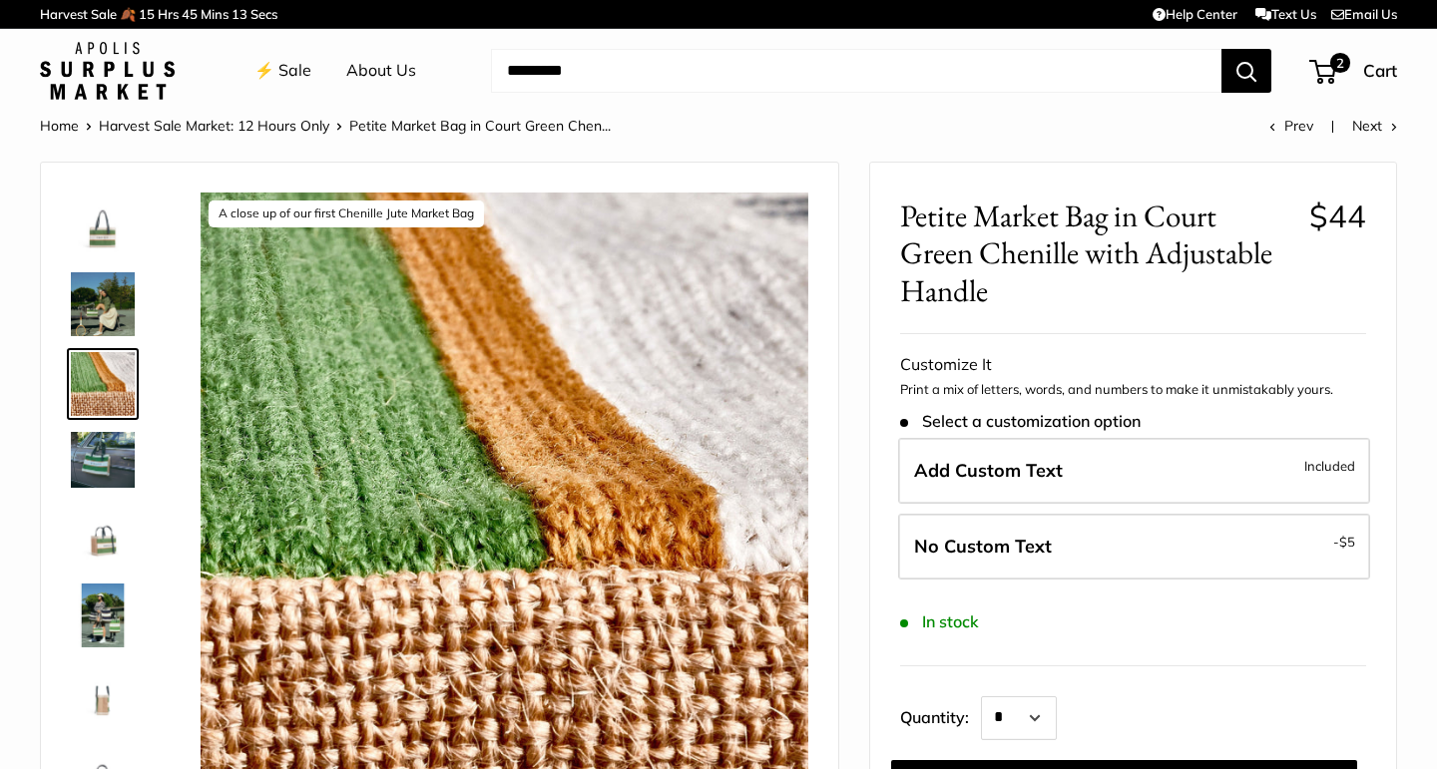
click at [110, 447] on img at bounding box center [103, 459] width 64 height 55
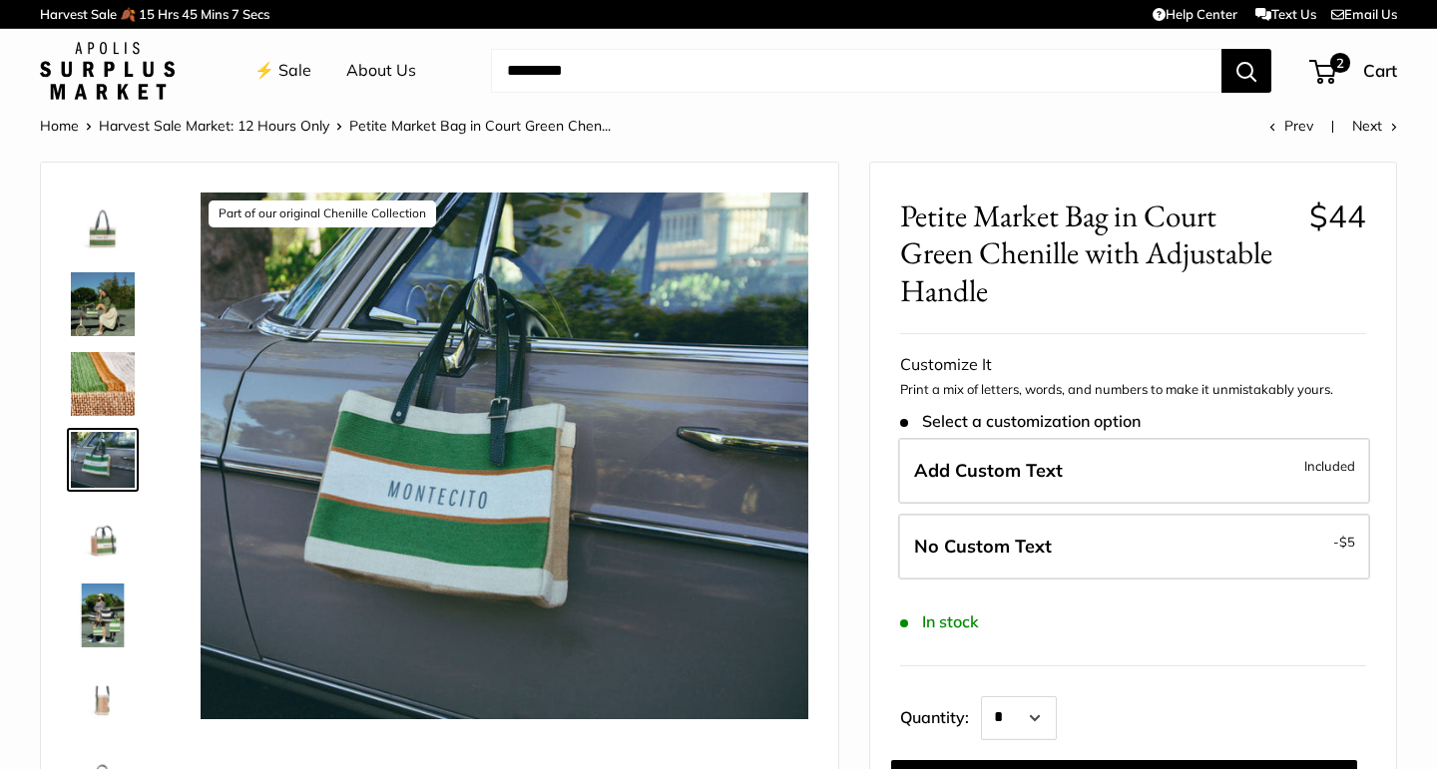
click at [101, 534] on img at bounding box center [103, 536] width 64 height 64
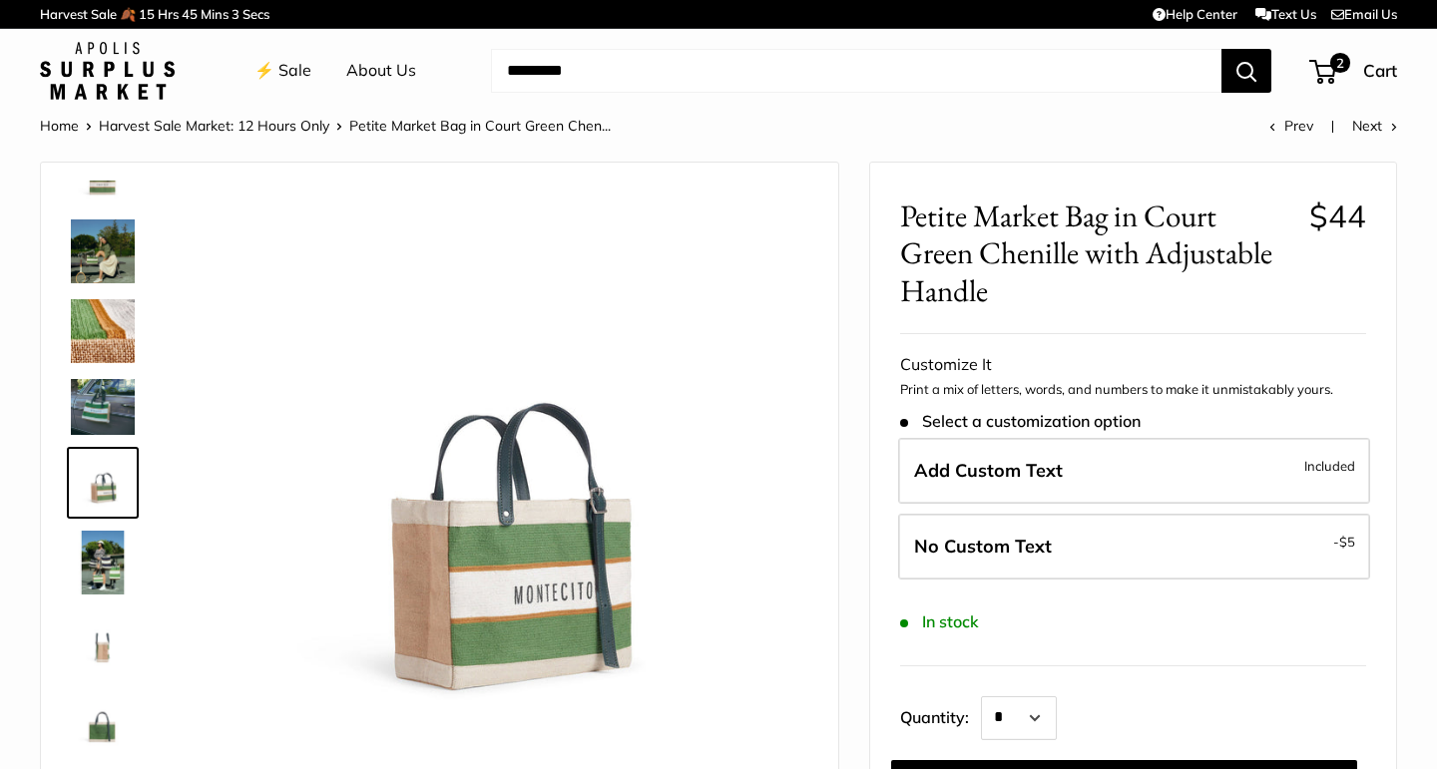
click at [100, 568] on img at bounding box center [103, 563] width 64 height 64
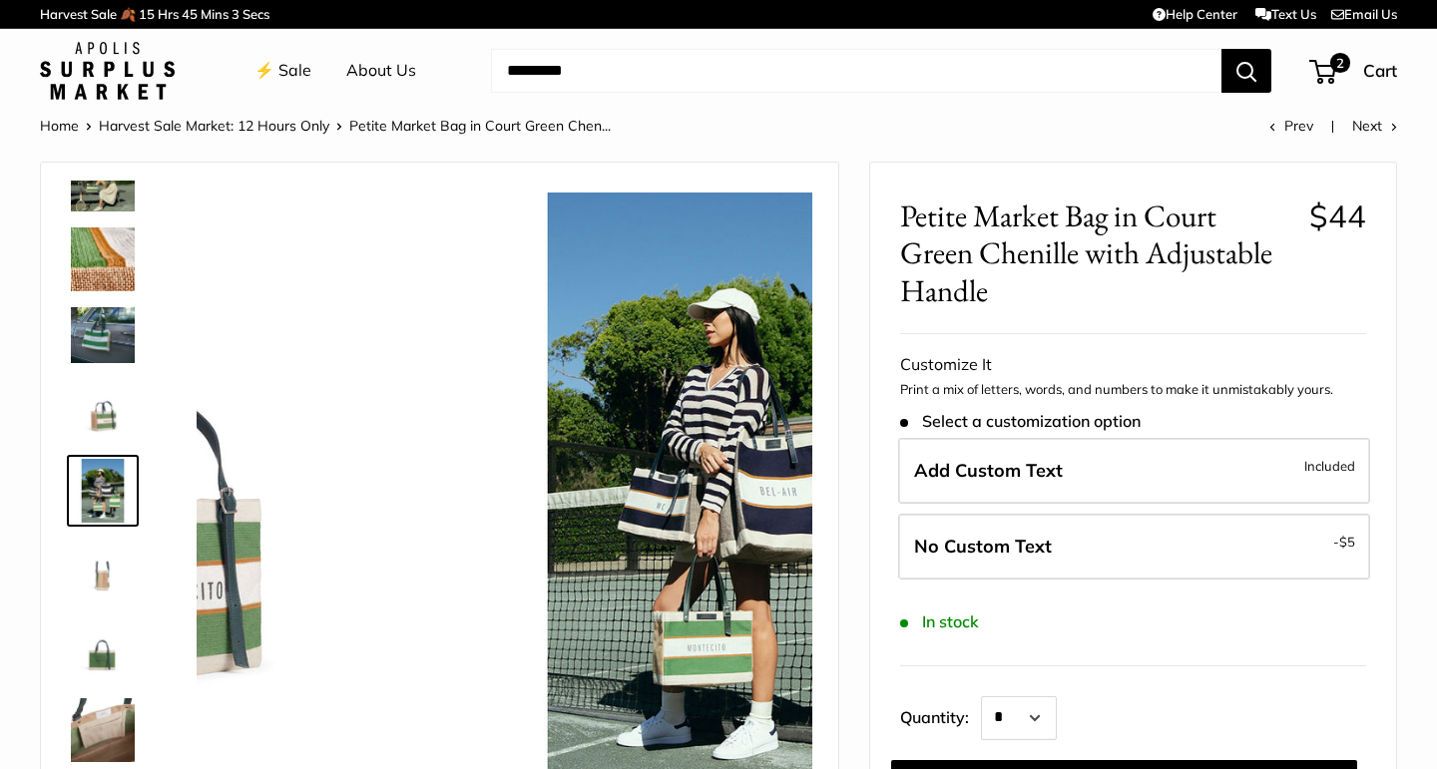
scroll to position [133, 0]
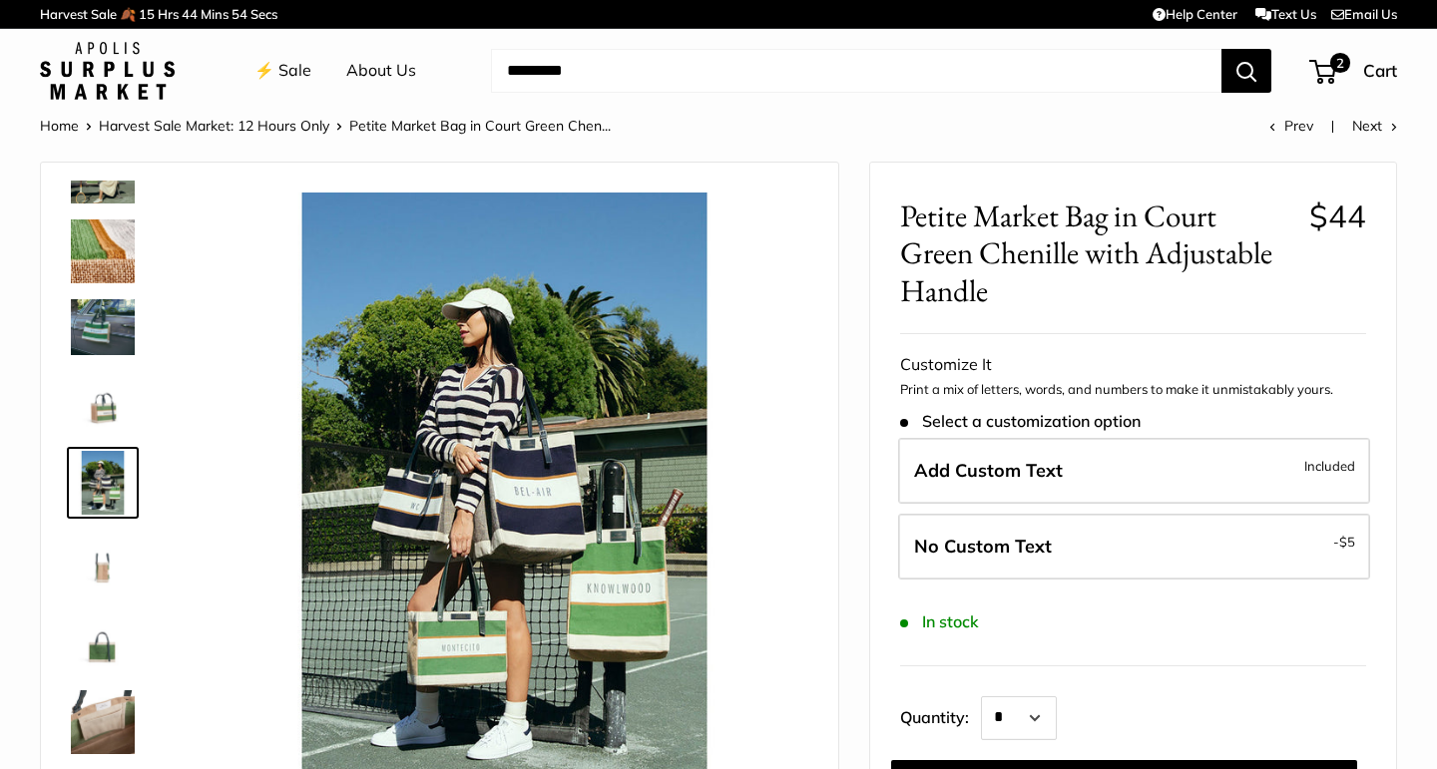
click at [98, 651] on img at bounding box center [103, 643] width 64 height 64
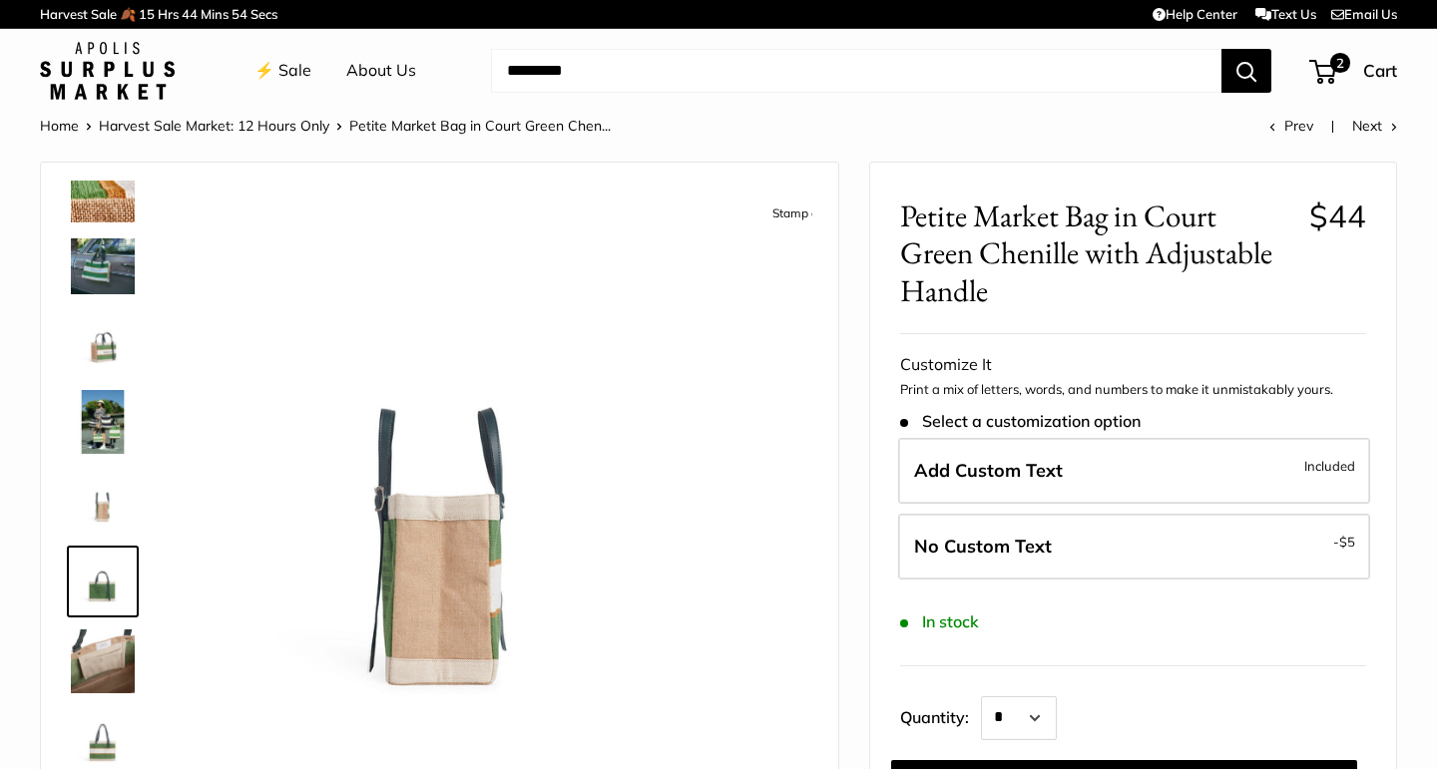
scroll to position [199, 0]
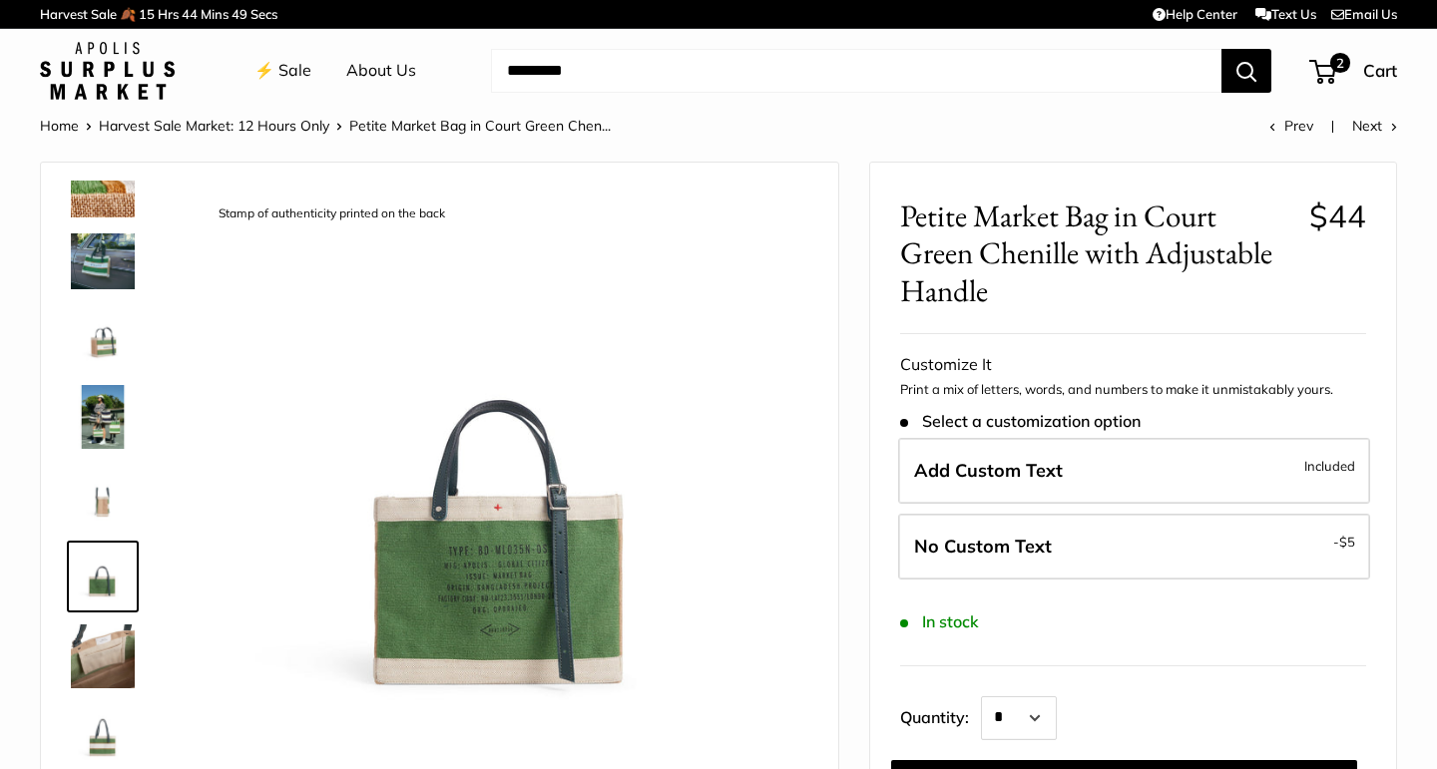
click at [96, 651] on img at bounding box center [103, 657] width 64 height 64
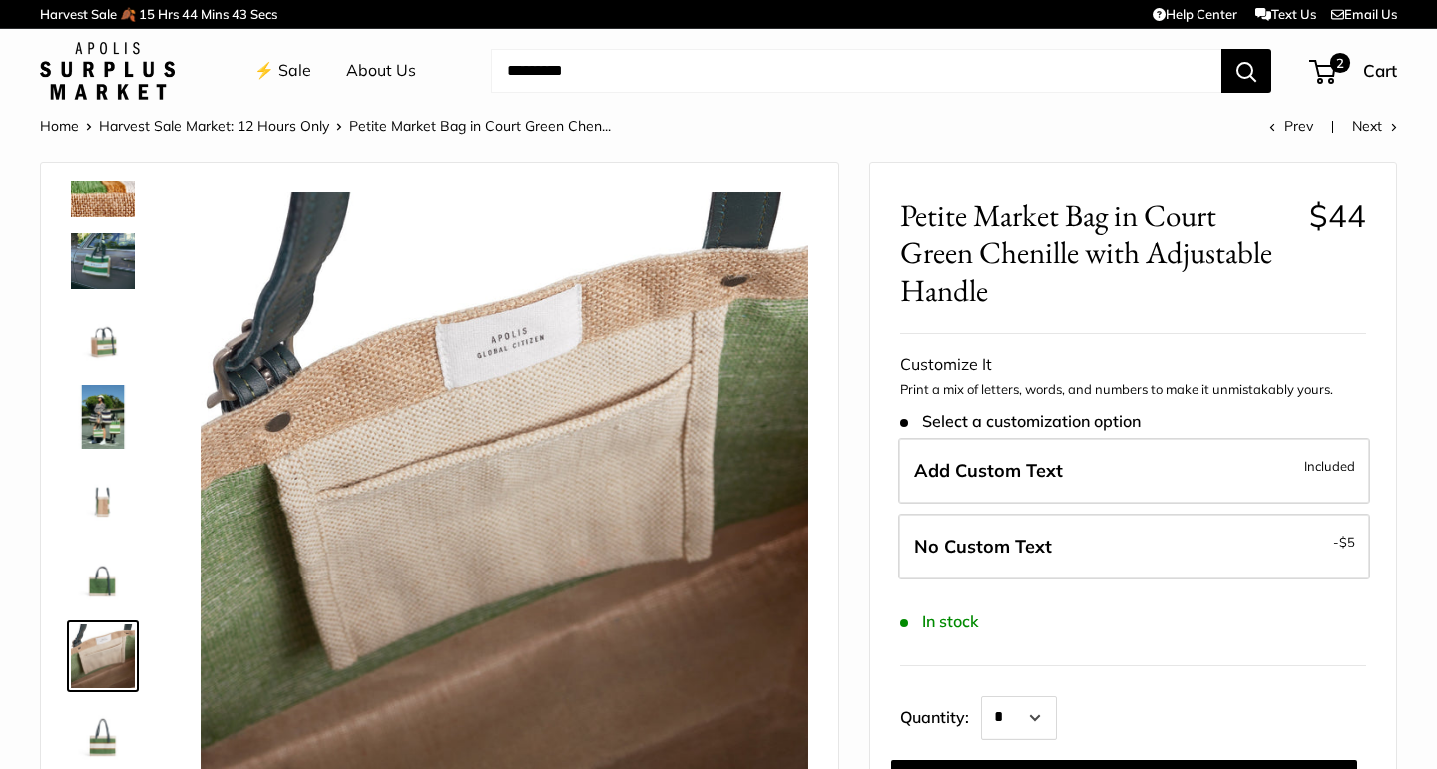
click at [107, 722] on img at bounding box center [103, 736] width 64 height 64
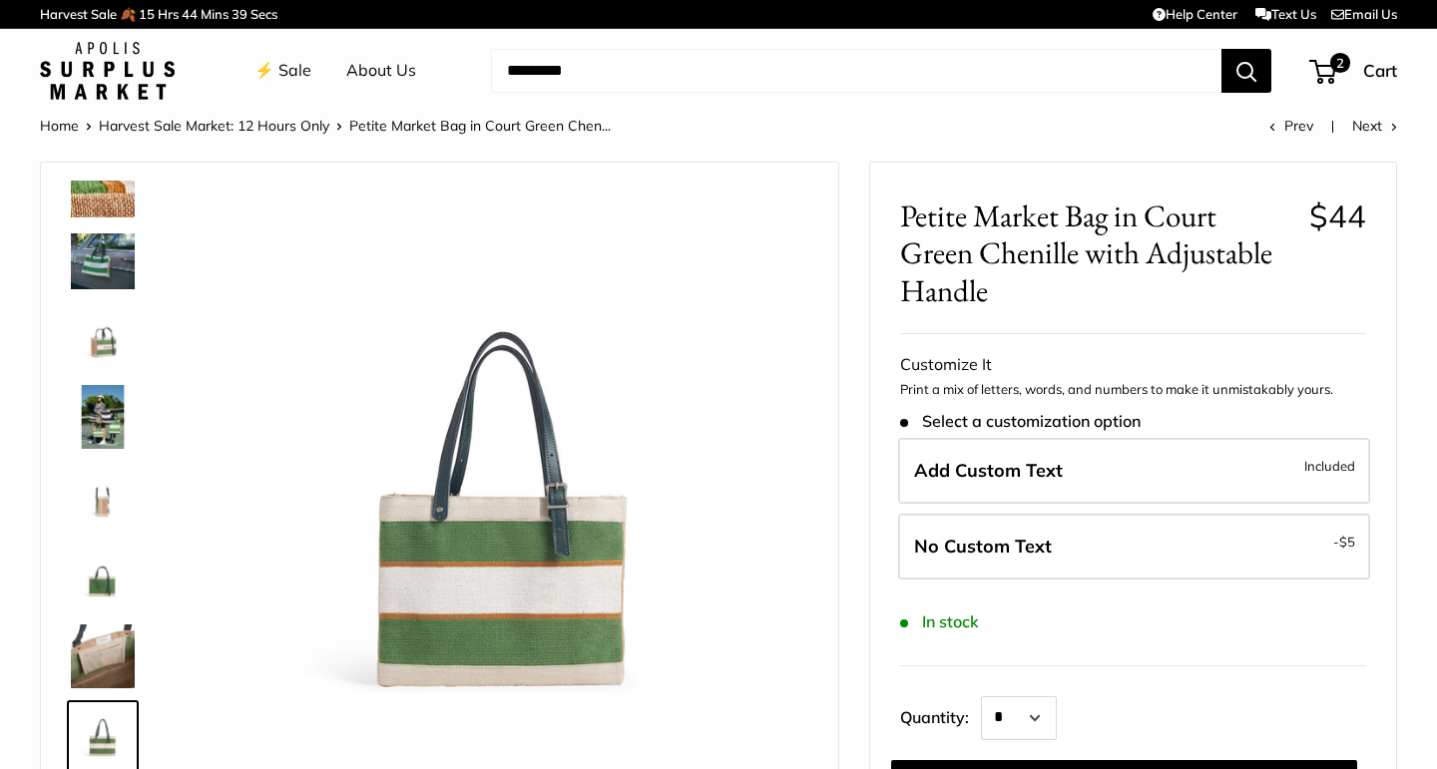
click at [96, 209] on img at bounding box center [103, 186] width 64 height 64
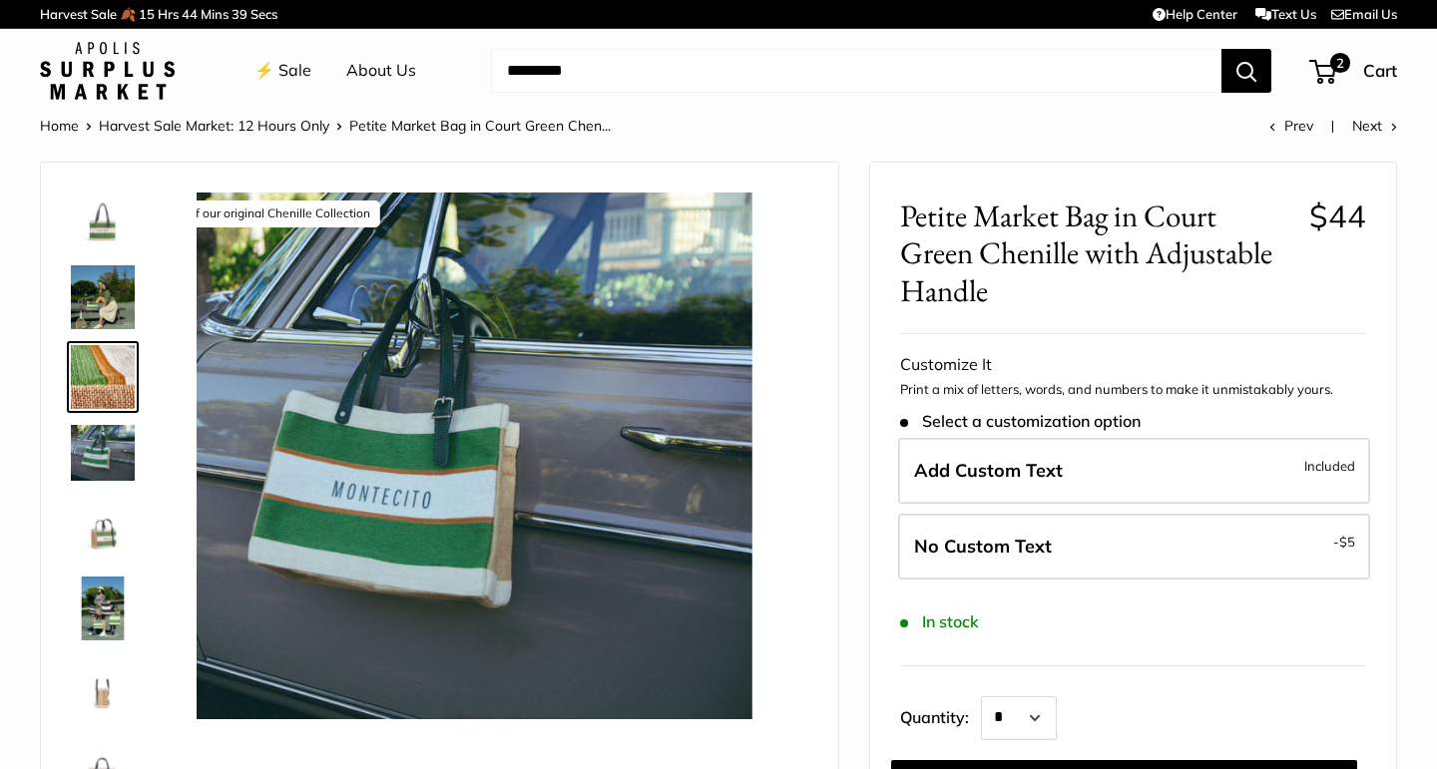
scroll to position [0, 0]
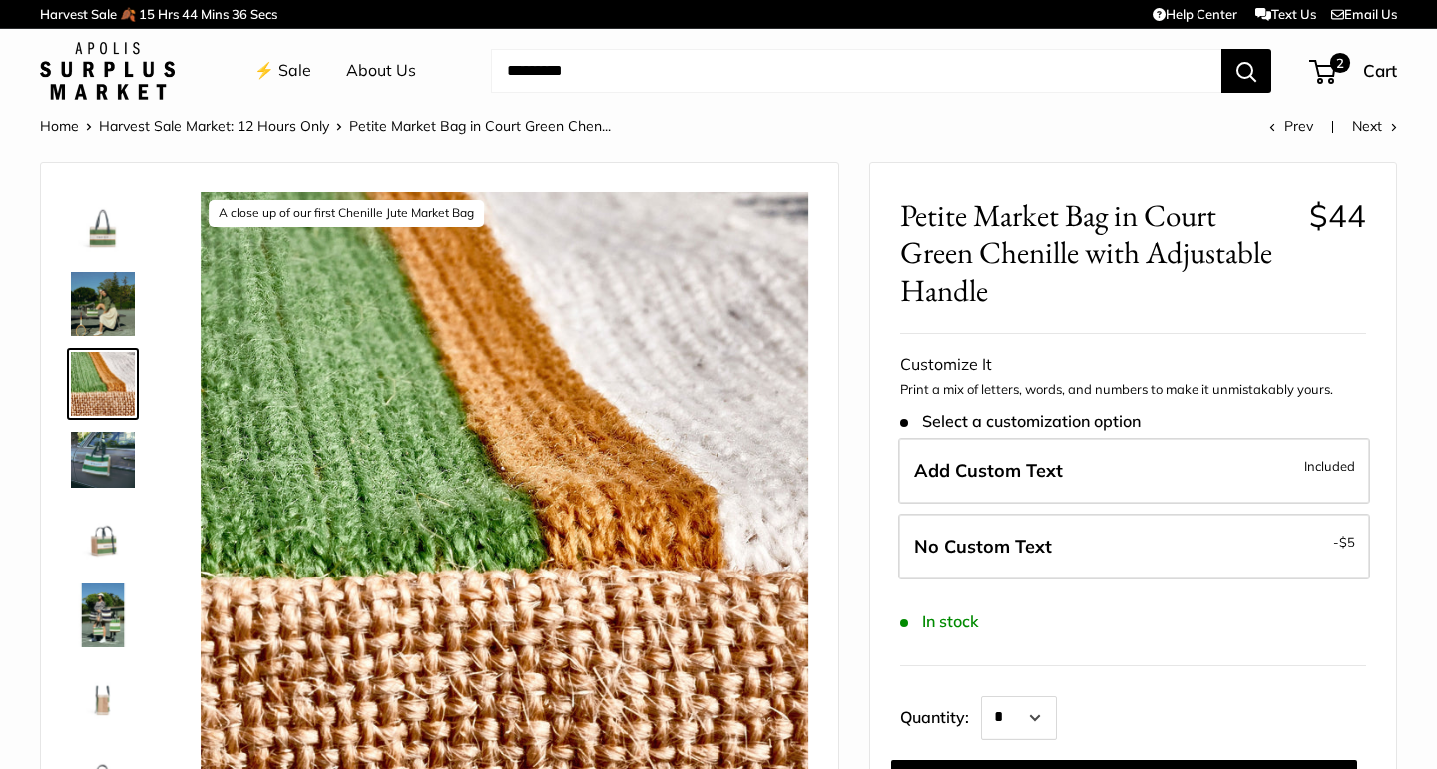
click at [102, 233] on img at bounding box center [103, 225] width 64 height 64
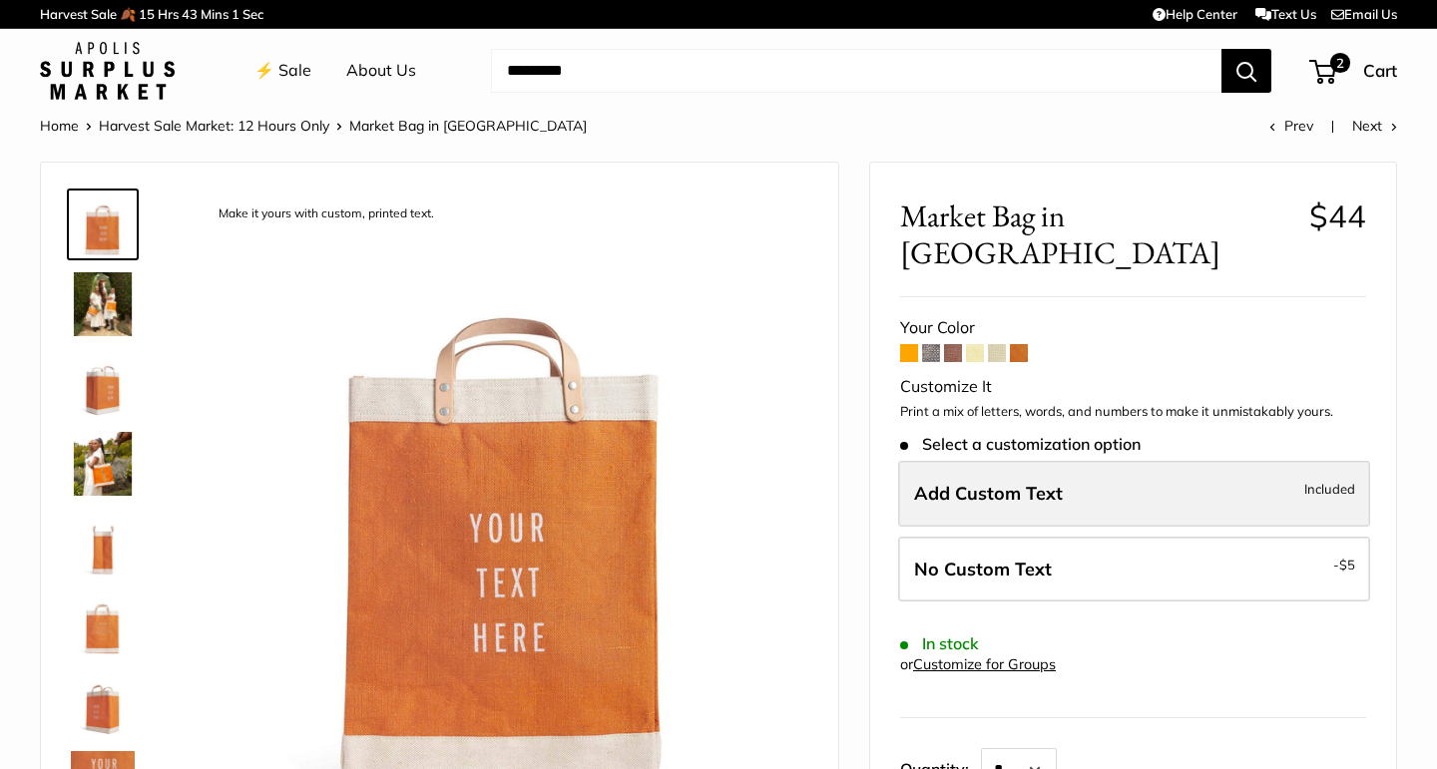
click at [1017, 482] on span "Add Custom Text" at bounding box center [988, 493] width 149 height 23
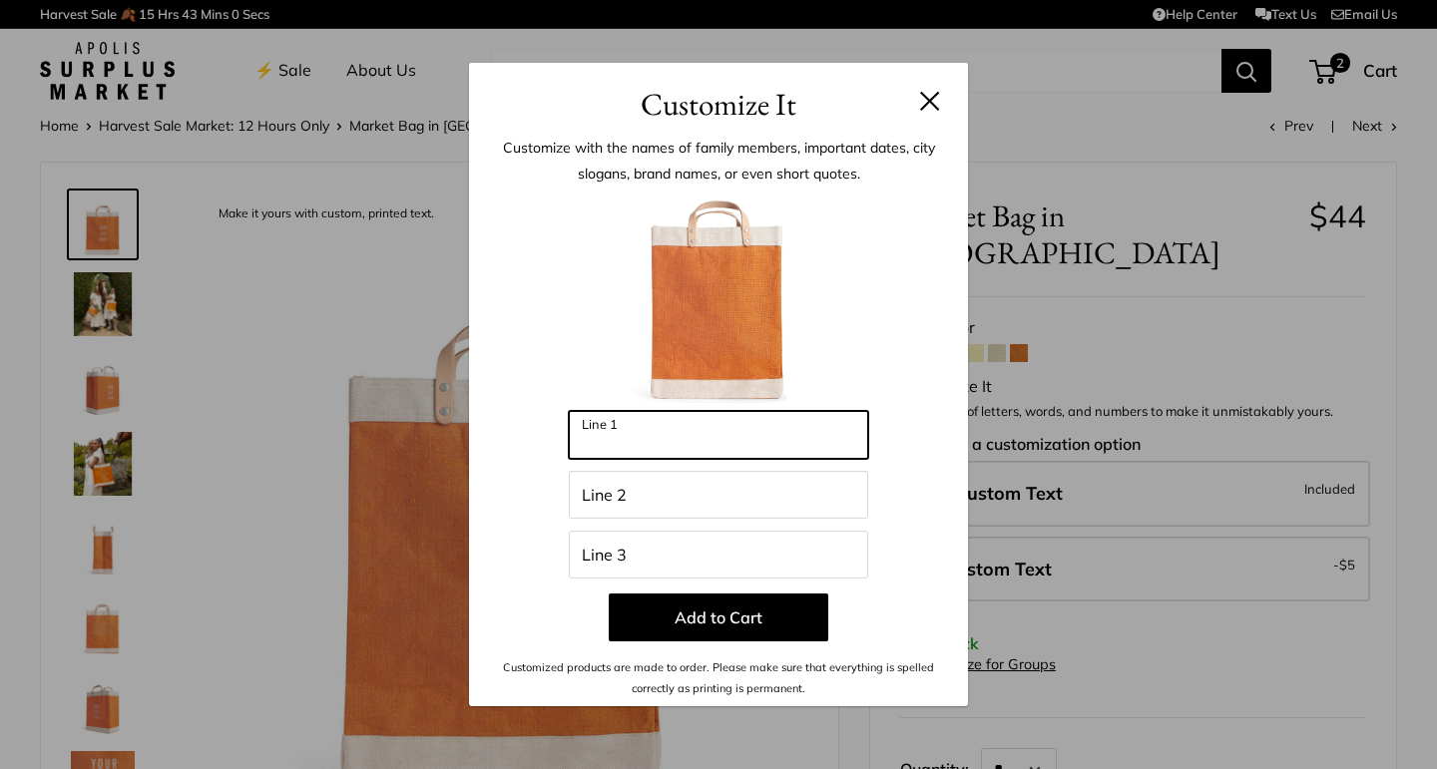
click at [797, 430] on input "Line 1" at bounding box center [718, 435] width 299 height 48
type input "***"
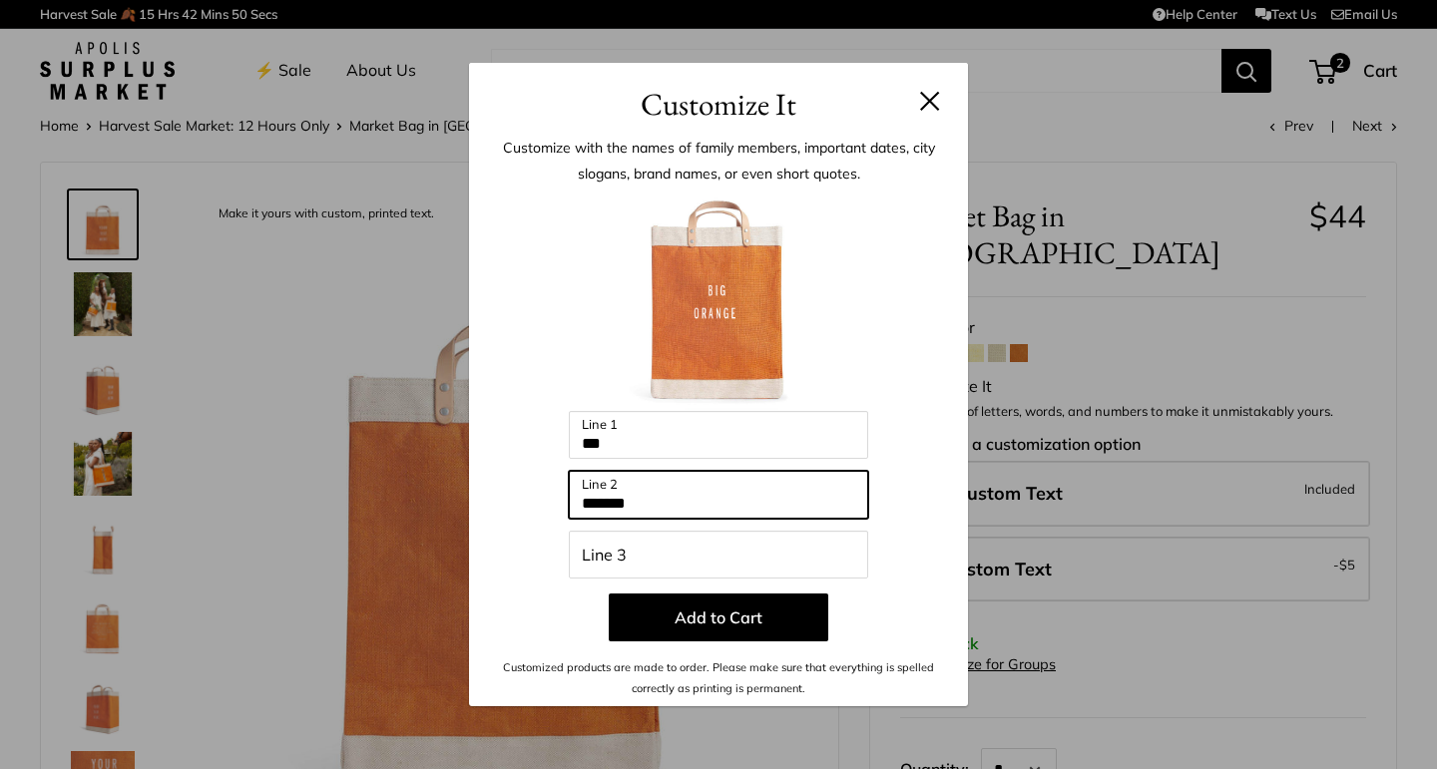
type input "******"
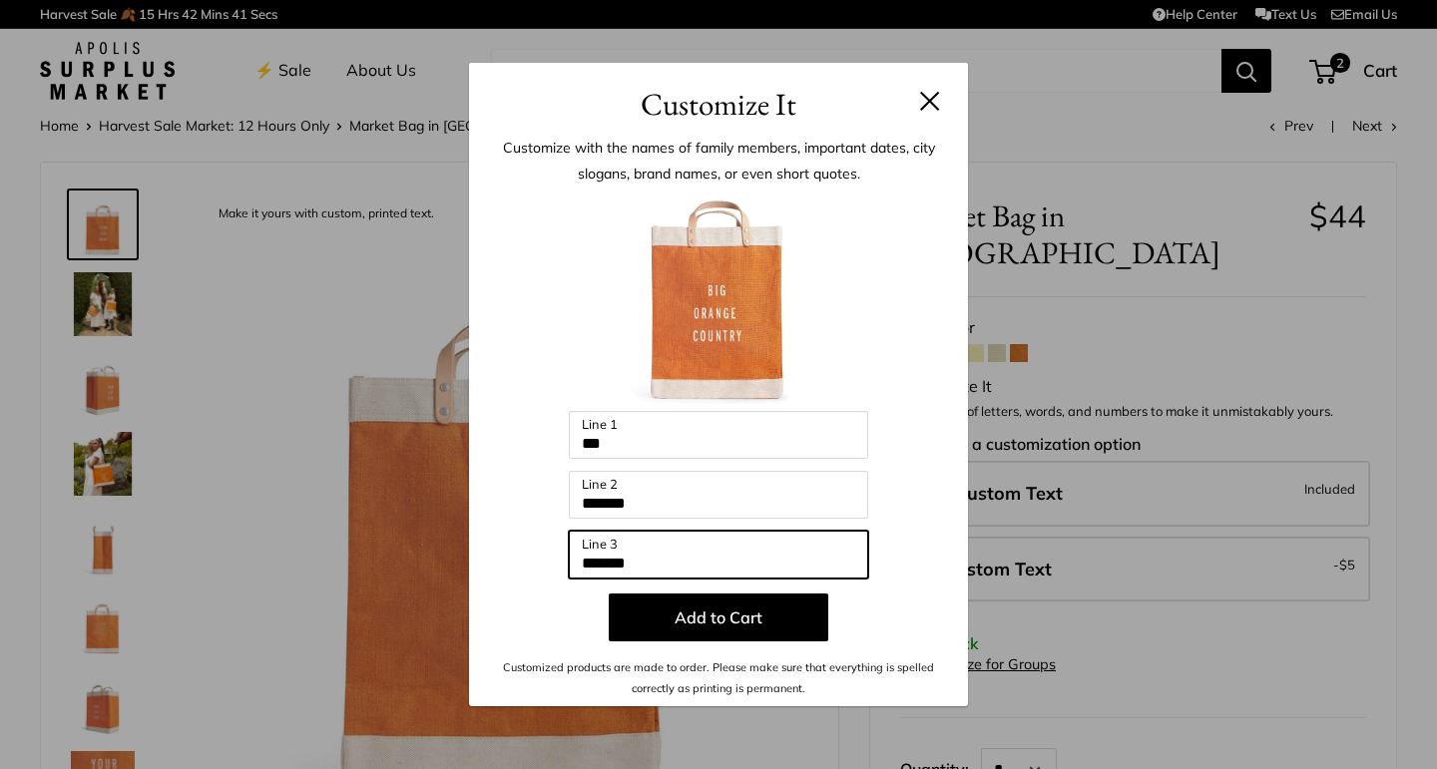
type input "*******"
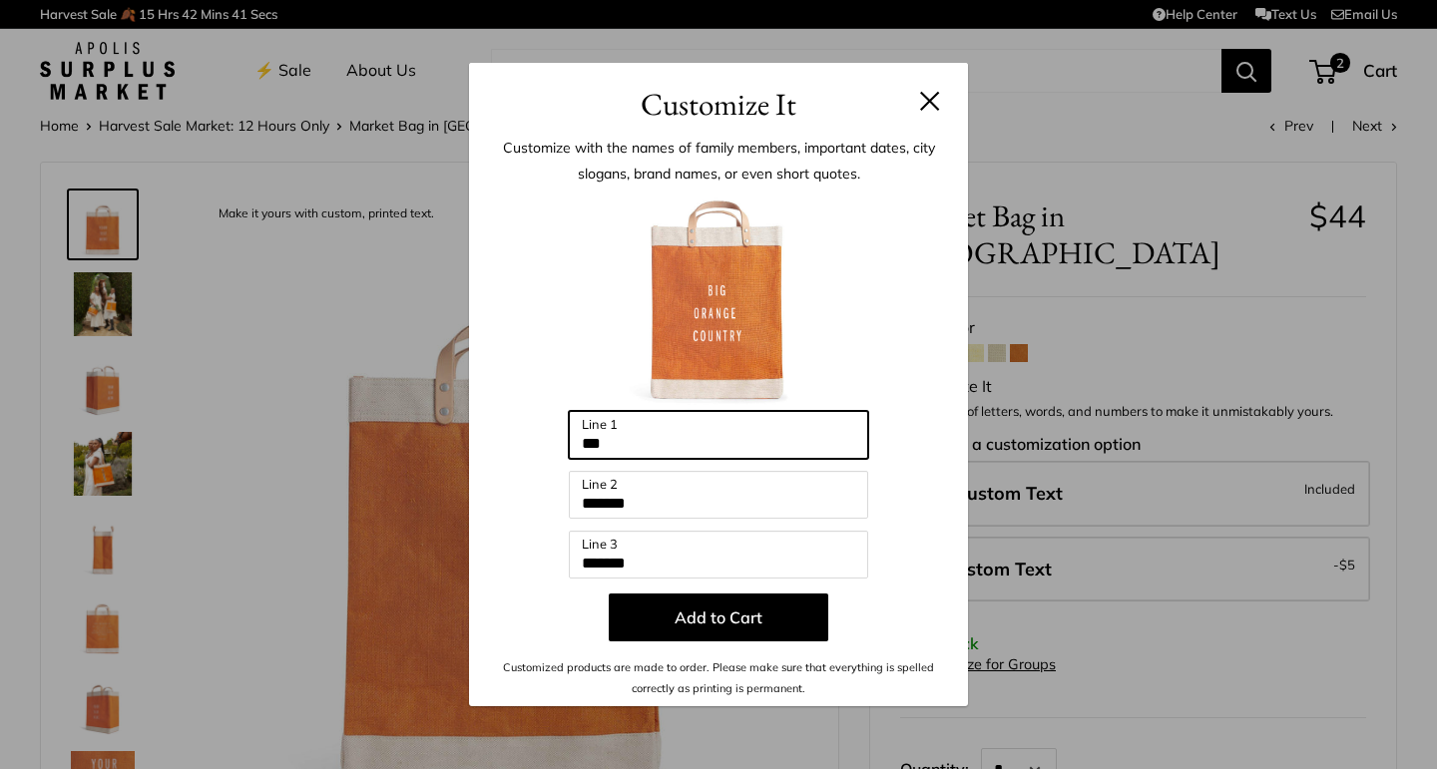
click at [652, 445] on input "***" at bounding box center [718, 435] width 299 height 48
type input "***"
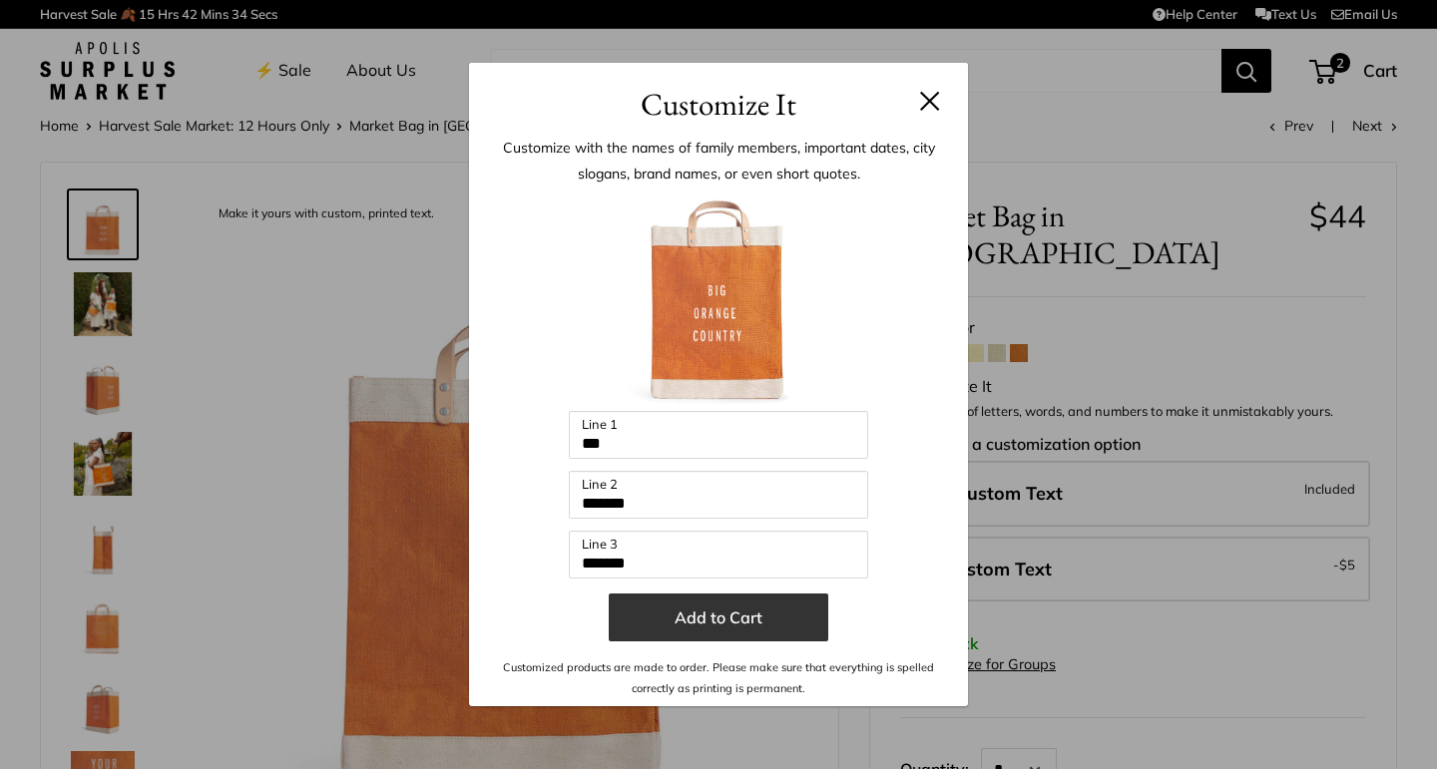
click at [720, 626] on button "Add to Cart" at bounding box center [718, 618] width 219 height 48
